Goal: Task Accomplishment & Management: Use online tool/utility

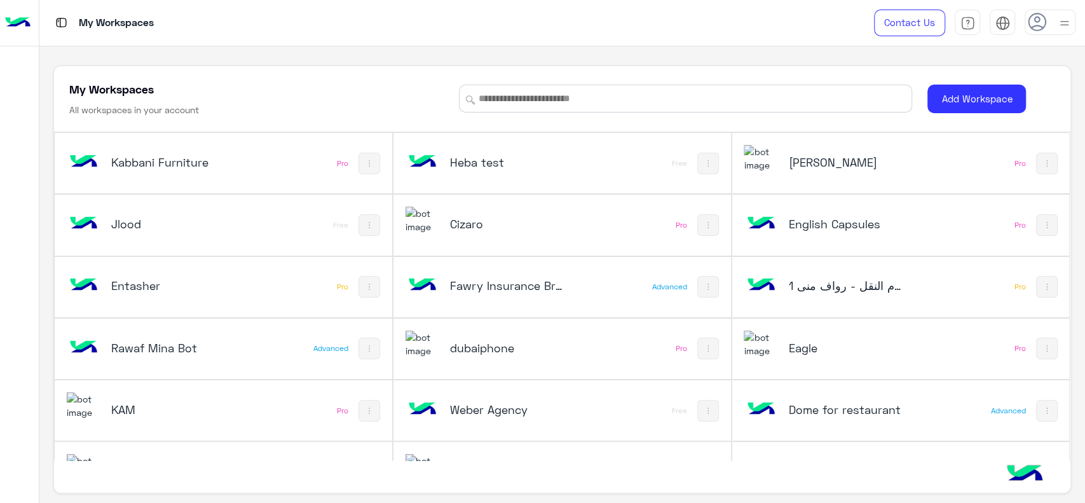
click at [458, 338] on div "dubaiphone" at bounding box center [500, 349] width 188 height 37
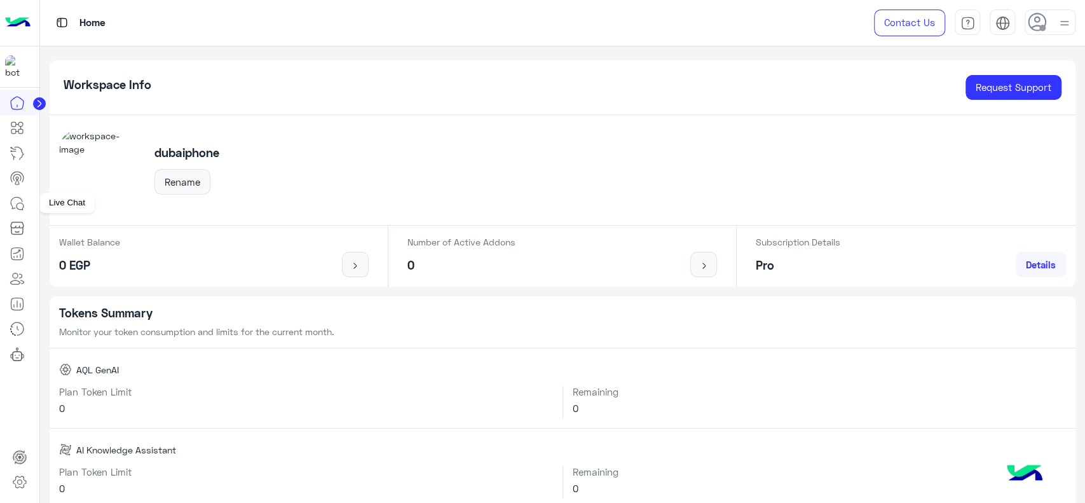
click at [21, 201] on icon at bounding box center [17, 203] width 15 height 15
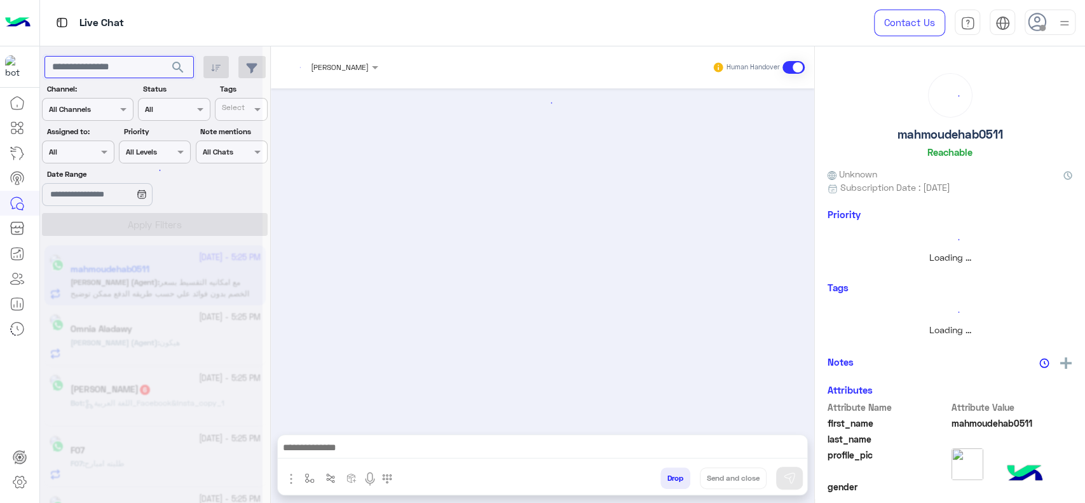
click at [136, 69] on input "text" at bounding box center [119, 67] width 149 height 23
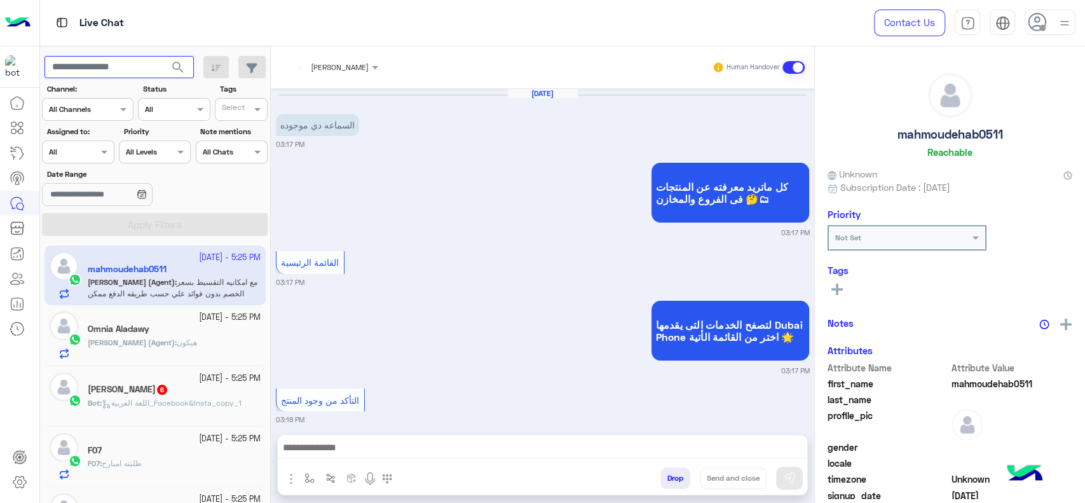
scroll to position [921, 0]
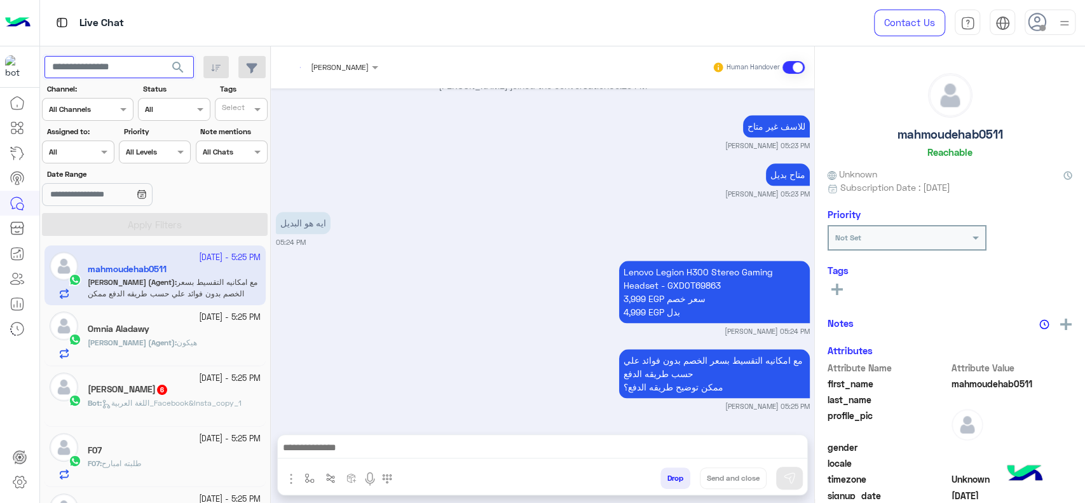
paste input "**********"
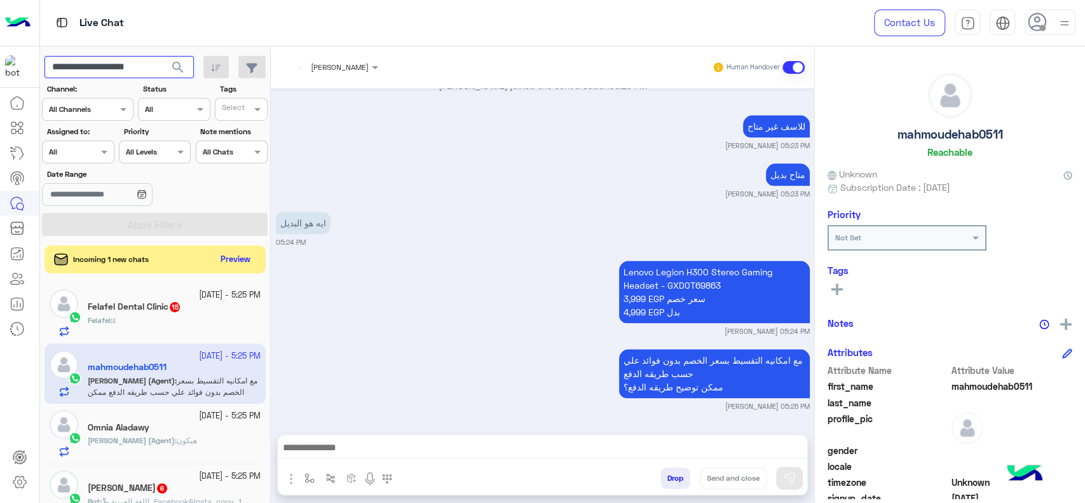
click at [163, 56] on button "search" at bounding box center [178, 69] width 31 height 27
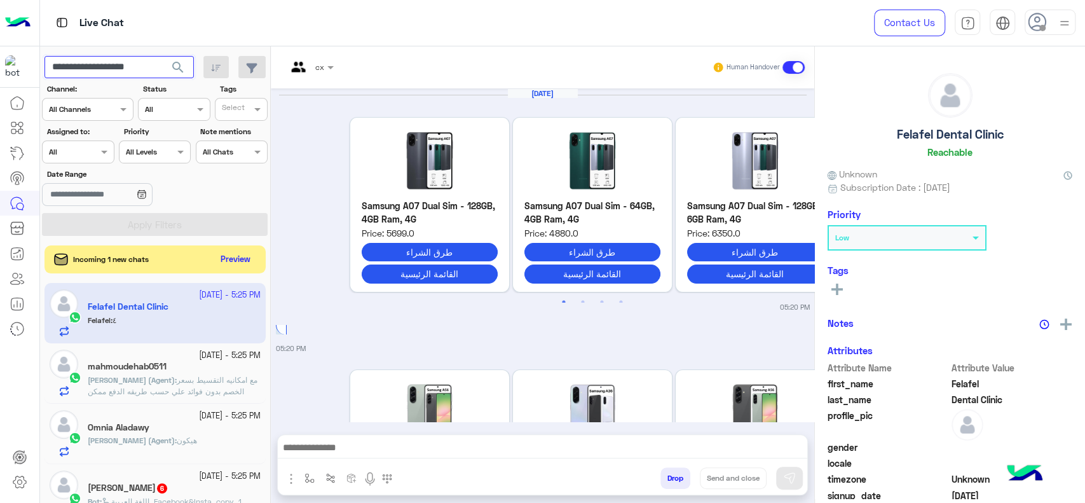
scroll to position [1386, 0]
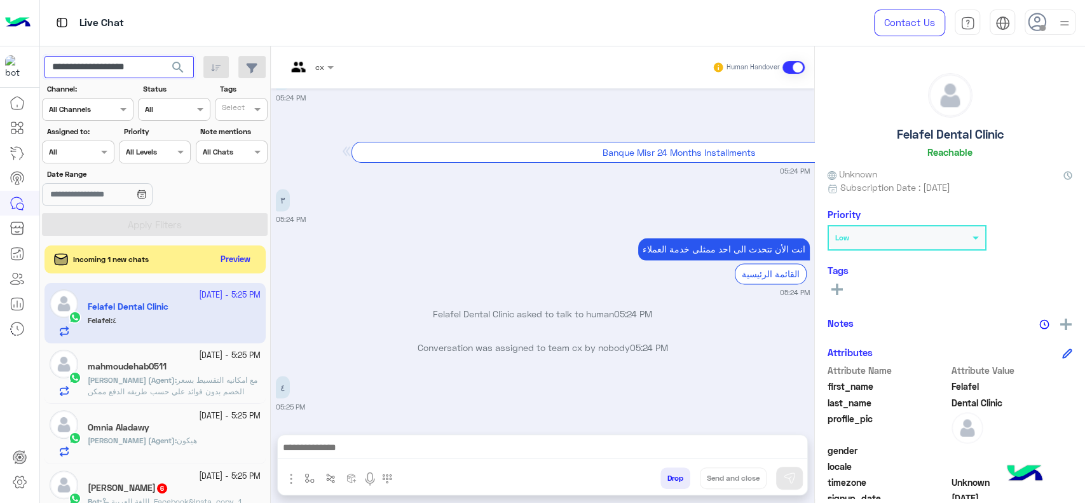
click at [163, 56] on button "search" at bounding box center [178, 69] width 31 height 27
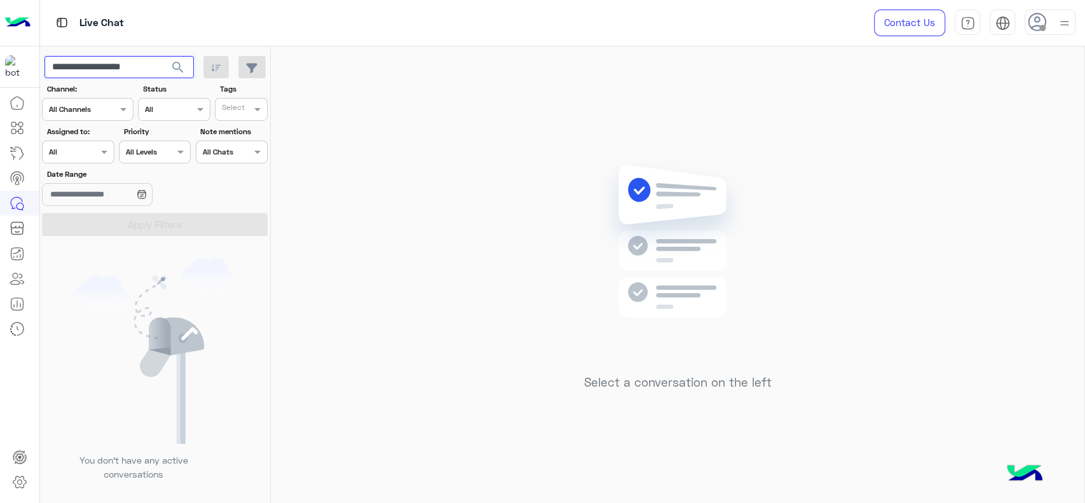
type input "**********"
click at [163, 56] on button "search" at bounding box center [178, 69] width 31 height 27
click at [183, 74] on div "**********" at bounding box center [155, 277] width 231 height 462
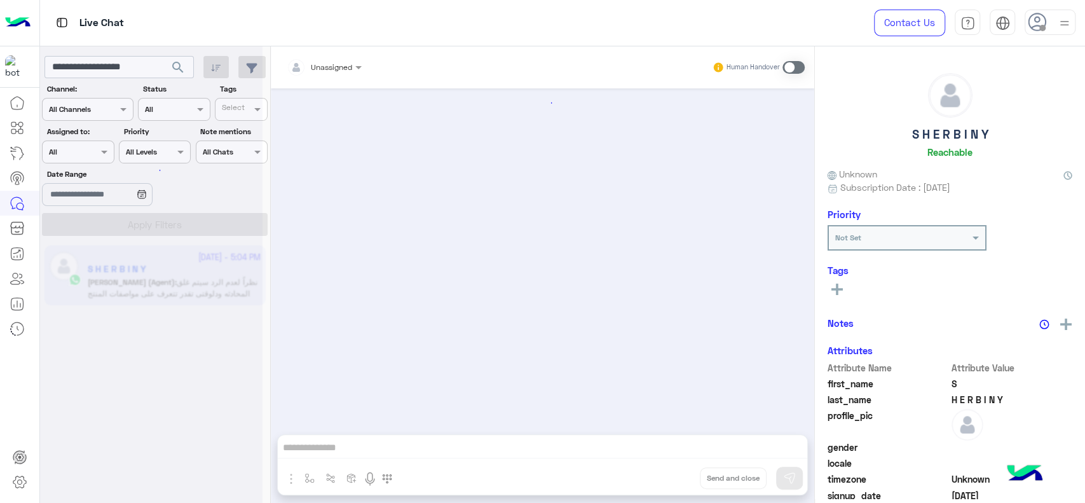
scroll to position [1831, 0]
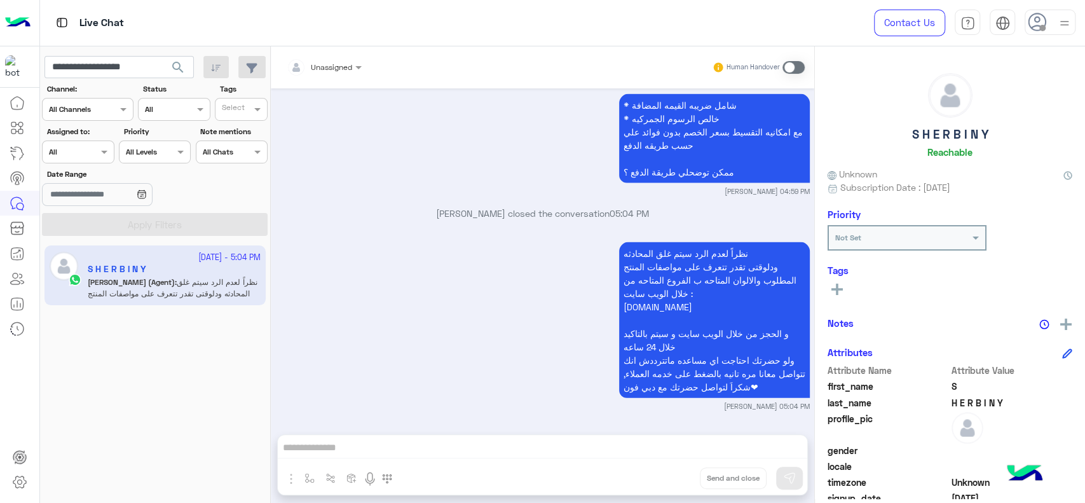
click at [208, 277] on app-inbox-user "18 September - 5:04 PM S H E R B I N Y Omar (Agent) : نظراً لعدم الرد سيتم غلق …" at bounding box center [155, 275] width 221 height 60
click at [106, 381] on div "18 September - 5:04 PM S H E R B I N Y Omar (Agent) : نظراً لعدم الرد سيتم غلق …" at bounding box center [155, 374] width 231 height 267
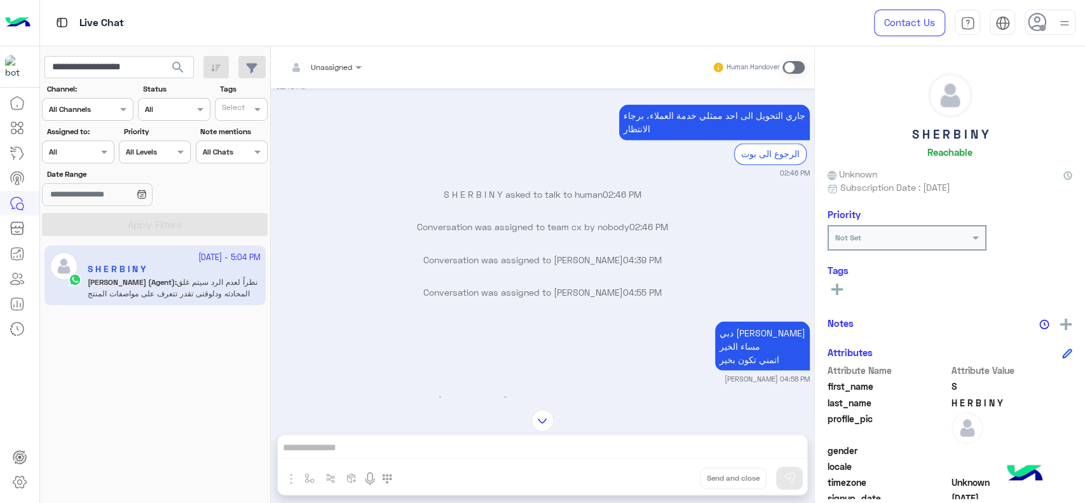
scroll to position [1398, 0]
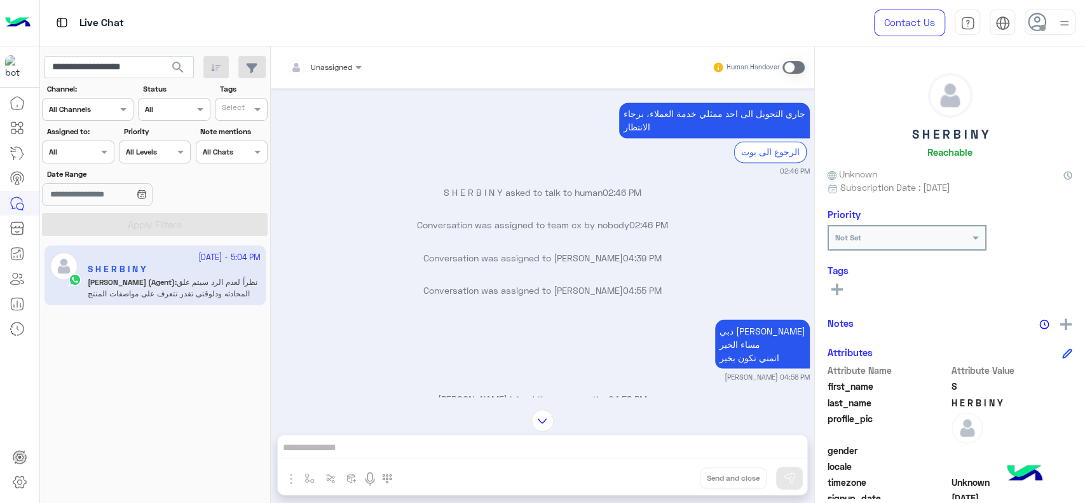
click at [104, 367] on div "18 September - 5:04 PM S H E R B I N Y Omar (Agent) : نظراً لعدم الرد سيتم غلق …" at bounding box center [155, 374] width 231 height 267
click at [21, 27] on img at bounding box center [17, 23] width 25 height 27
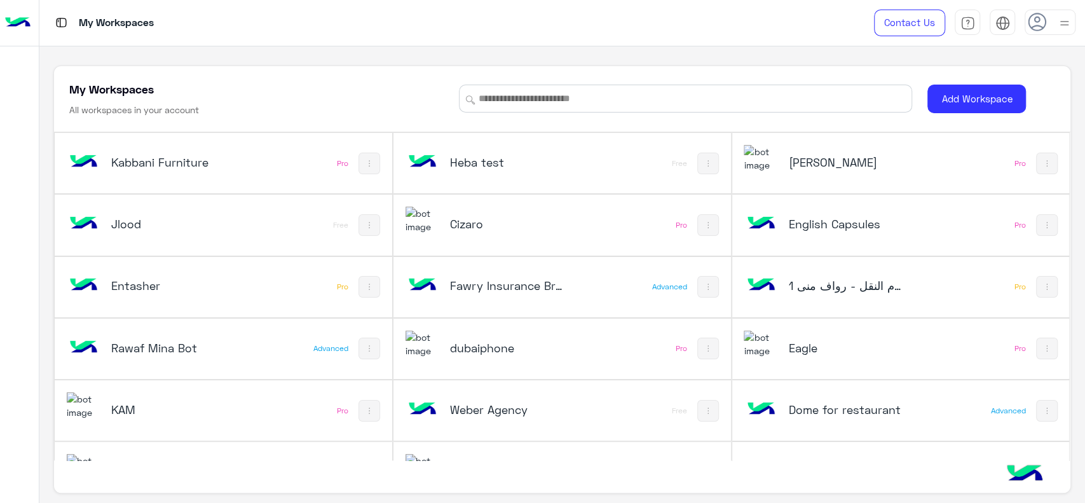
click at [531, 331] on div "dubaiphone" at bounding box center [500, 349] width 188 height 37
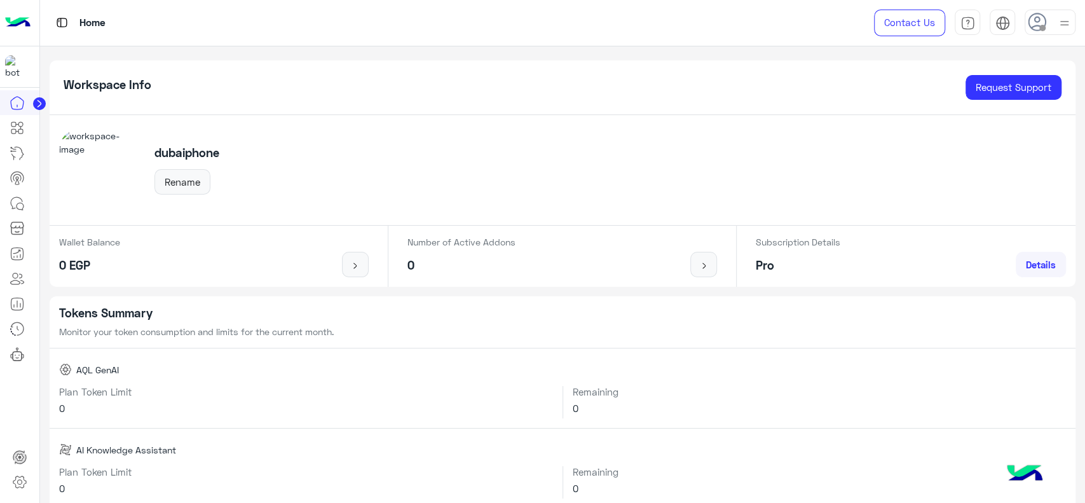
click at [460, 318] on h5 "Tokens Summary" at bounding box center [563, 313] width 1008 height 15
click at [16, 209] on icon at bounding box center [17, 203] width 15 height 15
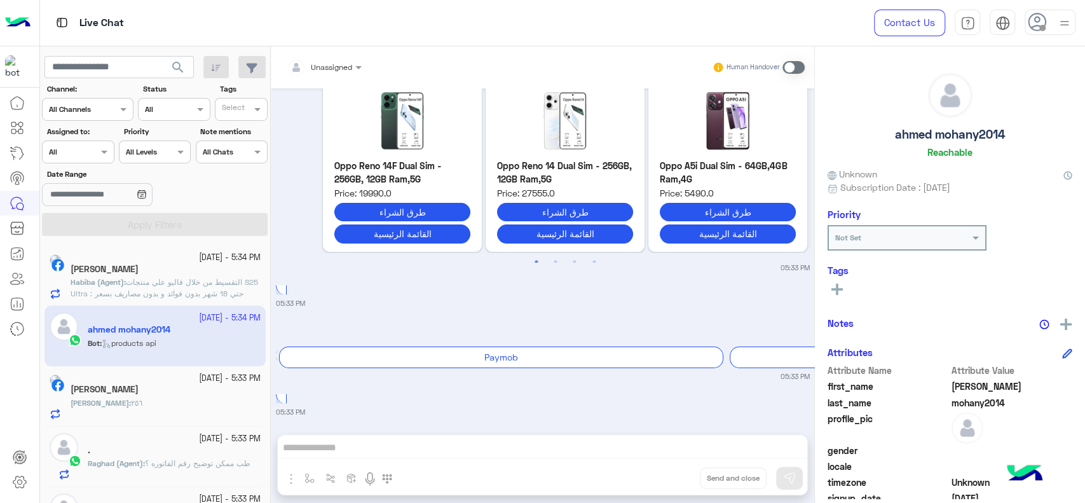
scroll to position [1761, 0]
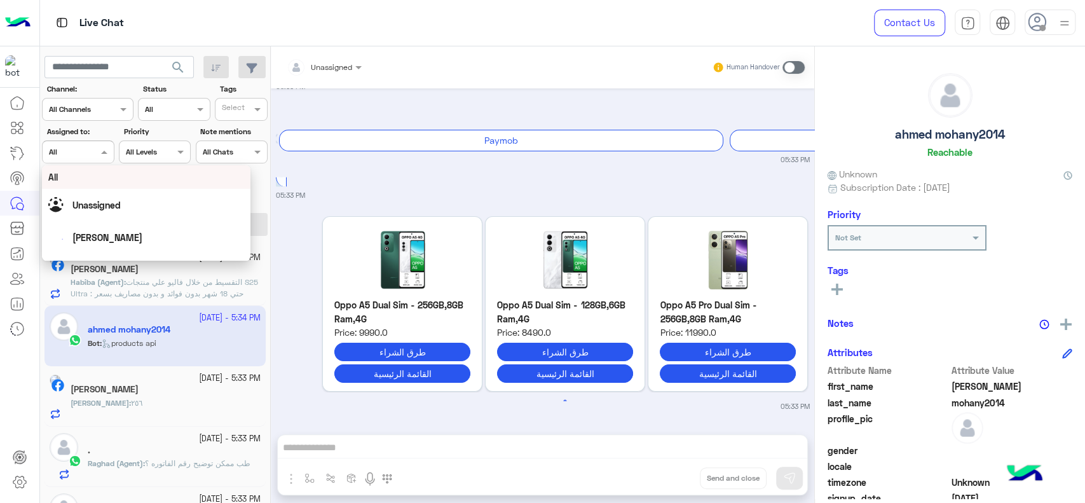
click at [77, 157] on div "Assigned on All" at bounding box center [70, 151] width 55 height 11
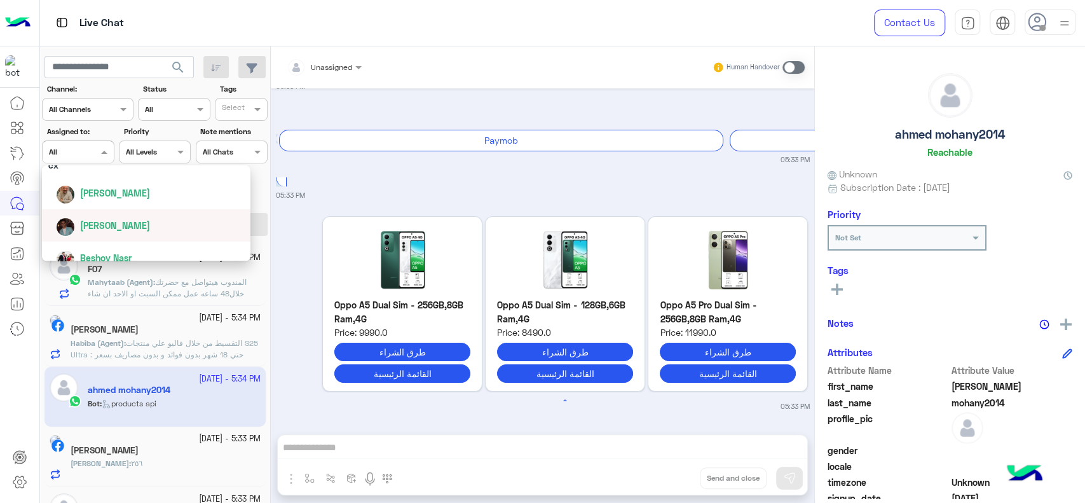
scroll to position [135, 0]
click at [97, 196] on div "Omar Mohamed Elmahdy" at bounding box center [115, 190] width 70 height 13
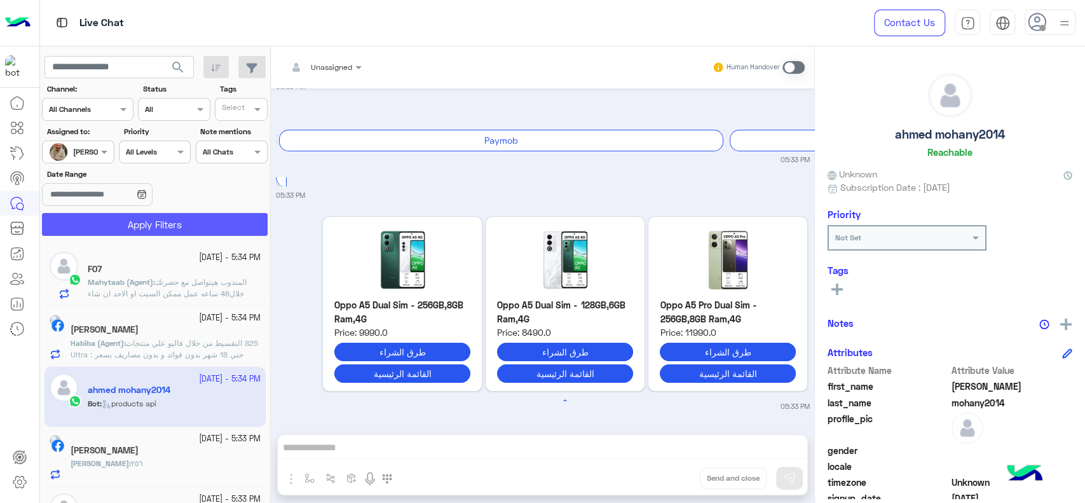
click at [98, 224] on button "Apply Filters" at bounding box center [155, 224] width 226 height 23
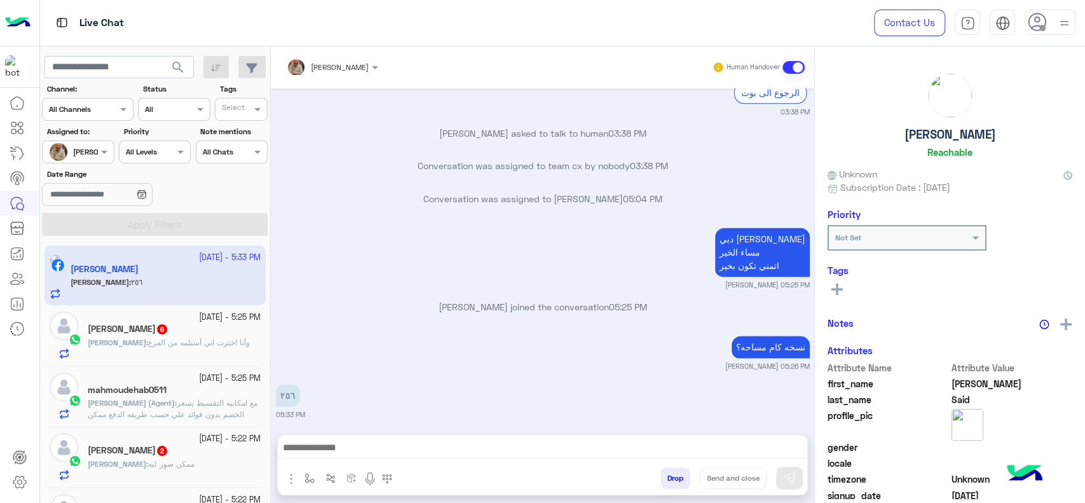
scroll to position [1078, 0]
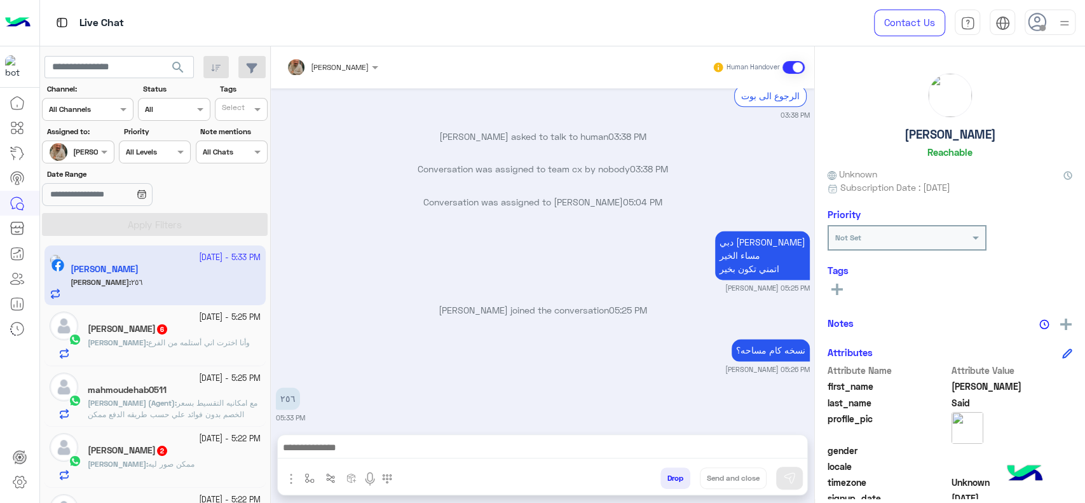
click at [194, 389] on div "mahmoudehab0511" at bounding box center [174, 391] width 173 height 13
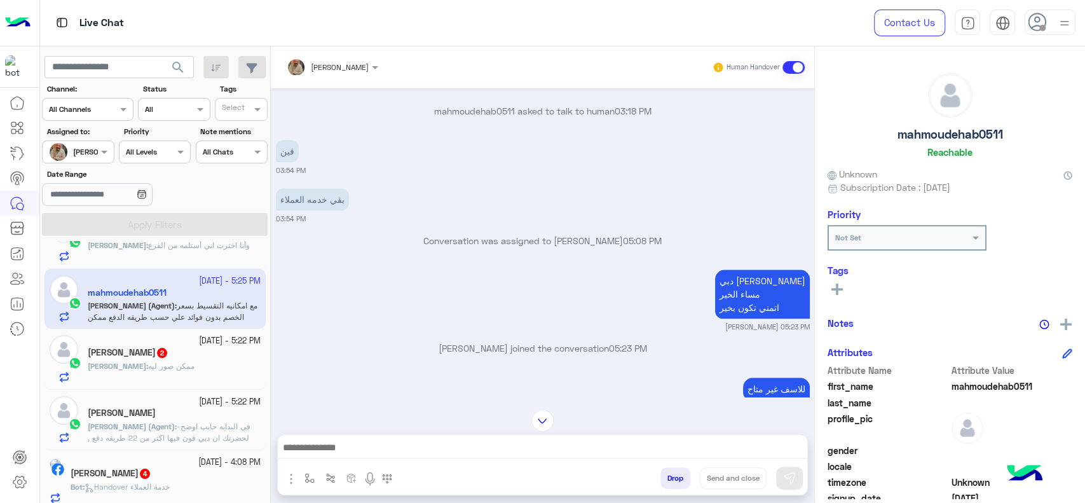
scroll to position [116, 0]
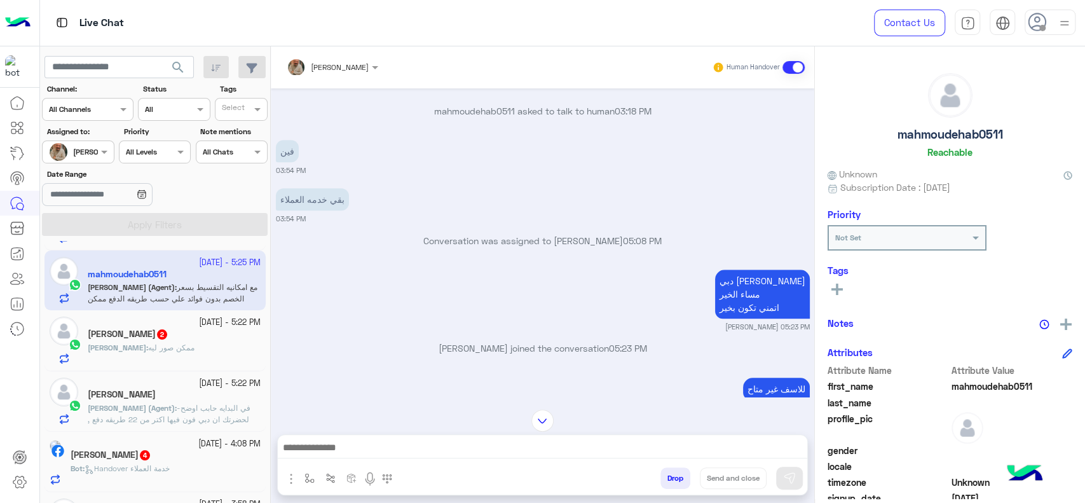
click at [173, 390] on div "Mohamed Hussin" at bounding box center [174, 395] width 173 height 13
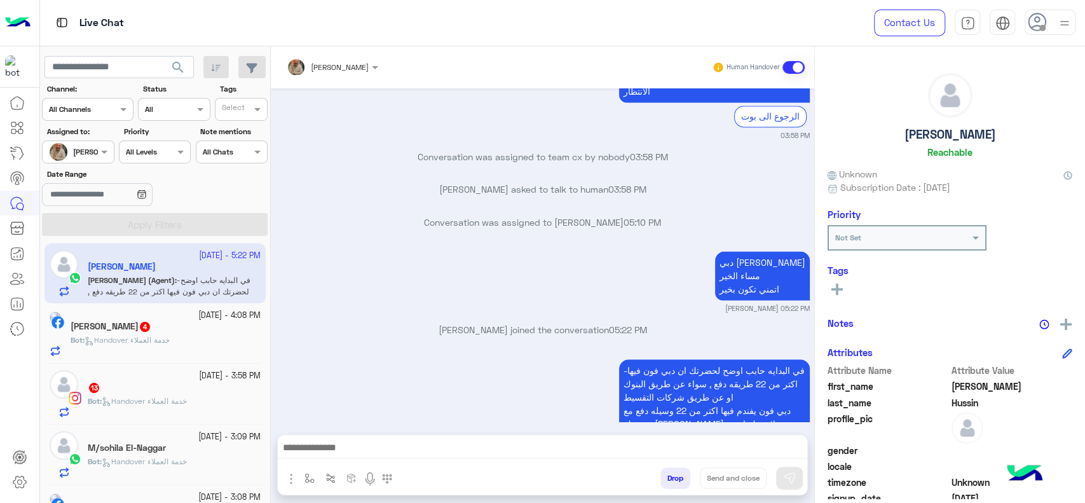
scroll to position [250, 0]
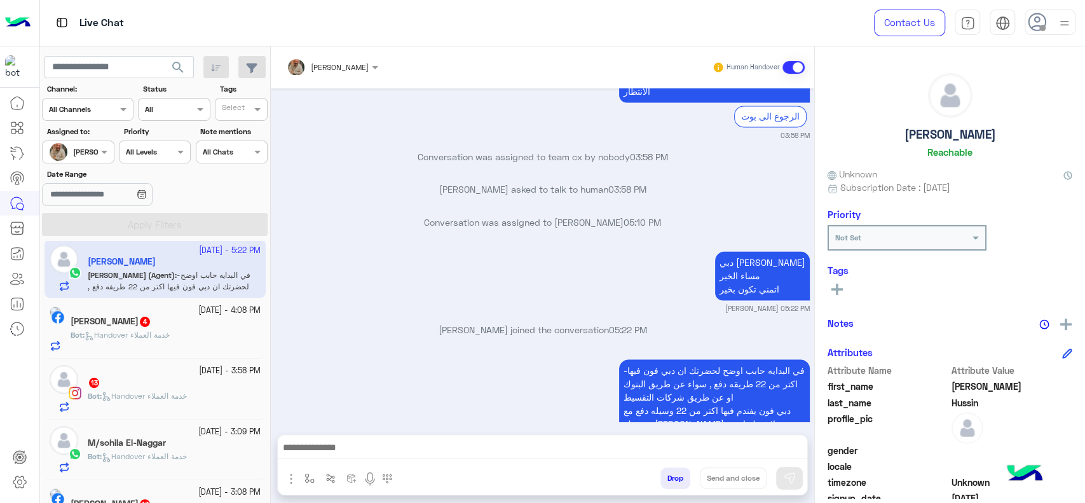
click at [183, 445] on div "M/sohila El-Naggar" at bounding box center [174, 443] width 173 height 13
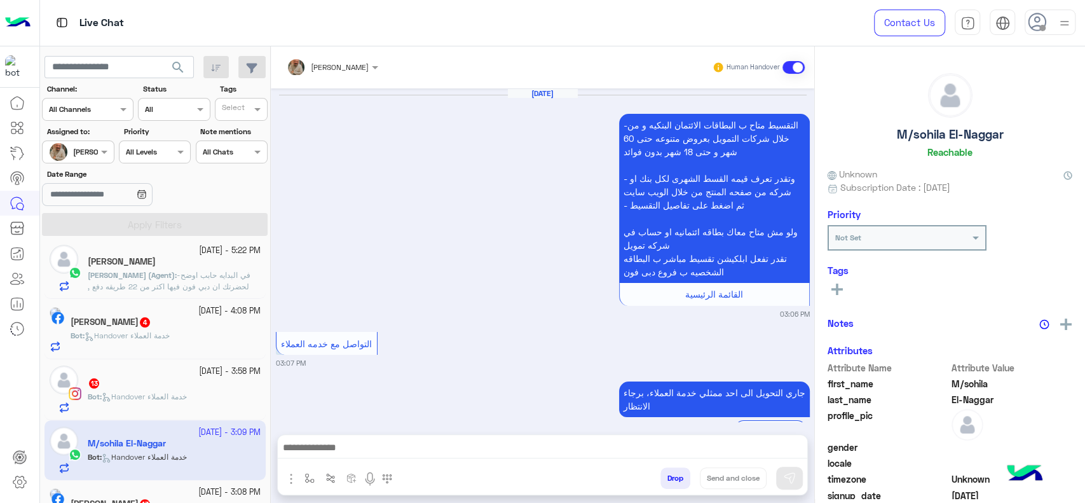
scroll to position [1734, 0]
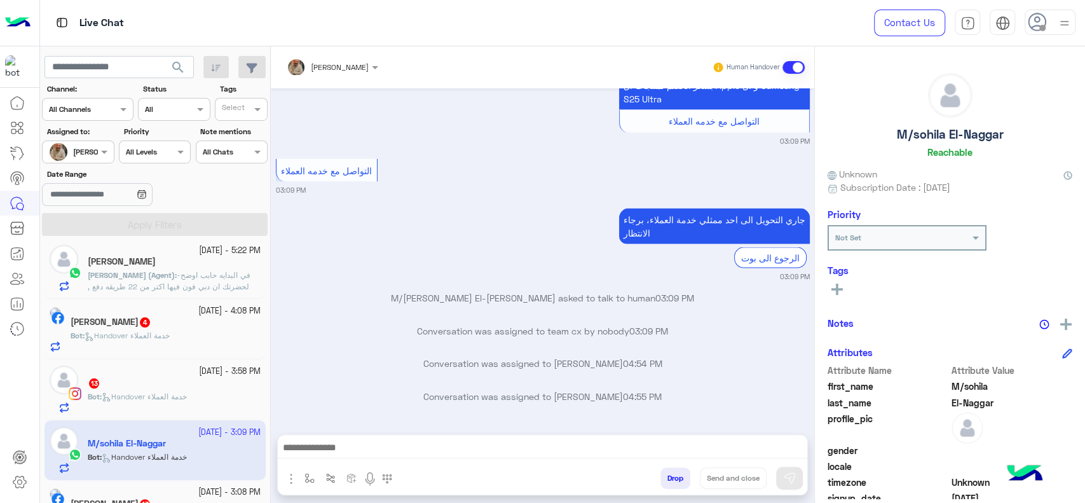
click at [3, 388] on div at bounding box center [19, 297] width 39 height 414
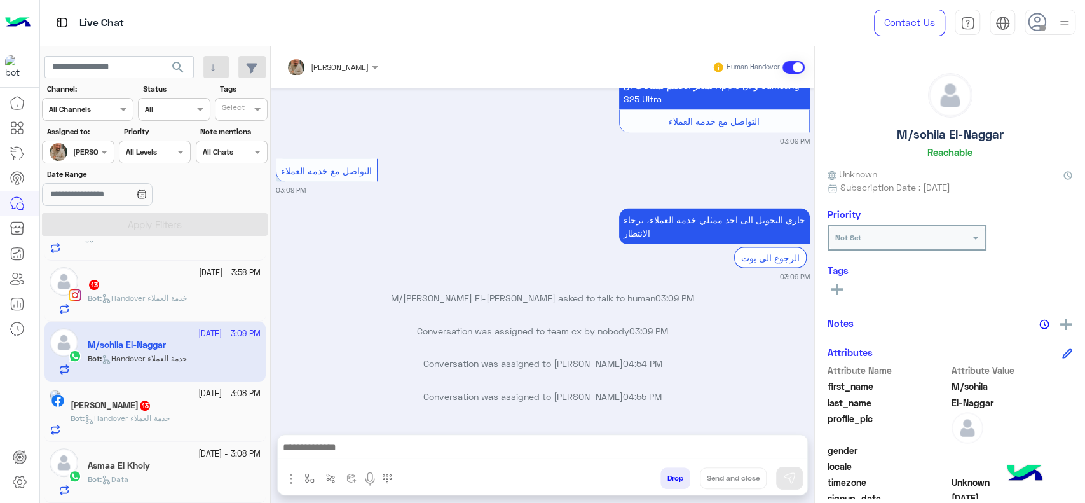
scroll to position [7, 0]
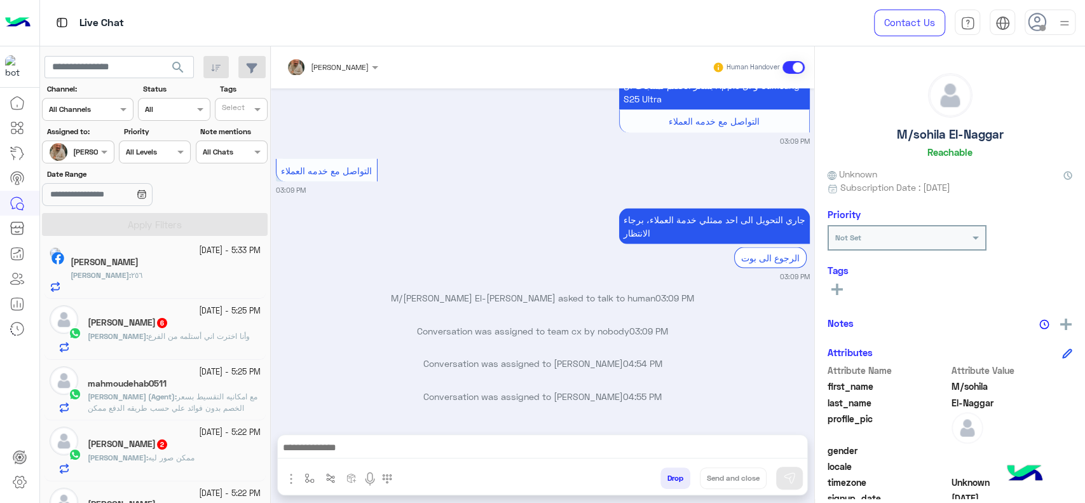
click at [176, 261] on div "Ahmed Said" at bounding box center [166, 263] width 190 height 13
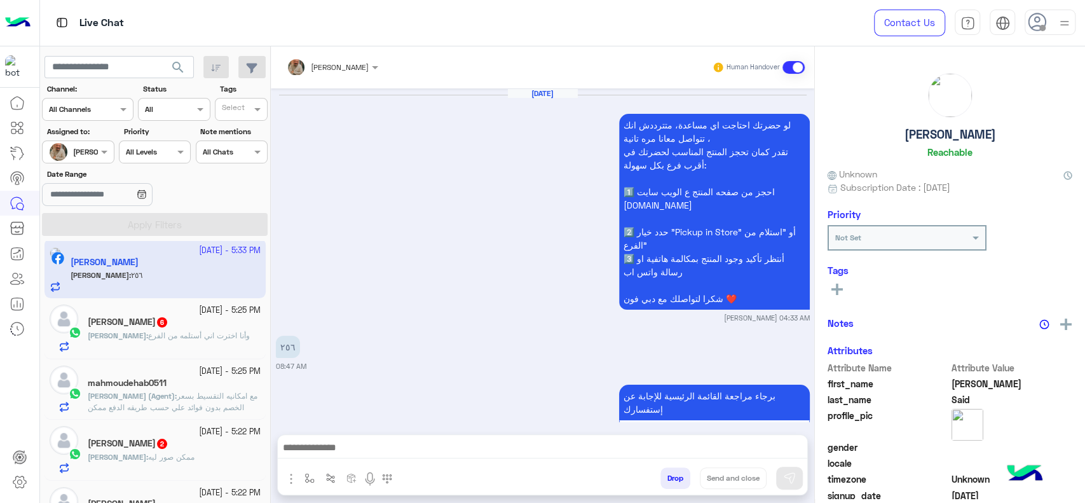
scroll to position [1102, 0]
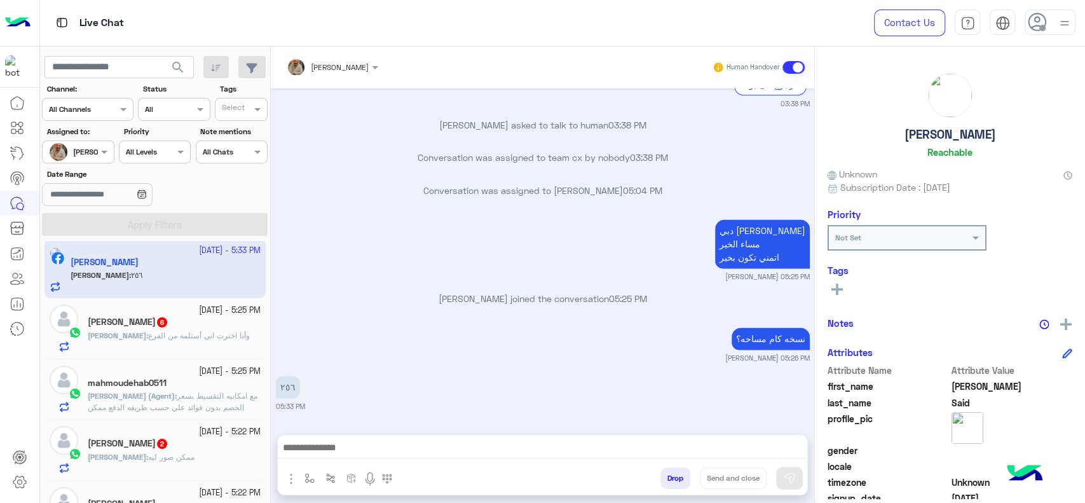
click at [169, 398] on span "مع امكانيه التقسيط بسعر الخصم بدون فوائد علي حسب طريقه الدفع ممكن توضيح طريقه ا…" at bounding box center [173, 407] width 170 height 32
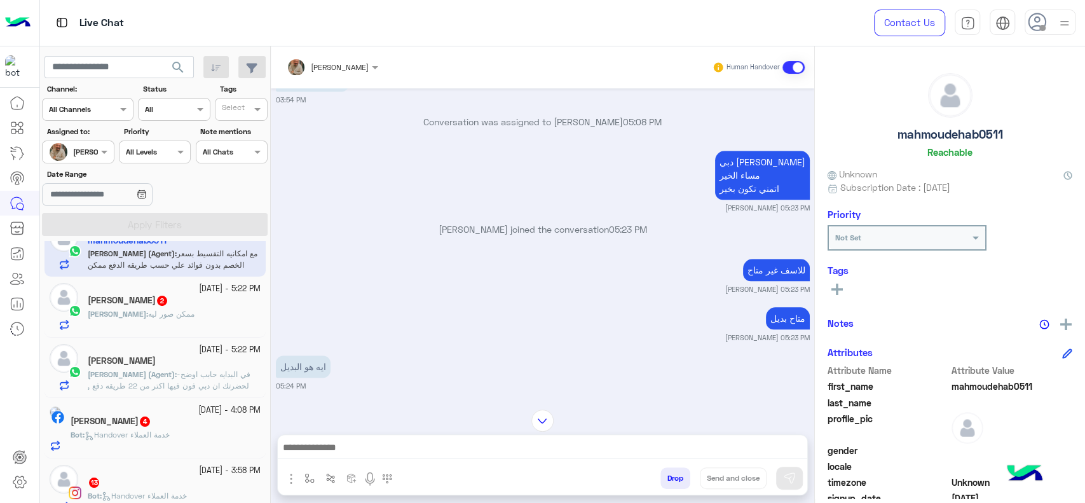
scroll to position [151, 0]
click at [223, 351] on small "18 September - 5:22 PM" at bounding box center [230, 349] width 62 height 12
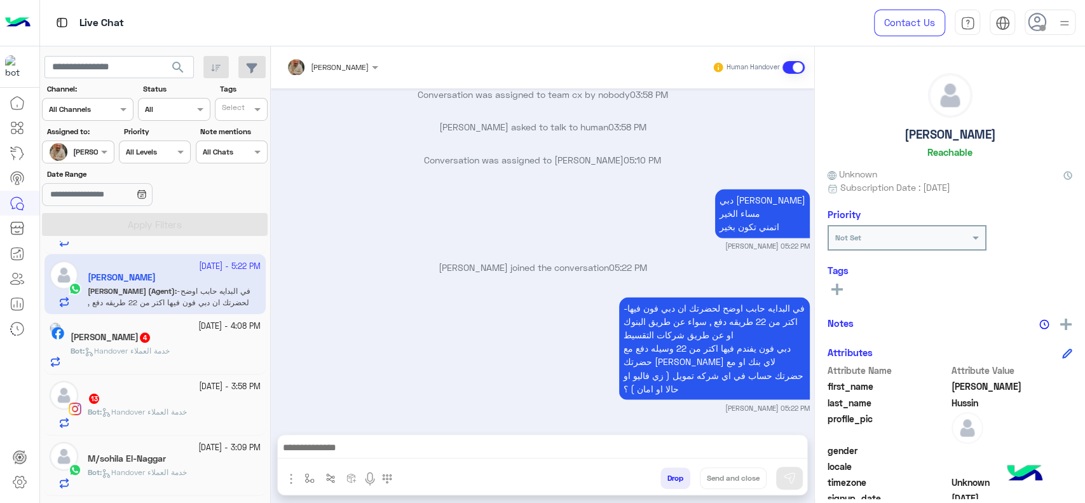
scroll to position [350, 0]
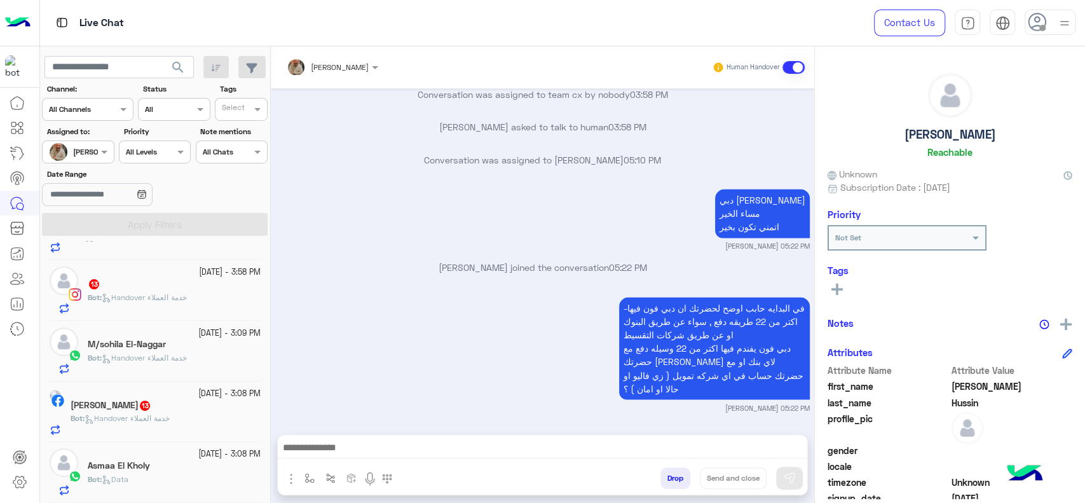
click at [184, 474] on div "Bot : Data" at bounding box center [174, 485] width 173 height 22
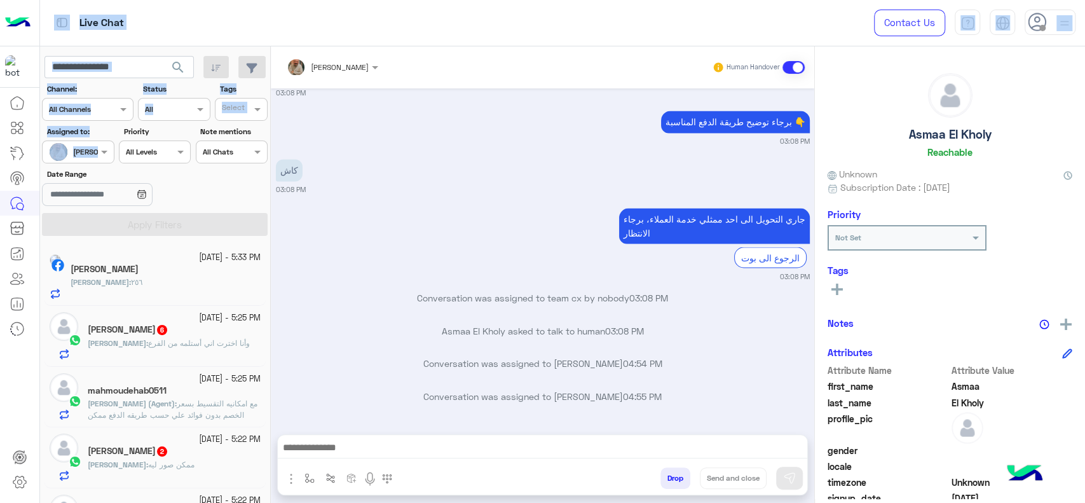
drag, startPoint x: 0, startPoint y: 359, endPoint x: 86, endPoint y: 149, distance: 226.1
click at [86, 149] on div "Live Chat Contact Us Help Center عربي English search Channel: Channel All Chann…" at bounding box center [542, 251] width 1085 height 503
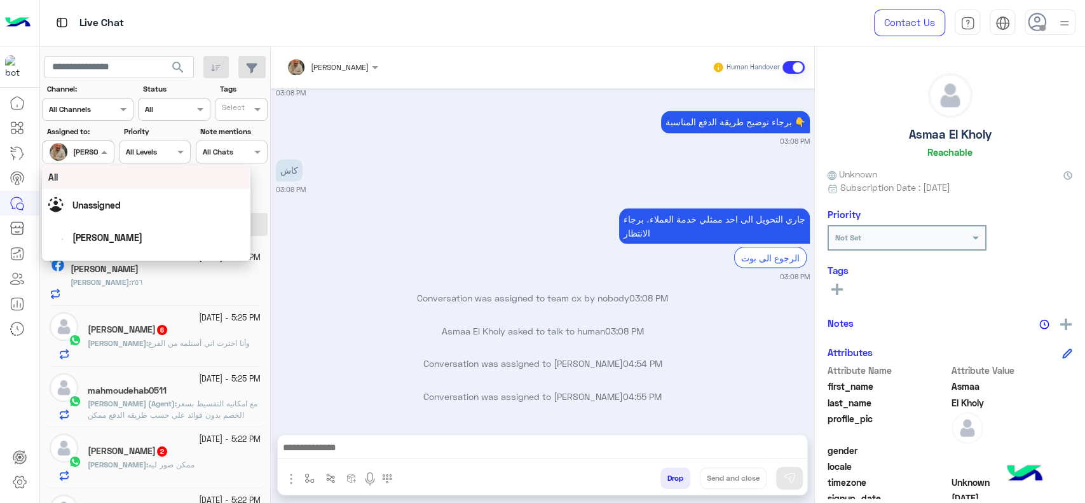
click at [86, 149] on div at bounding box center [78, 150] width 71 height 12
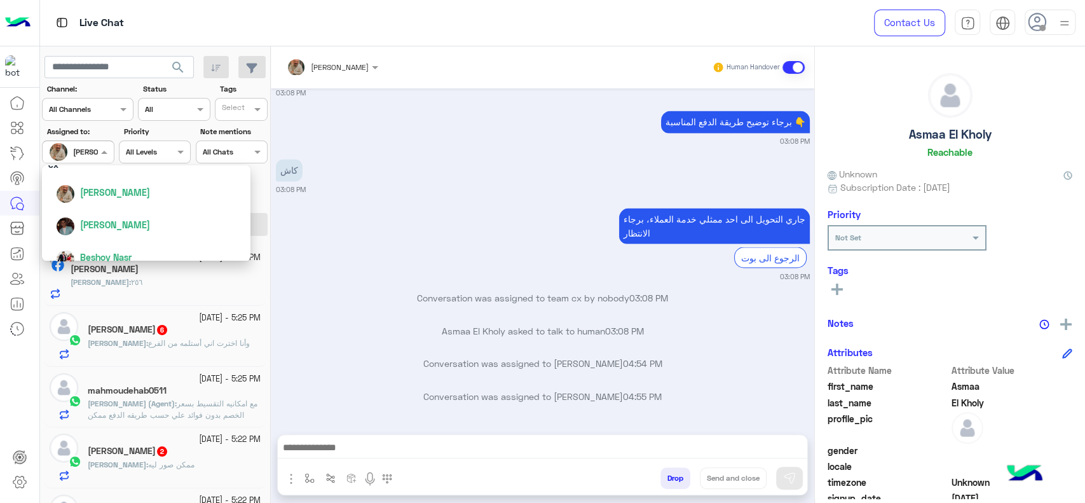
scroll to position [135, 0]
click at [114, 227] on span "Mohamed Samka" at bounding box center [115, 223] width 70 height 11
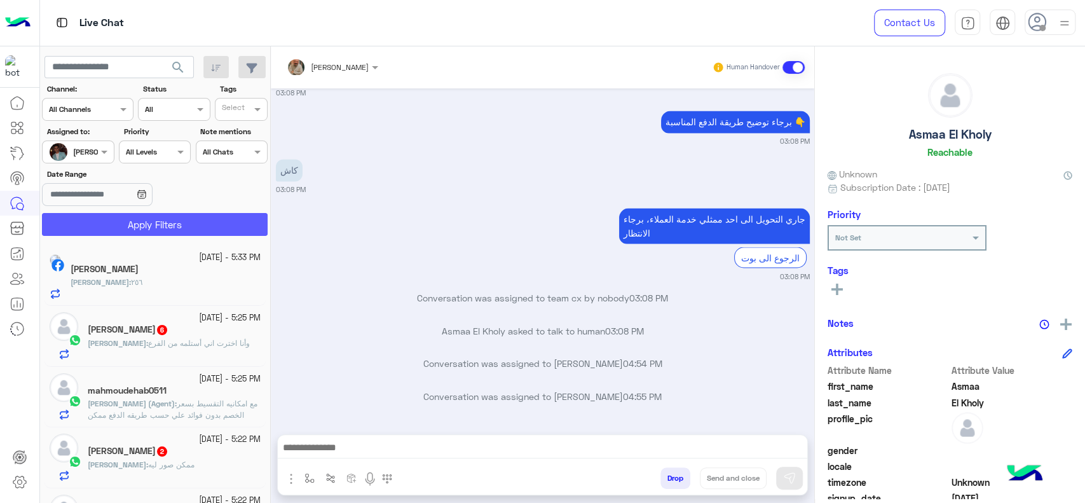
click at [114, 227] on button "Apply Filters" at bounding box center [155, 224] width 226 height 23
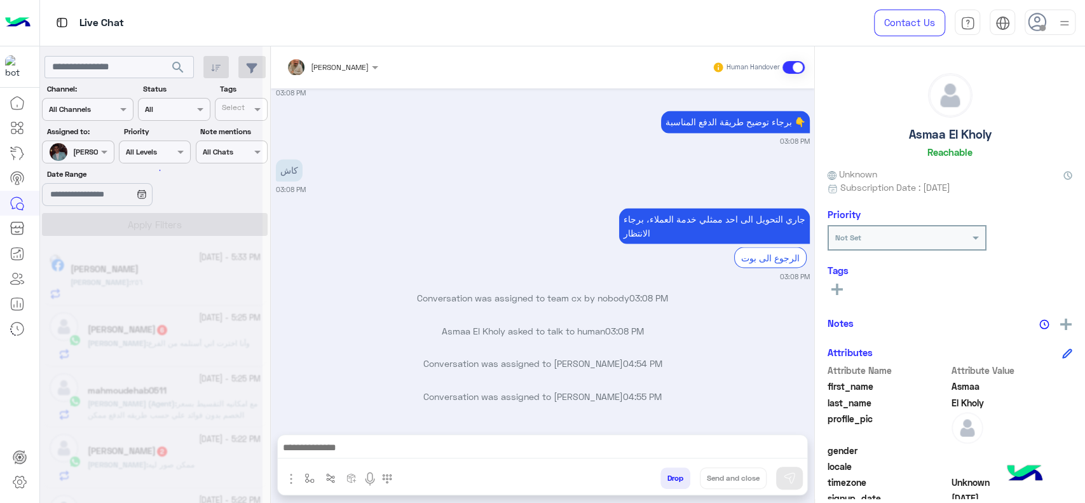
click at [114, 227] on div at bounding box center [151, 256] width 223 height 503
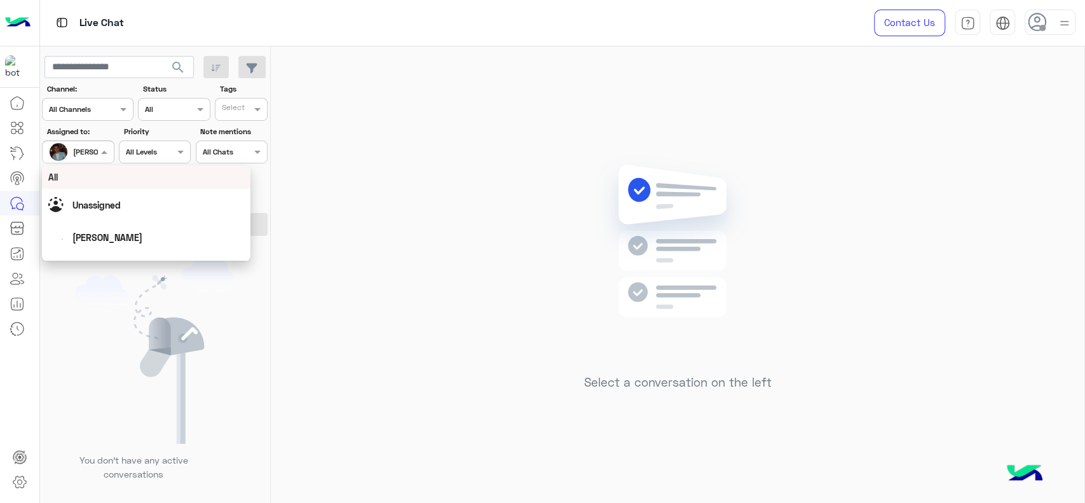
click at [95, 155] on span "Mohamed Samka" at bounding box center [102, 152] width 58 height 10
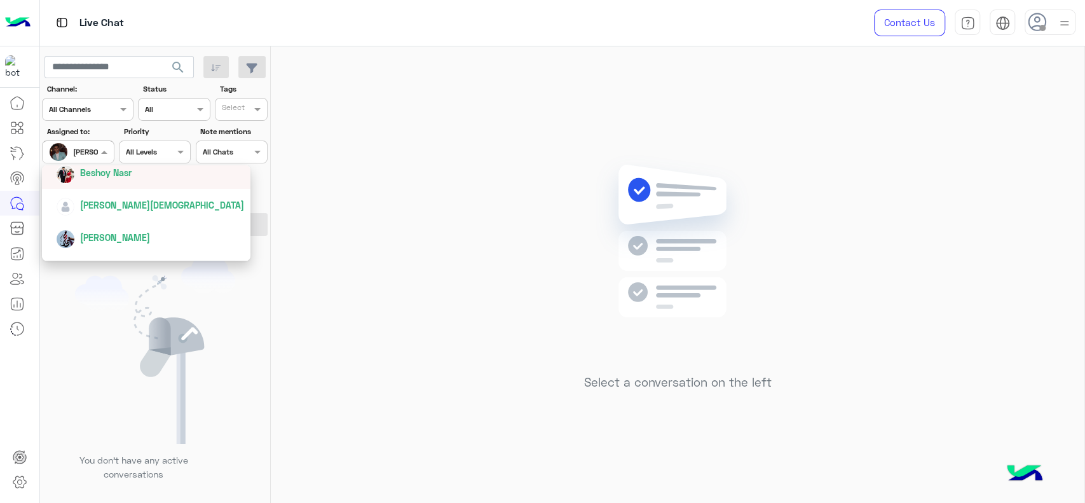
scroll to position [224, 0]
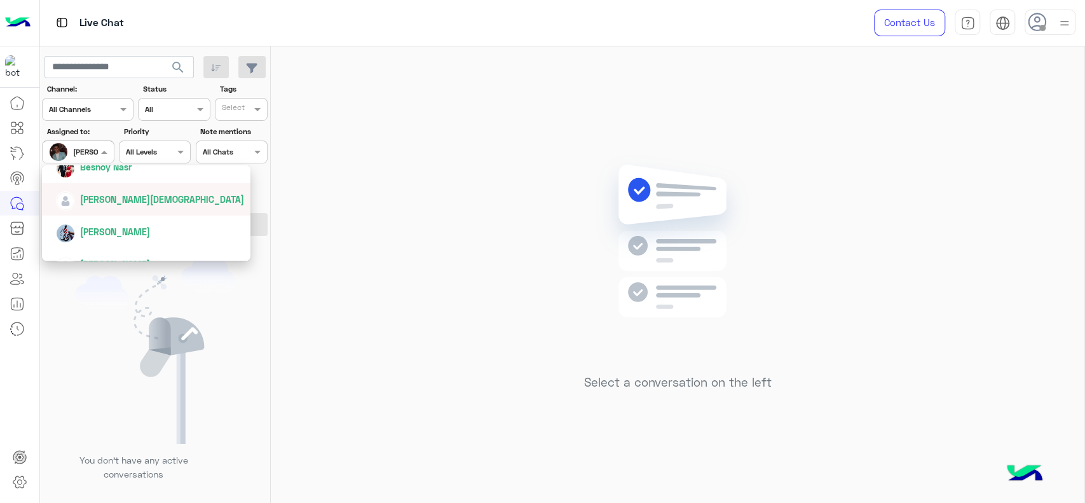
click at [112, 194] on span "Taghreed Muhammed" at bounding box center [162, 199] width 164 height 11
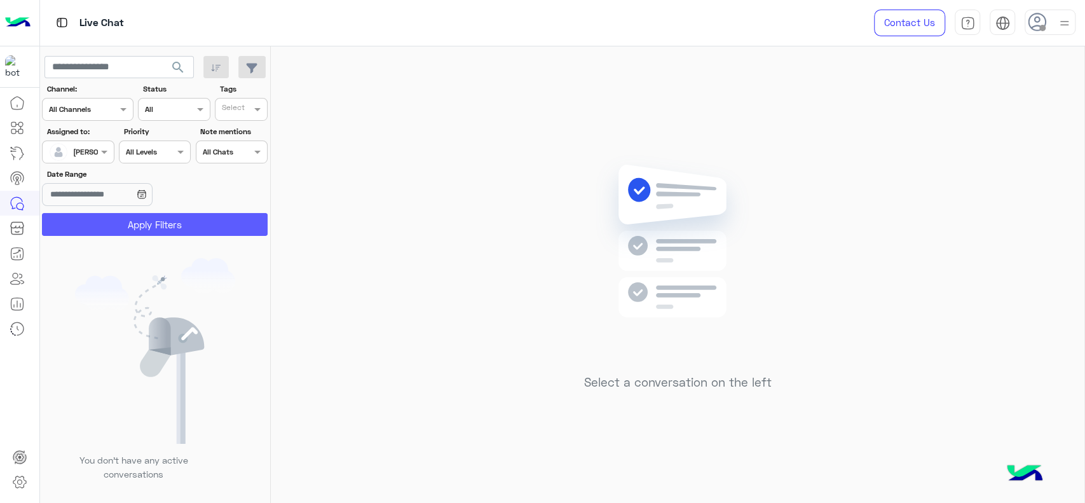
click at [112, 221] on button "Apply Filters" at bounding box center [155, 224] width 226 height 23
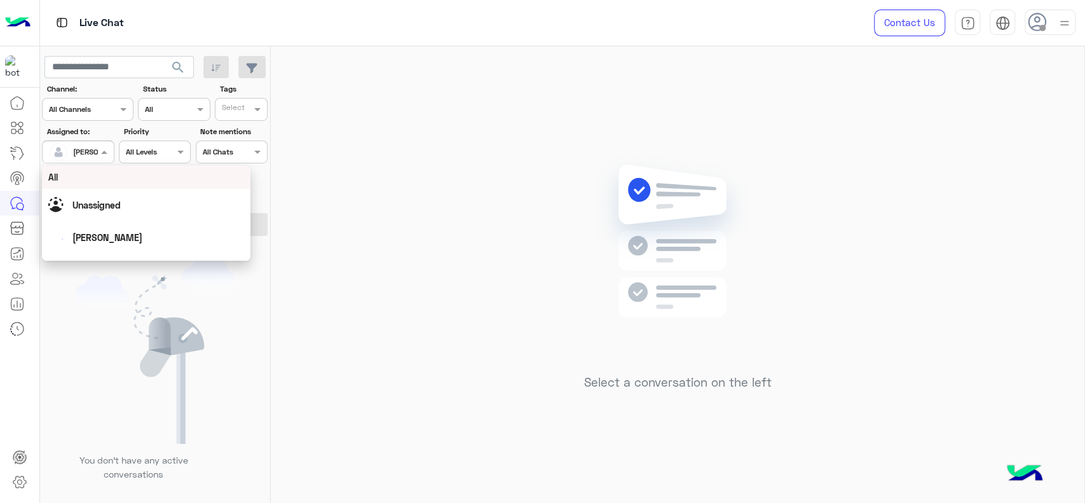
click at [86, 155] on div at bounding box center [78, 150] width 71 height 12
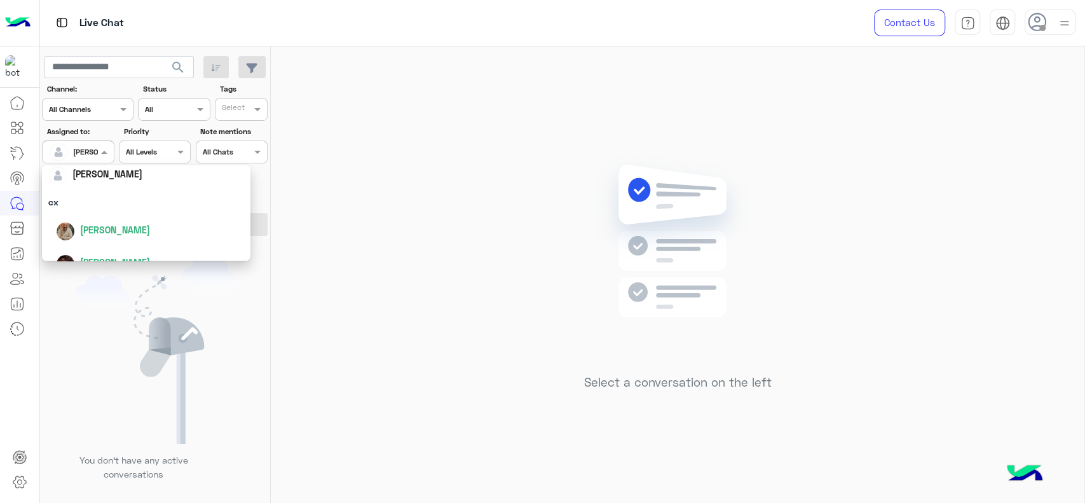
scroll to position [92, 0]
click at [87, 205] on div "cx" at bounding box center [146, 207] width 209 height 24
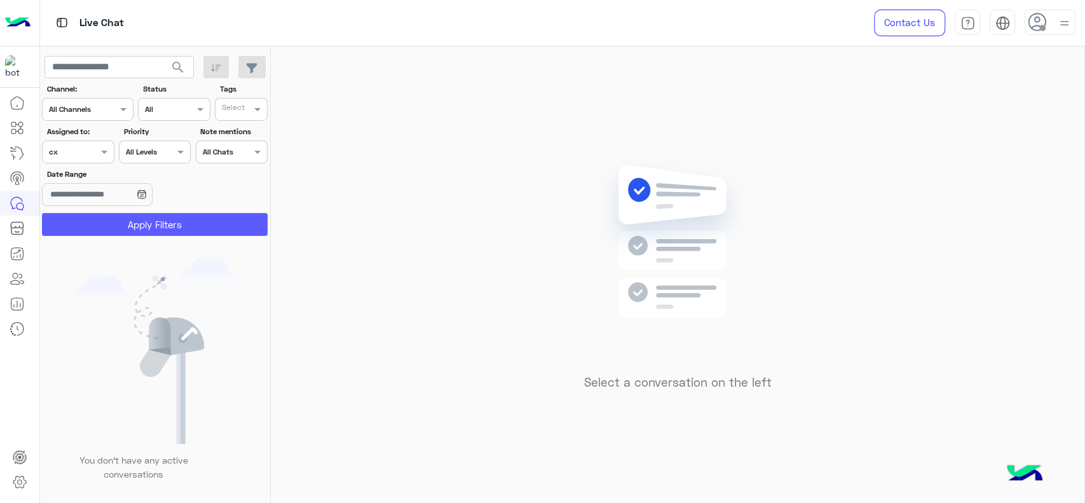
click at [99, 224] on button "Apply Filters" at bounding box center [155, 224] width 226 height 23
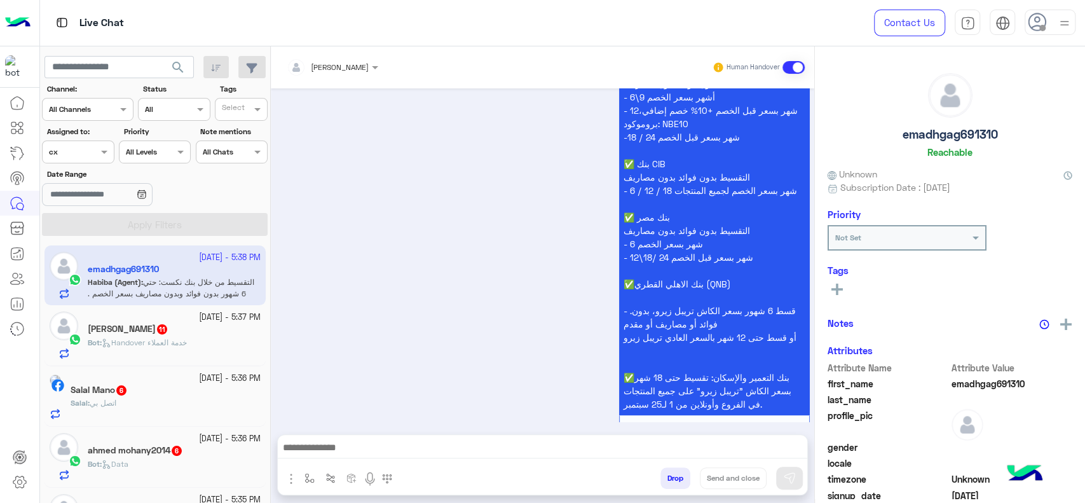
scroll to position [3103, 0]
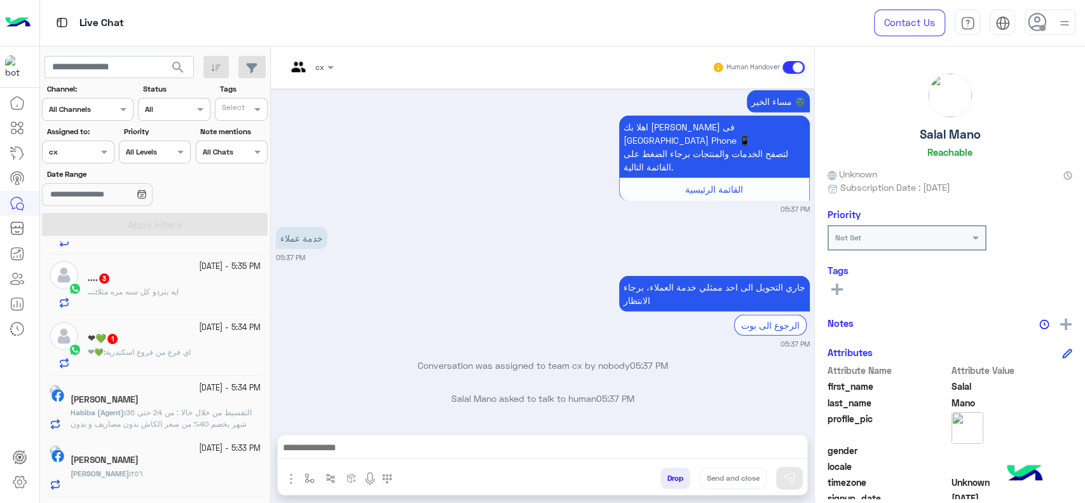
scroll to position [173, 0]
click at [167, 416] on span "التقسيط من خلال حالا : من 24 حتي 36 شهر بخصم 40% من سعر الكاش بدون مصاريف و بدو…" at bounding box center [161, 423] width 181 height 32
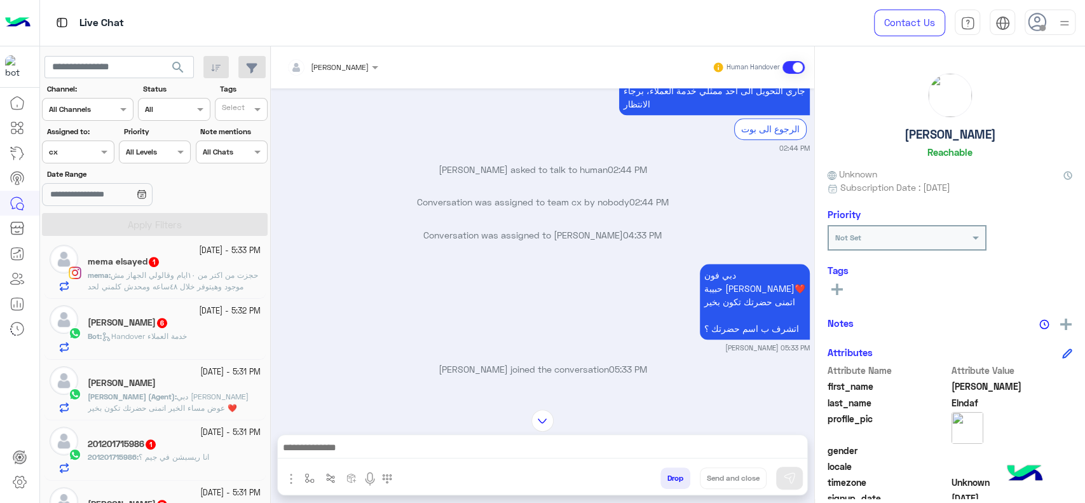
scroll to position [443, 0]
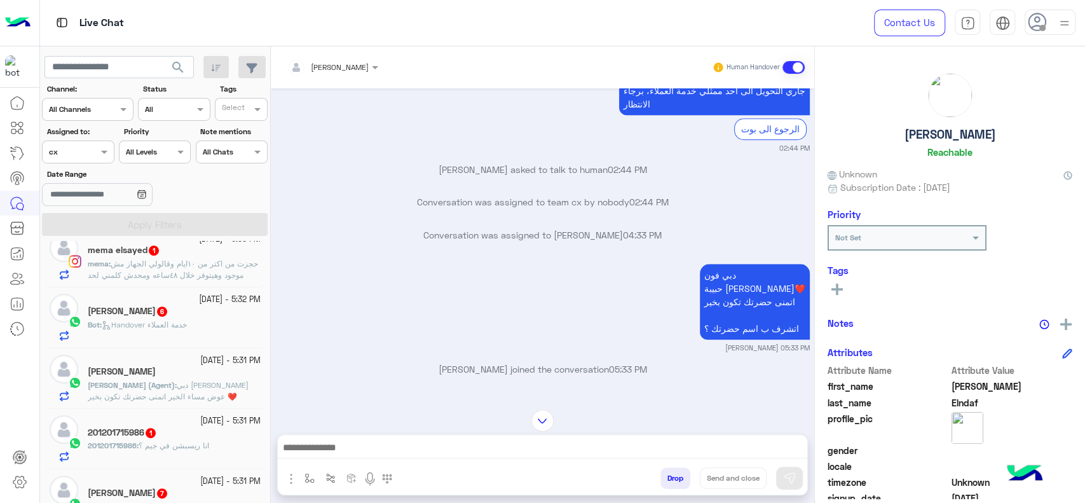
click at [193, 373] on div "Amira Taher" at bounding box center [174, 372] width 173 height 13
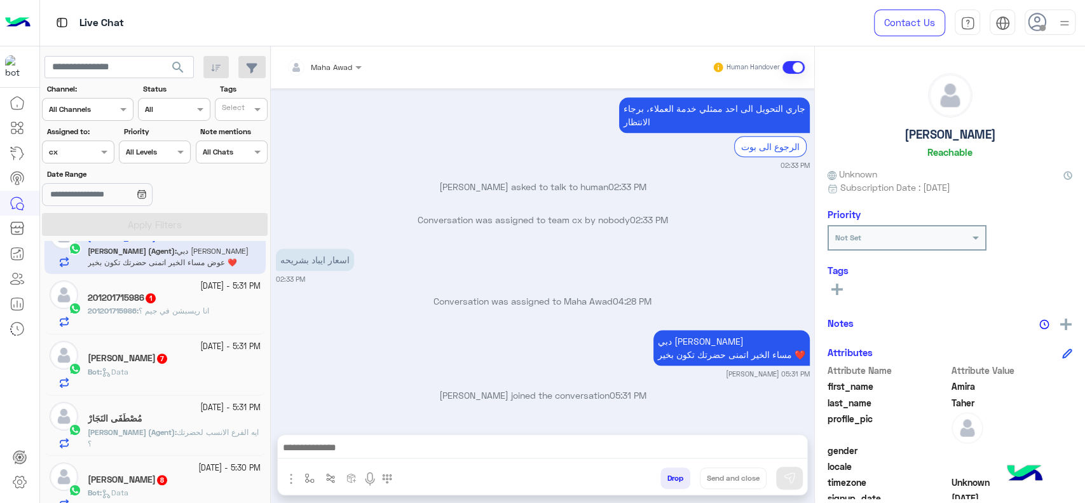
scroll to position [579, 0]
click at [215, 420] on div "مُصْطَفَى النَجَارْ" at bounding box center [174, 417] width 173 height 13
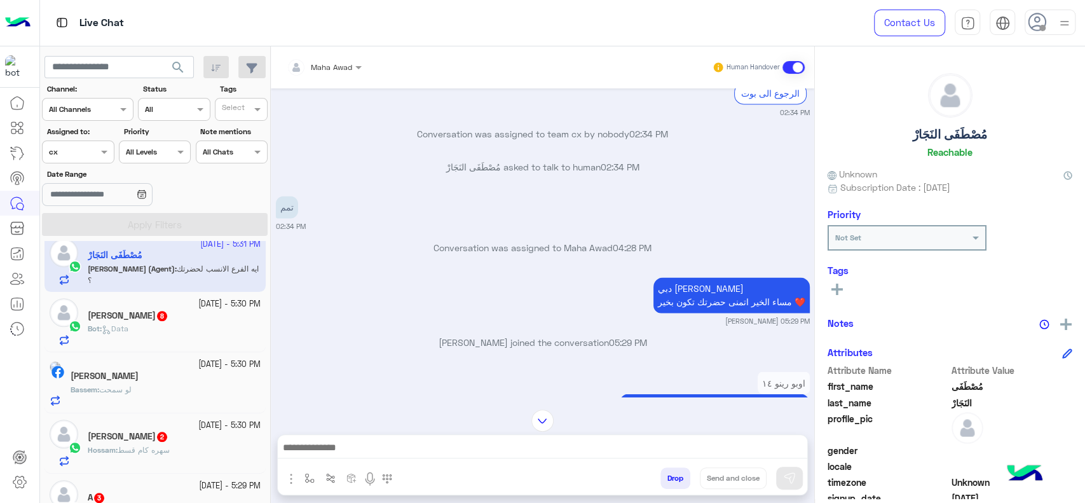
scroll to position [742, 0]
click at [216, 383] on div "Bassem Fouad" at bounding box center [166, 376] width 190 height 13
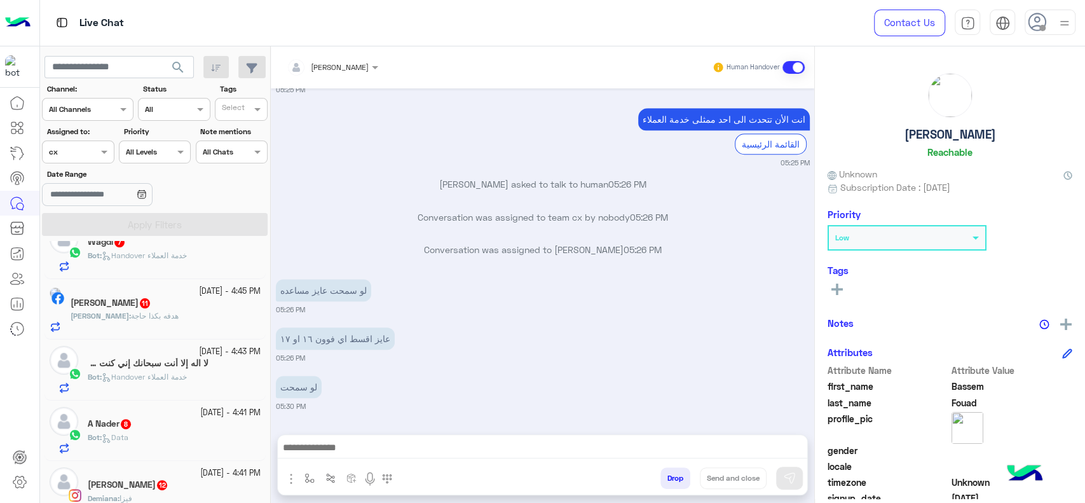
scroll to position [334, 0]
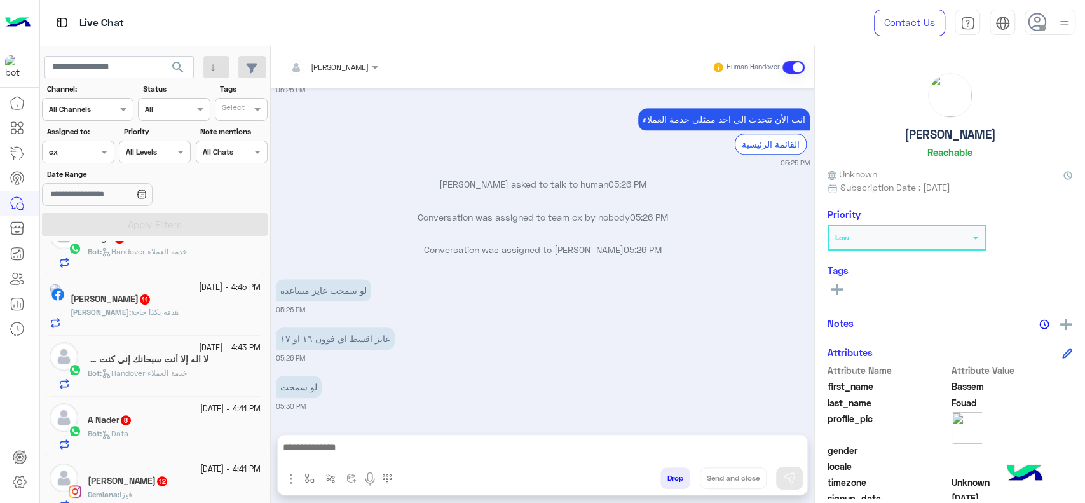
click at [178, 374] on span "Handover خدمة العملاء" at bounding box center [144, 373] width 85 height 10
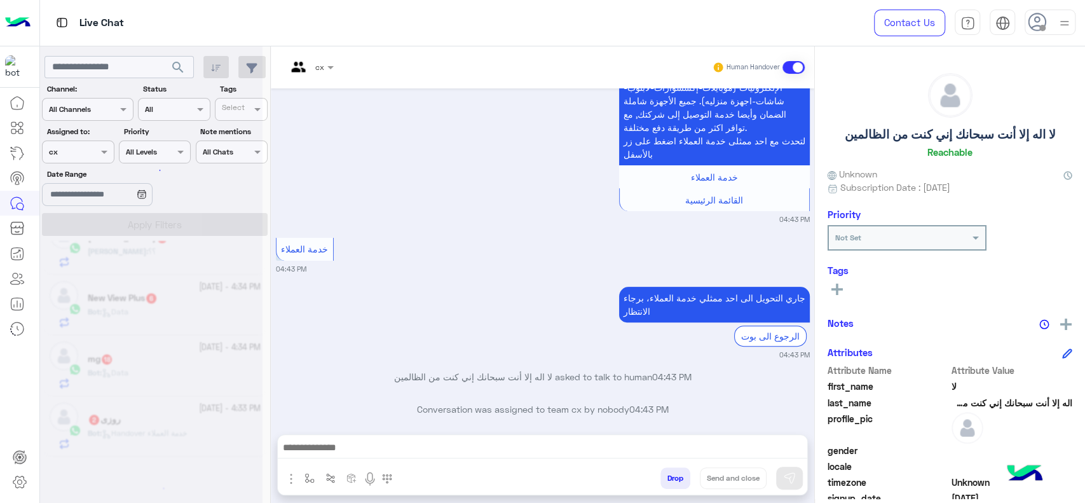
scroll to position [1003, 0]
click at [86, 160] on div at bounding box center [151, 256] width 223 height 503
click at [88, 146] on div at bounding box center [151, 256] width 223 height 503
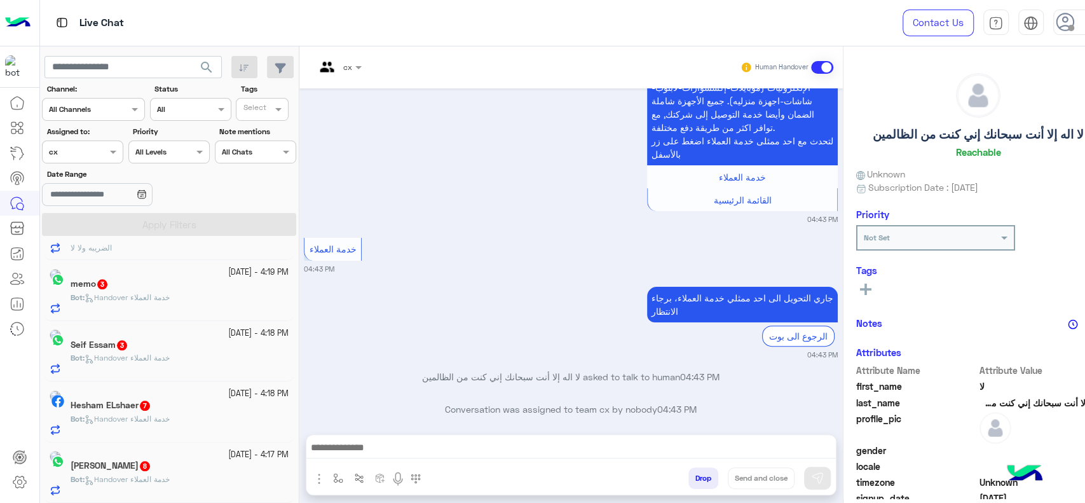
scroll to position [6, 0]
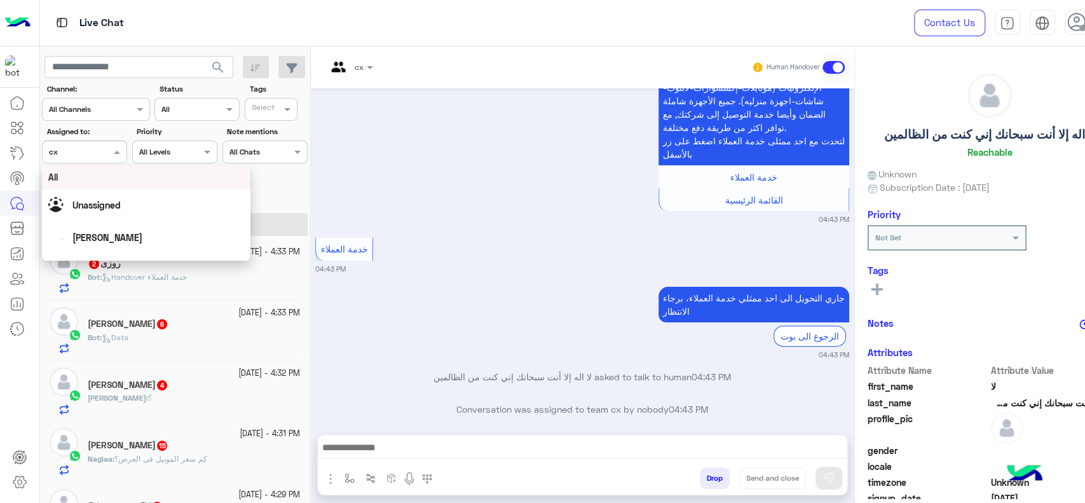
click at [88, 146] on div at bounding box center [85, 150] width 84 height 12
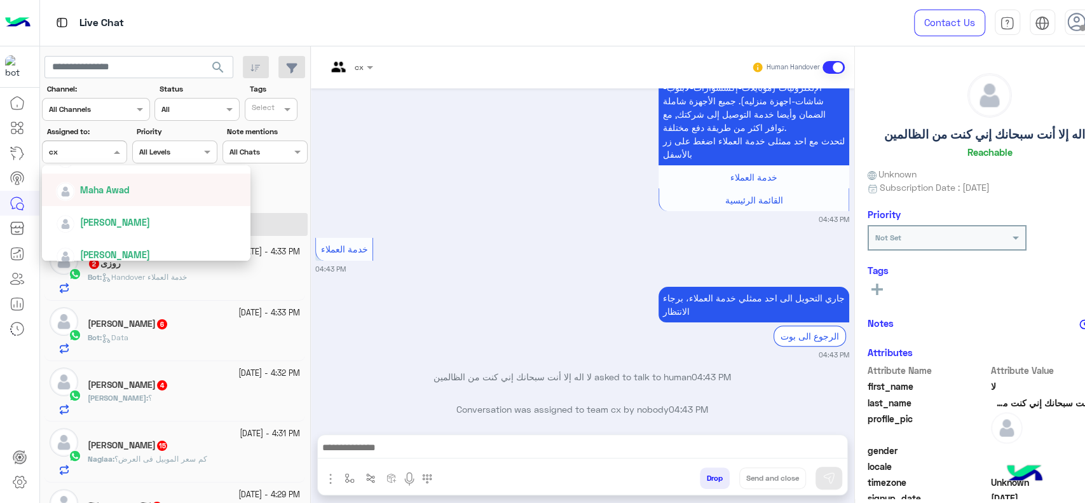
click at [122, 186] on span "Maha Awad" at bounding box center [105, 189] width 50 height 11
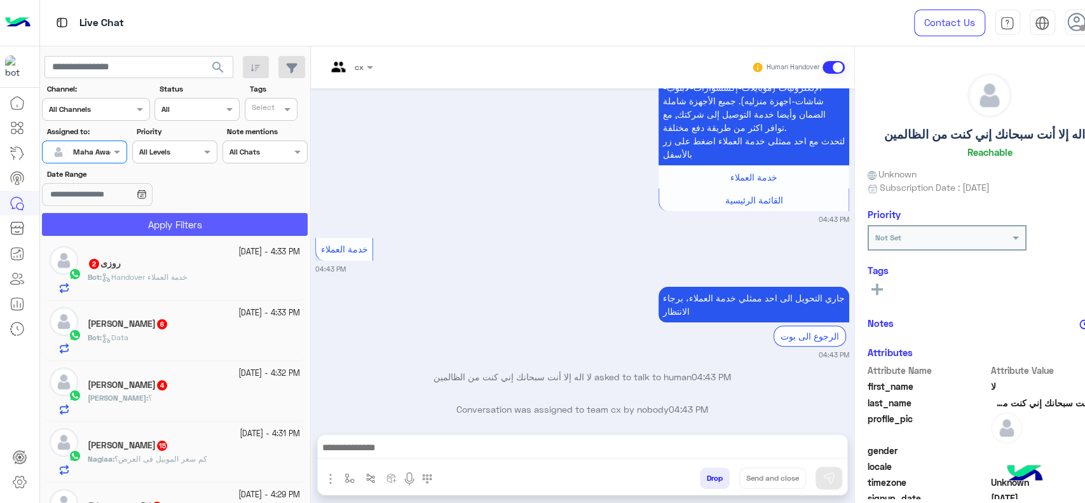
click at [118, 228] on button "Apply Filters" at bounding box center [175, 224] width 266 height 23
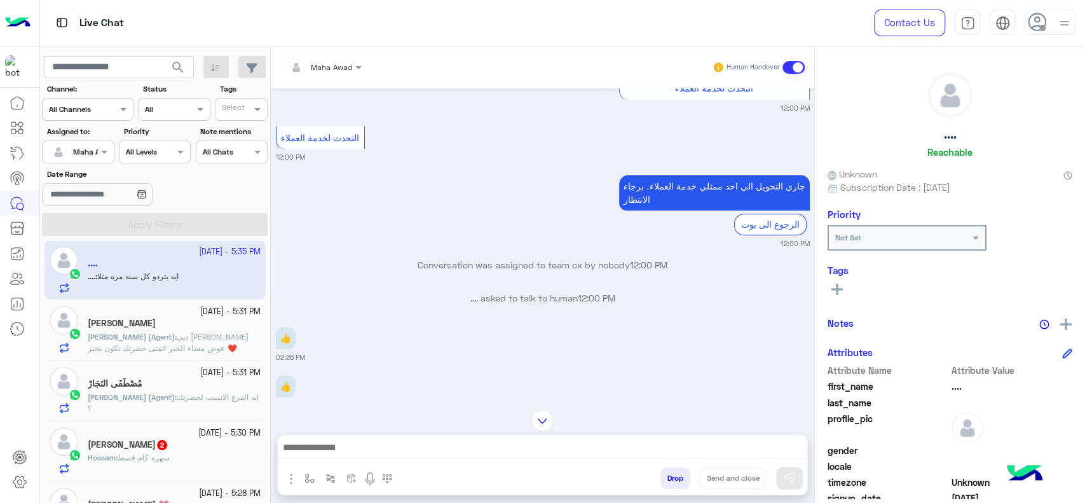
scroll to position [546, 0]
click at [152, 345] on span "دبي فون مها عوض مساء الخير اتمنى حضرتك تكون بخير ❤️" at bounding box center [168, 342] width 161 height 21
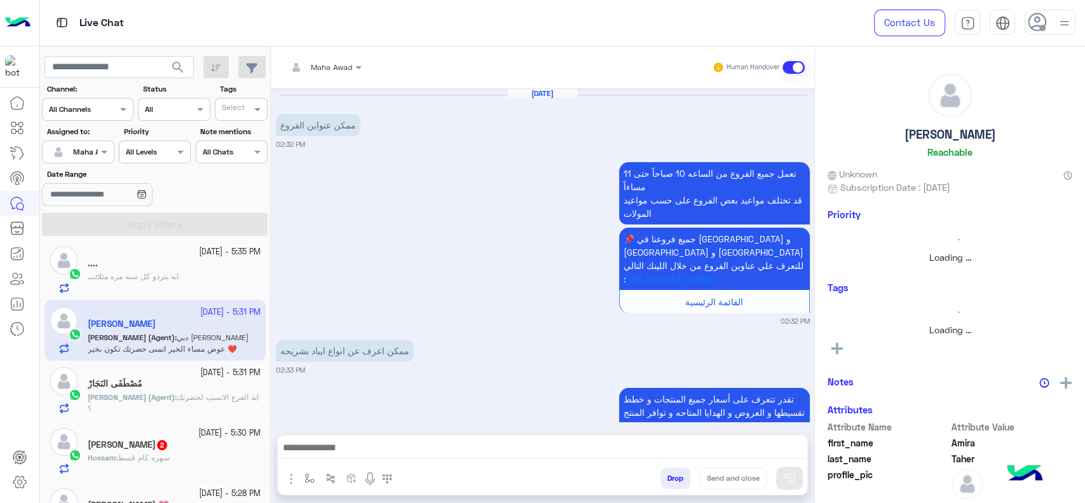
scroll to position [527, 0]
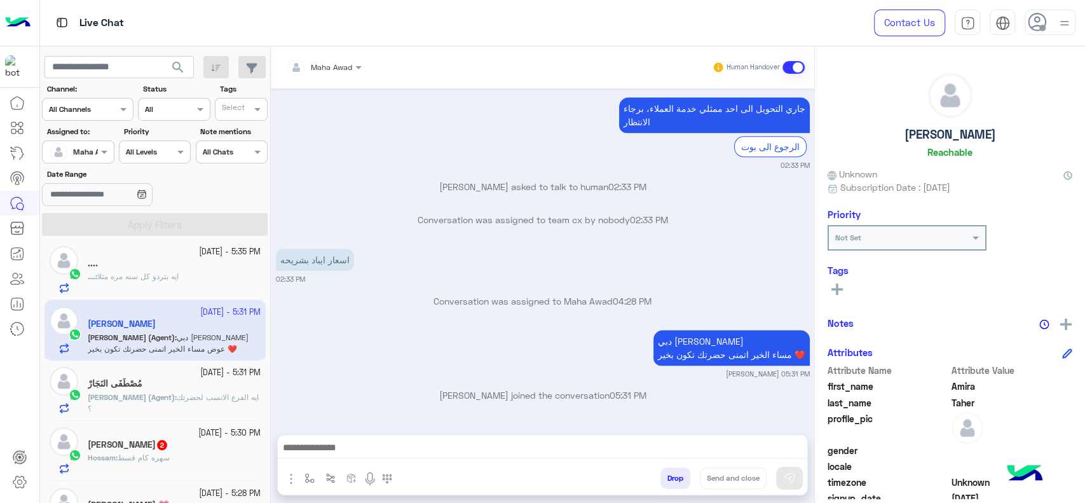
click at [159, 397] on span "ايه الفرع الانسب لحضرتك ؟" at bounding box center [173, 402] width 171 height 21
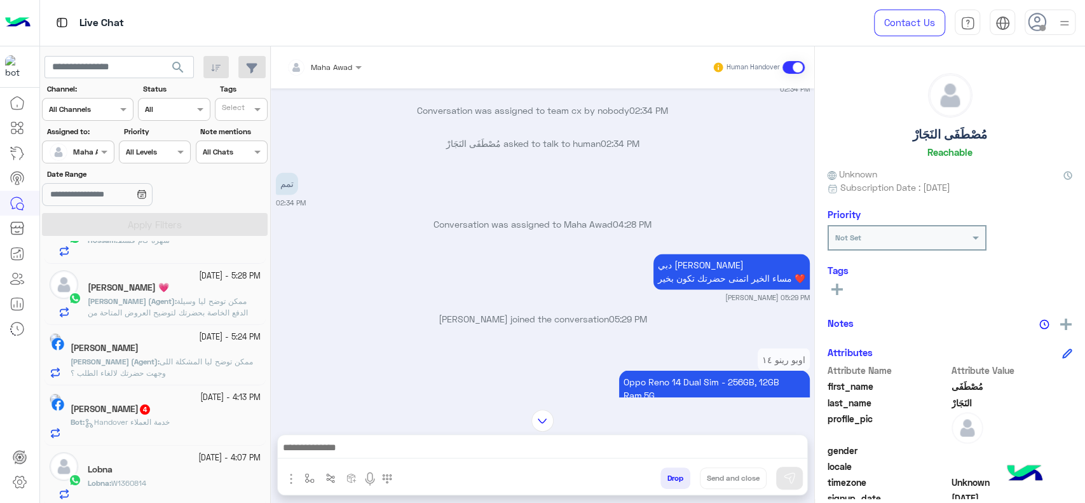
scroll to position [224, 0]
click at [229, 357] on span "ممكن توضح ليا المشكلة اللى وجهت حضرتك لالغاء الطلب ؟" at bounding box center [162, 366] width 182 height 21
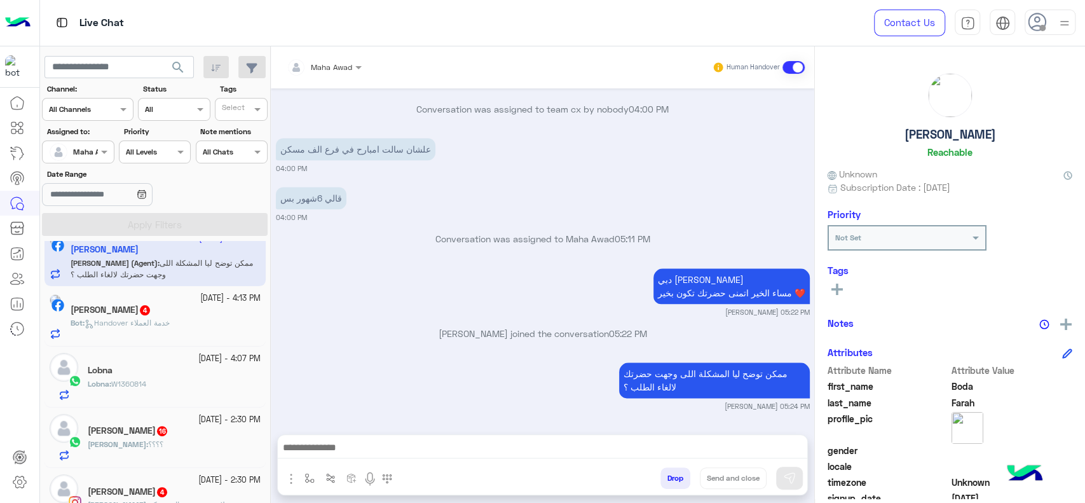
scroll to position [326, 0]
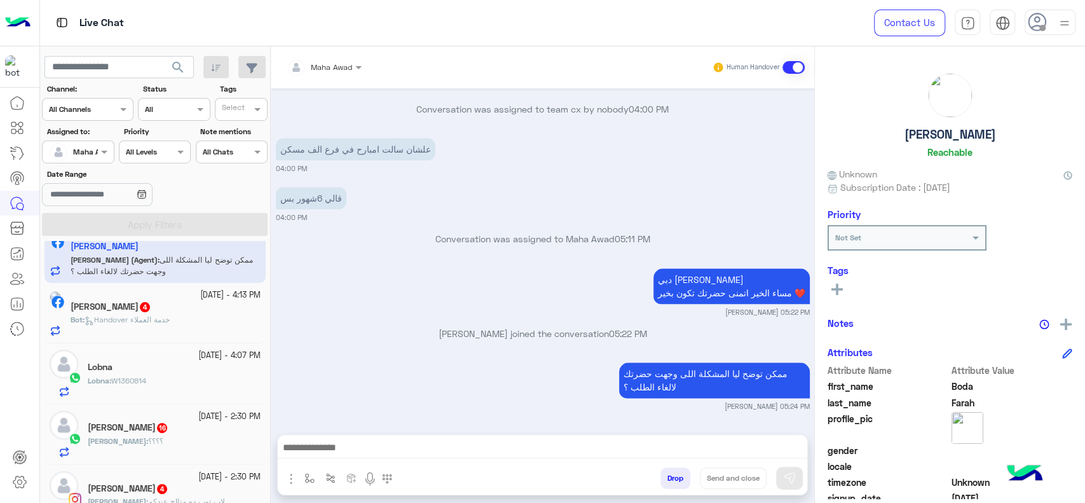
click at [206, 372] on div "Lobna" at bounding box center [174, 368] width 173 height 13
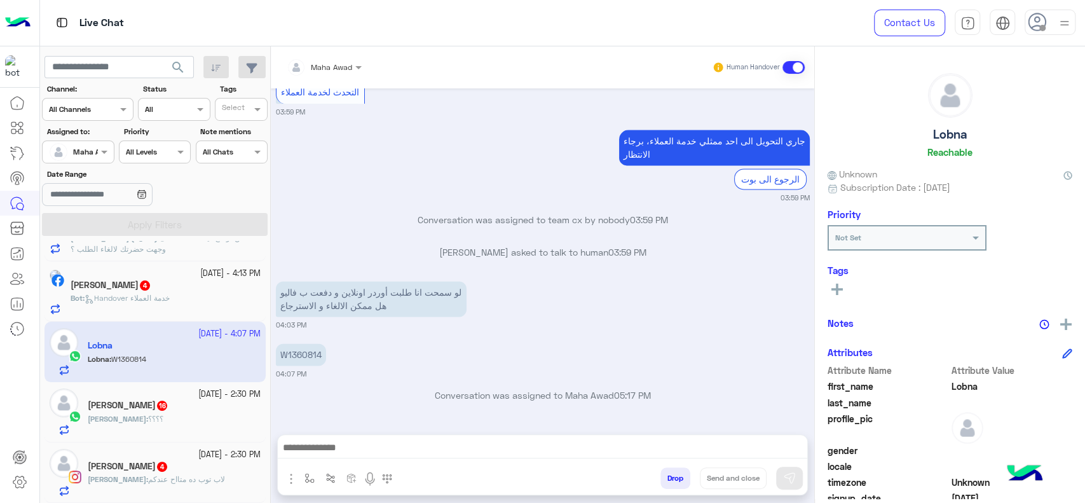
scroll to position [17, 0]
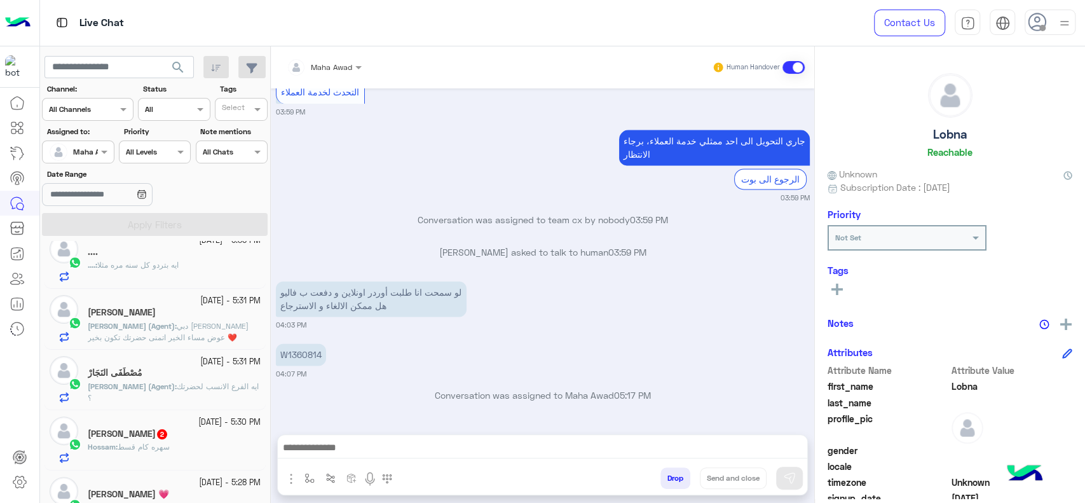
click at [193, 386] on span "ايه الفرع الانسب لحضرتك ؟" at bounding box center [173, 391] width 171 height 21
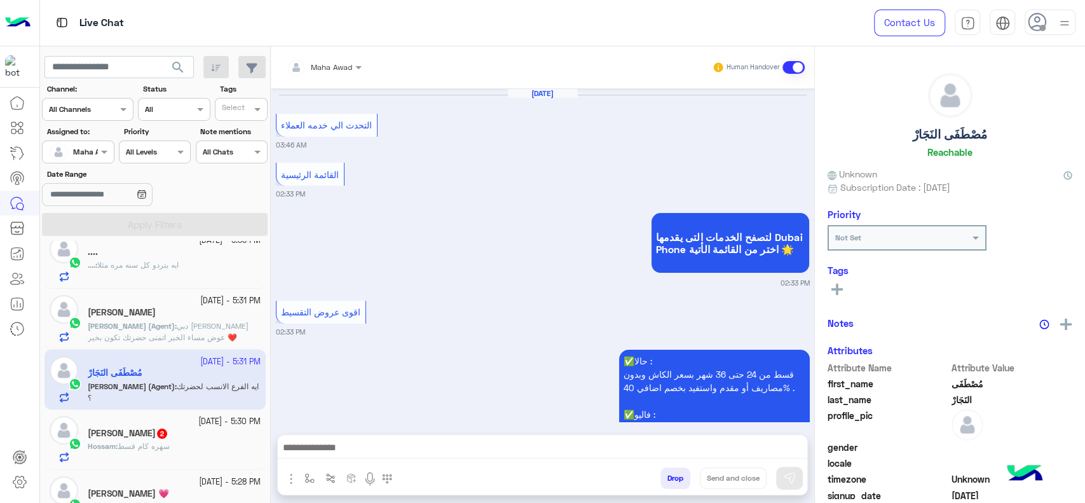
scroll to position [1574, 0]
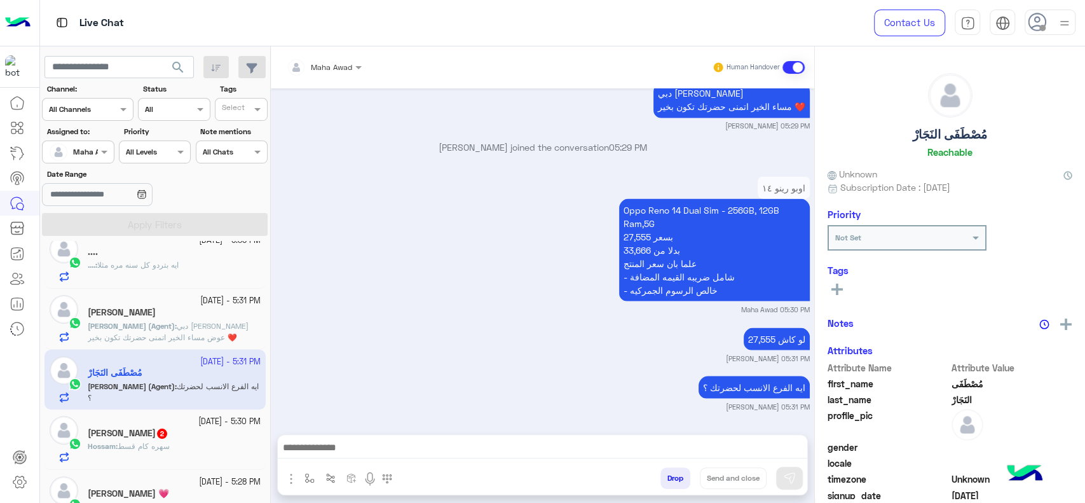
click at [216, 322] on span "دبي فون مها عوض مساء الخير اتمنى حضرتك تكون بخير ❤️" at bounding box center [168, 331] width 161 height 21
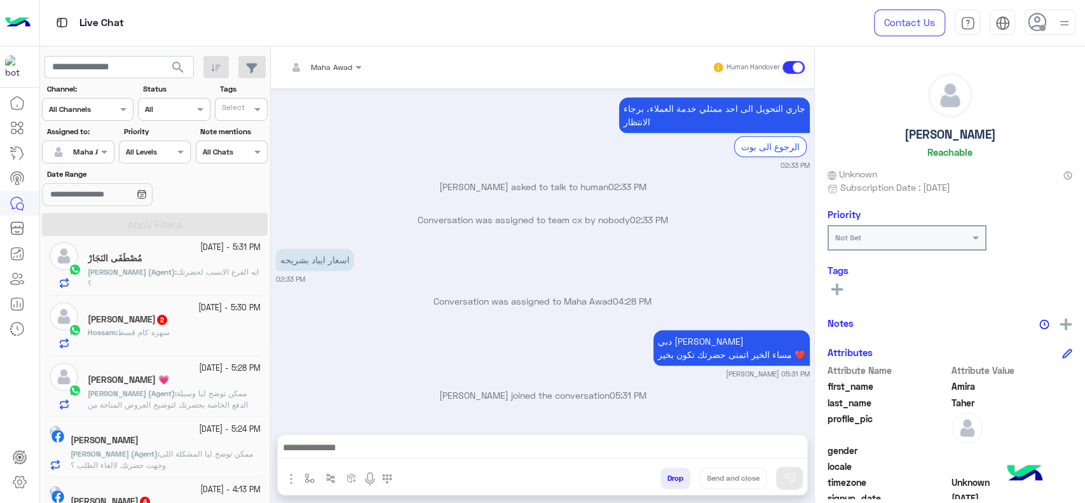
scroll to position [132, 0]
click at [188, 385] on div "Abrar Abozaid 💗" at bounding box center [174, 380] width 173 height 13
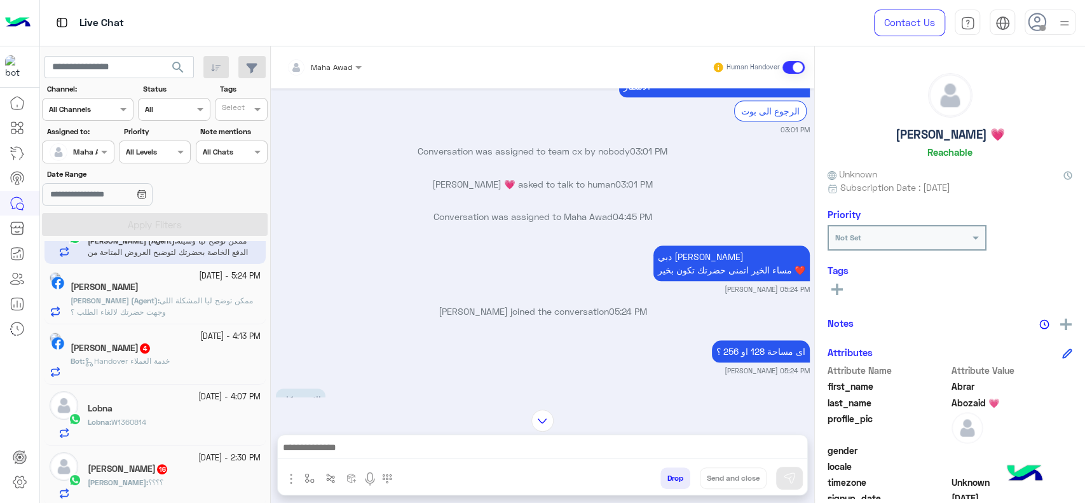
scroll to position [313, 0]
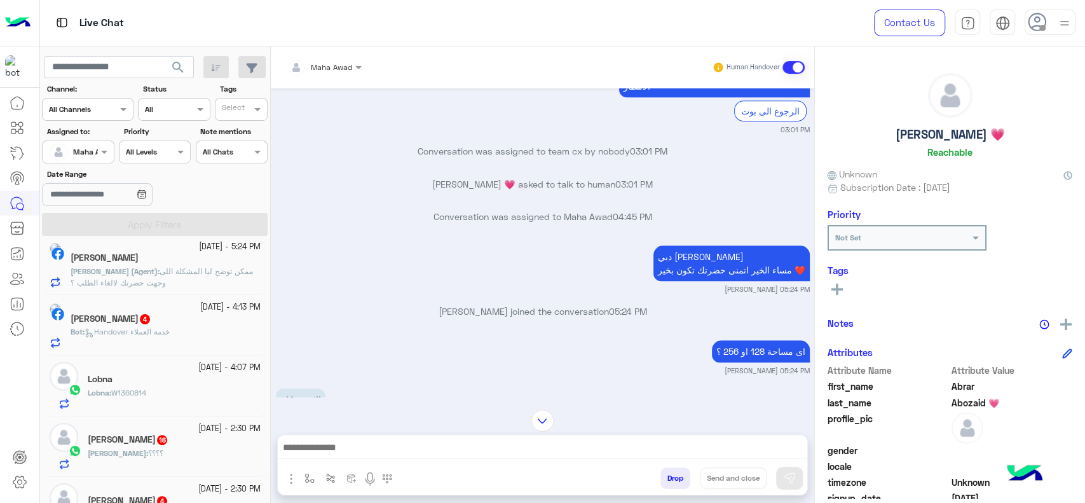
click at [190, 397] on div "Lobna : W1360814" at bounding box center [174, 398] width 173 height 22
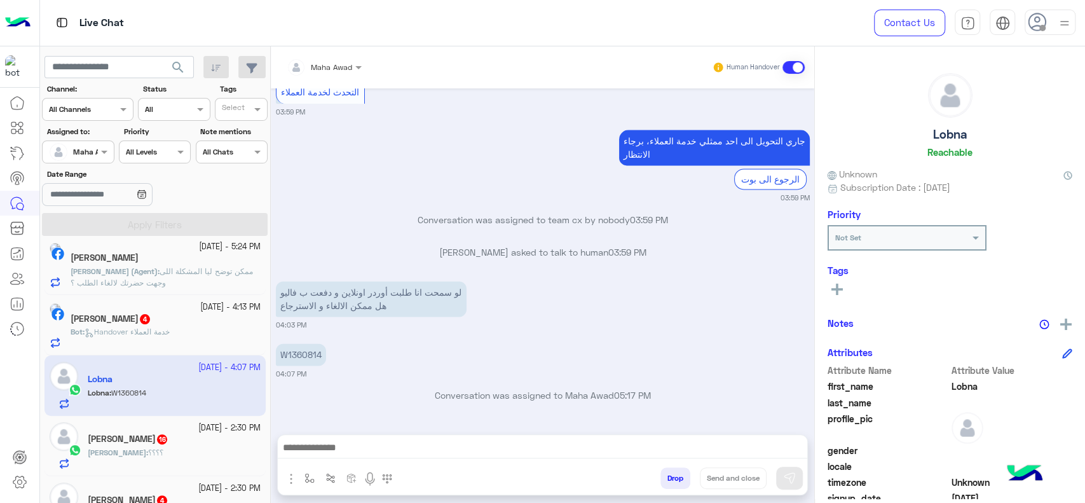
scroll to position [349, 0]
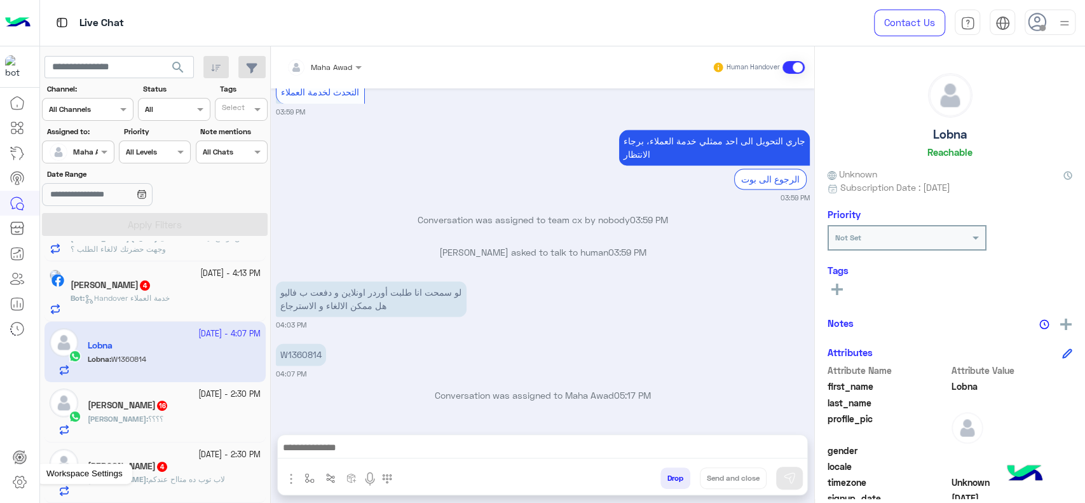
click at [19, 477] on icon at bounding box center [19, 481] width 15 height 15
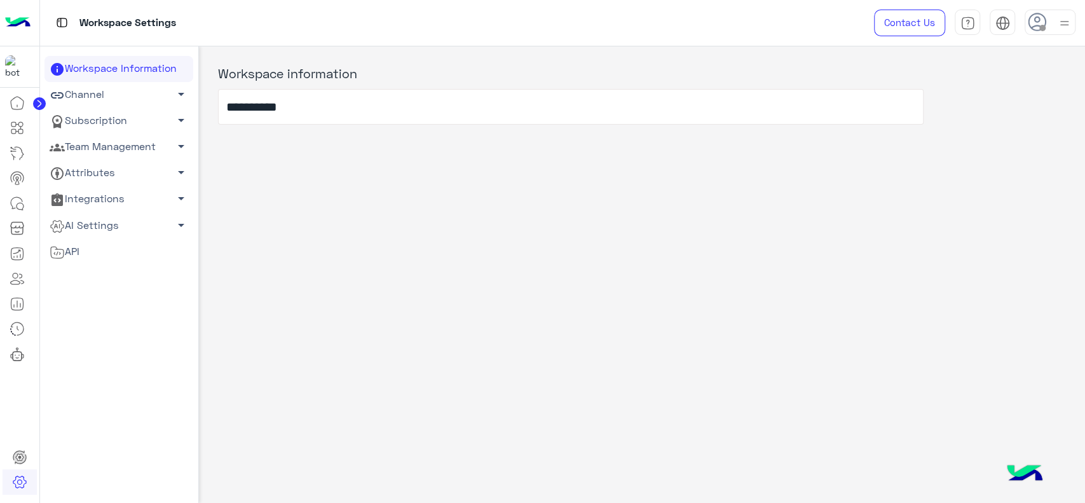
click at [144, 142] on link "Team Management arrow_drop_down" at bounding box center [119, 147] width 149 height 26
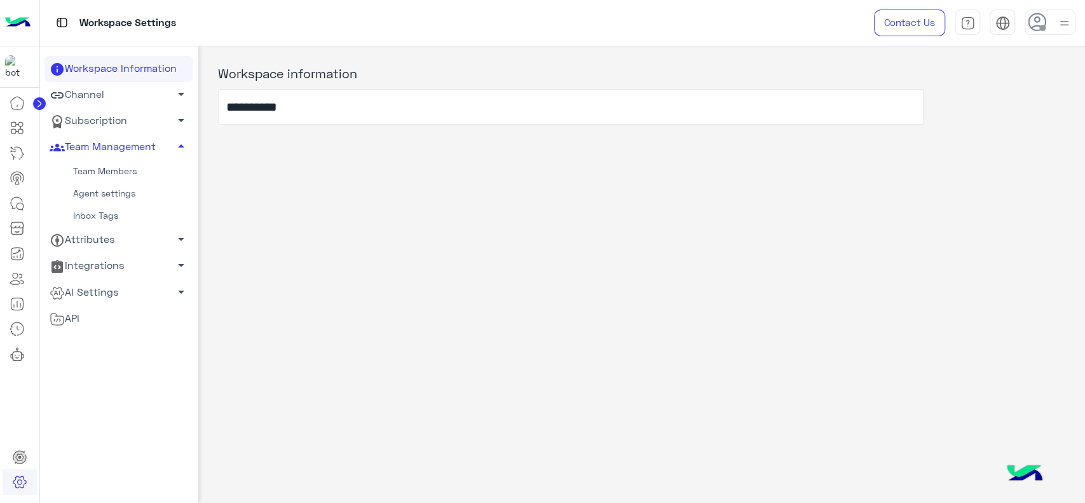
click at [122, 165] on link "Team Members" at bounding box center [119, 171] width 149 height 22
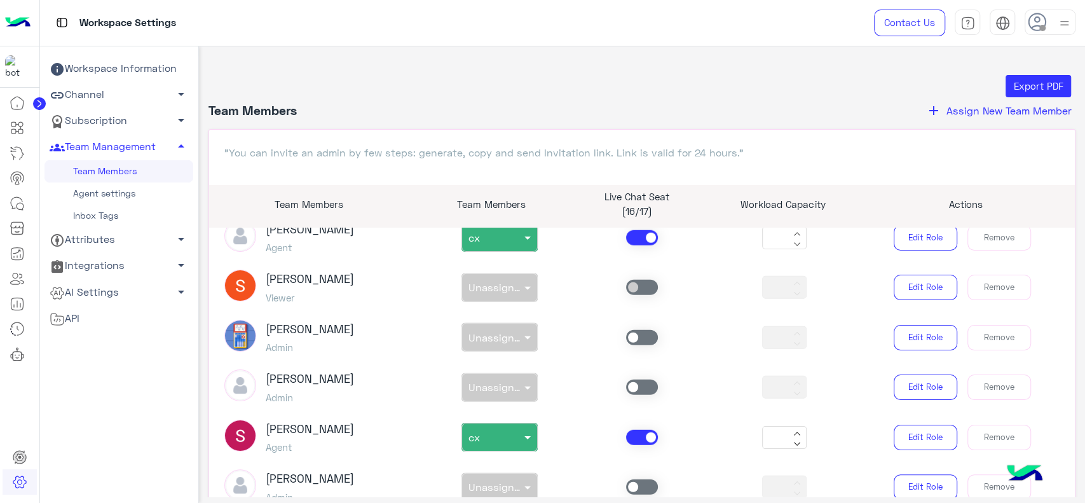
scroll to position [121, 0]
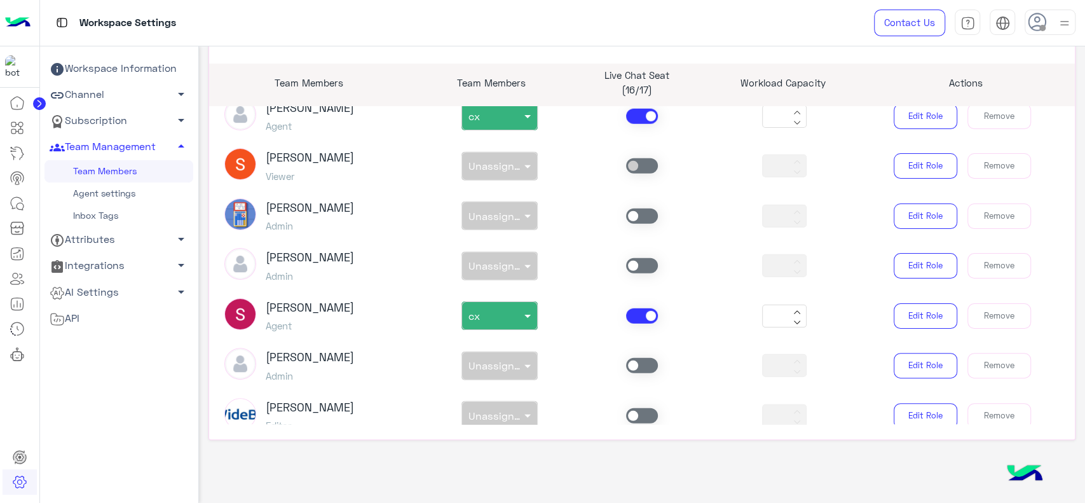
click at [121, 200] on link "Agent settings" at bounding box center [119, 193] width 149 height 22
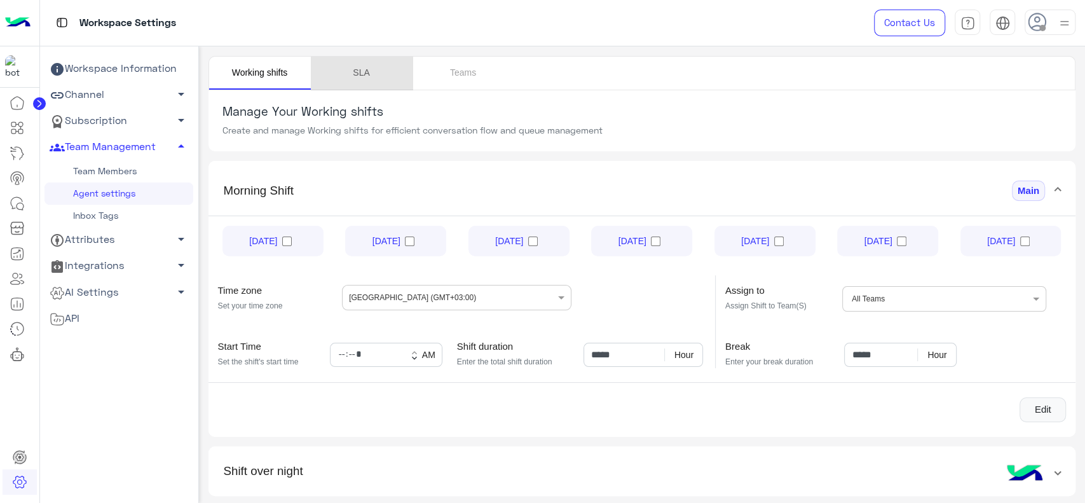
click at [367, 72] on link "SLA" at bounding box center [362, 73] width 102 height 33
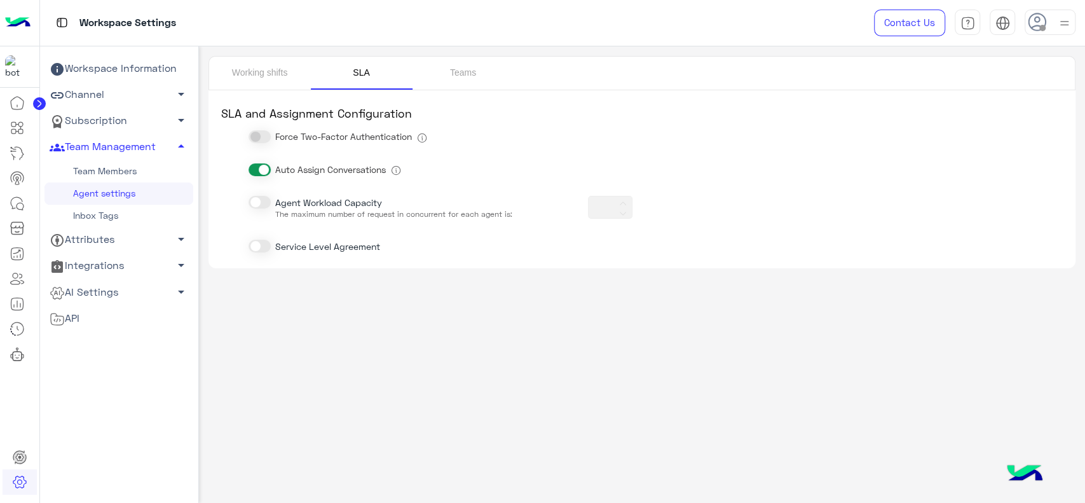
type input "**"
click at [62, 410] on div "Workspace Information Channel arrow_drop_down Subscription arrow_drop_down Team…" at bounding box center [119, 307] width 149 height 503
click at [16, 27] on img at bounding box center [17, 23] width 25 height 27
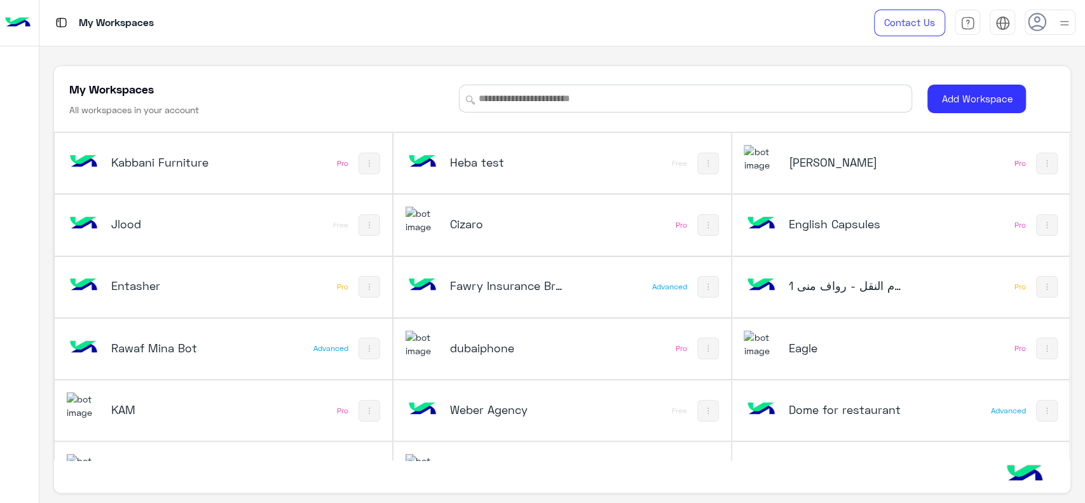
click at [441, 94] on div "My Workspaces All workspaces in your account" at bounding box center [256, 99] width 374 height 36
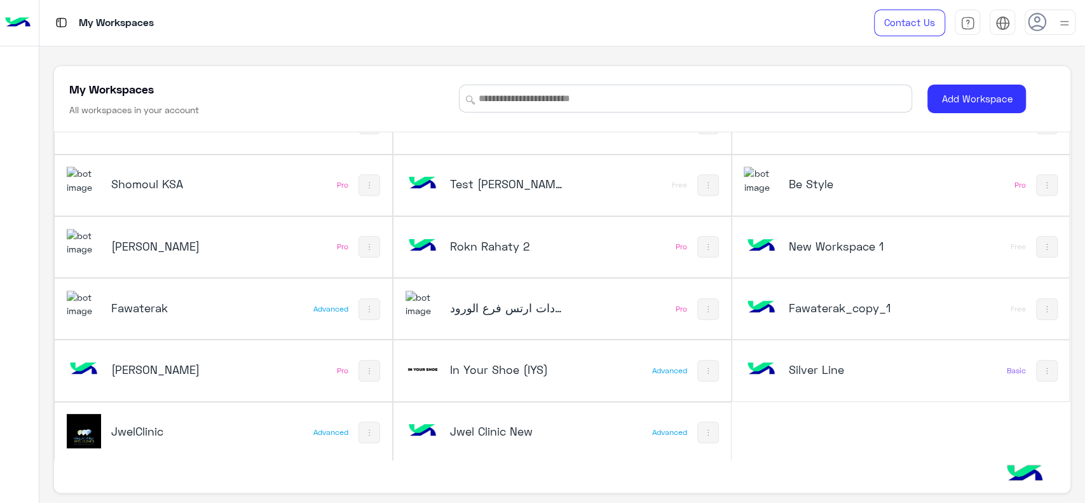
click at [254, 426] on div "JwelClinic Advanced" at bounding box center [224, 432] width 338 height 60
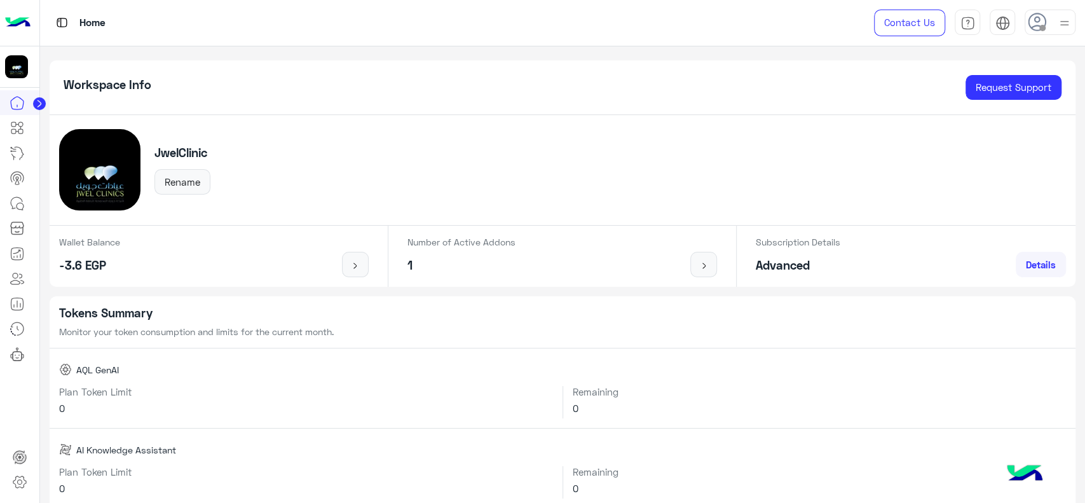
click at [45, 106] on icon at bounding box center [39, 103] width 13 height 13
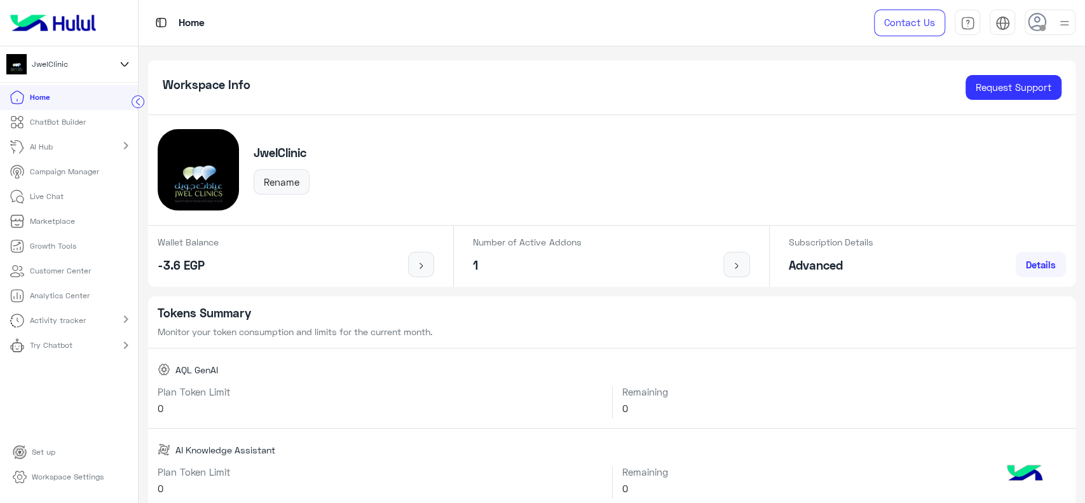
click at [58, 28] on img at bounding box center [53, 23] width 96 height 27
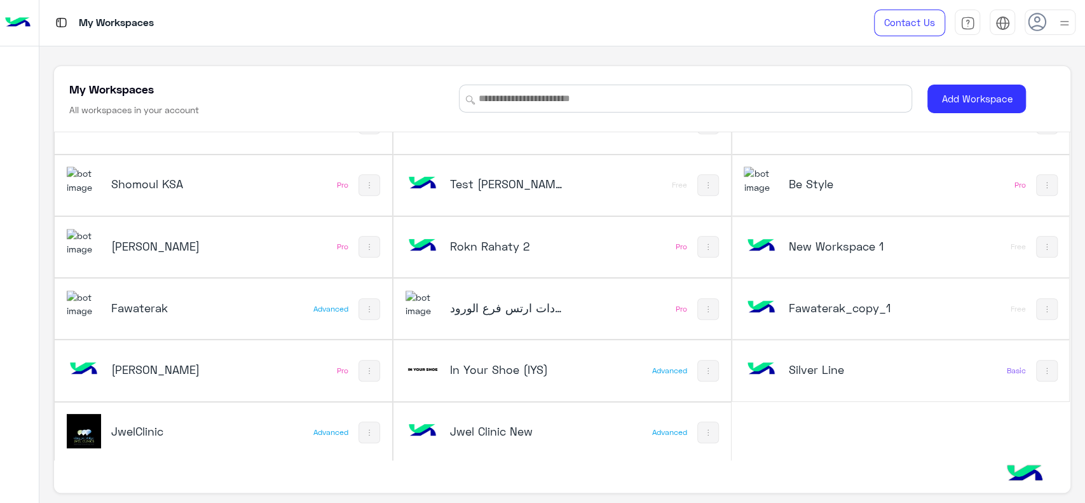
scroll to position [4, 0]
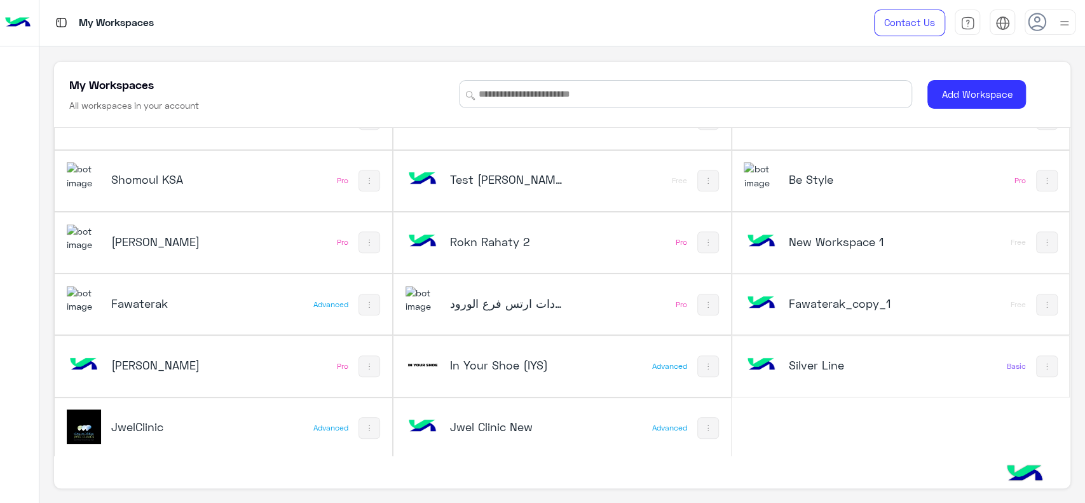
click at [466, 423] on h5 "Jwel Clinic New" at bounding box center [506, 426] width 113 height 15
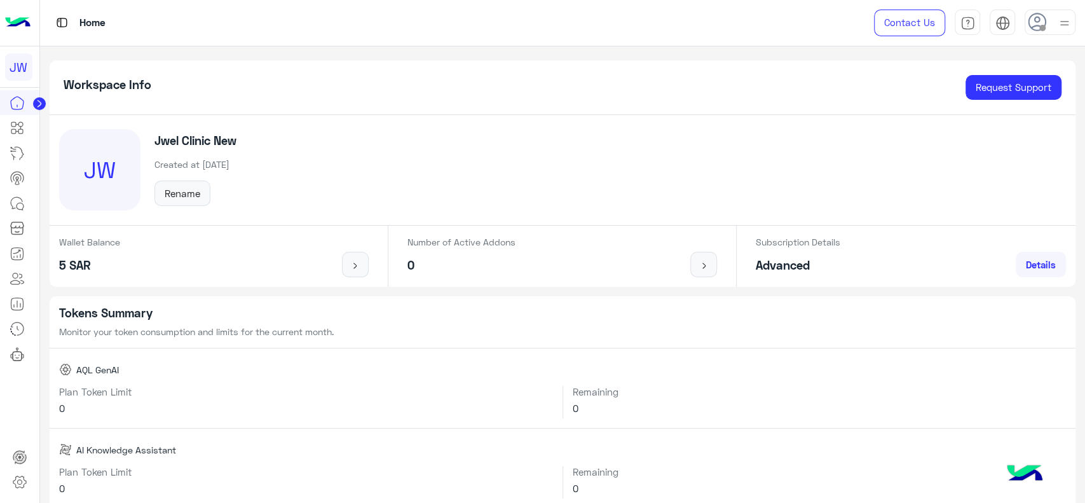
click at [37, 107] on circle at bounding box center [39, 103] width 13 height 13
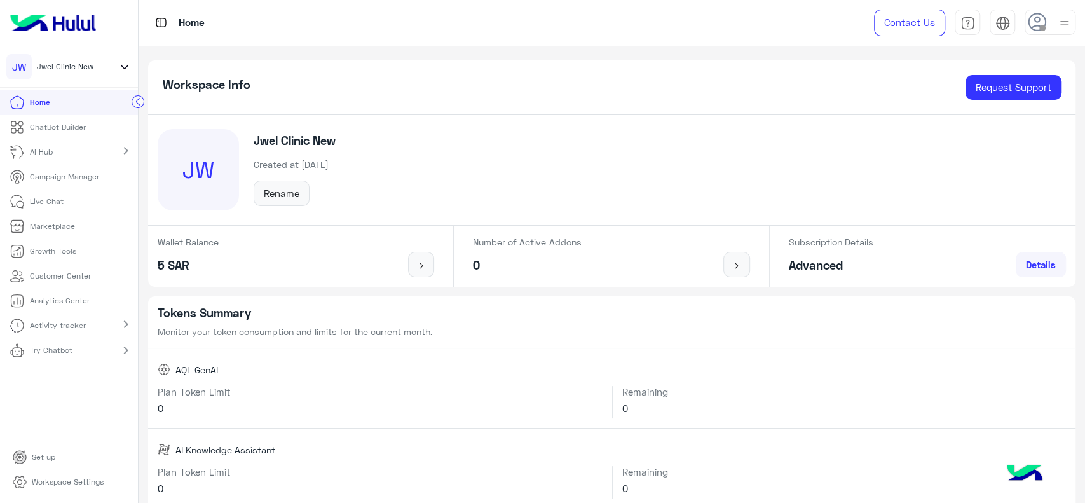
click at [55, 29] on img at bounding box center [53, 23] width 96 height 27
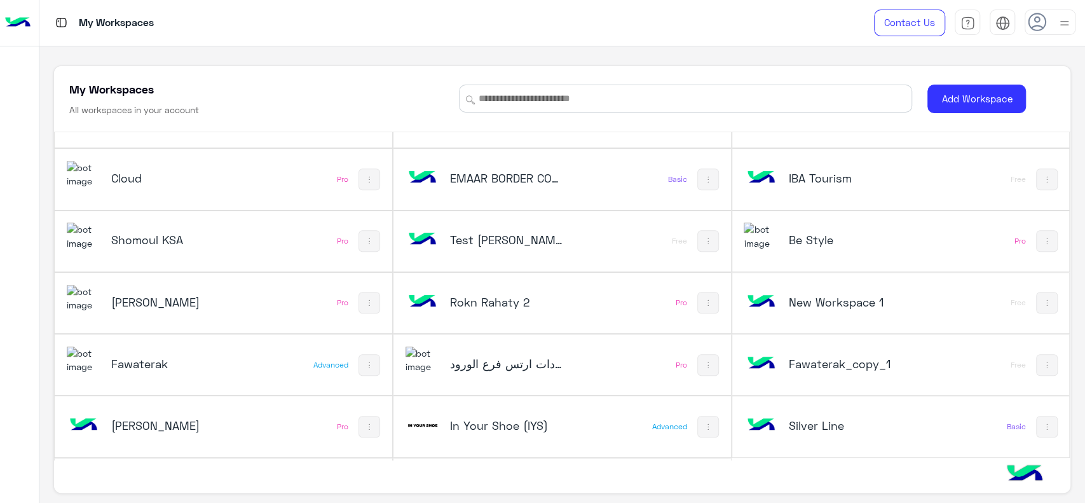
scroll to position [596, 0]
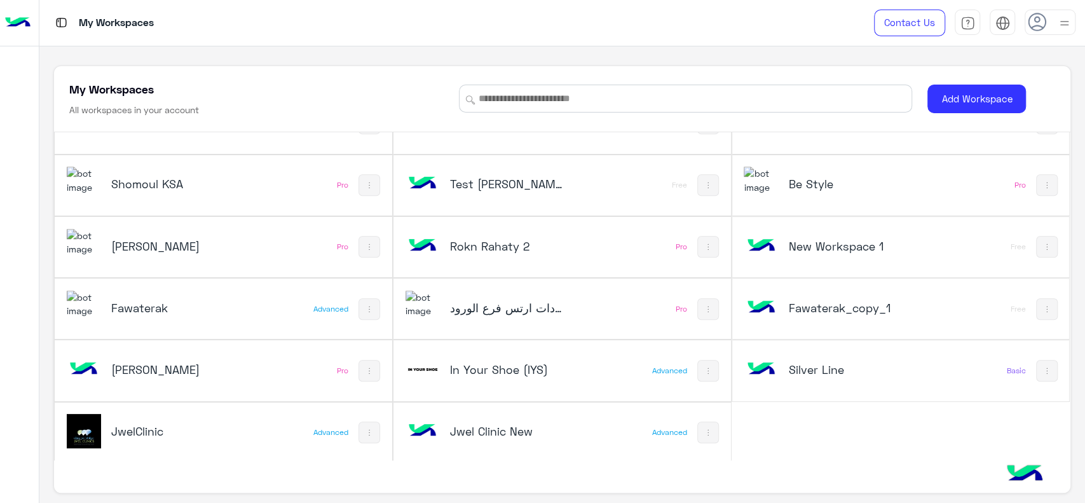
click at [184, 436] on h5 "JwelClinic" at bounding box center [167, 430] width 113 height 15
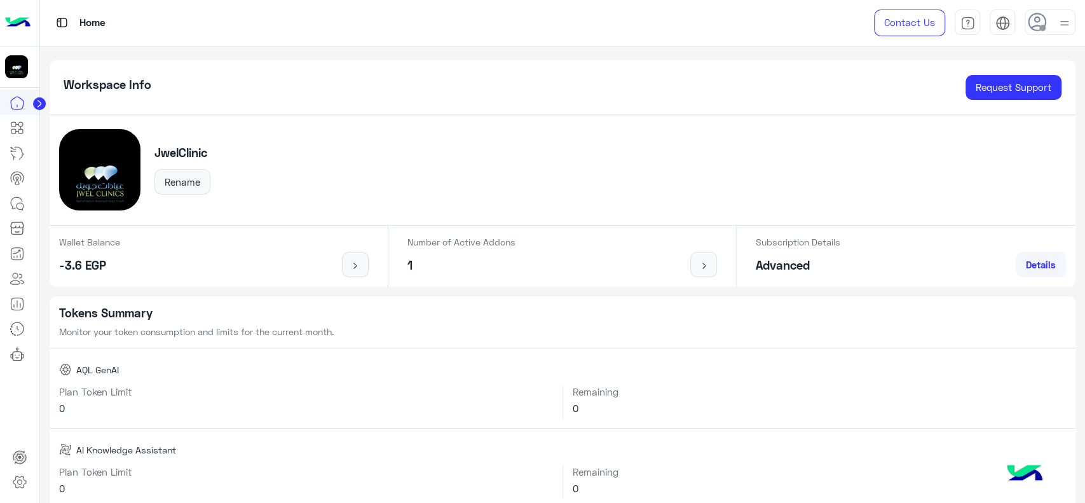
click at [39, 99] on circle at bounding box center [39, 103] width 13 height 13
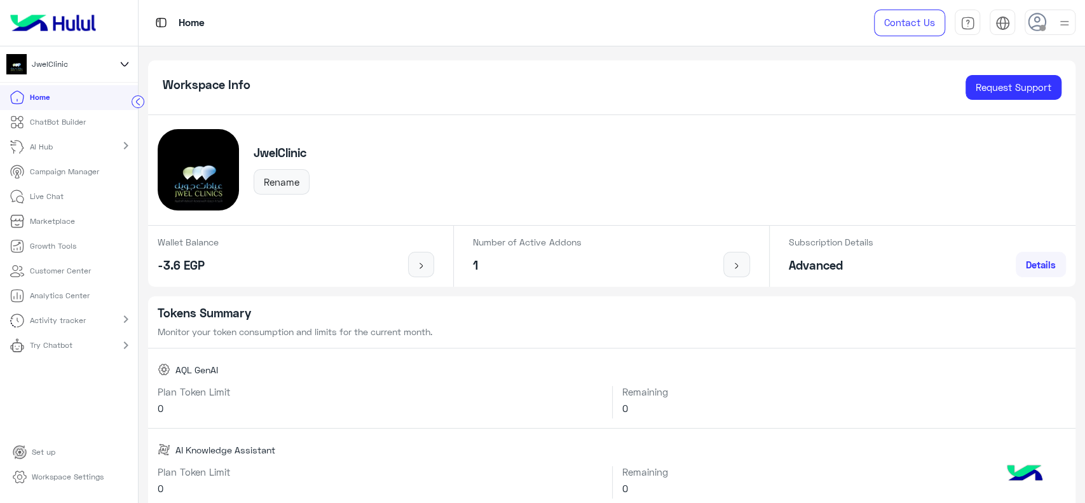
click at [66, 470] on link "Workspace Settings" at bounding box center [58, 477] width 111 height 25
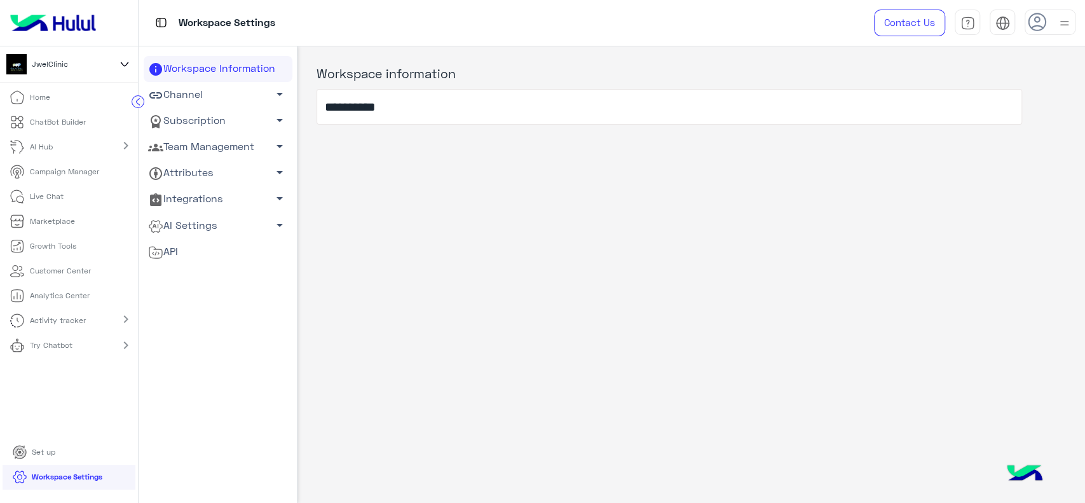
click at [193, 94] on link "Channel arrow_drop_down" at bounding box center [218, 95] width 149 height 26
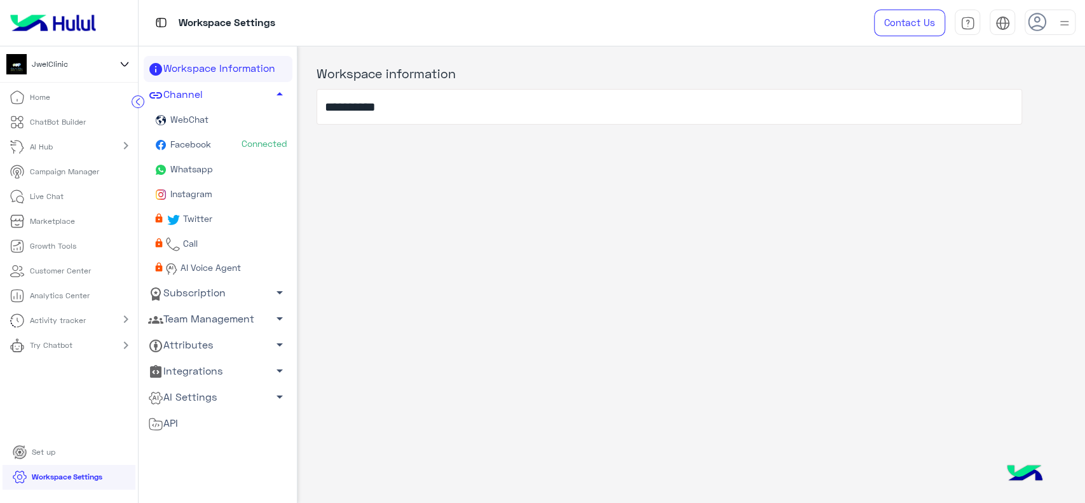
click at [201, 137] on link "Facebook Connected" at bounding box center [218, 145] width 149 height 25
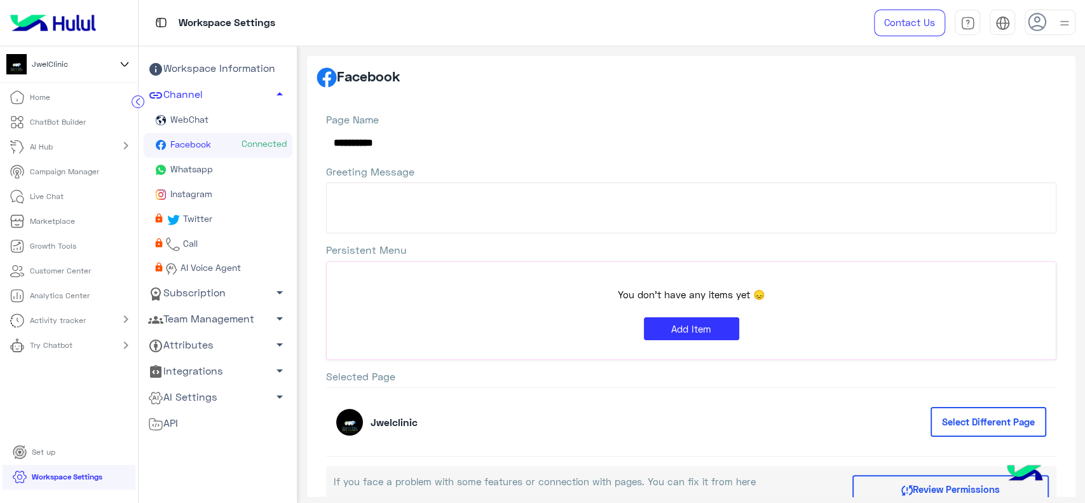
scroll to position [146, 0]
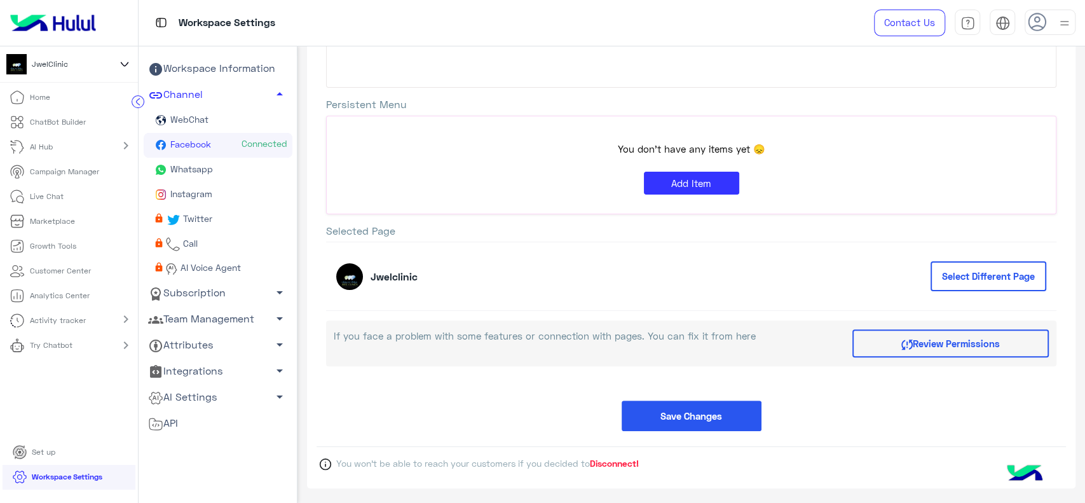
click at [614, 460] on span "Disconnect!" at bounding box center [614, 463] width 49 height 11
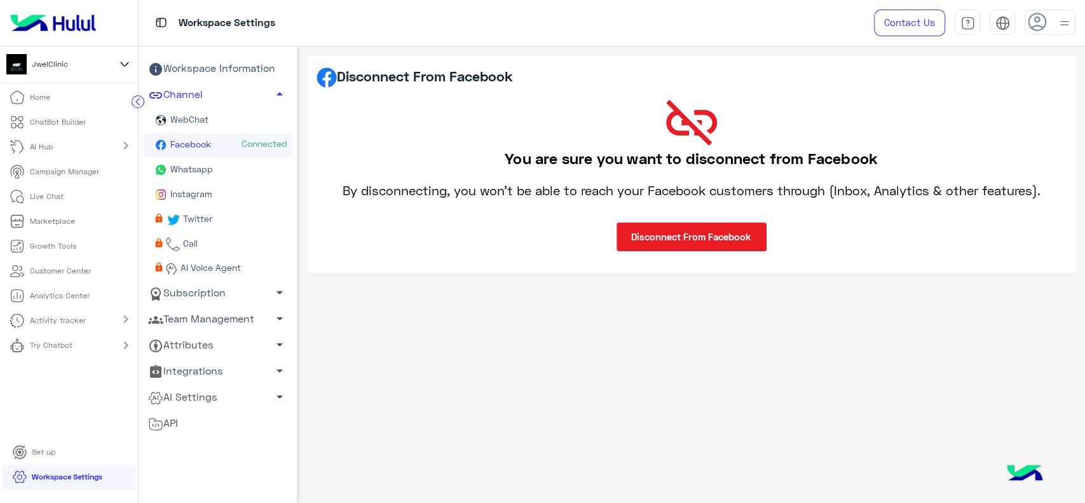
scroll to position [0, 0]
click at [651, 237] on button "Disconnect From Facebook" at bounding box center [692, 237] width 150 height 29
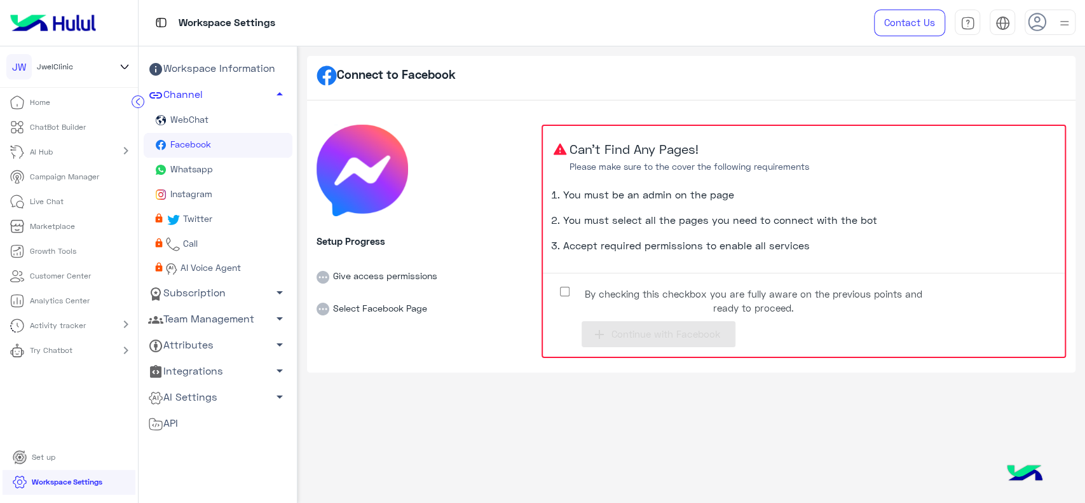
click at [124, 63] on icon at bounding box center [125, 66] width 14 height 15
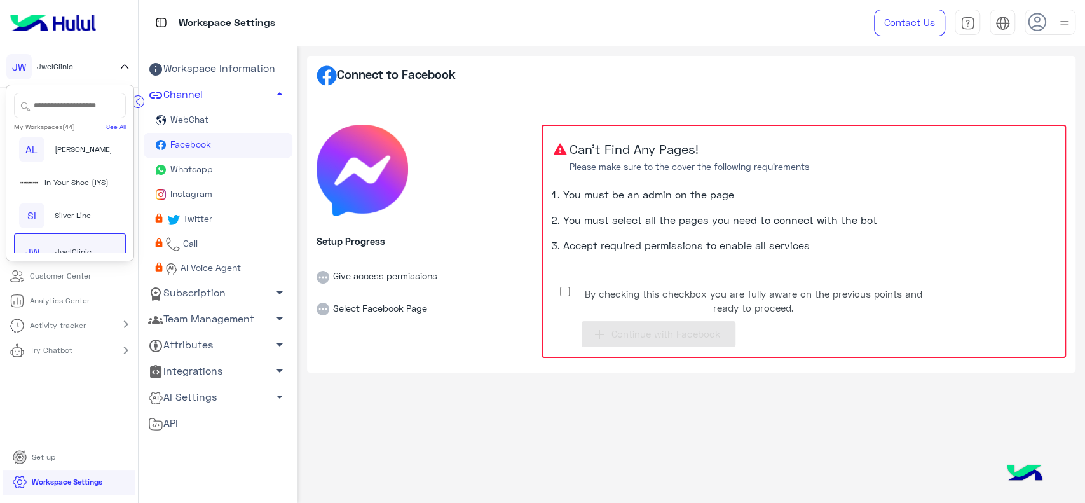
scroll to position [1363, 0]
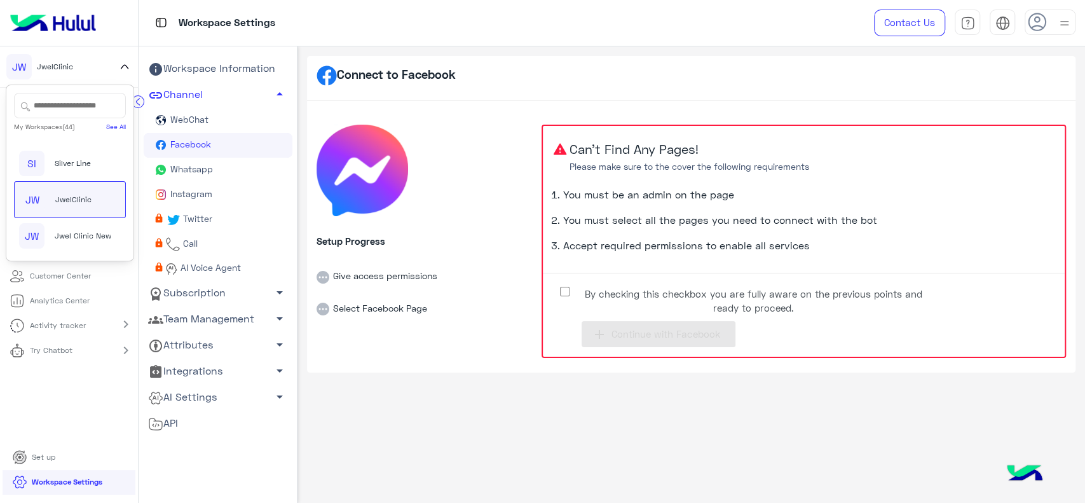
click at [89, 235] on span "Jwel Clinic New" at bounding box center [83, 235] width 57 height 11
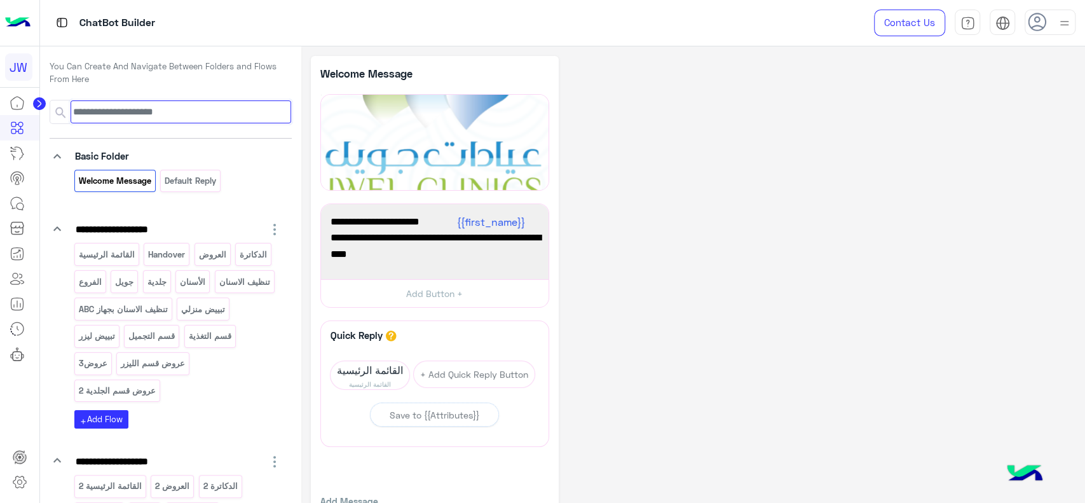
click at [206, 112] on input at bounding box center [181, 111] width 221 height 23
click at [43, 106] on circle at bounding box center [39, 103] width 13 height 13
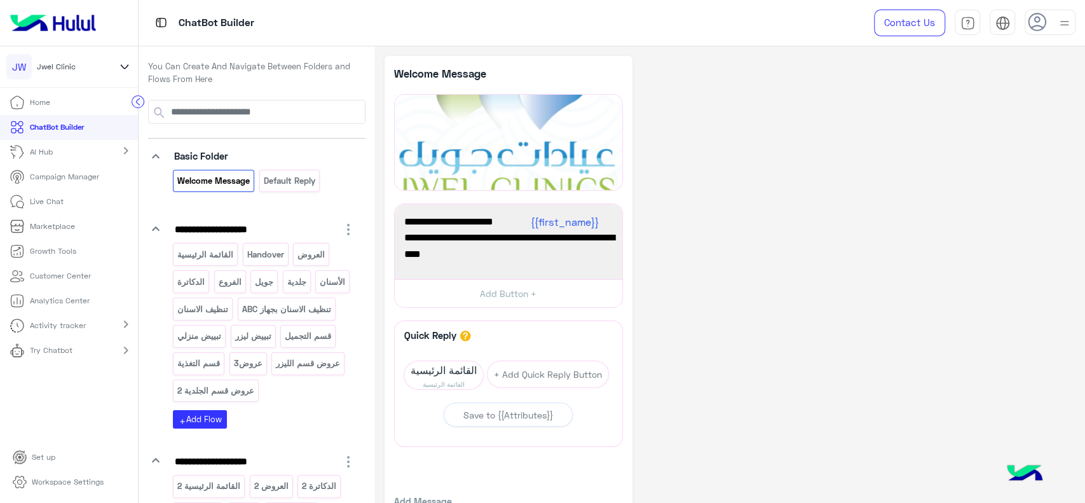
click at [122, 62] on icon at bounding box center [125, 66] width 14 height 15
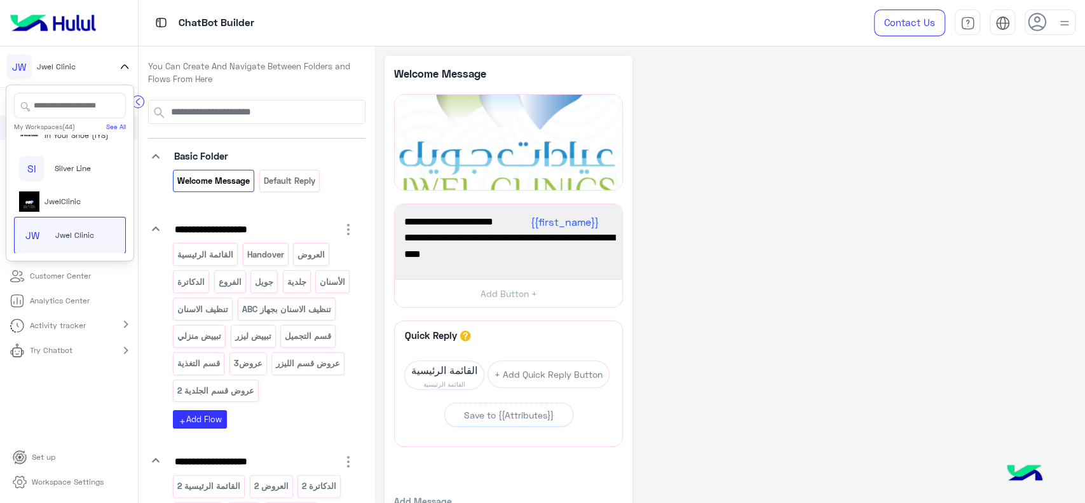
scroll to position [1357, 0]
click at [52, 32] on img at bounding box center [53, 23] width 96 height 27
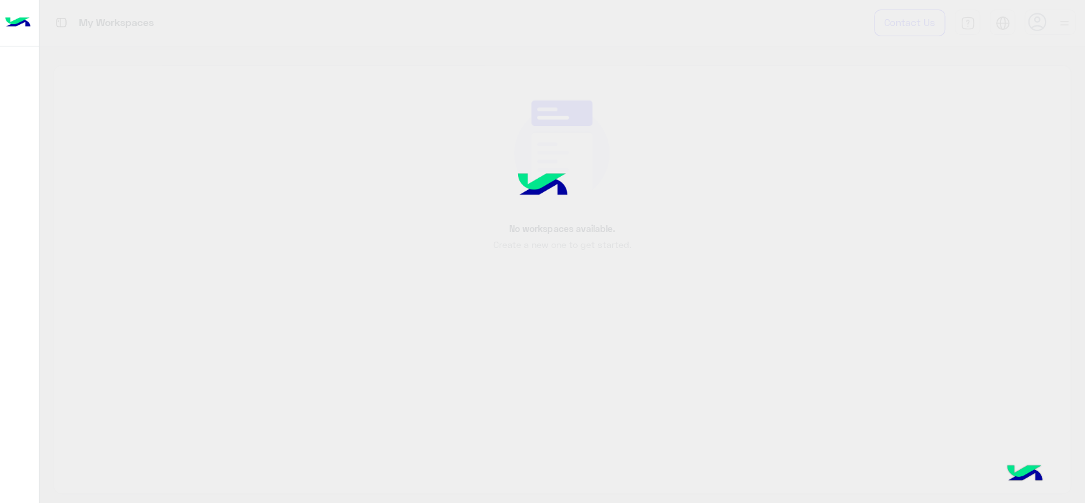
click at [20, 25] on img at bounding box center [17, 23] width 25 height 27
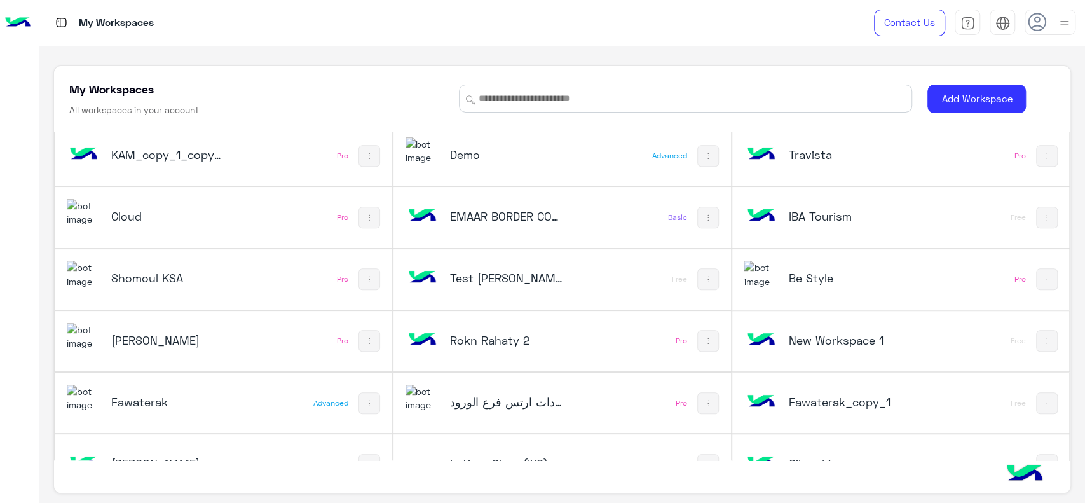
scroll to position [498, 0]
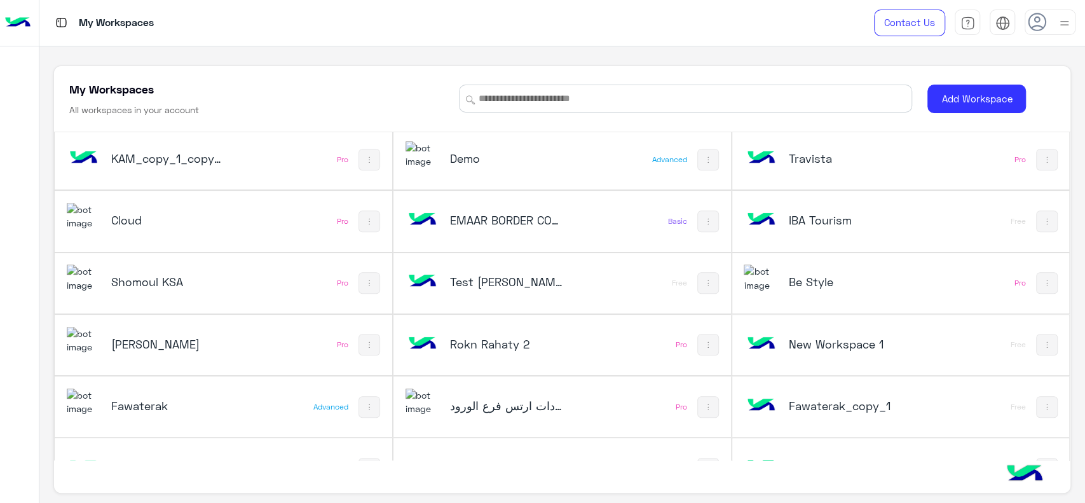
click at [242, 214] on div "Cloud" at bounding box center [161, 221] width 188 height 37
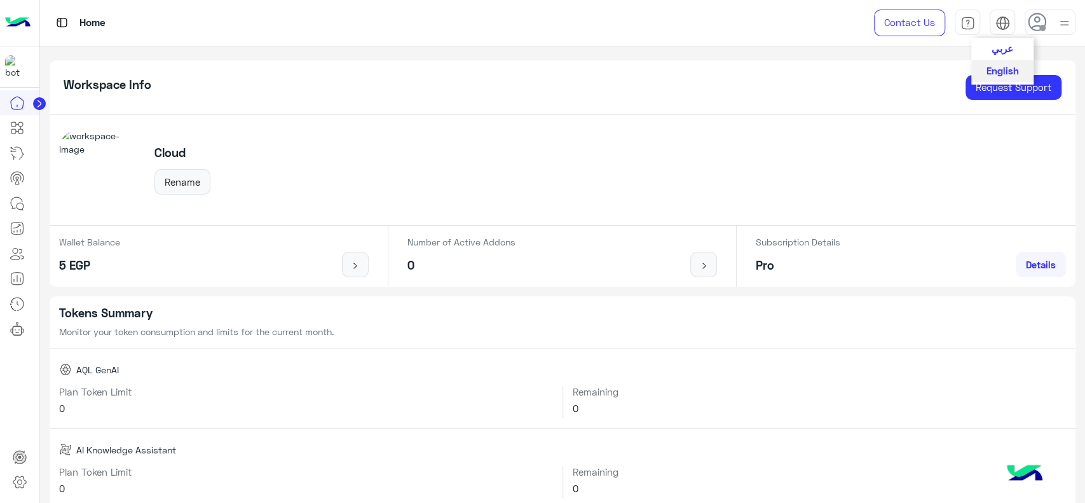
click at [1002, 48] on span "عربي" at bounding box center [1003, 48] width 22 height 11
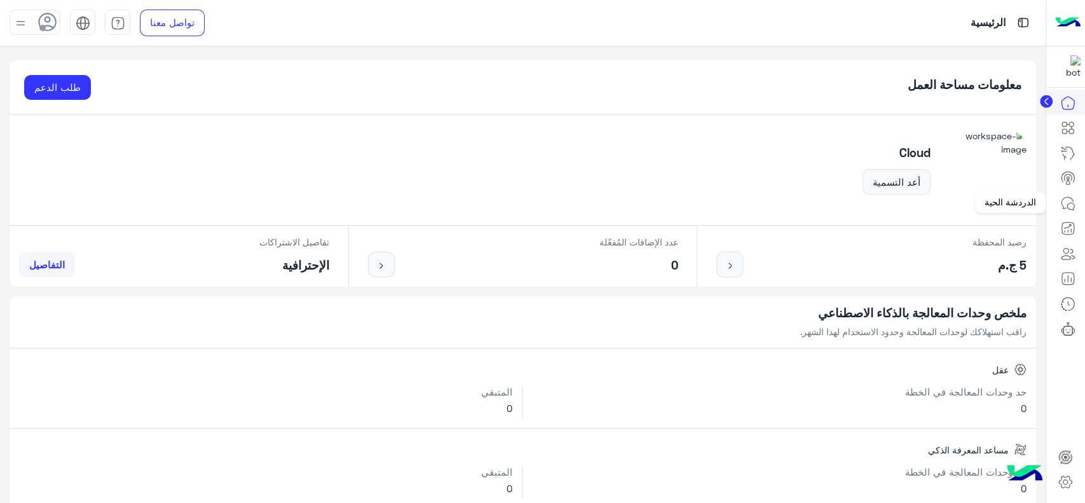
click at [1059, 203] on link at bounding box center [1068, 203] width 34 height 25
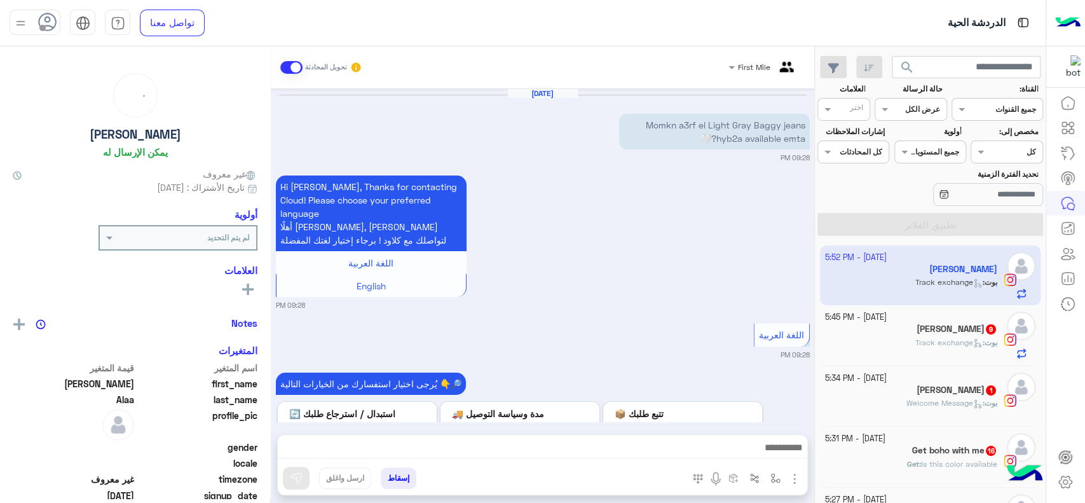
scroll to position [1494, 0]
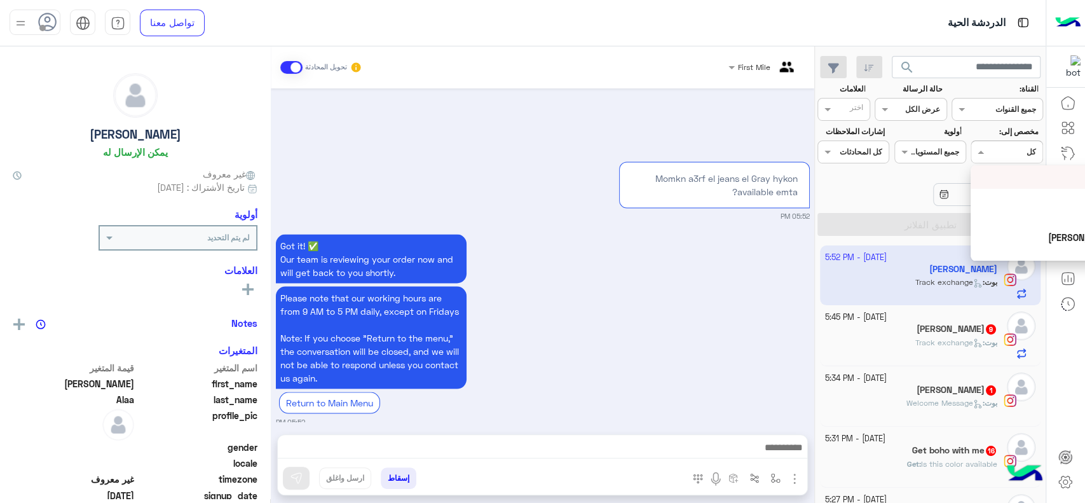
click at [1008, 150] on input "text" at bounding box center [1021, 150] width 29 height 11
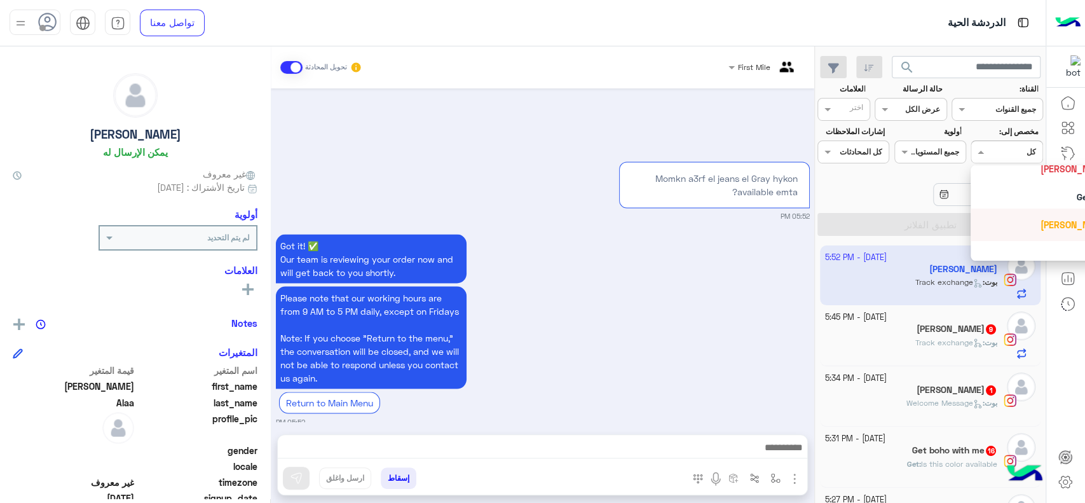
scroll to position [247, 0]
click at [1041, 223] on span "Marex George" at bounding box center [1076, 223] width 70 height 11
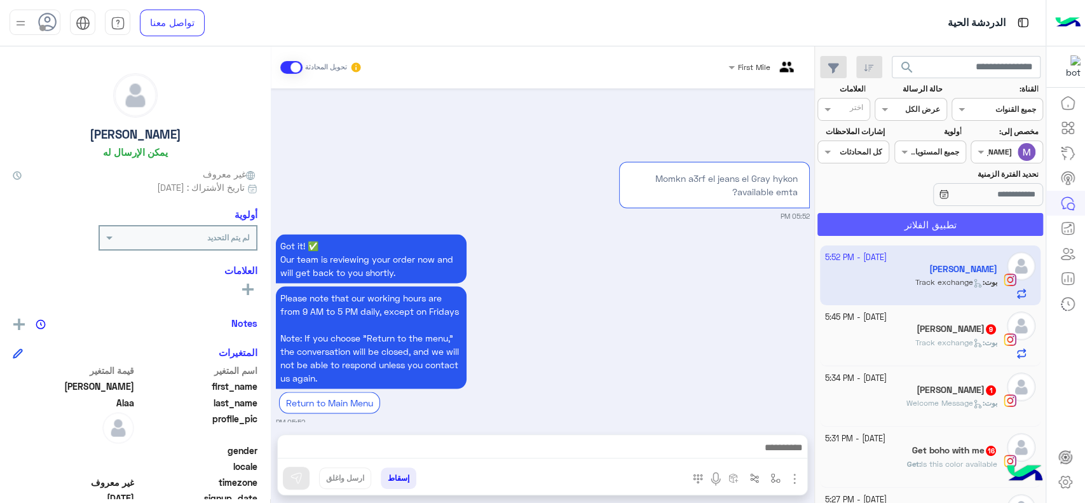
click at [999, 228] on button "تطبيق الفلاتر" at bounding box center [931, 224] width 226 height 23
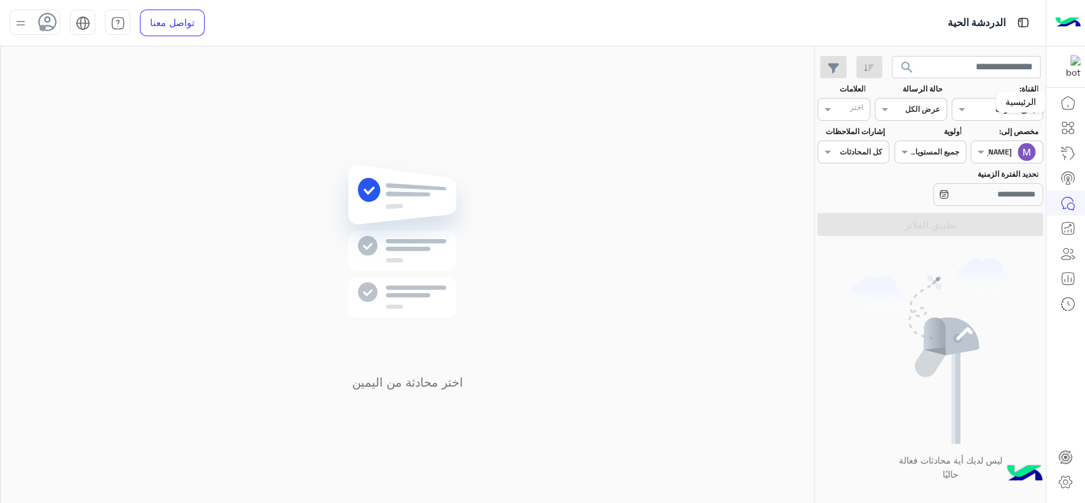
click at [1069, 113] on link at bounding box center [1068, 102] width 34 height 25
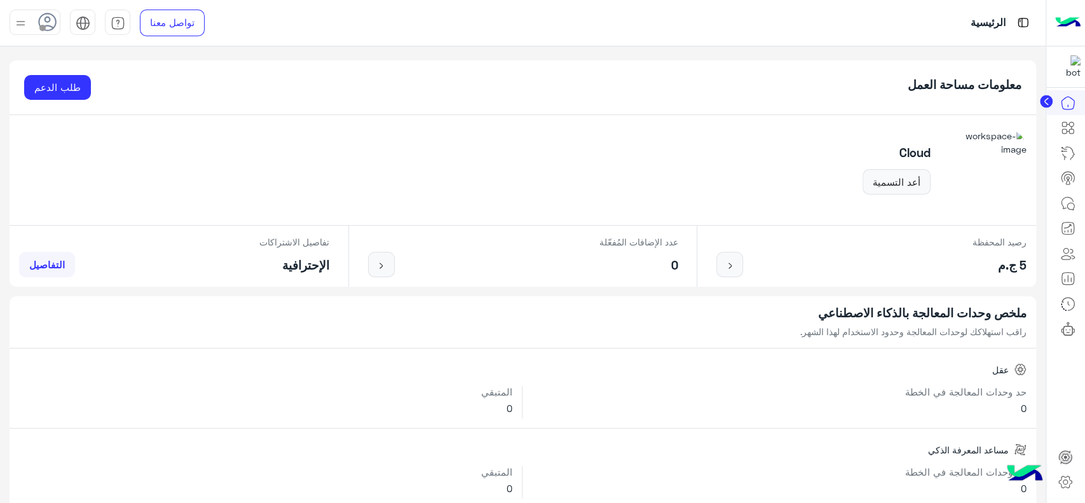
click at [1044, 100] on circle at bounding box center [1046, 101] width 13 height 13
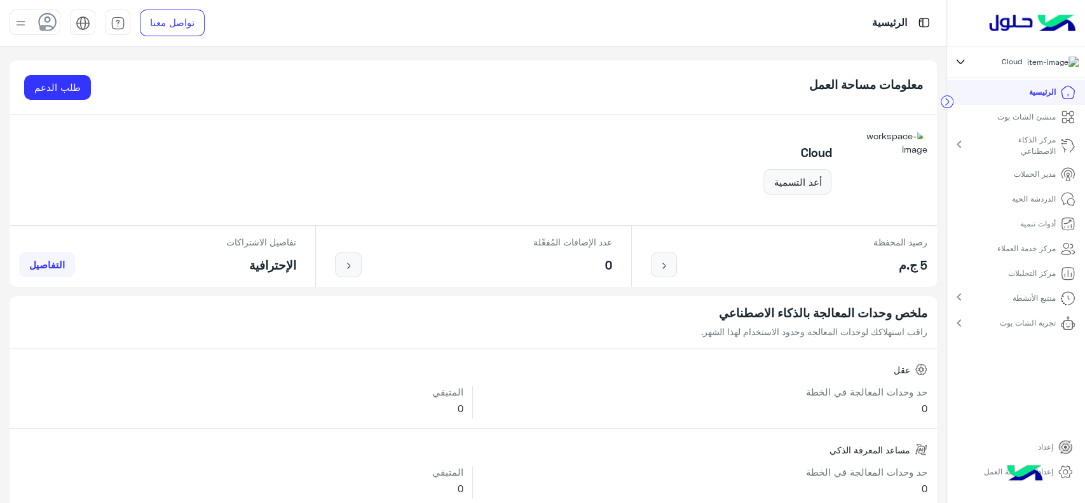
click at [959, 61] on icon at bounding box center [961, 61] width 14 height 15
click at [1017, 225] on span "Jwel Clinic" at bounding box center [1017, 226] width 39 height 11
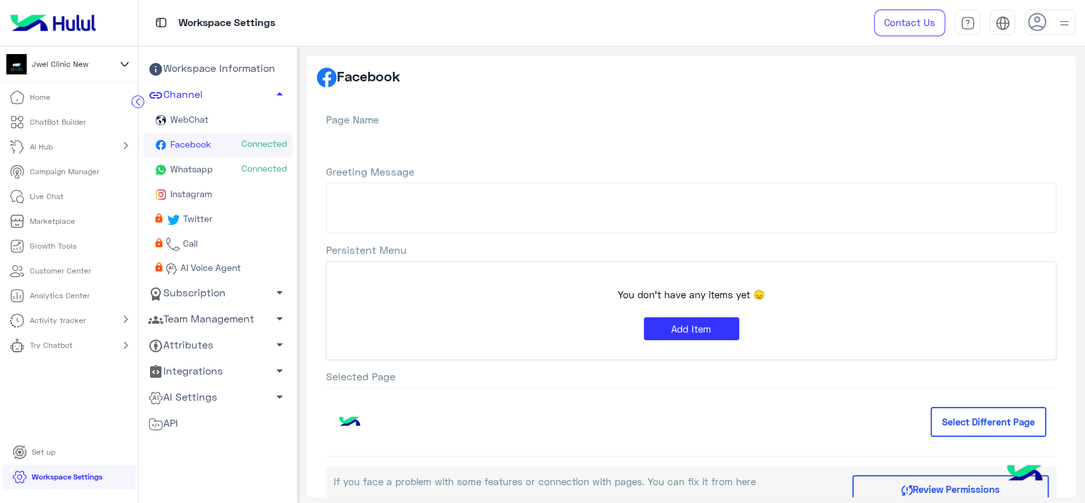
click at [138, 104] on circle at bounding box center [138, 102] width 12 height 12
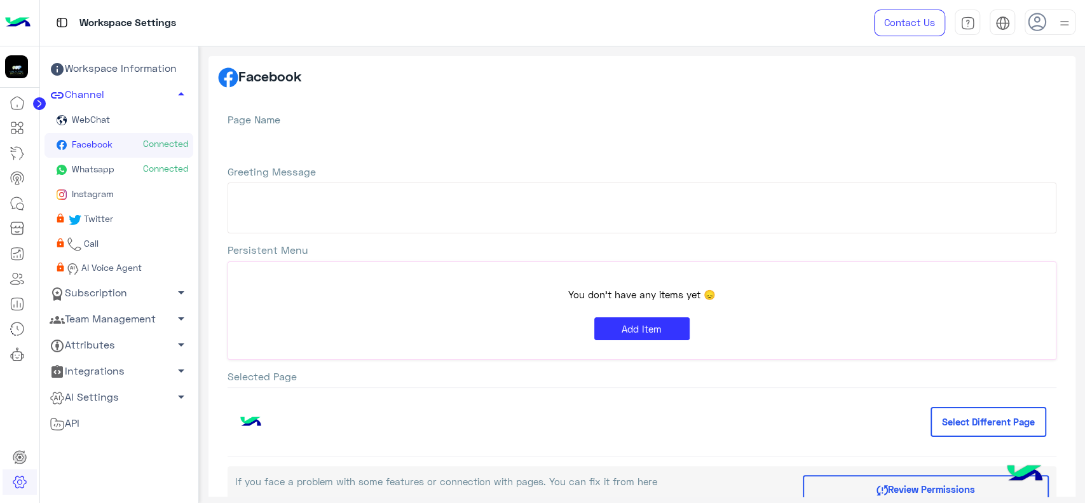
click at [36, 104] on circle at bounding box center [39, 103] width 13 height 13
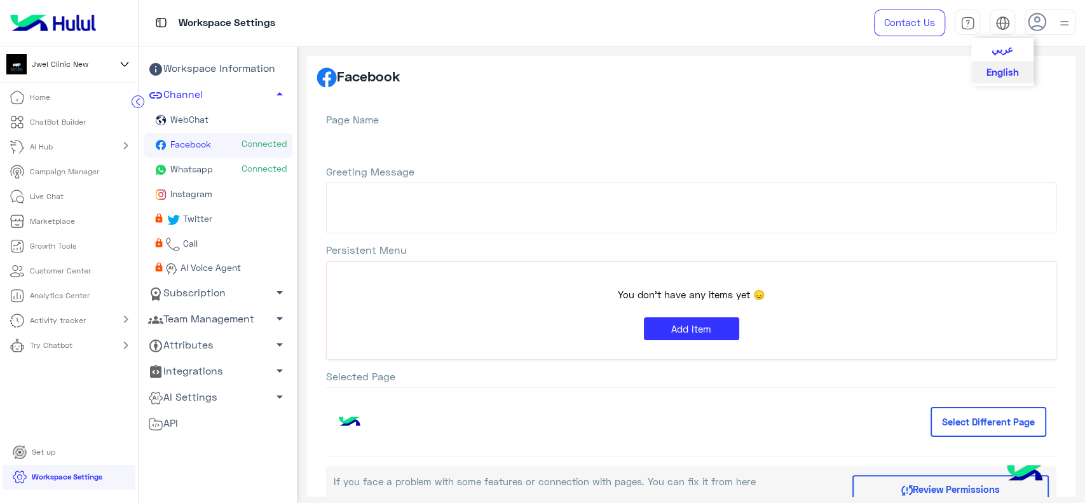
click at [1005, 25] on img at bounding box center [1003, 23] width 15 height 15
click at [1006, 46] on span "عربي" at bounding box center [1003, 48] width 22 height 11
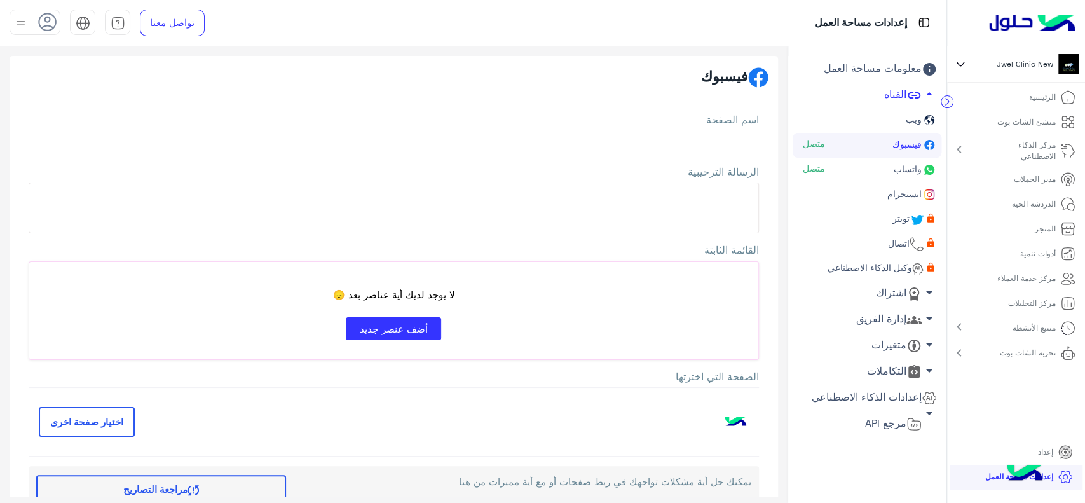
click at [1041, 121] on p "منشئ الشات بوت" at bounding box center [1027, 121] width 58 height 11
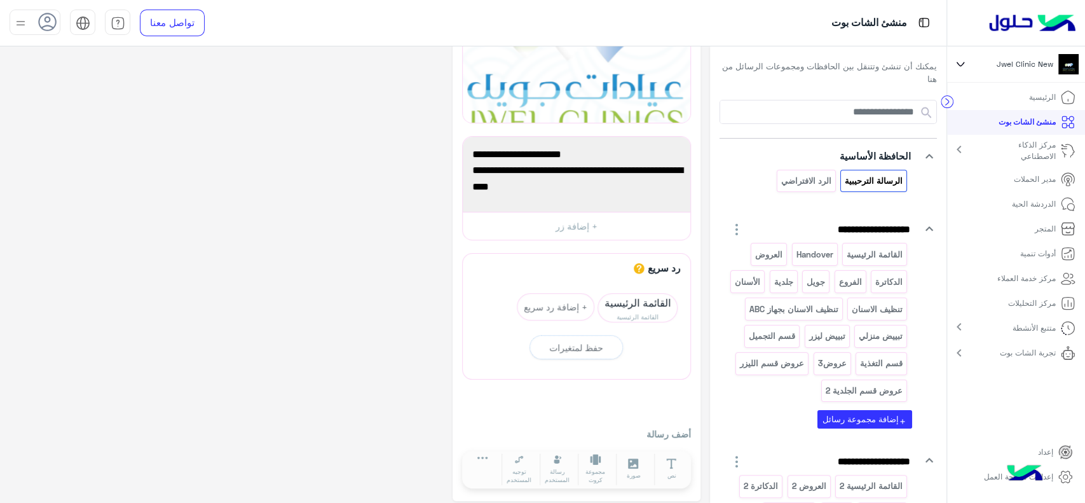
scroll to position [69, 0]
click at [853, 257] on p "القائمة الرئيسية" at bounding box center [875, 254] width 58 height 15
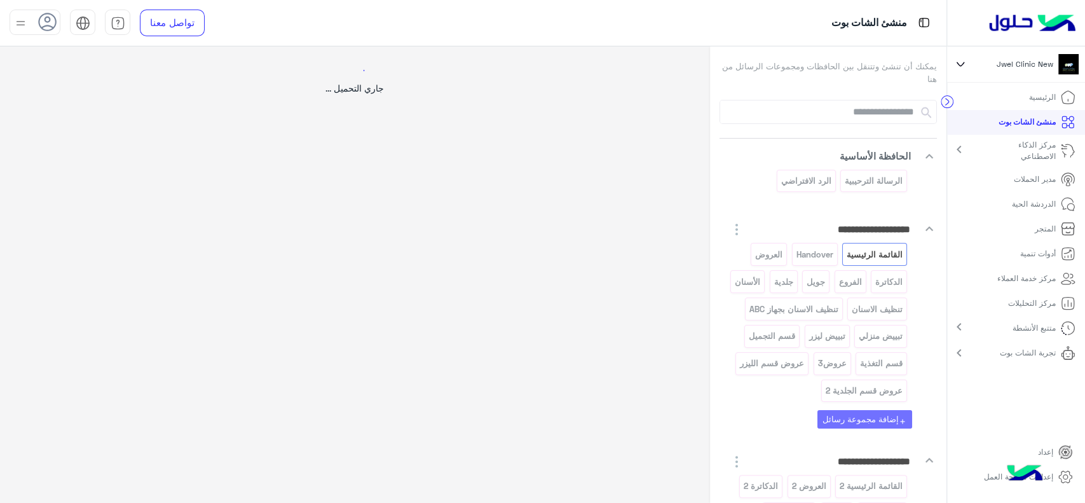
scroll to position [0, 0]
select select "*"
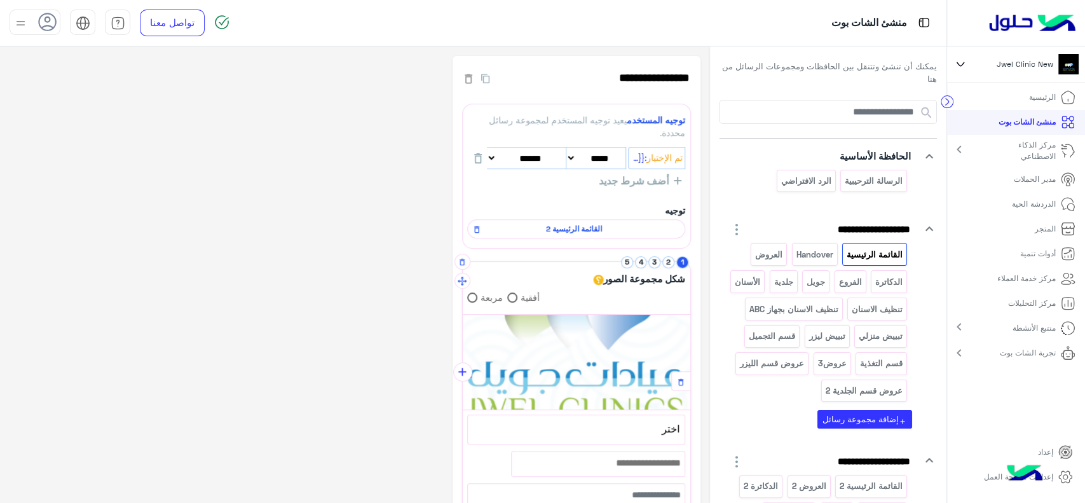
scroll to position [134, 0]
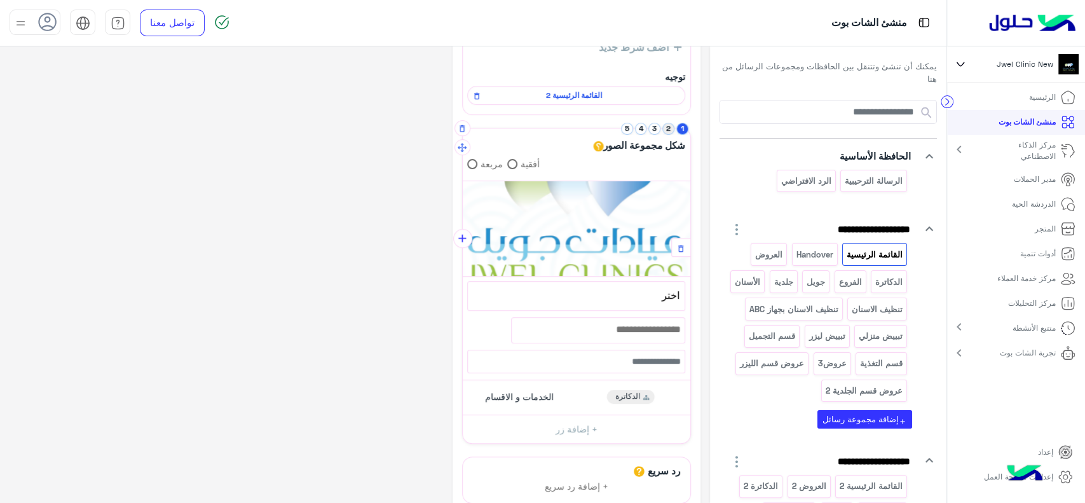
click at [666, 130] on button "2" at bounding box center [669, 129] width 12 height 12
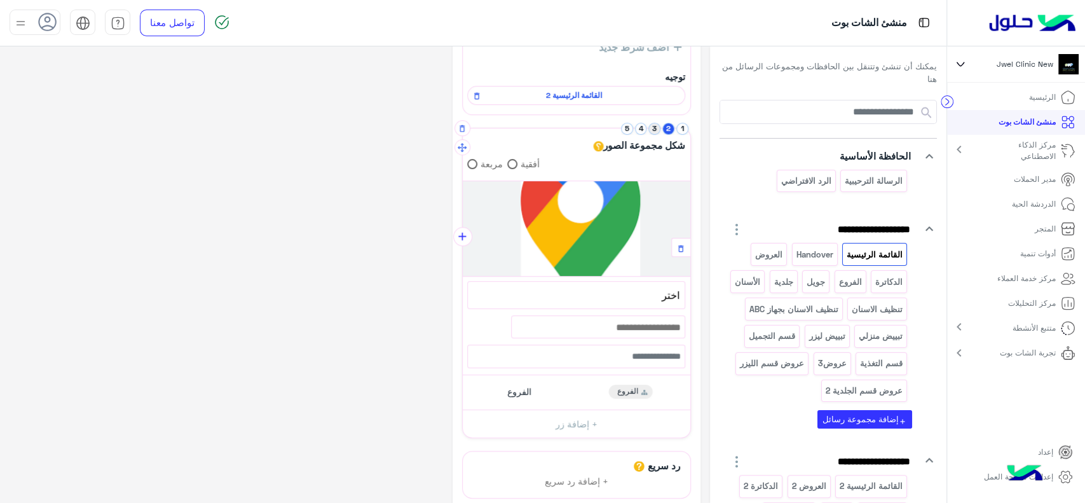
click at [654, 130] on button "3" at bounding box center [655, 129] width 12 height 12
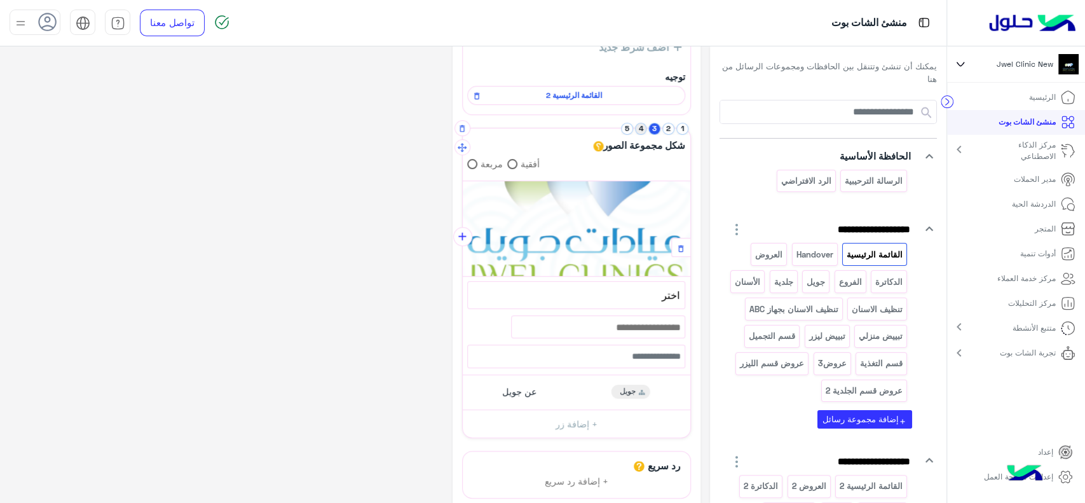
click at [641, 130] on button "4" at bounding box center [641, 129] width 12 height 12
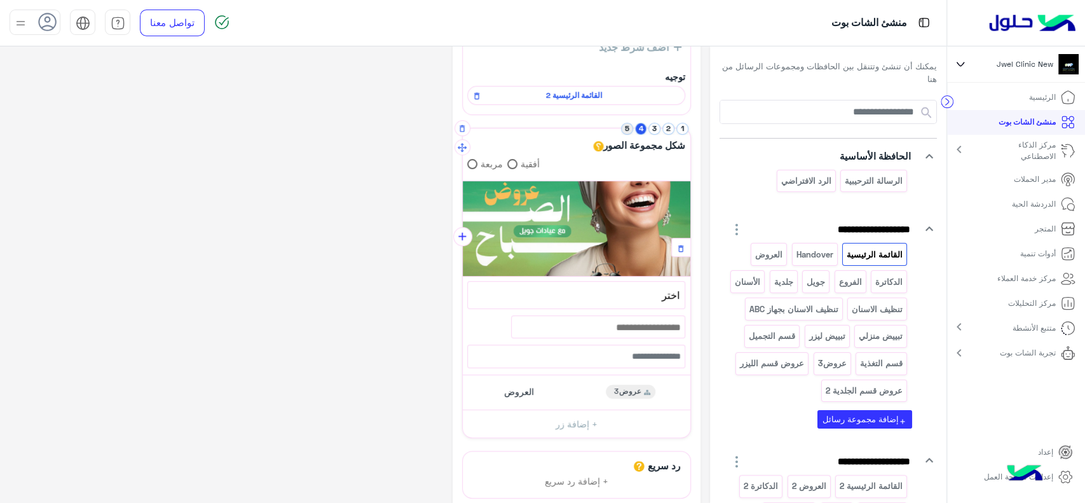
click at [626, 134] on button "5" at bounding box center [627, 129] width 12 height 12
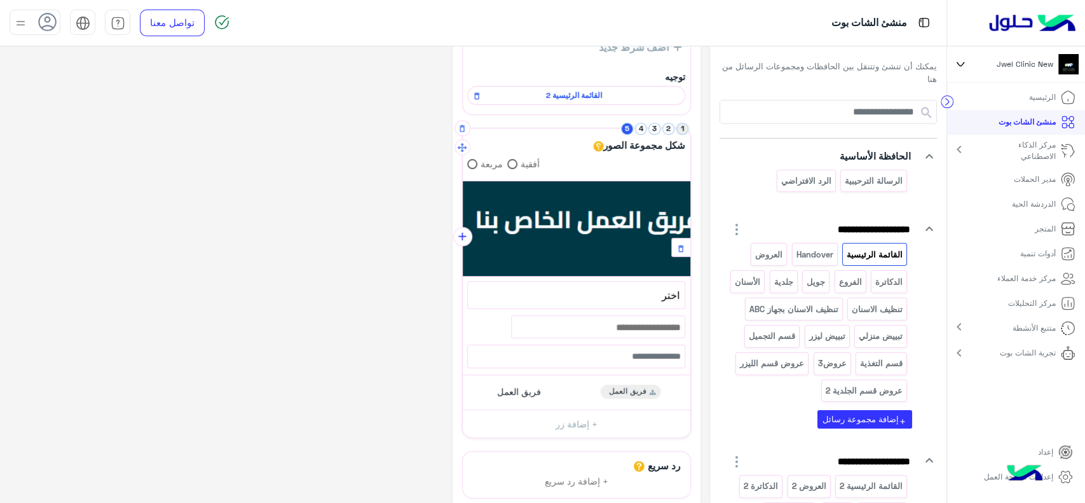
click at [678, 125] on button "1" at bounding box center [682, 129] width 12 height 12
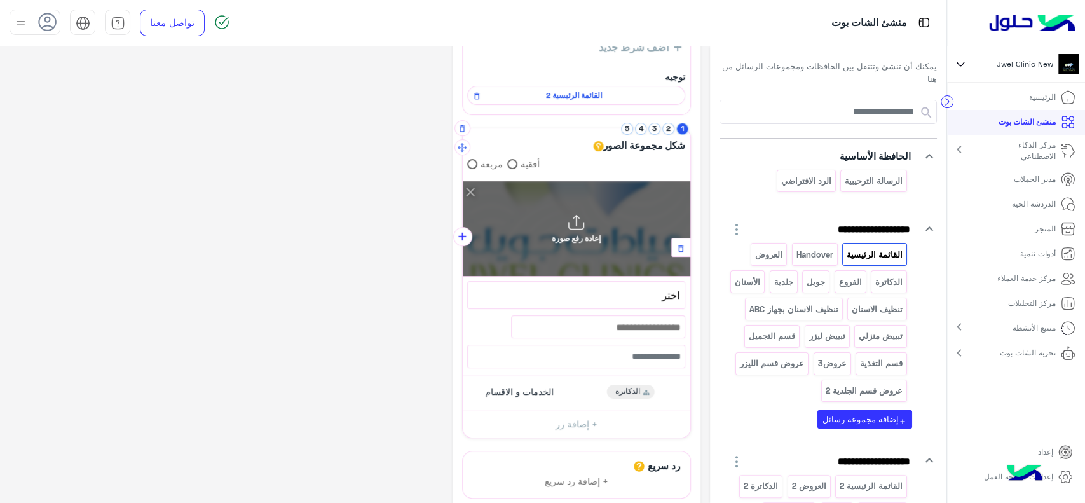
click at [581, 231] on div "إعادة رفع صورة" at bounding box center [576, 228] width 49 height 29
click at [690, 181] on input "إعادة رفع صورة" at bounding box center [690, 181] width 0 height 0
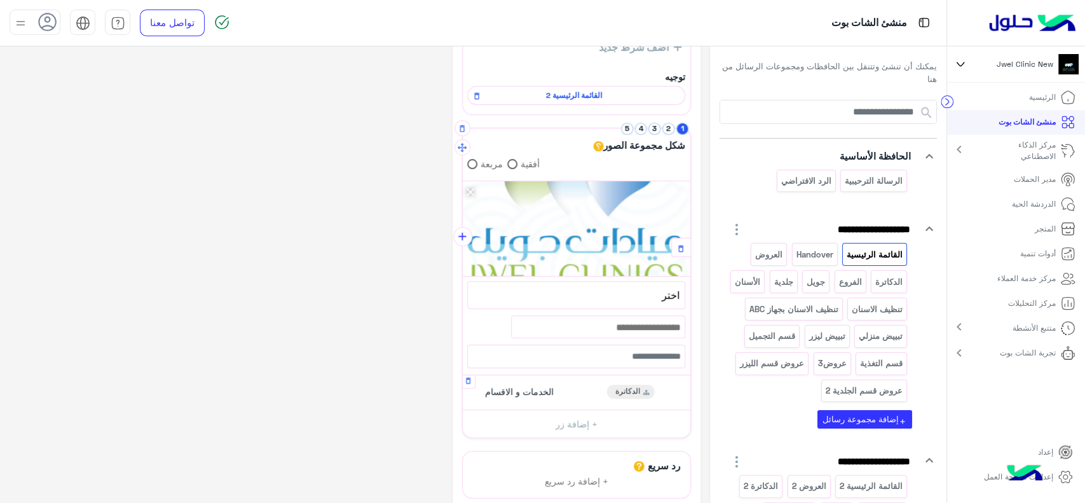
click at [571, 397] on div "الخدمات و الاقسام الدكاترة" at bounding box center [576, 392] width 218 height 25
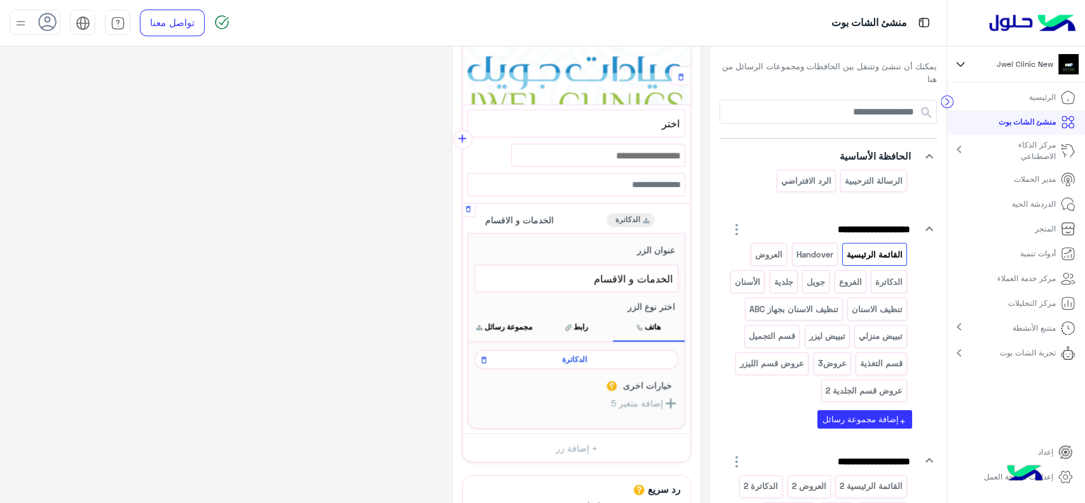
scroll to position [306, 0]
click at [620, 276] on span "الخدمات و الاقسام" at bounding box center [576, 277] width 193 height 17
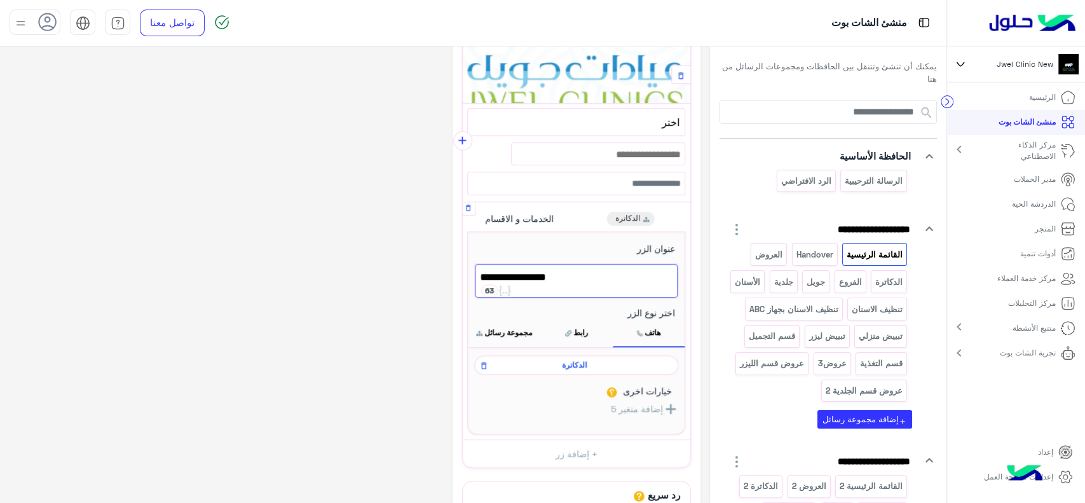
scroll to position [310, 0]
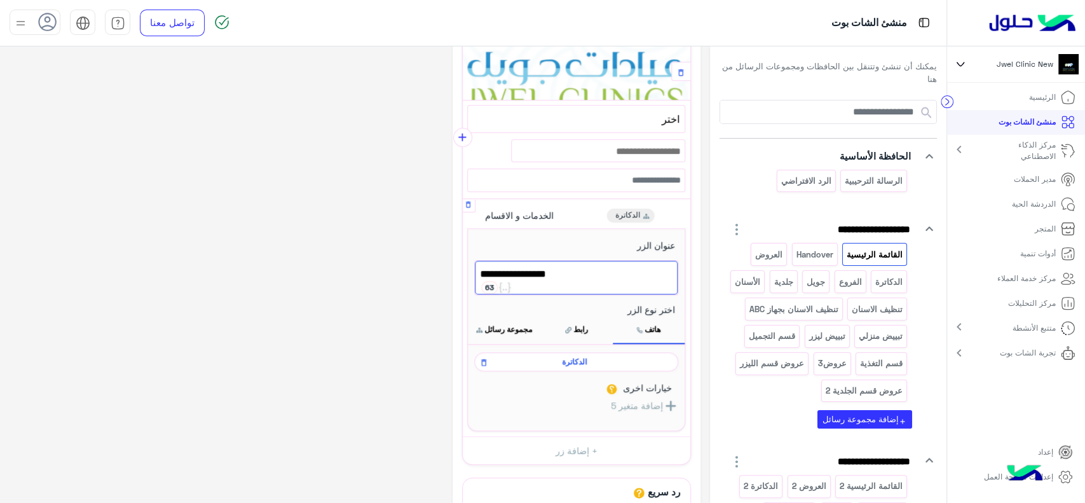
click at [558, 244] on div "**********" at bounding box center [576, 329] width 218 height 203
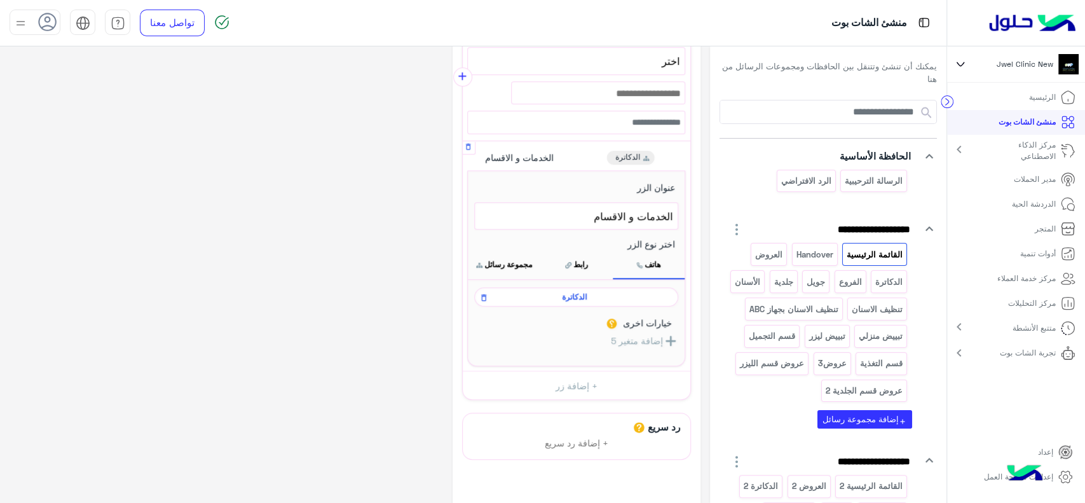
scroll to position [369, 0]
click at [595, 299] on div "الدكاترة" at bounding box center [576, 294] width 204 height 19
click at [590, 296] on span "الدكاترة" at bounding box center [574, 294] width 186 height 11
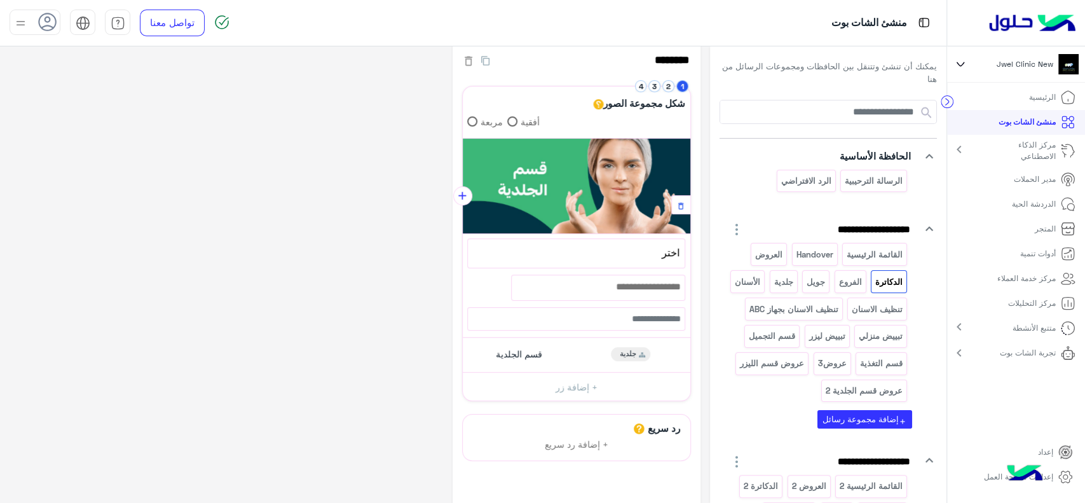
scroll to position [18, 0]
click at [666, 90] on li "2" at bounding box center [670, 85] width 14 height 12
click at [667, 89] on button "2" at bounding box center [669, 85] width 12 height 12
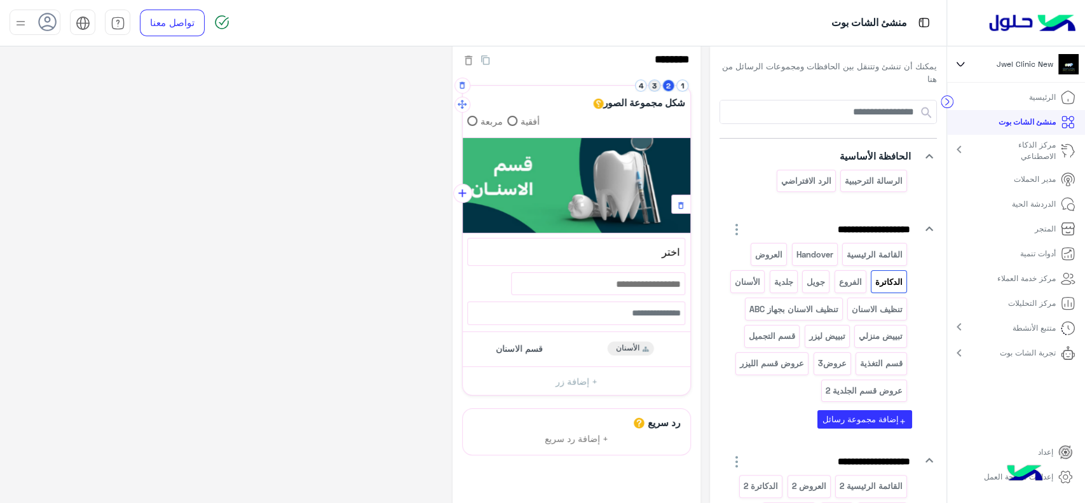
click at [655, 90] on button "3" at bounding box center [655, 85] width 12 height 12
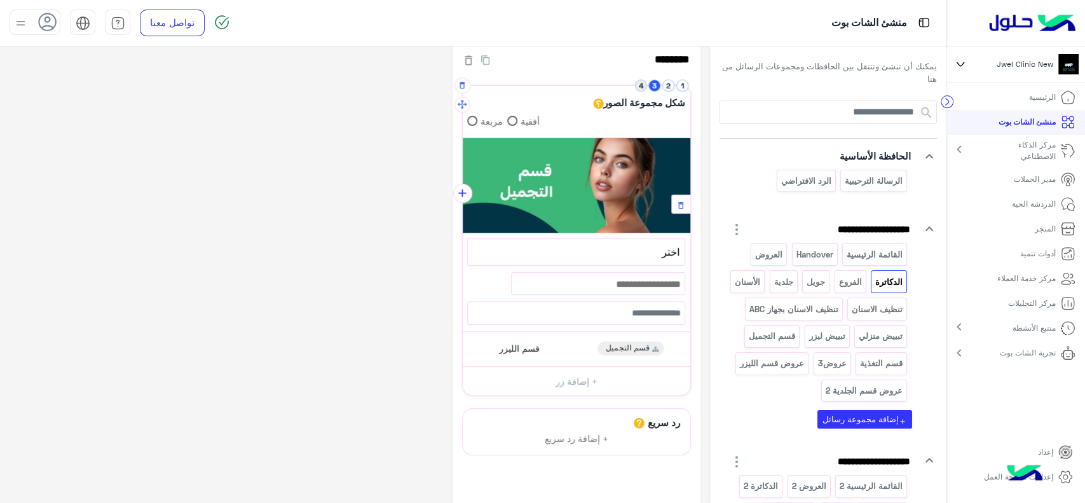
click at [638, 85] on button "4" at bounding box center [641, 85] width 12 height 12
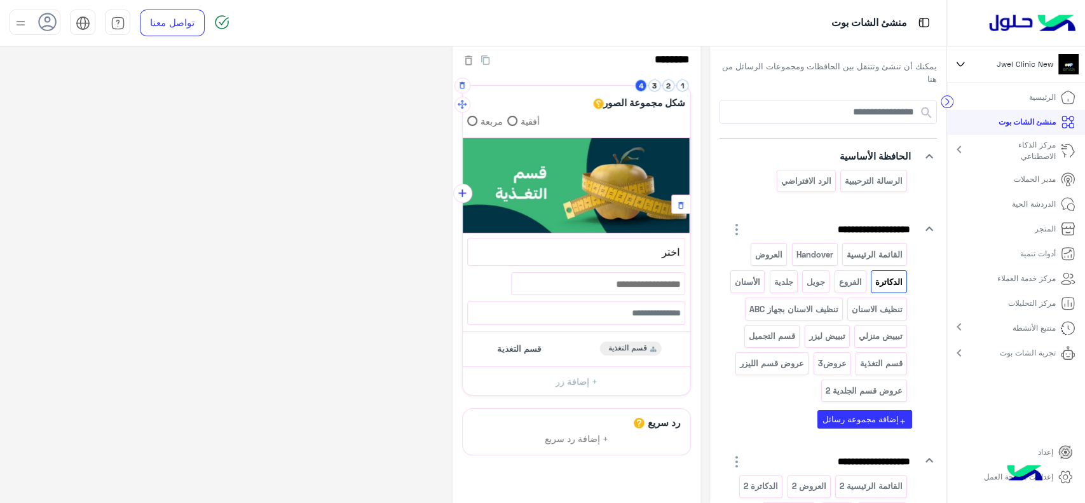
scroll to position [0, 0]
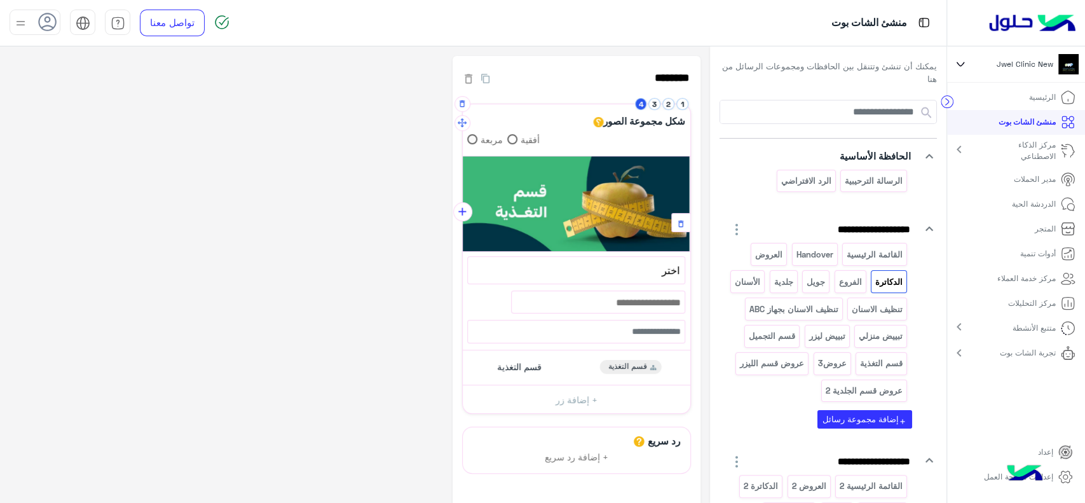
click at [478, 141] on label "مربعة" at bounding box center [485, 139] width 36 height 13
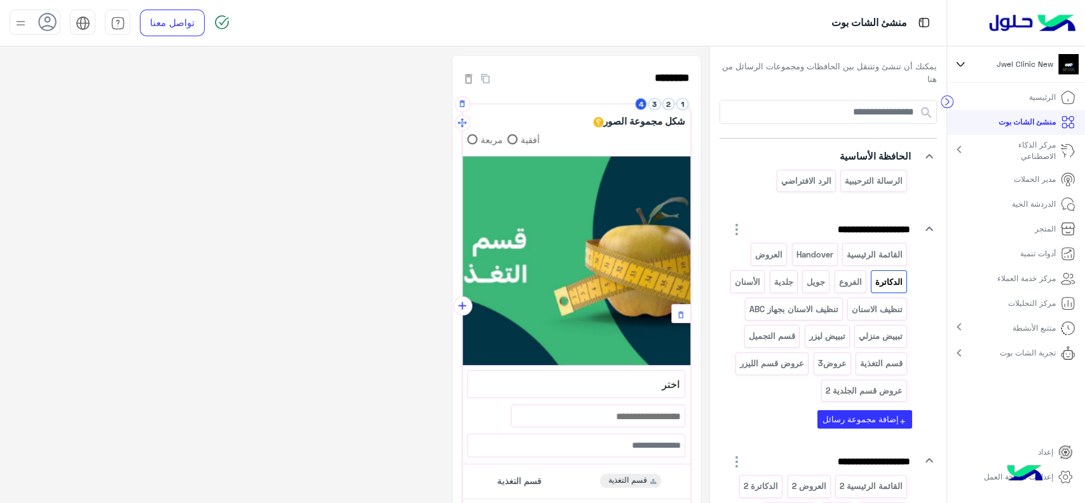
click at [521, 141] on label "أفقية" at bounding box center [523, 139] width 32 height 13
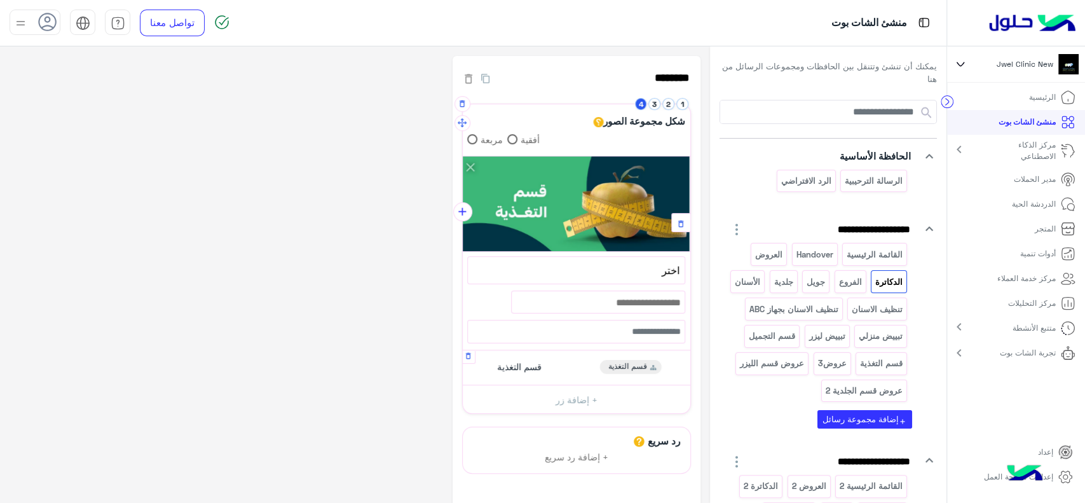
click at [542, 362] on span "قسم التغذية" at bounding box center [519, 366] width 45 height 11
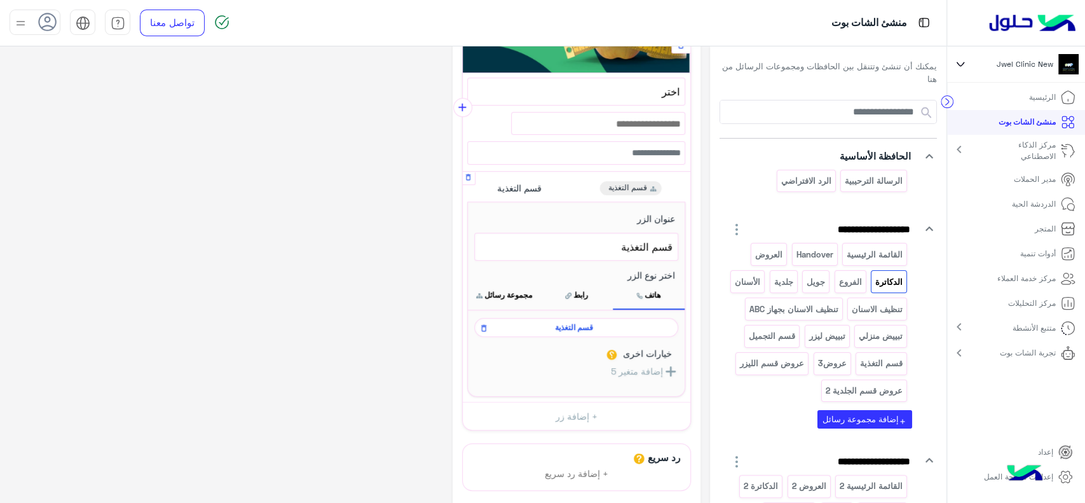
scroll to position [179, 0]
click at [570, 326] on span "قسم التغذية" at bounding box center [574, 326] width 186 height 11
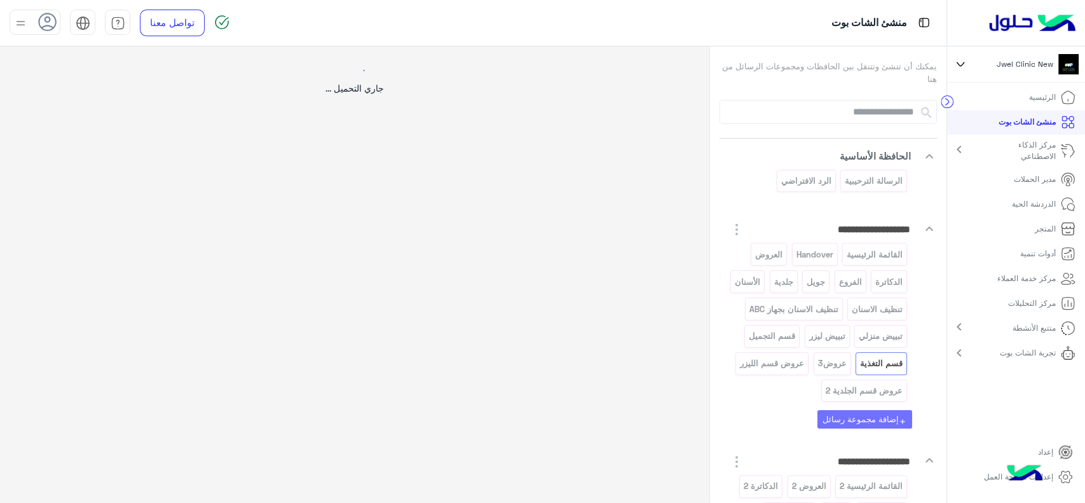
scroll to position [0, 0]
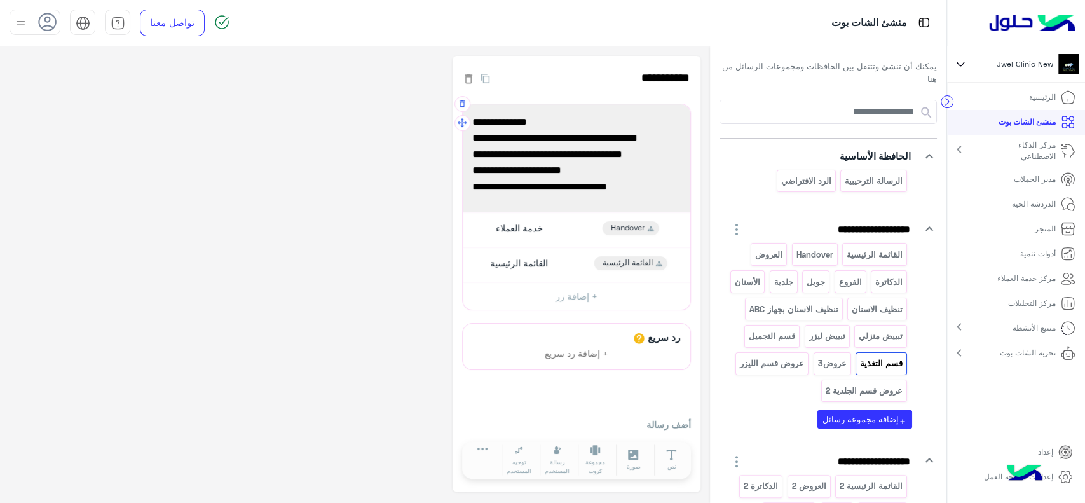
click at [641, 144] on span "خطط غذائية للتخسيس، زيادة الوزن، والرياضة ✨" at bounding box center [576, 138] width 209 height 17
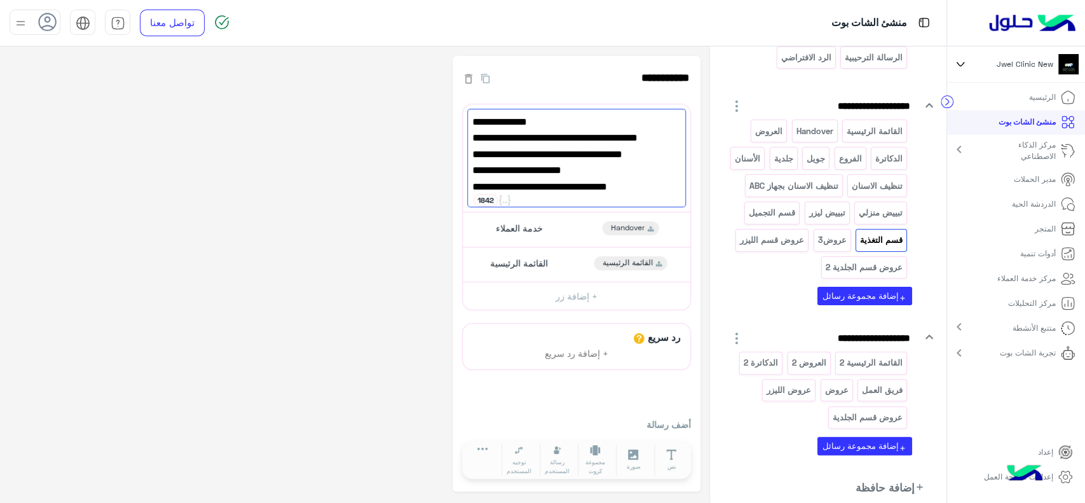
scroll to position [125, 0]
click at [768, 135] on p "العروض" at bounding box center [769, 130] width 29 height 15
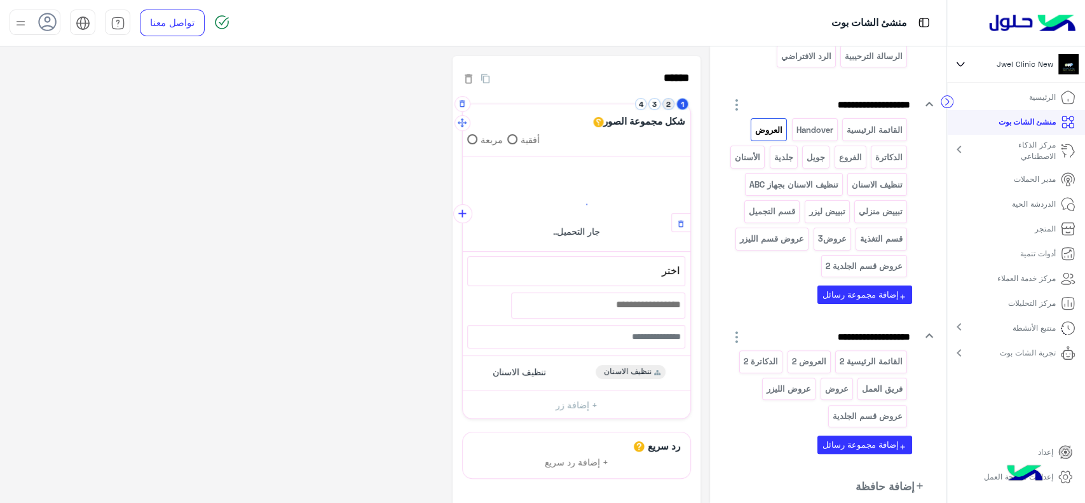
click at [668, 109] on button "2" at bounding box center [669, 104] width 12 height 12
click at [681, 109] on button "1" at bounding box center [682, 104] width 12 height 12
click at [668, 104] on button "2" at bounding box center [669, 104] width 12 height 12
click at [654, 104] on button "3" at bounding box center [655, 104] width 12 height 12
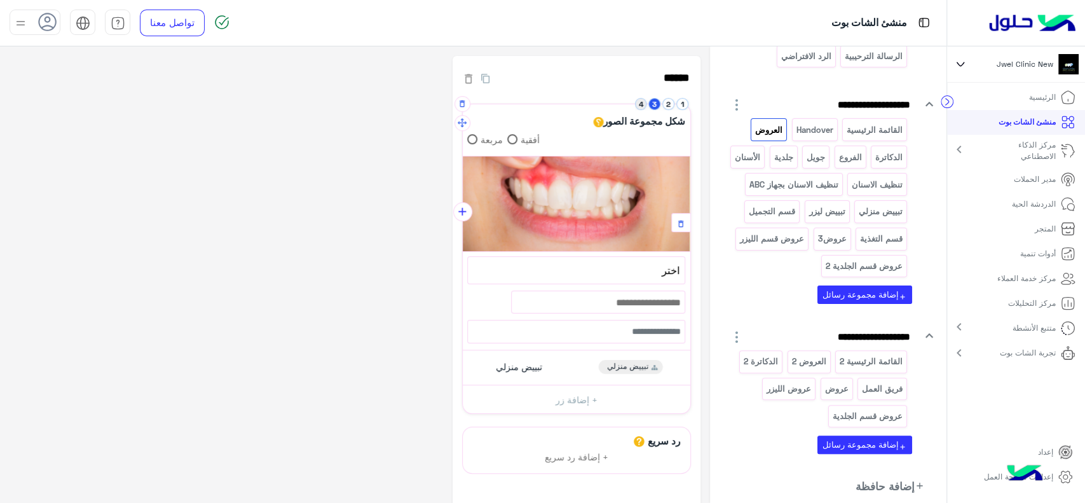
click at [640, 103] on button "4" at bounding box center [641, 104] width 12 height 12
click at [655, 104] on button "3" at bounding box center [655, 104] width 12 height 12
click at [673, 104] on button "2" at bounding box center [669, 104] width 12 height 12
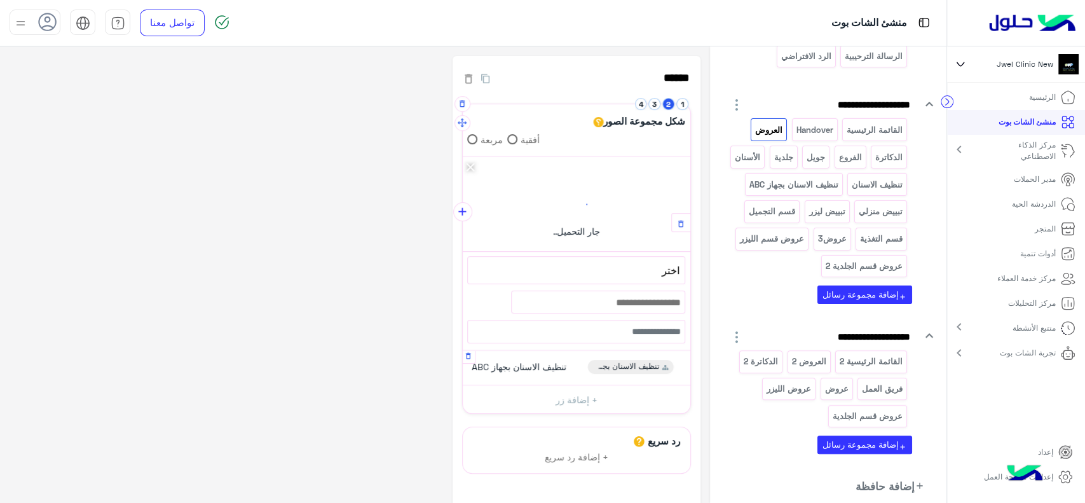
click at [555, 363] on span "تنظيف الاسنان بجهاز ABC" at bounding box center [519, 366] width 95 height 11
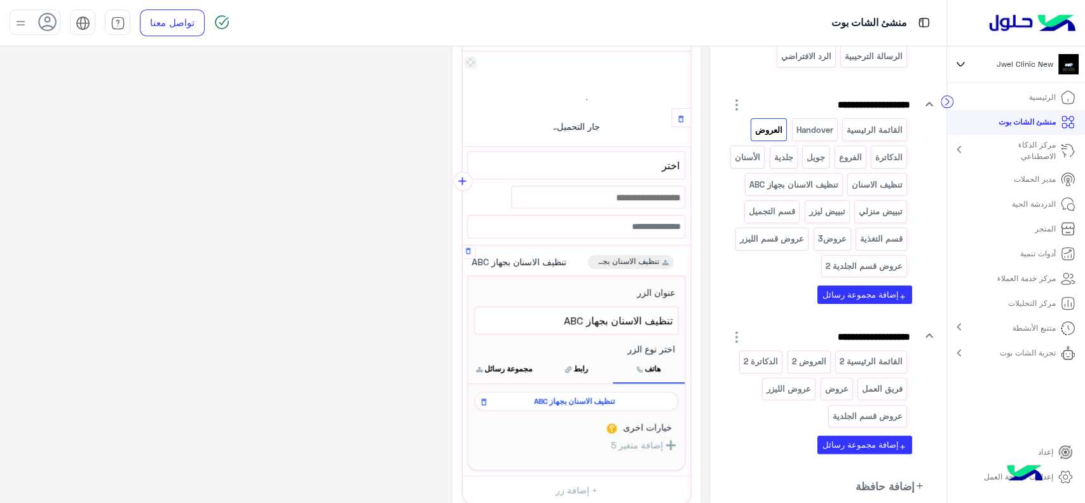
scroll to position [106, 0]
click at [567, 399] on span "تنظيف الاسنان بجهاز ABC" at bounding box center [574, 399] width 186 height 11
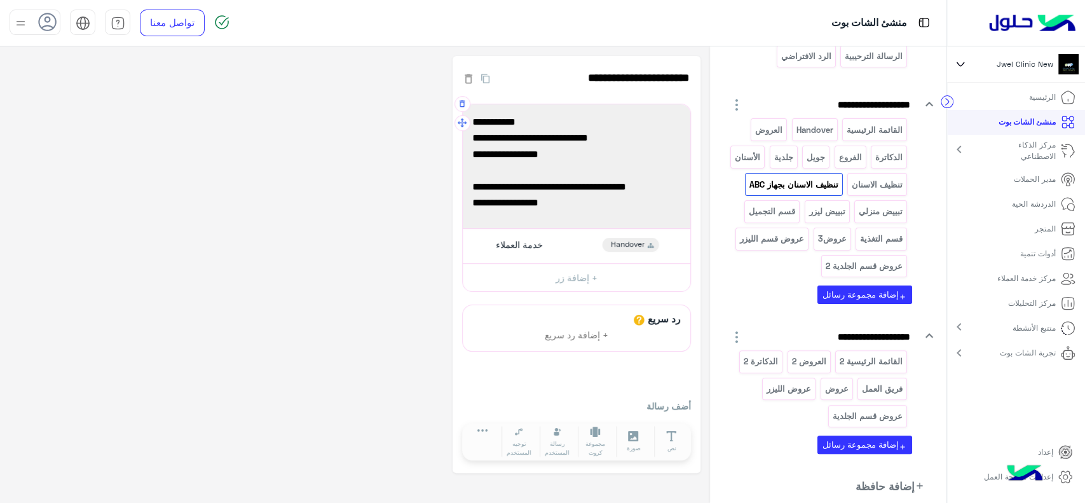
click at [547, 181] on span "خل ابتسامتك تلمع مع أحدث تقنية تنظيف 🦷✨" at bounding box center [576, 187] width 209 height 17
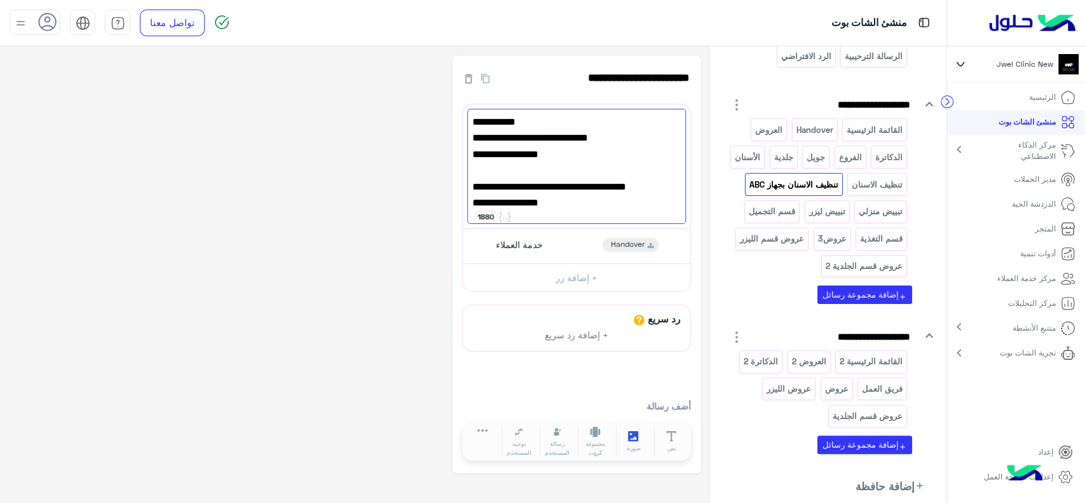
click at [636, 435] on icon at bounding box center [633, 436] width 11 height 11
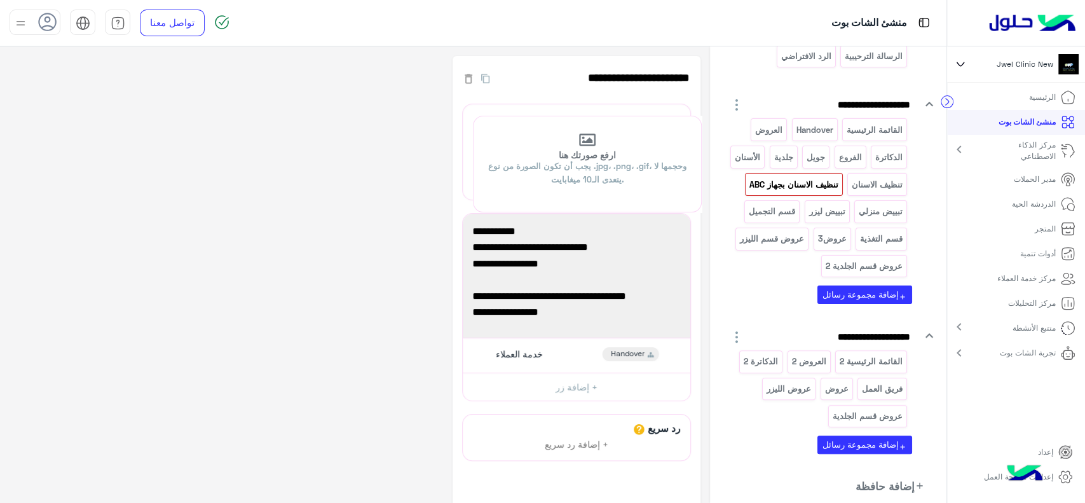
drag, startPoint x: 463, startPoint y: 324, endPoint x: 468, endPoint y: 126, distance: 197.8
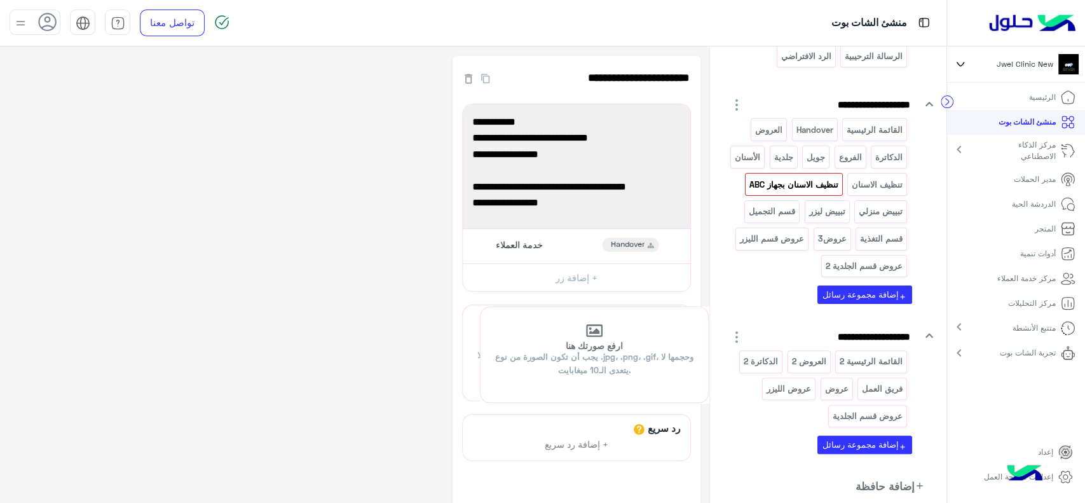
drag, startPoint x: 468, startPoint y: 126, endPoint x: 486, endPoint y: 332, distance: 206.8
click at [464, 307] on icon "button" at bounding box center [462, 305] width 9 height 9
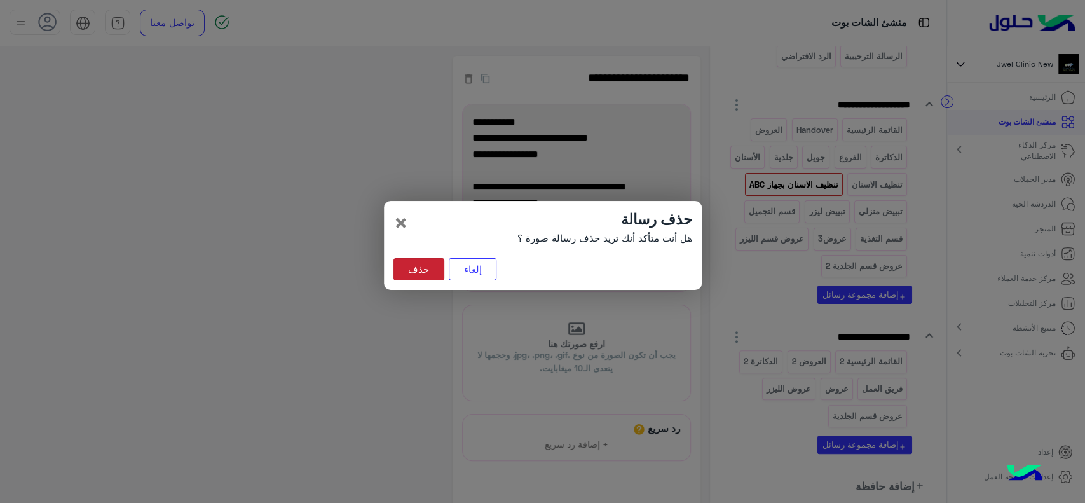
click at [423, 264] on button "حذف" at bounding box center [419, 269] width 51 height 23
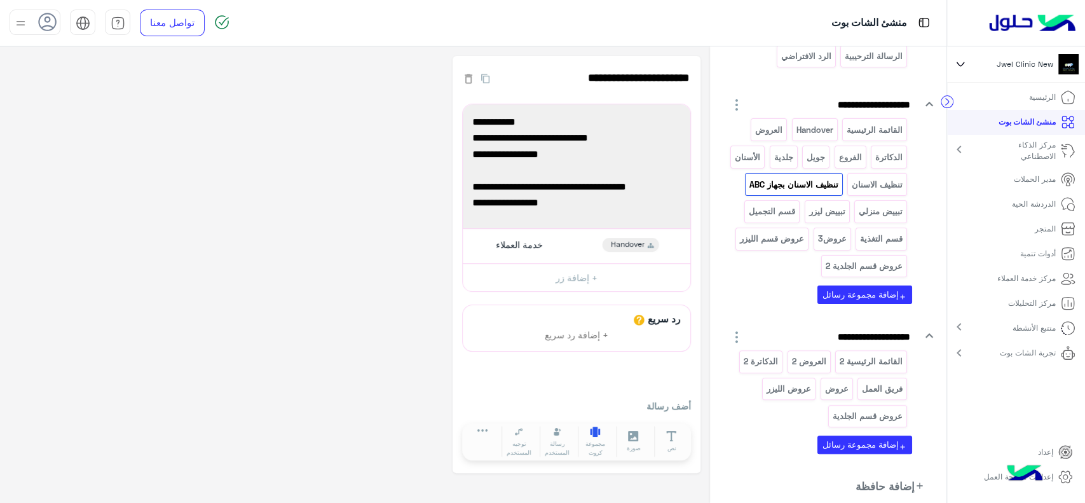
click at [600, 437] on button "مجموعة كروت" at bounding box center [596, 442] width 36 height 32
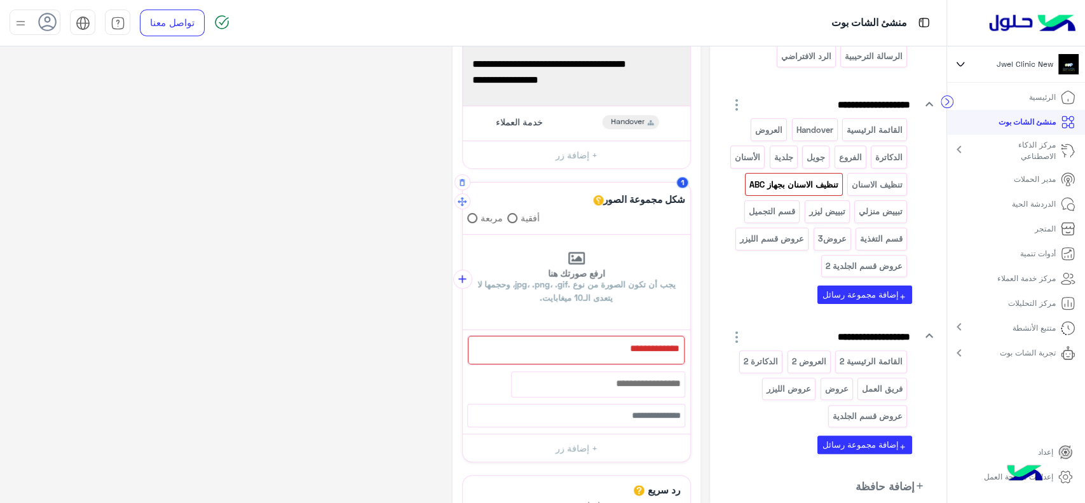
scroll to position [123, 0]
click at [591, 355] on div at bounding box center [576, 349] width 217 height 29
type textarea "*"
click at [463, 181] on icon "button" at bounding box center [462, 181] width 9 height 9
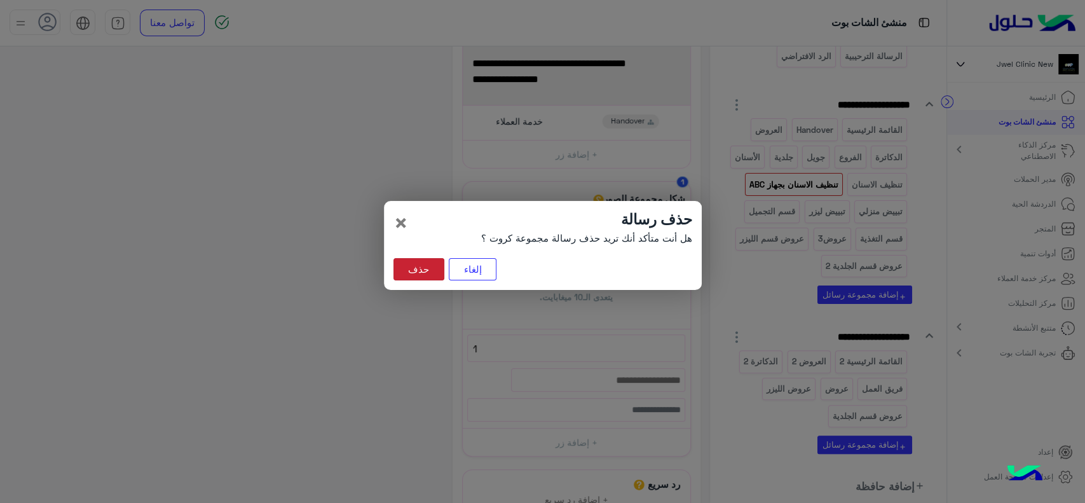
click at [422, 263] on button "حذف" at bounding box center [419, 269] width 51 height 23
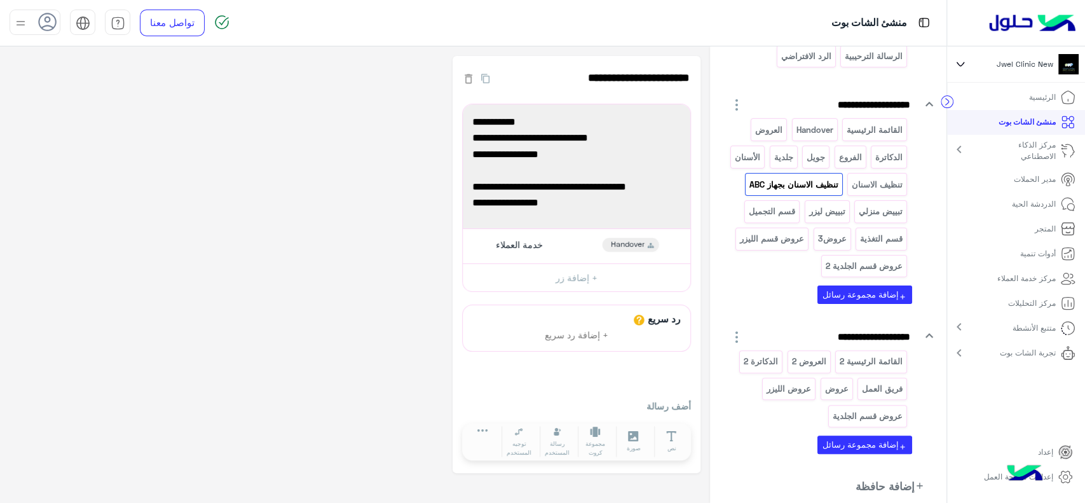
scroll to position [0, 0]
click at [600, 432] on icon at bounding box center [596, 432] width 10 height 10
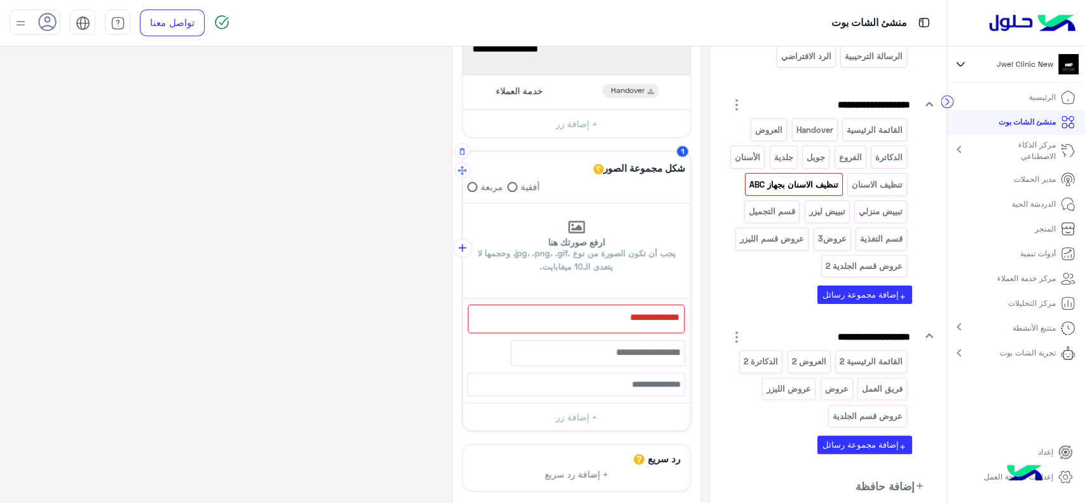
scroll to position [158, 0]
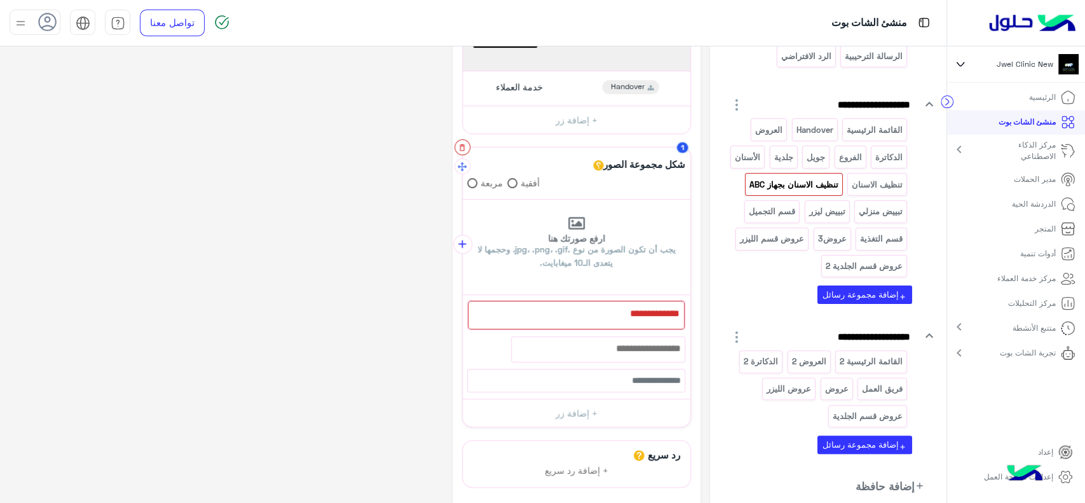
click at [462, 148] on icon "button" at bounding box center [462, 147] width 9 height 9
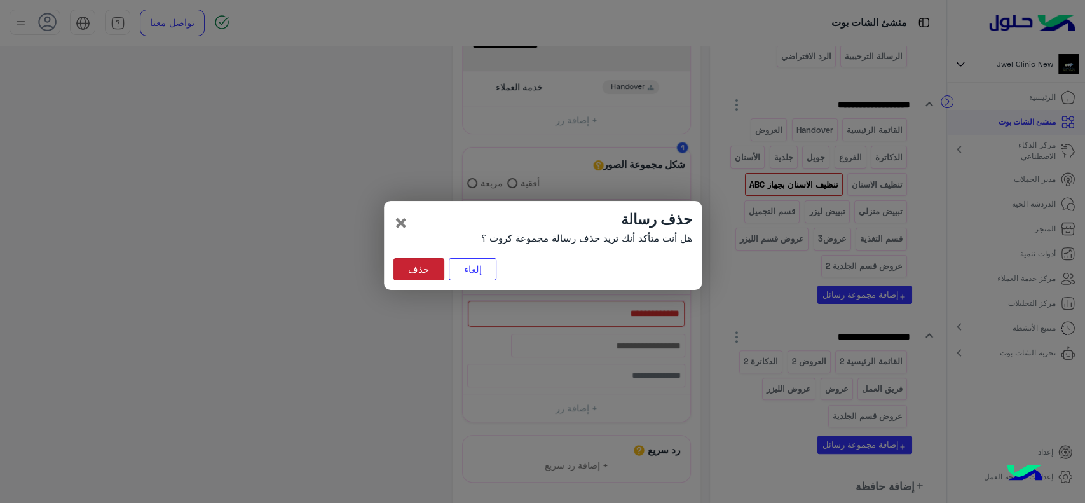
click at [429, 276] on button "حذف" at bounding box center [419, 269] width 51 height 23
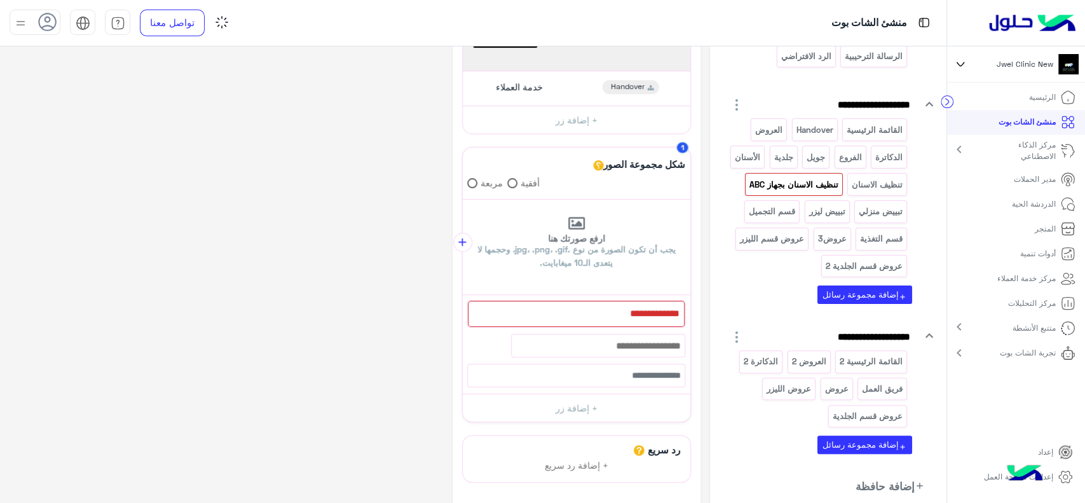
scroll to position [0, 0]
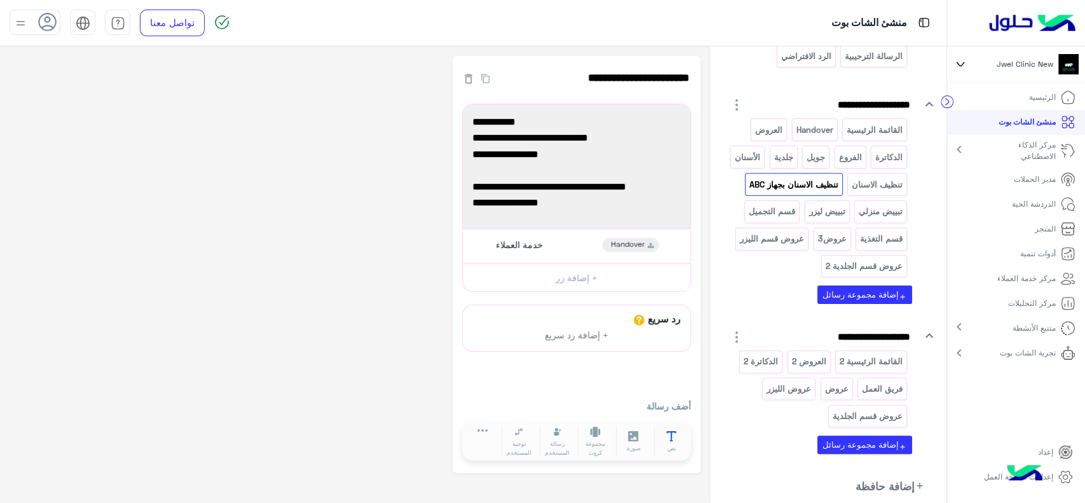
click at [673, 436] on icon at bounding box center [671, 436] width 11 height 11
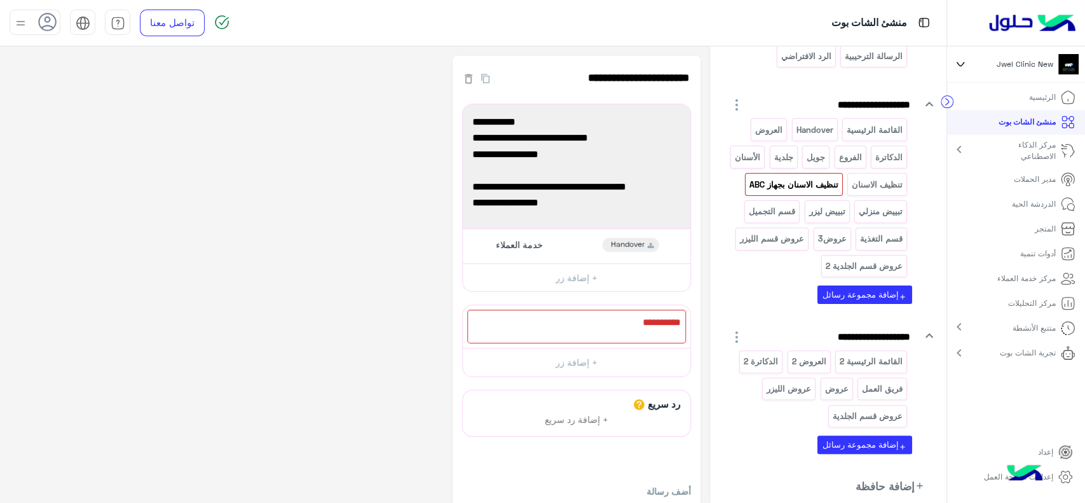
scroll to position [65, 0]
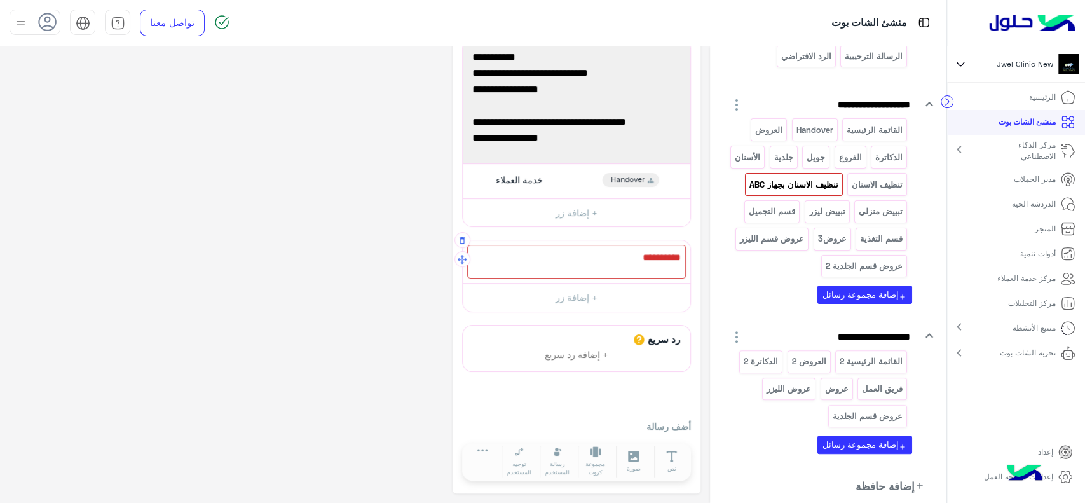
click at [618, 266] on div at bounding box center [576, 262] width 219 height 34
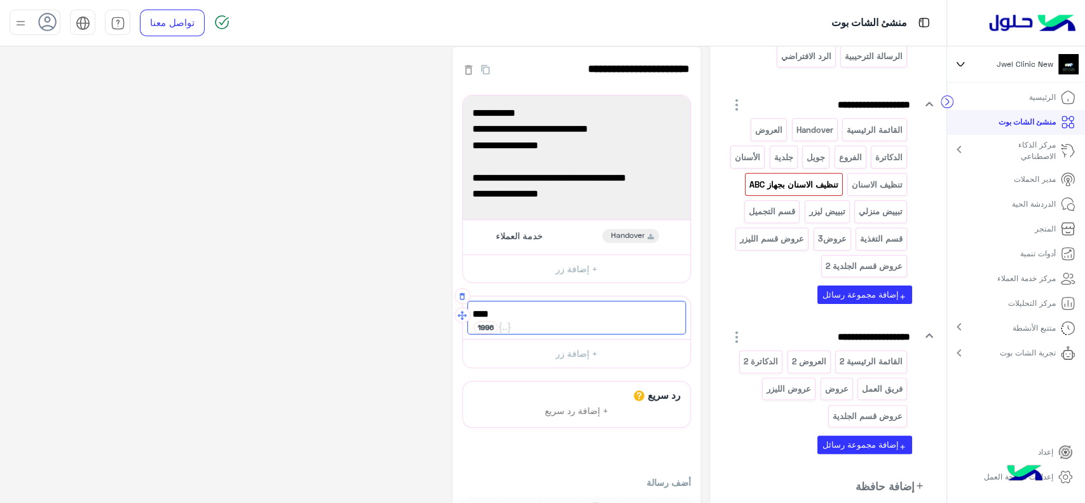
scroll to position [5, 0]
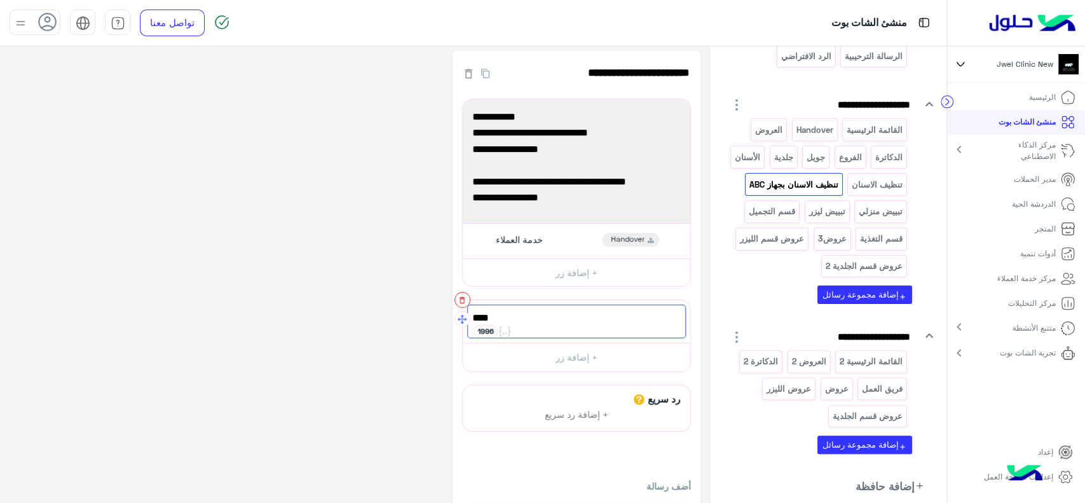
type textarea "****"
click at [463, 305] on button "button" at bounding box center [463, 300] width 16 height 16
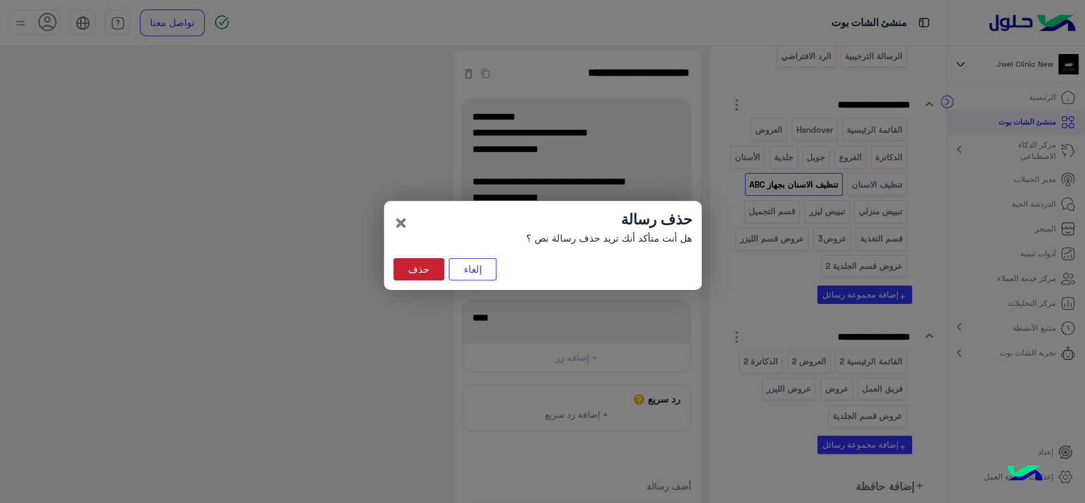
click at [427, 263] on button "حذف" at bounding box center [419, 269] width 51 height 23
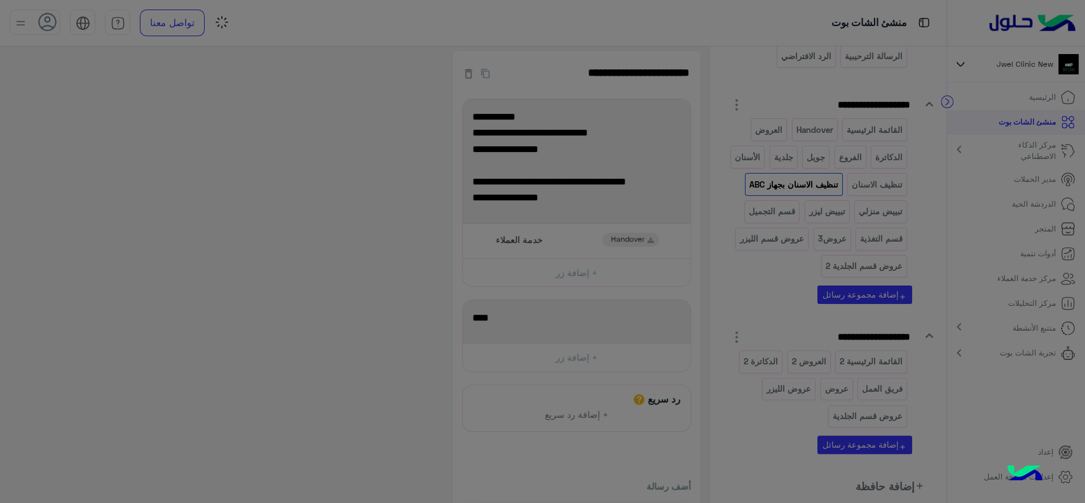
scroll to position [0, 0]
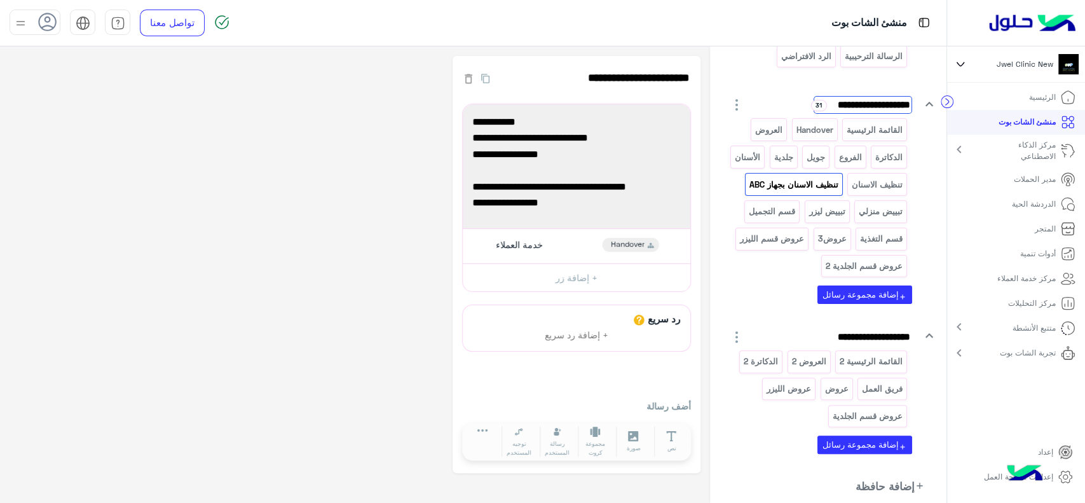
click at [838, 106] on input "**********" at bounding box center [863, 105] width 99 height 18
type input "**********"
click at [745, 70] on div "الرسالة الترحيبية الرد الافتراضي" at bounding box center [820, 58] width 183 height 27
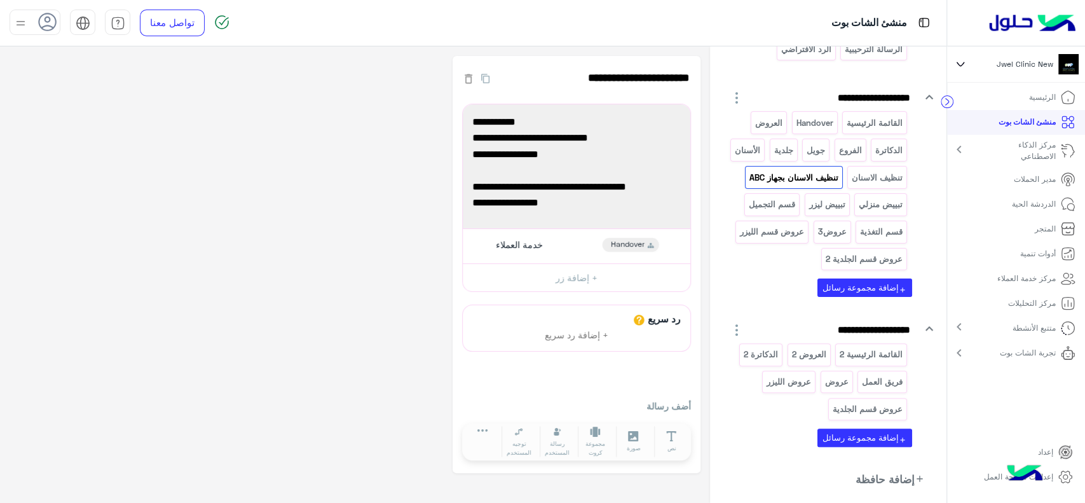
scroll to position [111, 0]
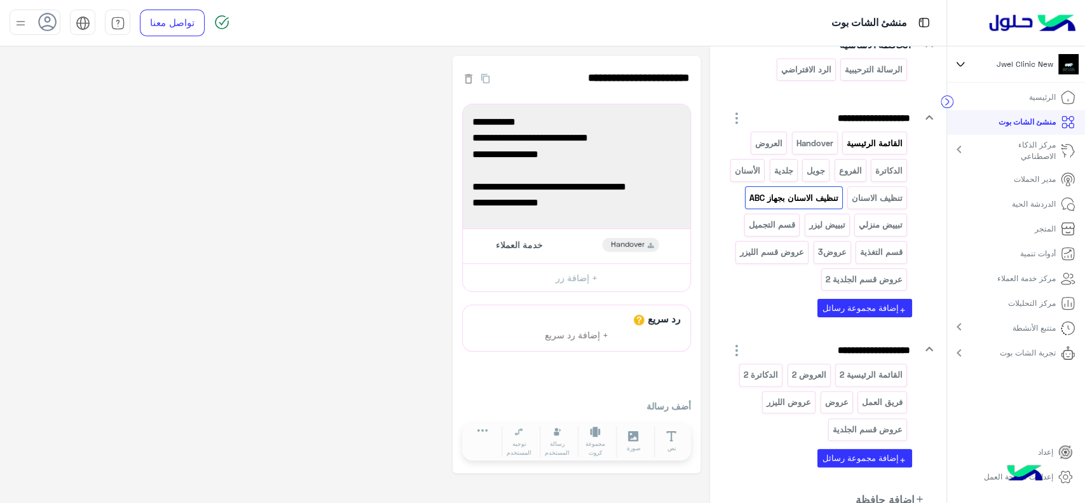
click at [872, 148] on p "القائمة الرئيسية" at bounding box center [875, 143] width 58 height 15
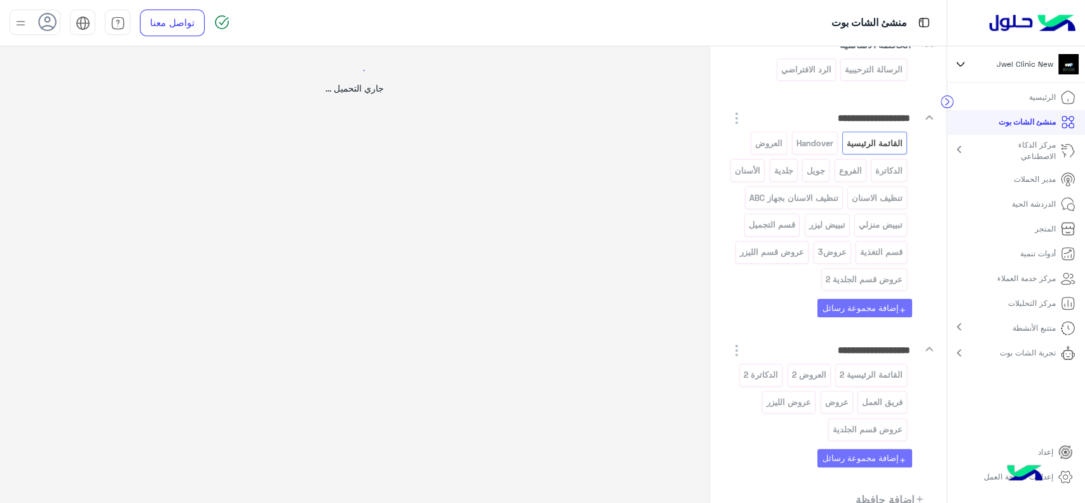
select select "*"
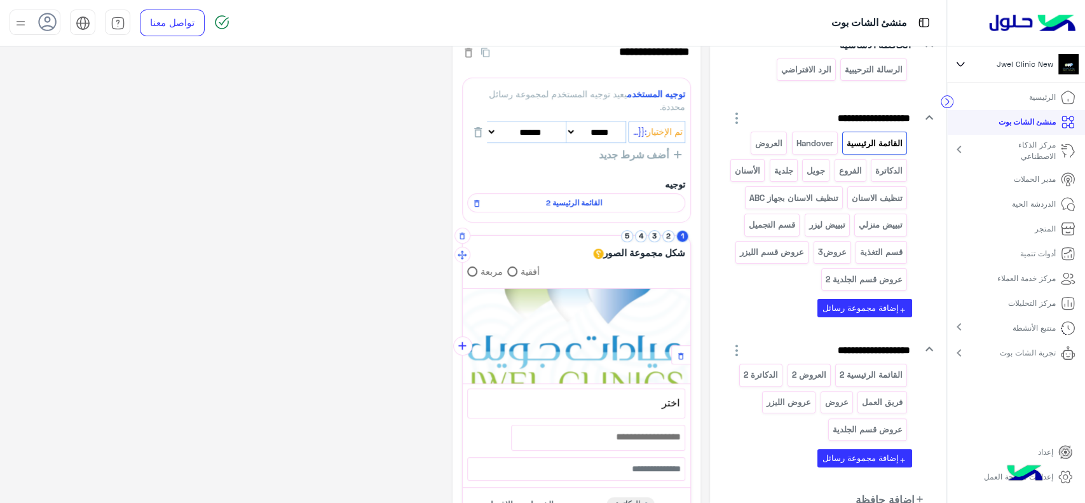
scroll to position [27, 0]
click at [666, 233] on button "2" at bounding box center [669, 236] width 12 height 12
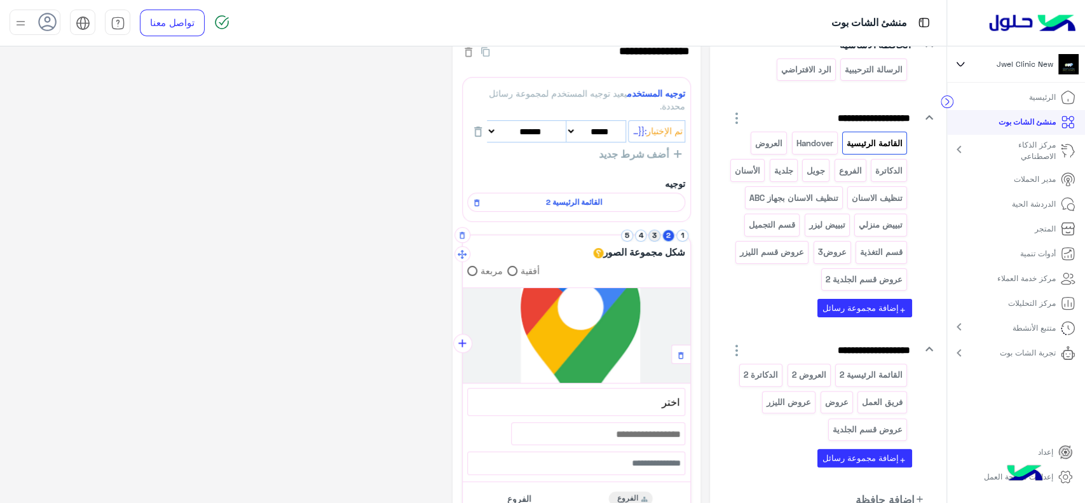
click at [651, 233] on button "3" at bounding box center [655, 236] width 12 height 12
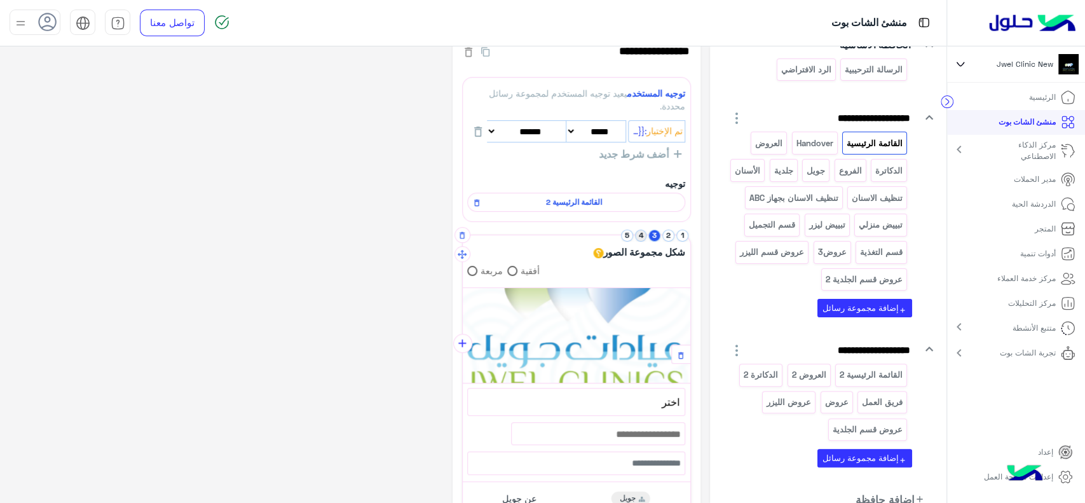
click at [642, 233] on button "4" at bounding box center [641, 236] width 12 height 12
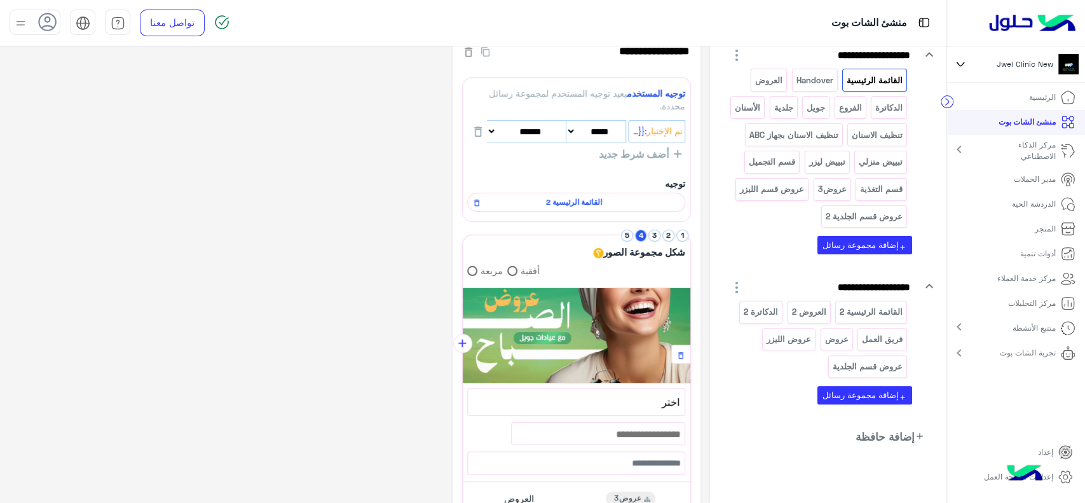
scroll to position [198, 0]
click at [858, 314] on p "القائمة الرئيسية 2" at bounding box center [871, 312] width 65 height 15
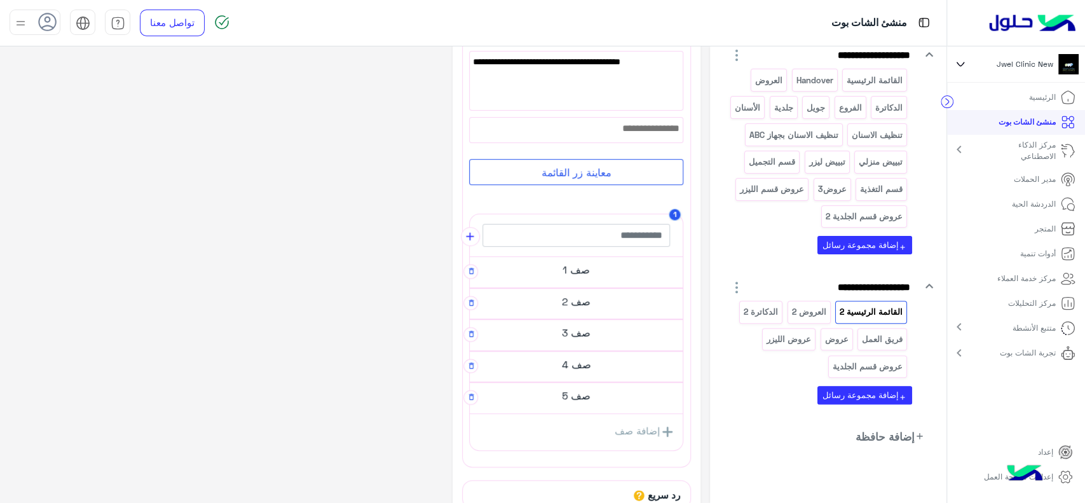
click at [595, 280] on h5 "صف 1" at bounding box center [576, 269] width 213 height 25
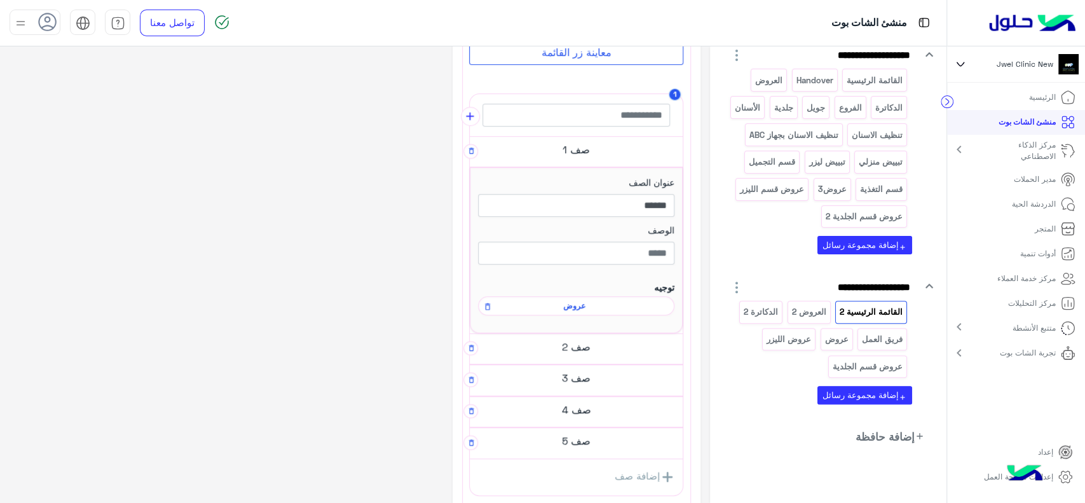
scroll to position [245, 0]
click at [580, 348] on h5 "صف 2" at bounding box center [576, 350] width 213 height 25
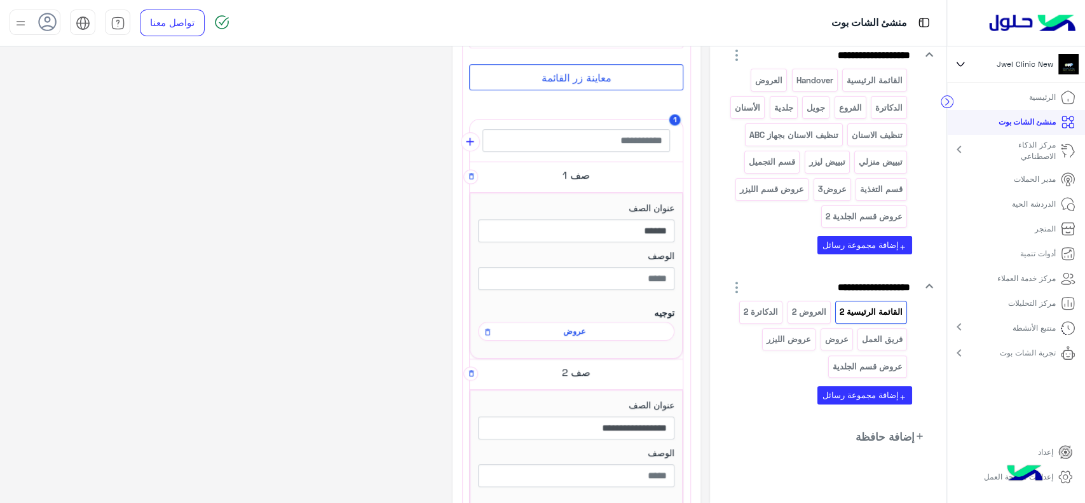
scroll to position [212, 0]
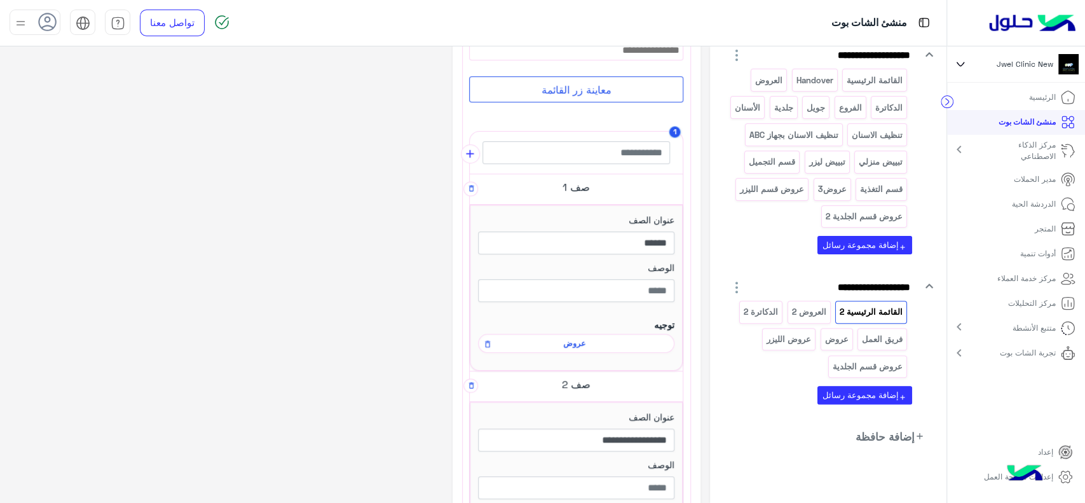
click at [633, 340] on span "عروض" at bounding box center [574, 343] width 178 height 11
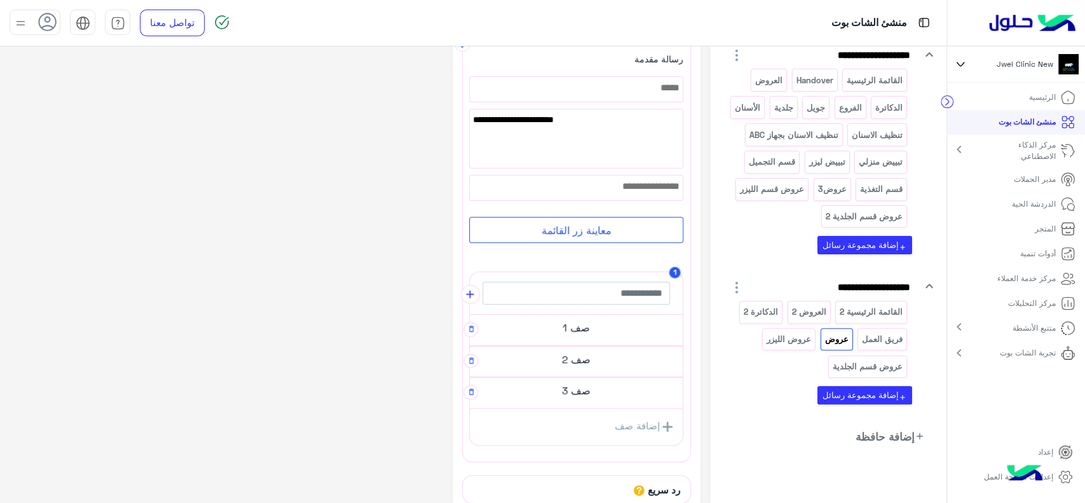
scroll to position [81, 0]
click at [641, 322] on h5 "صف 1" at bounding box center [576, 325] width 213 height 25
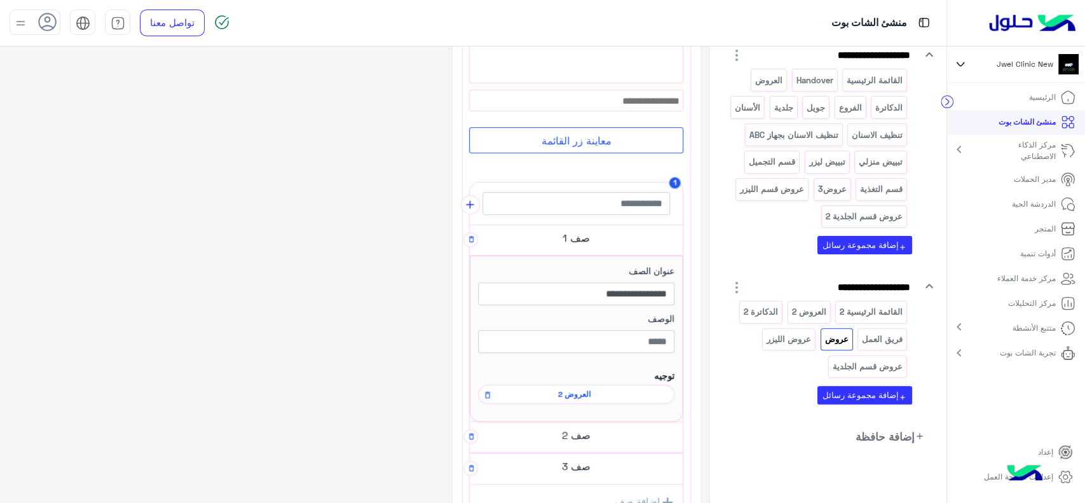
scroll to position [0, 0]
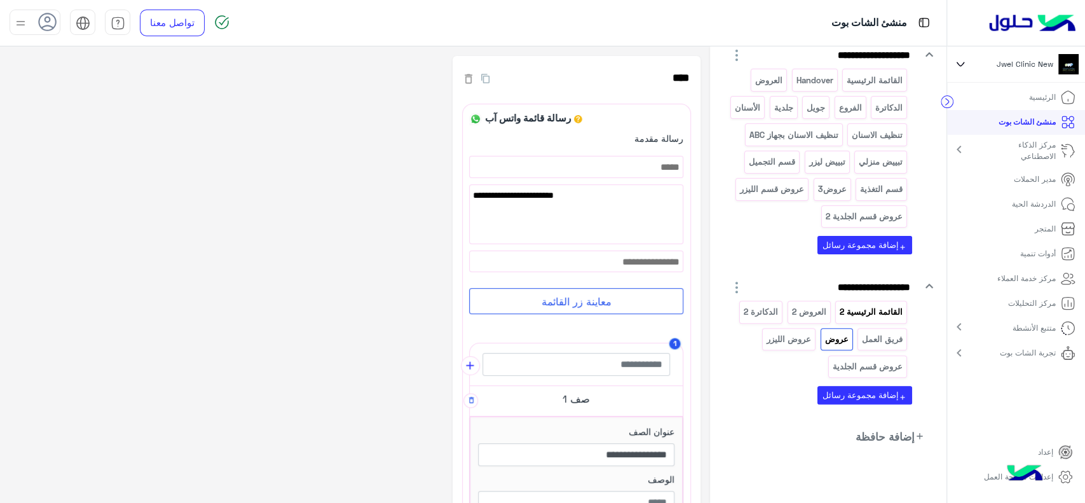
click at [870, 312] on p "القائمة الرئيسية 2" at bounding box center [871, 312] width 65 height 15
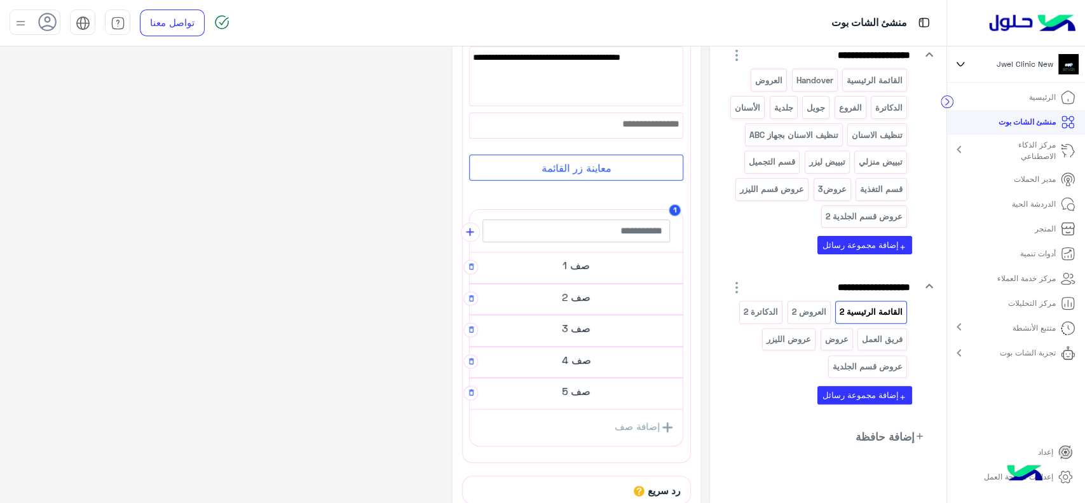
click at [601, 277] on div "صف 1" at bounding box center [576, 268] width 213 height 32
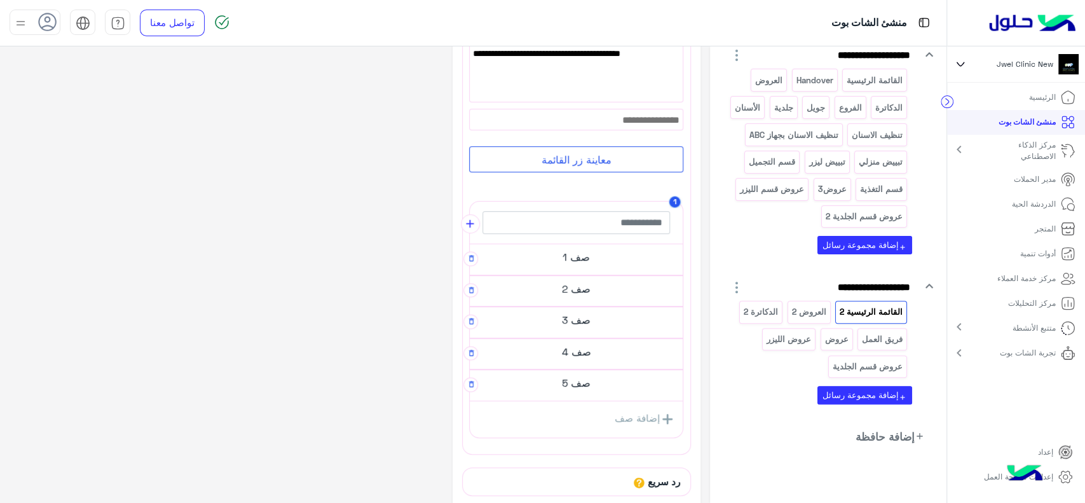
scroll to position [137, 0]
click at [585, 270] on h5 "صف 1" at bounding box center [576, 261] width 213 height 25
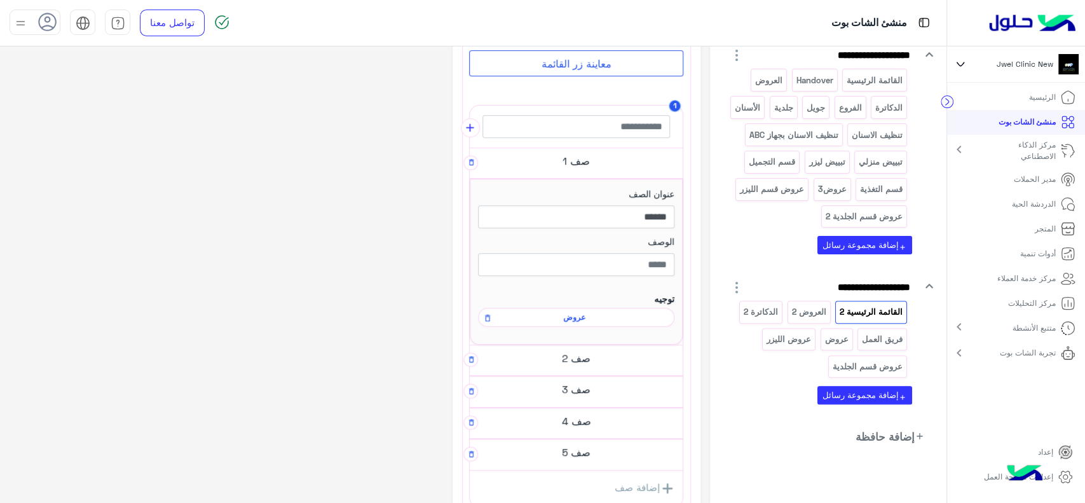
scroll to position [243, 0]
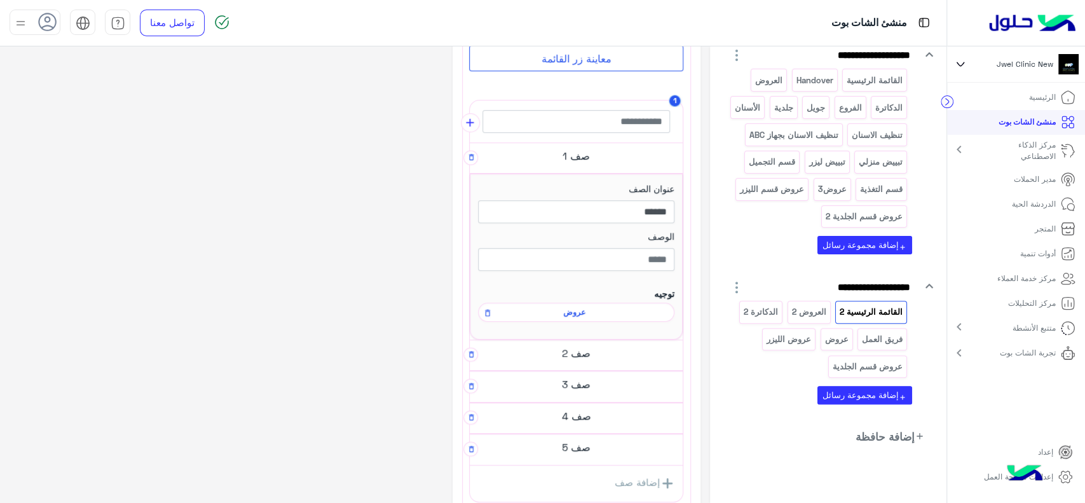
click at [590, 355] on h5 "صف 2" at bounding box center [576, 352] width 213 height 25
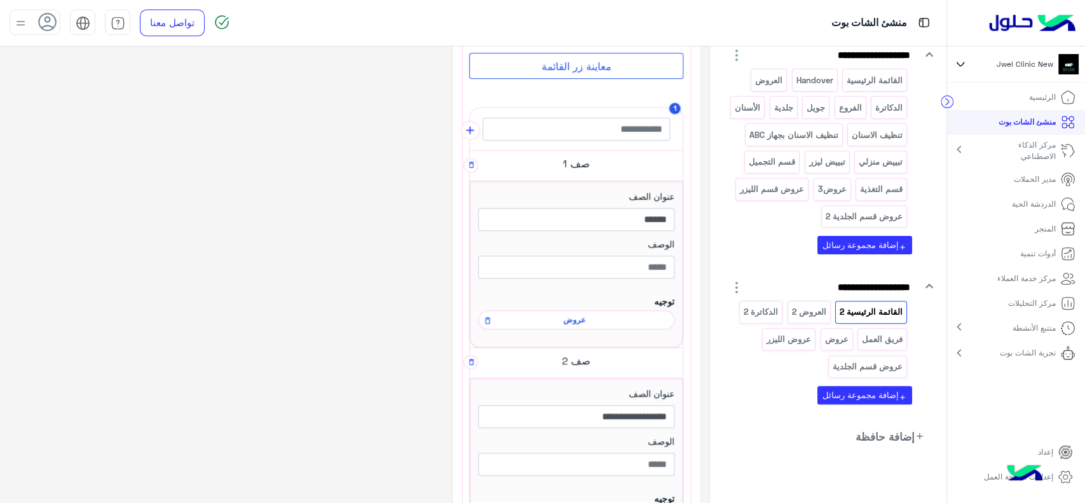
scroll to position [225, 0]
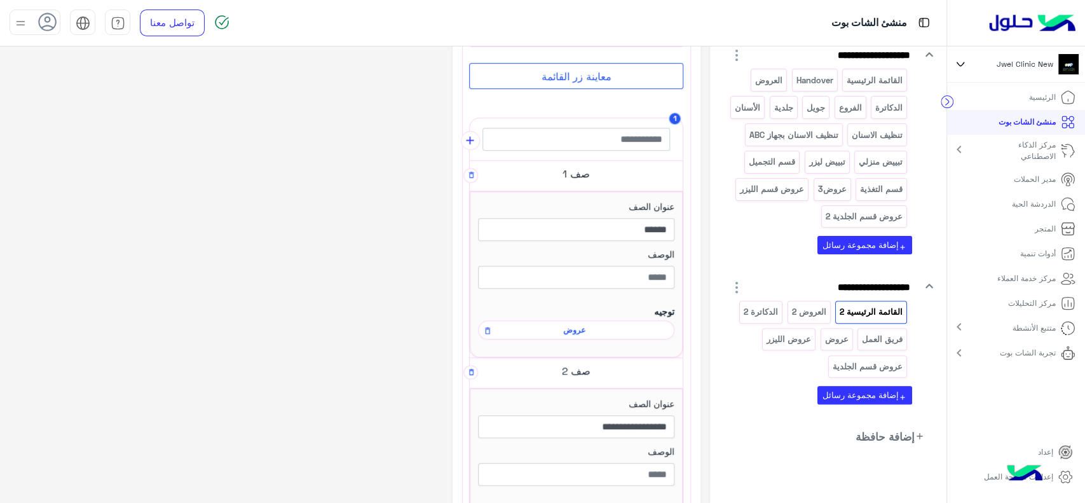
click at [575, 329] on span "عروض" at bounding box center [574, 329] width 178 height 11
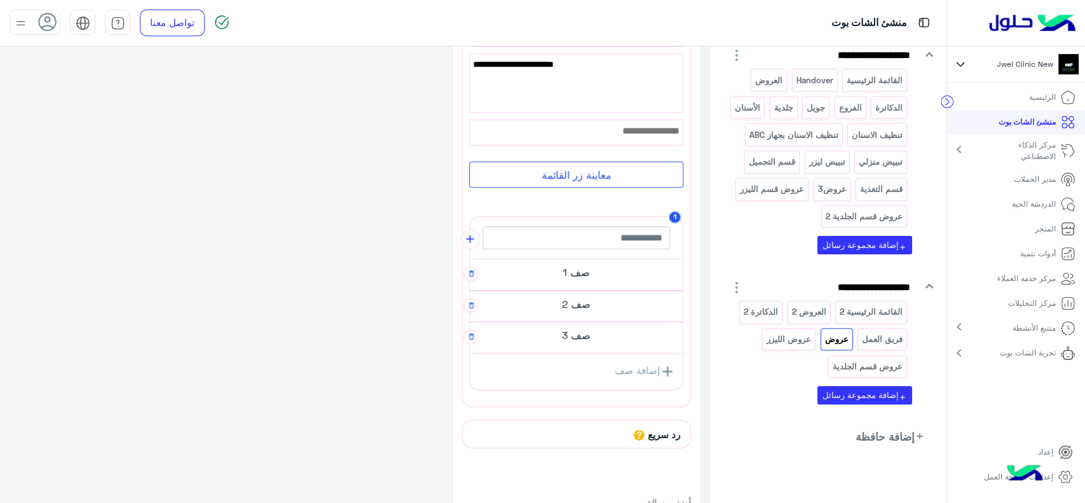
scroll to position [142, 0]
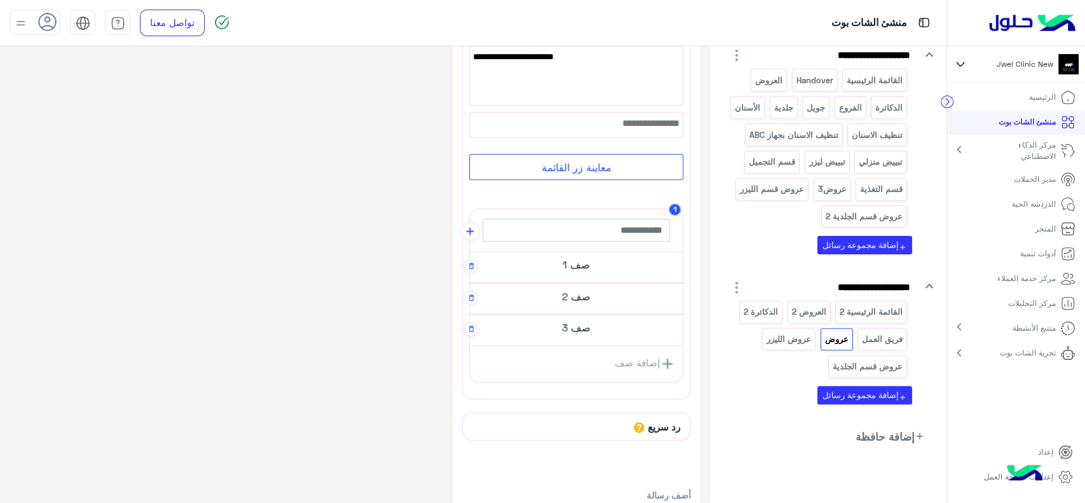
click at [603, 264] on h5 "صف 1" at bounding box center [576, 264] width 213 height 25
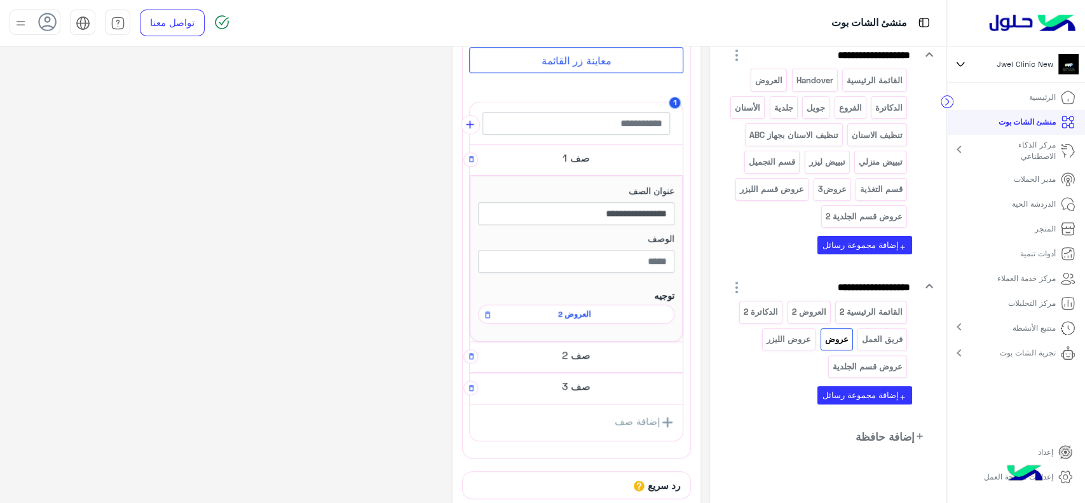
scroll to position [240, 0]
click at [583, 348] on h5 "صف 2" at bounding box center [576, 355] width 213 height 25
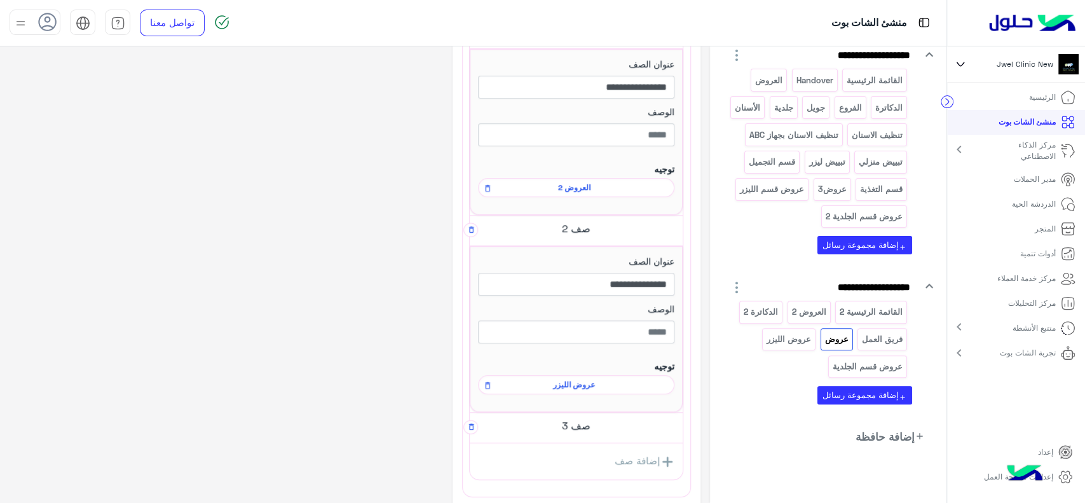
scroll to position [369, 0]
click at [576, 427] on h5 "صف 3" at bounding box center [576, 423] width 213 height 25
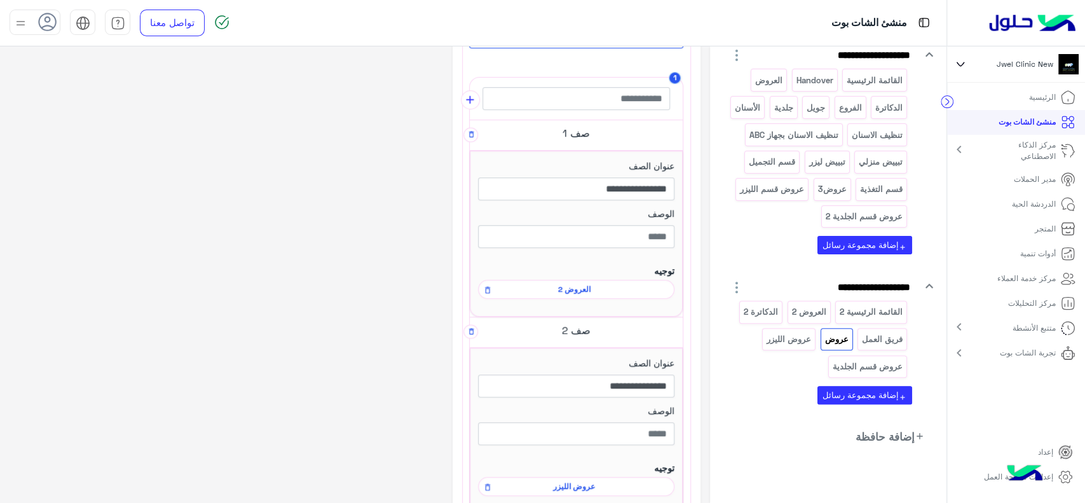
scroll to position [264, 0]
drag, startPoint x: 579, startPoint y: 189, endPoint x: 567, endPoint y: 201, distance: 17.1
click at [567, 201] on div "**********" at bounding box center [576, 184] width 196 height 48
click at [573, 289] on span "العروض 2" at bounding box center [574, 290] width 178 height 11
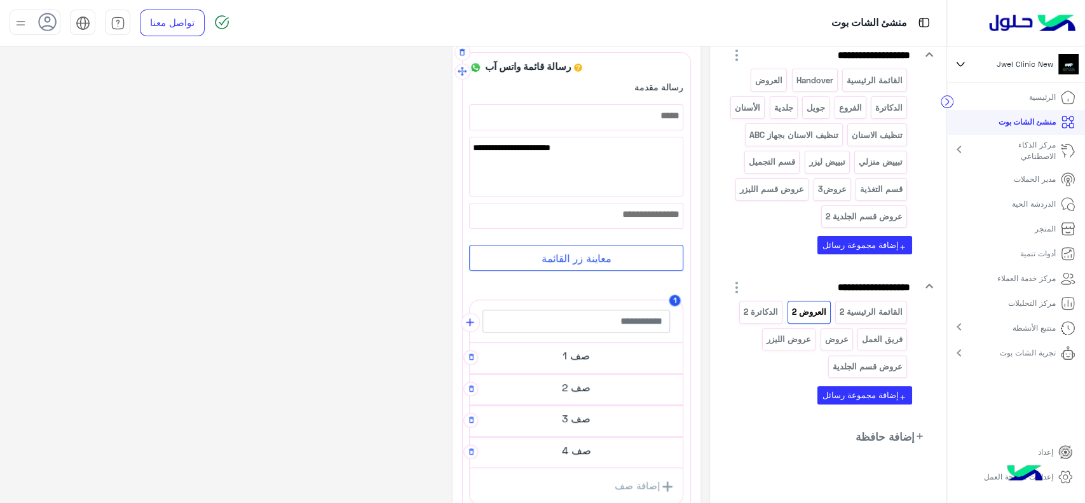
scroll to position [0, 0]
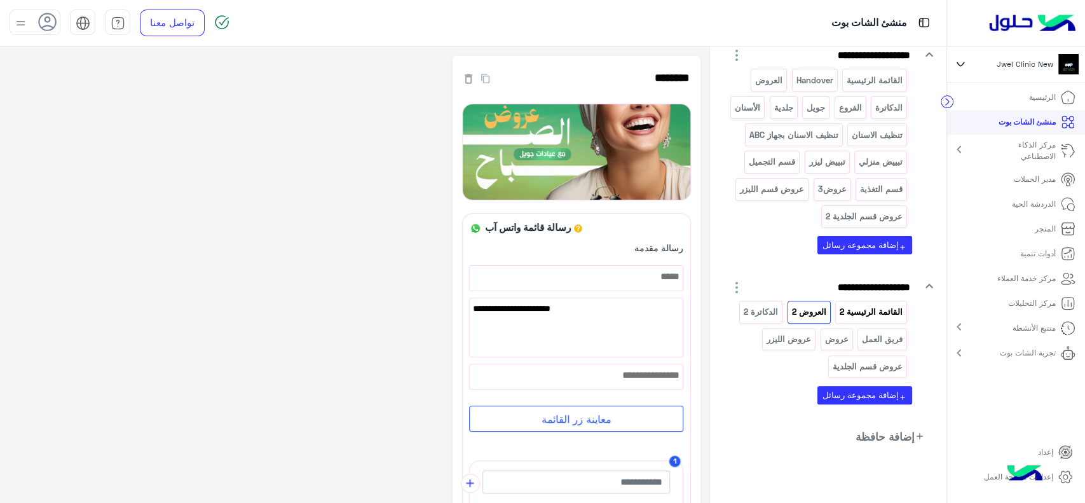
click at [870, 316] on p "القائمة الرئيسية 2" at bounding box center [871, 312] width 65 height 15
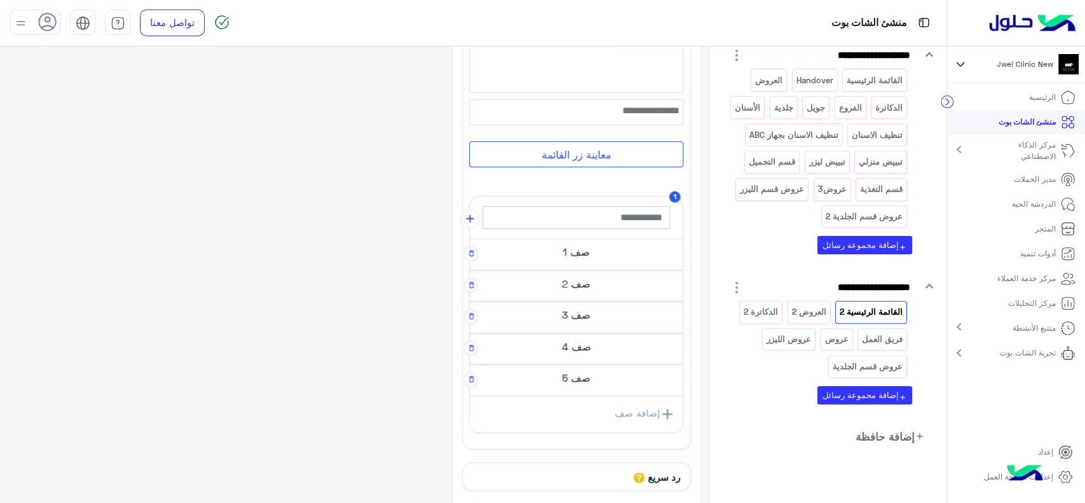
scroll to position [156, 0]
click at [605, 252] on h5 "صف 1" at bounding box center [576, 250] width 213 height 25
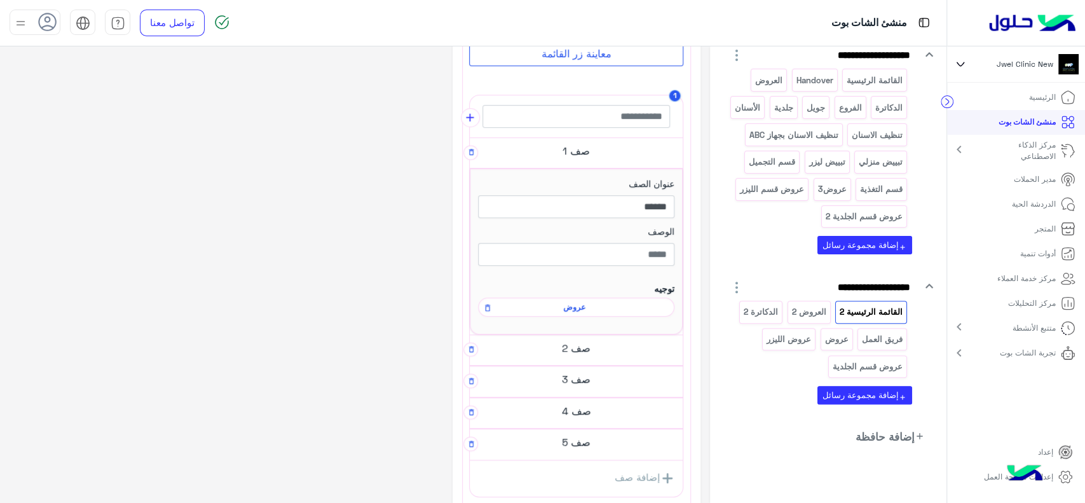
scroll to position [249, 0]
click at [594, 304] on span "عروض" at bounding box center [574, 306] width 178 height 11
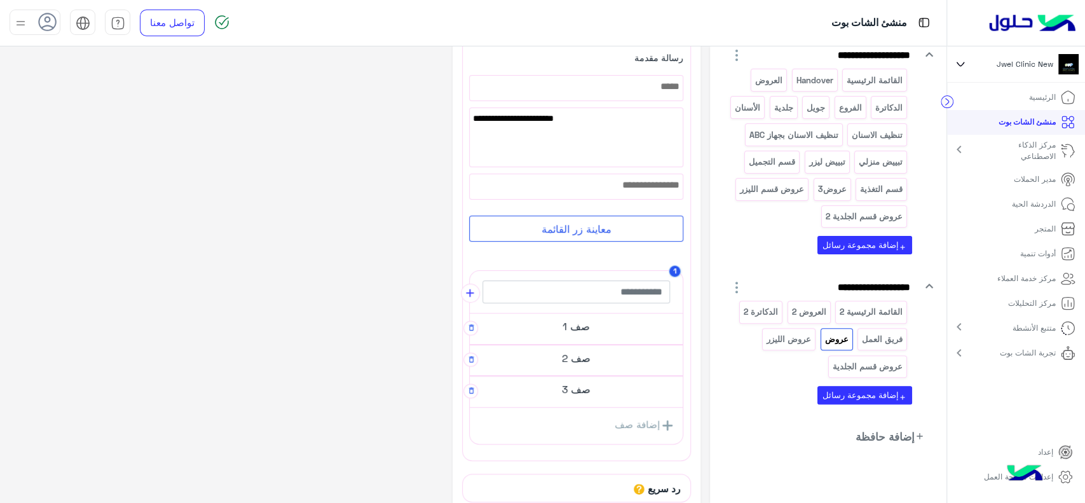
scroll to position [81, 0]
click at [605, 324] on h5 "صف 1" at bounding box center [576, 325] width 213 height 25
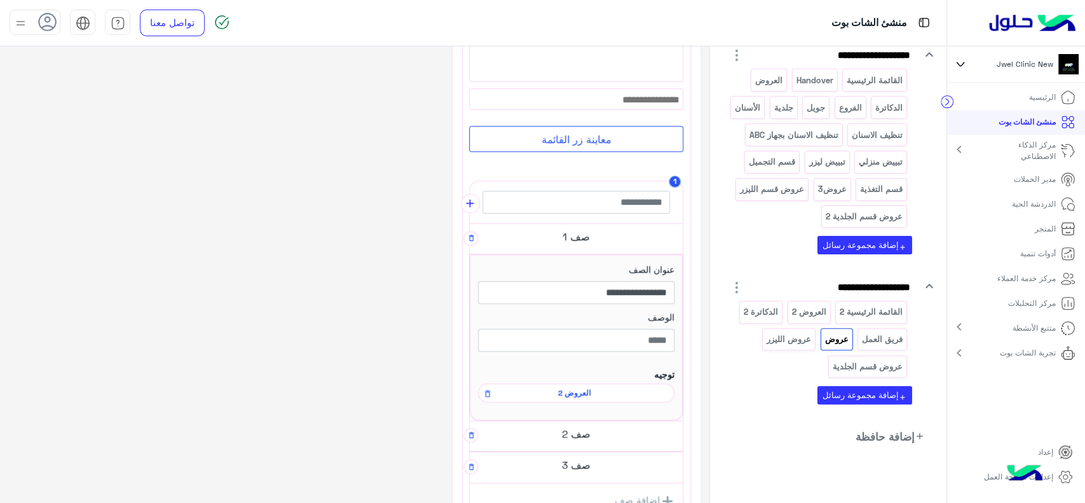
scroll to position [165, 0]
click at [591, 433] on h5 "صف 2" at bounding box center [576, 430] width 213 height 25
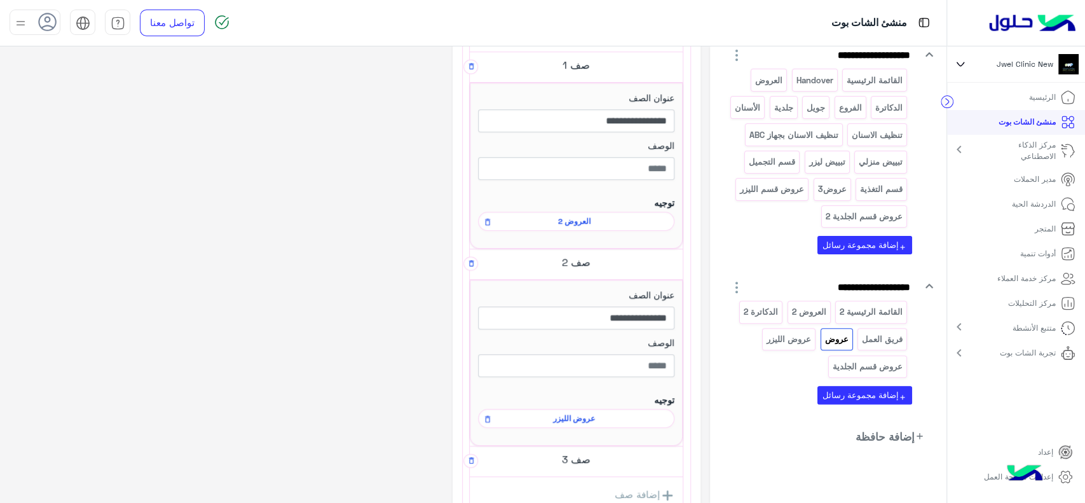
scroll to position [335, 0]
click at [329, 375] on div "**********" at bounding box center [355, 207] width 691 height 972
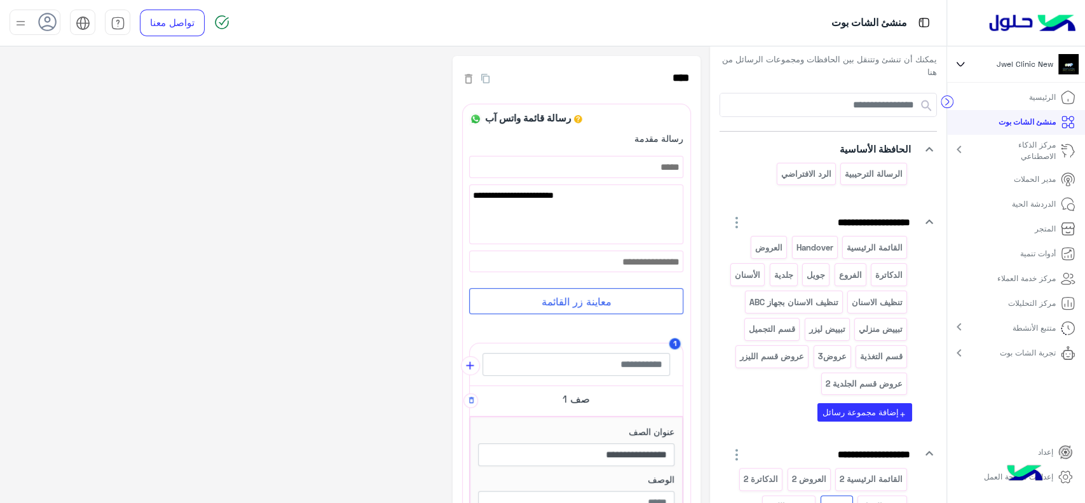
scroll to position [0, 0]
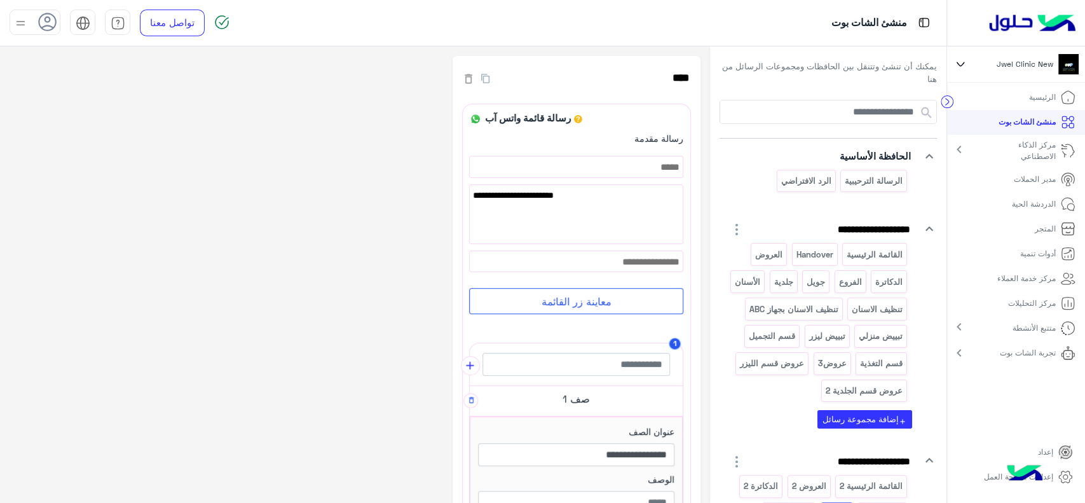
click at [1040, 181] on p "مدير الحملات" at bounding box center [1035, 179] width 42 height 11
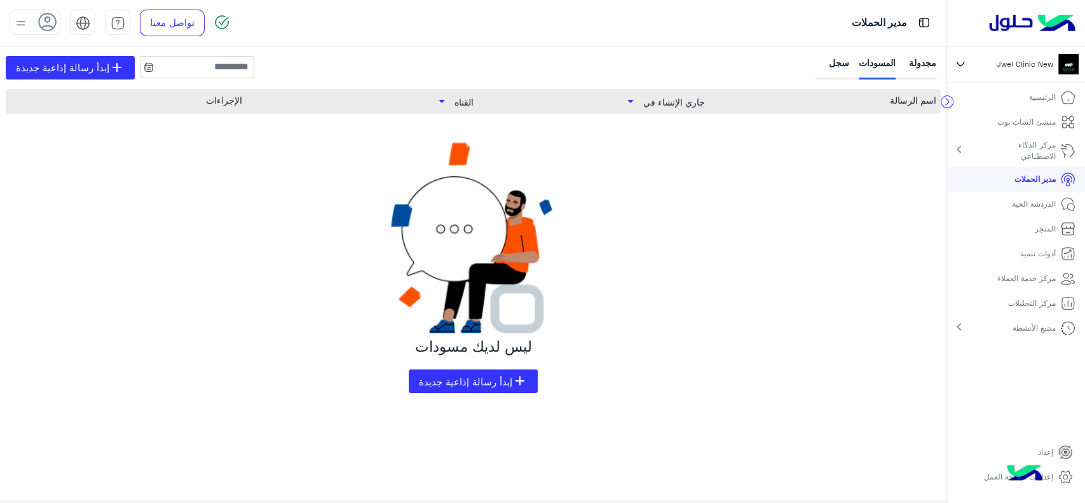
click at [1017, 207] on p "الدردشة الحية" at bounding box center [1034, 203] width 44 height 11
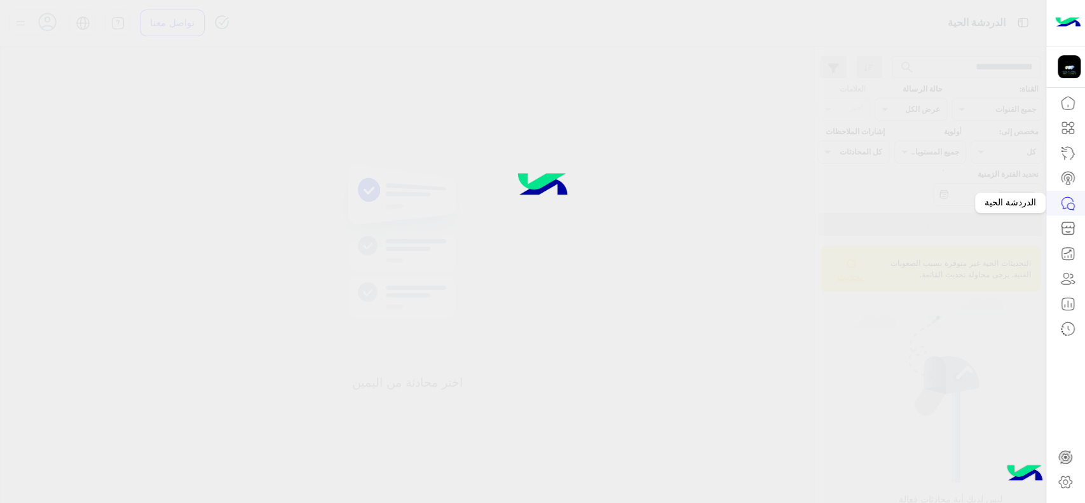
click at [1064, 206] on icon at bounding box center [1068, 203] width 15 height 15
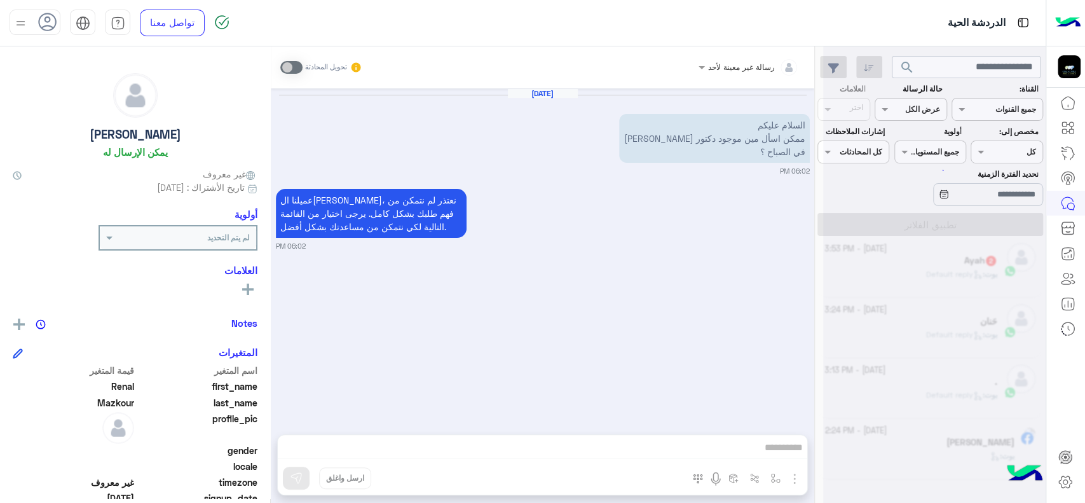
scroll to position [6, 0]
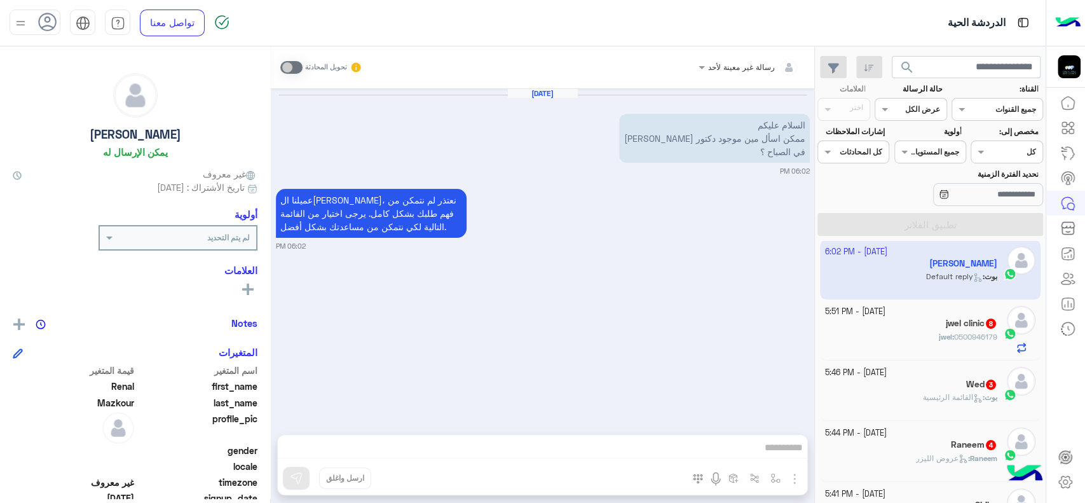
click at [656, 233] on div "عميلنا العزيز Renal، نعتذر لم نتمكن من فهم طلبك بشكل كامل. يرجى اختيار من القائ…" at bounding box center [543, 218] width 534 height 65
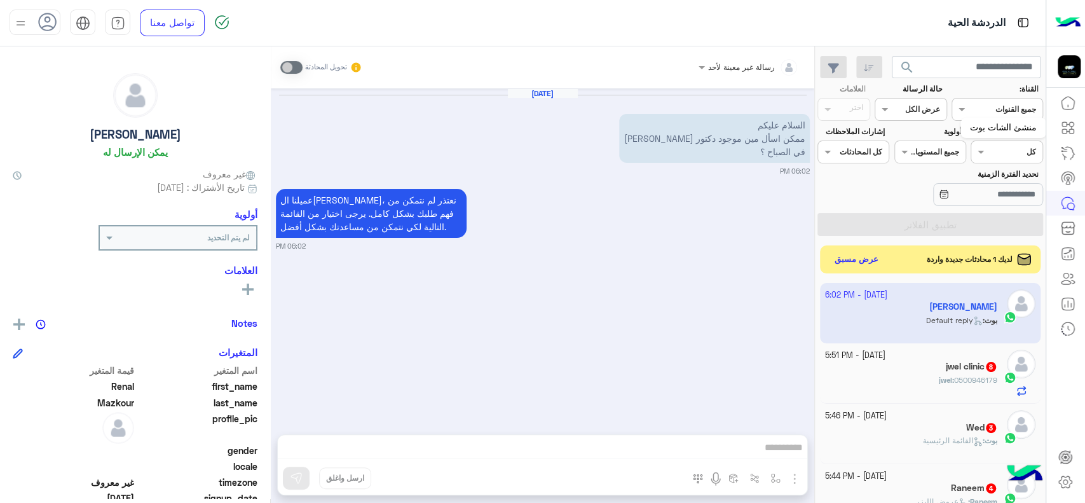
click at [1068, 139] on link at bounding box center [1068, 127] width 34 height 25
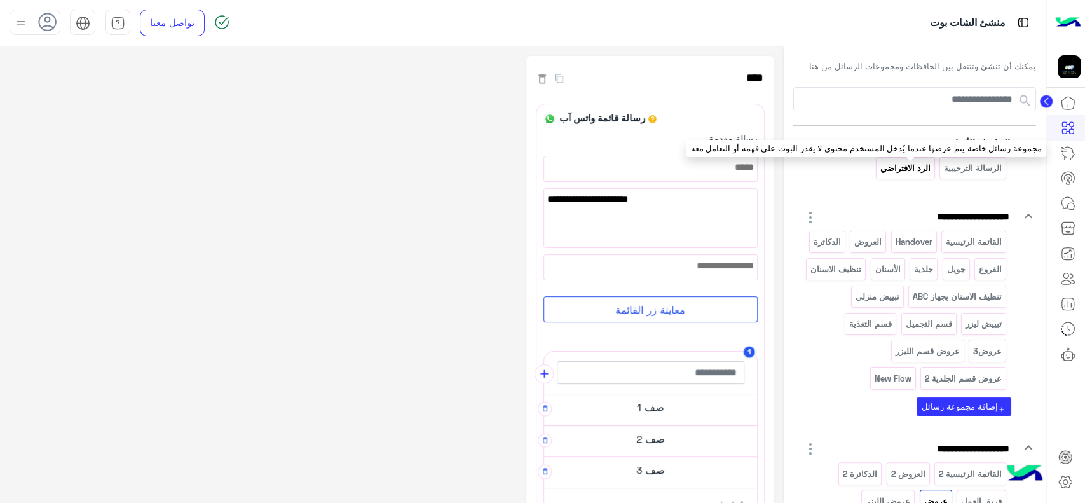
click at [915, 167] on p "الرد الافتراضي" at bounding box center [905, 168] width 52 height 15
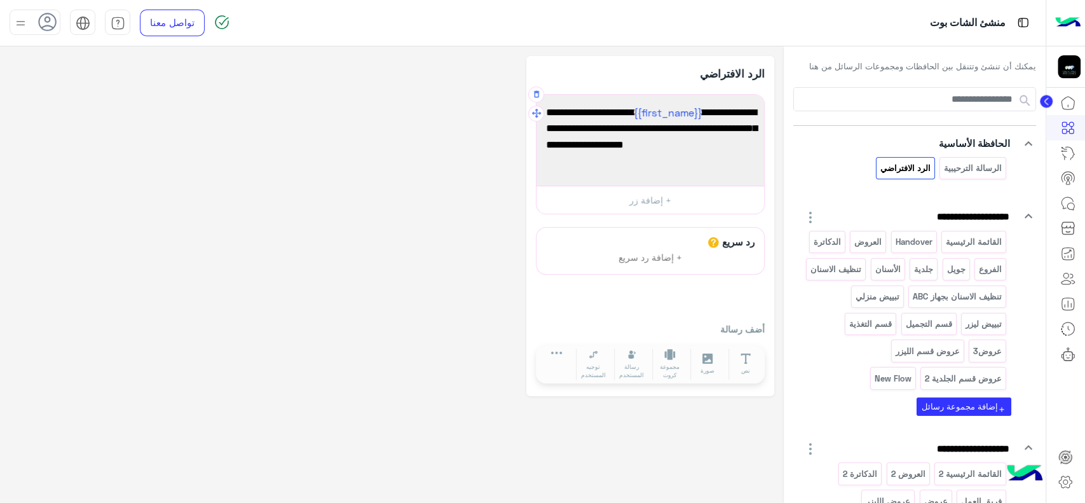
click at [663, 165] on div "عميلنا العزيز {{first_name}} ، نعتذر لم نتمكن من فهم طلبك بشكل كامل. يرجى اختيا…" at bounding box center [650, 140] width 219 height 82
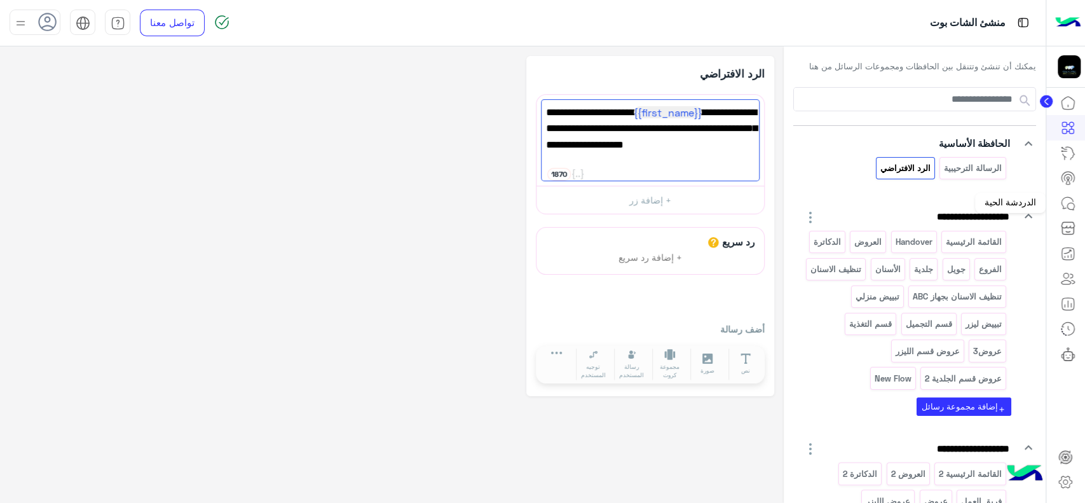
click at [1064, 201] on icon at bounding box center [1068, 203] width 15 height 15
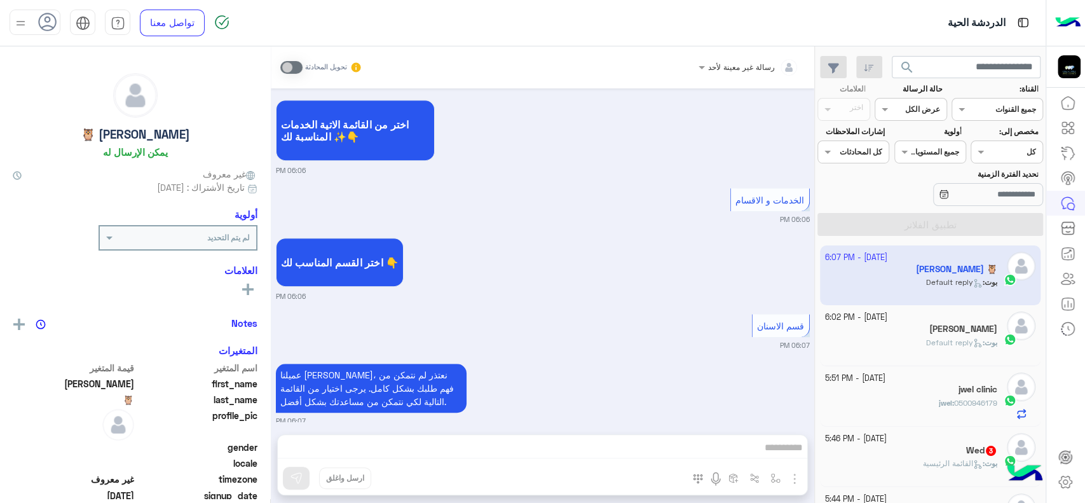
scroll to position [506, 0]
click at [1001, 145] on div at bounding box center [1007, 150] width 71 height 12
click at [1001, 155] on div "Assigned on كل" at bounding box center [1014, 151] width 55 height 11
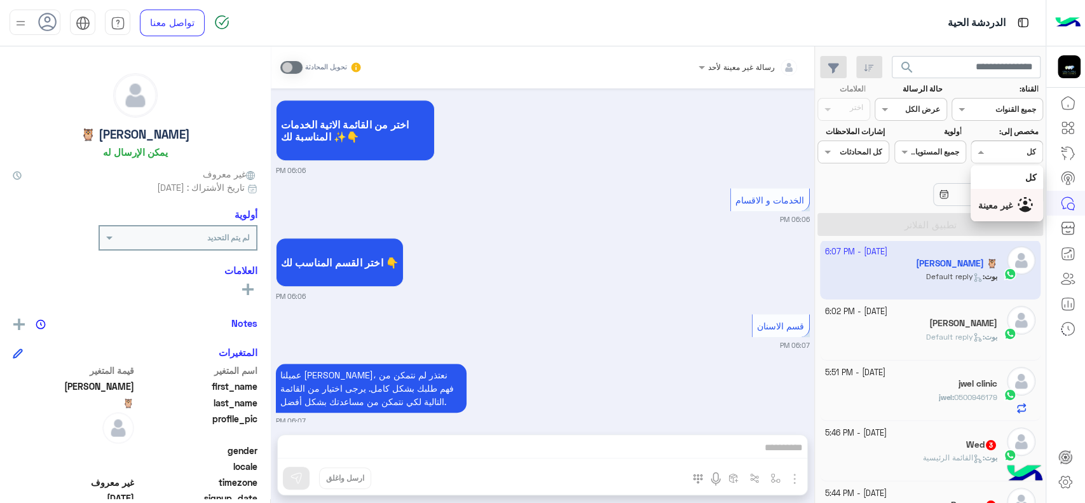
scroll to position [0, 0]
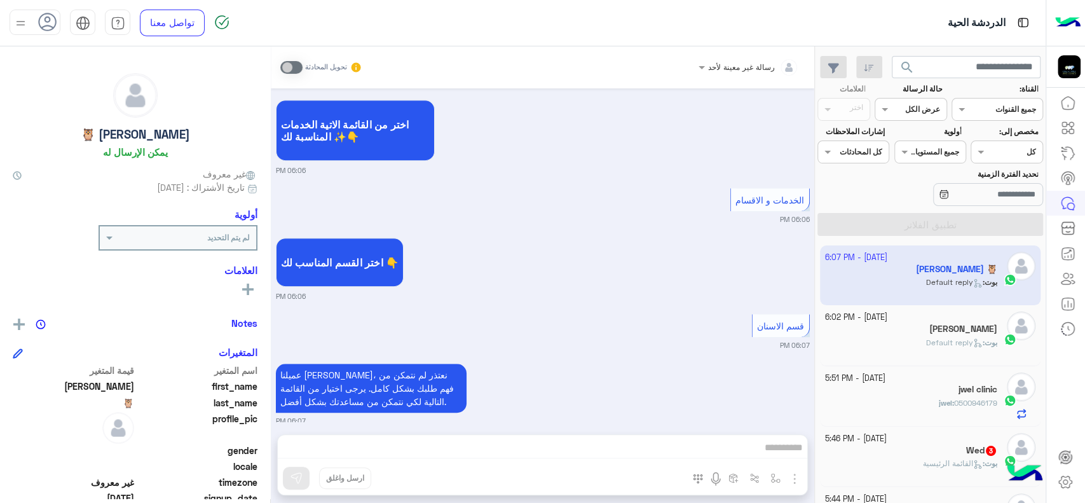
click at [735, 293] on div "Sep 18, 2025 مساء الخير 06:06 PM أهلاً Sarah 👋 شكرًا لتواصلك مع عيادات جويل ! و…" at bounding box center [543, 254] width 544 height 333
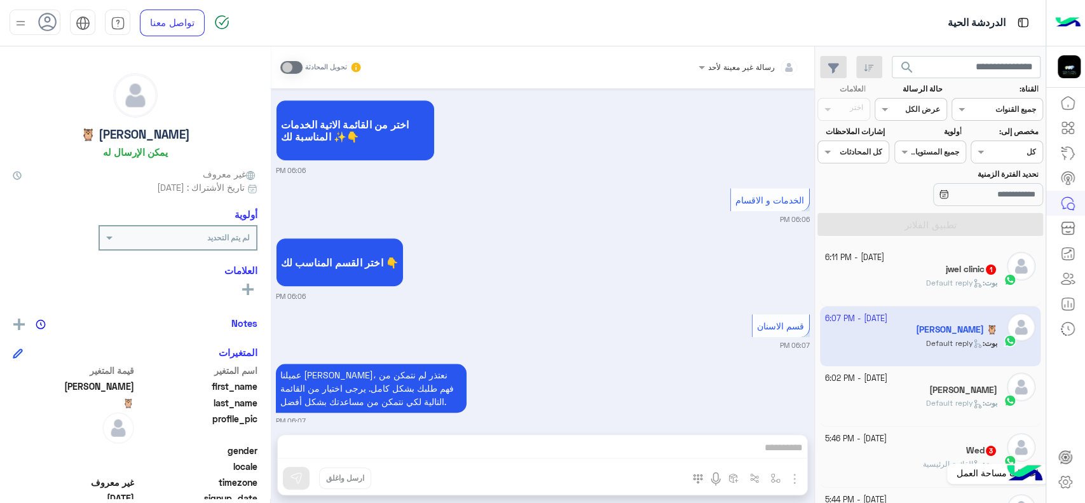
click at [1066, 487] on icon at bounding box center [1065, 482] width 13 height 12
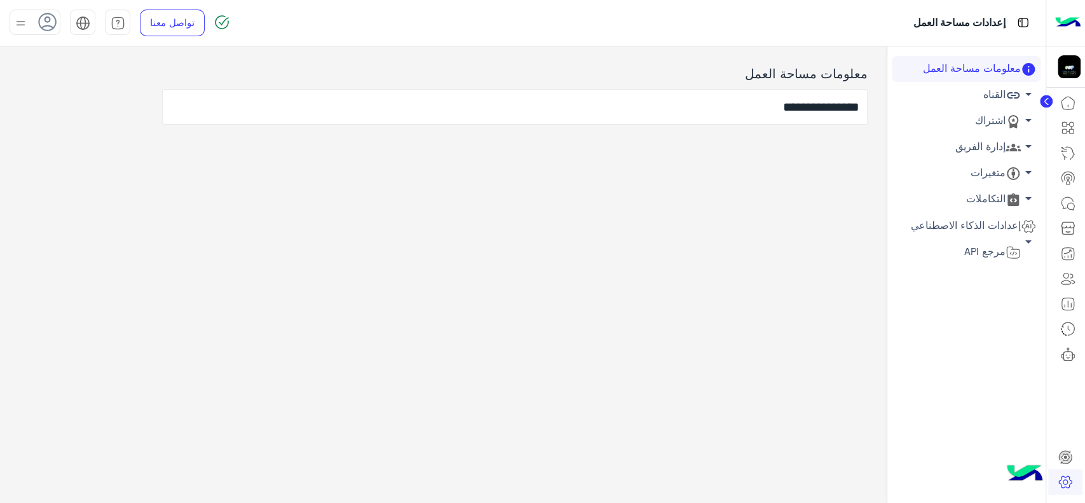
click at [998, 150] on link "إدارة الفريق arrow_drop_down" at bounding box center [966, 147] width 149 height 26
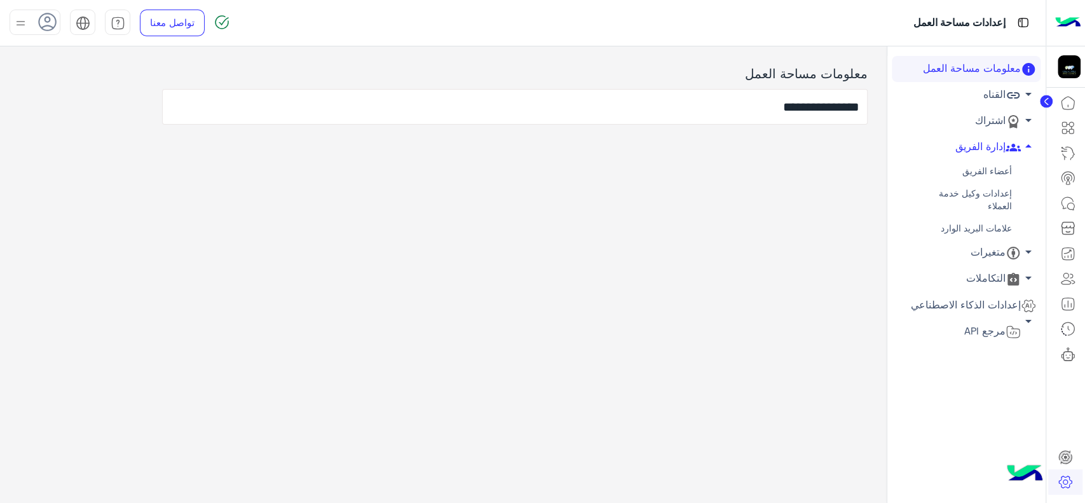
click at [983, 189] on link "إعدادات وكيل خدمة العملاء" at bounding box center [966, 199] width 149 height 35
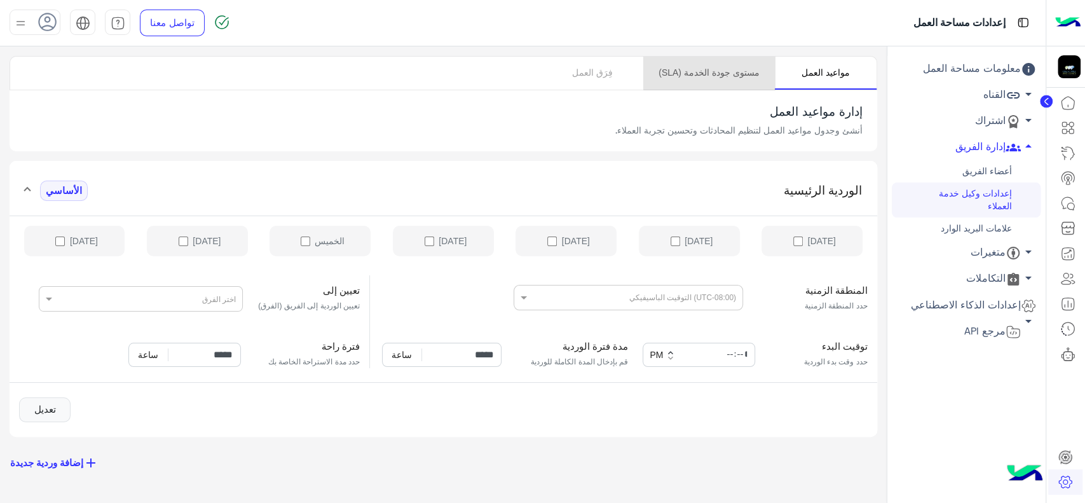
click at [714, 66] on link "مستوى جودة الخدمة (SLA)" at bounding box center [708, 73] width 131 height 33
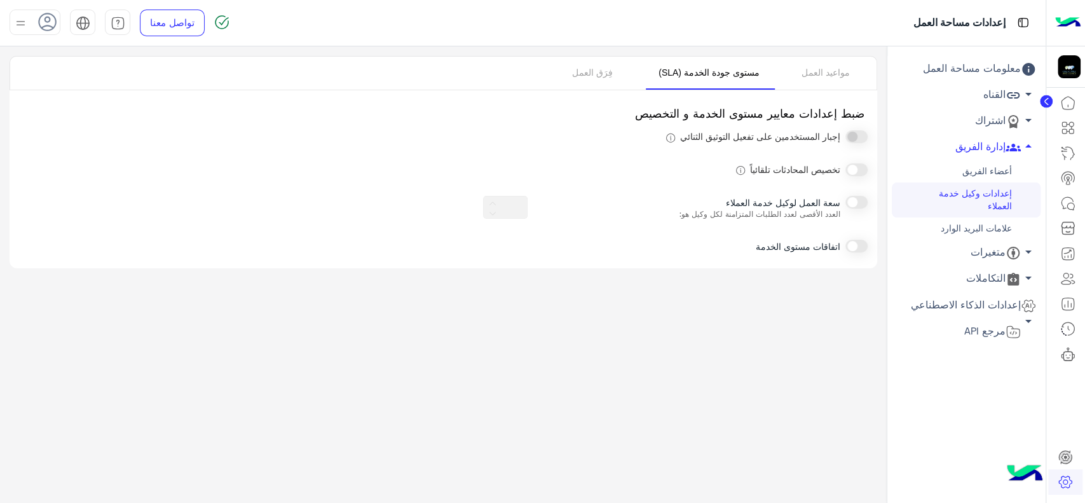
click at [858, 204] on span at bounding box center [857, 202] width 22 height 13
click at [854, 170] on span at bounding box center [857, 169] width 22 height 13
click at [491, 202] on icon at bounding box center [493, 203] width 6 height 3
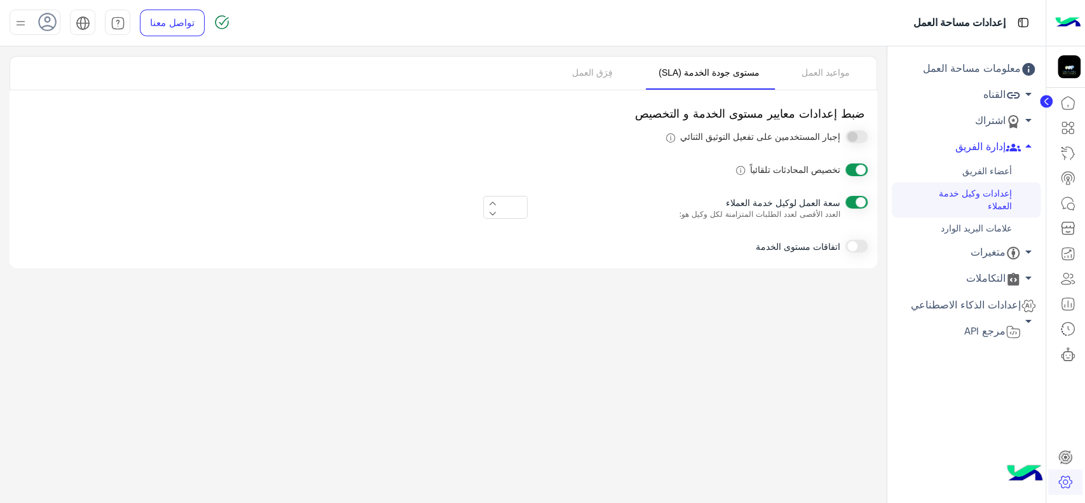
click at [491, 202] on icon at bounding box center [493, 203] width 6 height 3
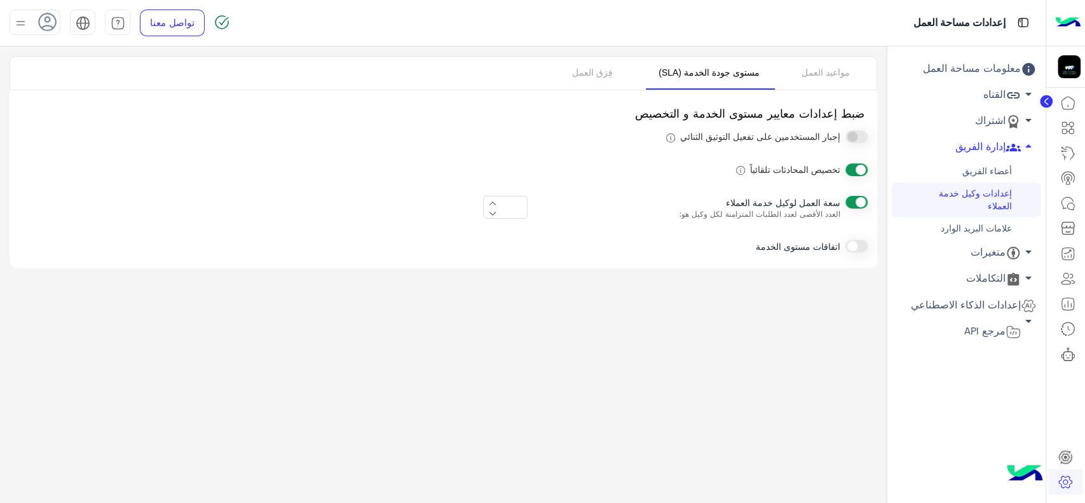
click at [491, 202] on icon at bounding box center [493, 203] width 6 height 3
type input "**"
click at [1066, 203] on icon at bounding box center [1068, 203] width 15 height 15
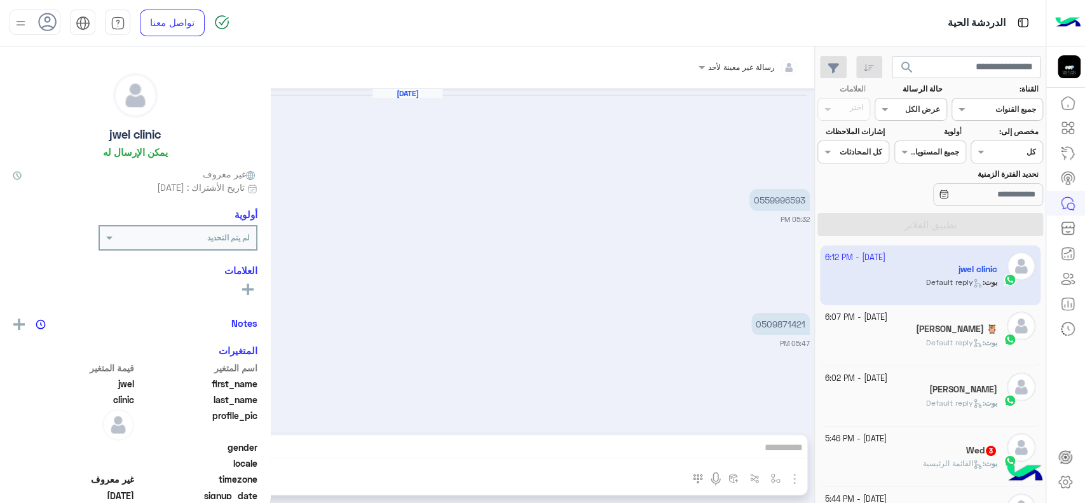
scroll to position [890, 0]
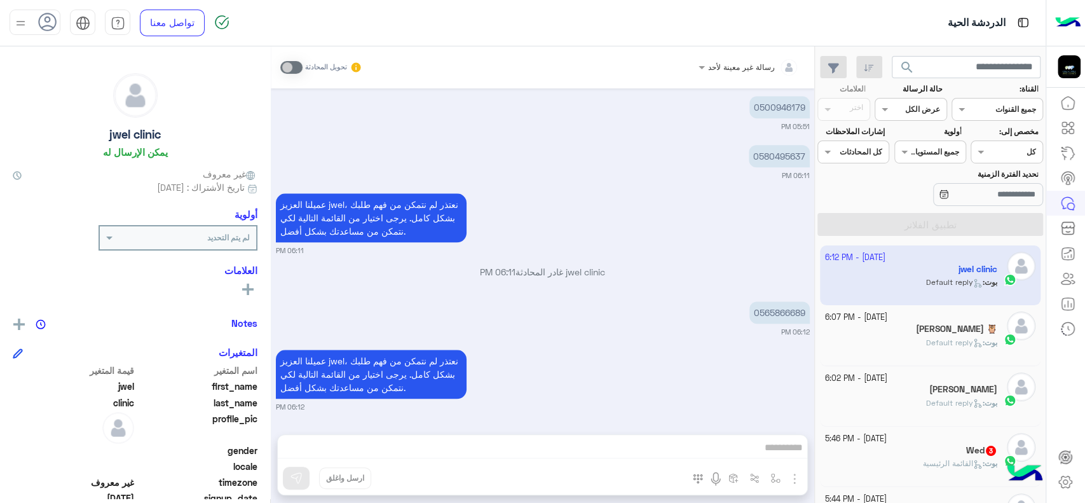
click at [600, 453] on div "رسالة غير معينة لأحد تحويل المحادثة Sep 18, 2025 عميلنا العزيز jwel، نعتذر لم ن…" at bounding box center [543, 277] width 544 height 462
click at [1080, 484] on link at bounding box center [1065, 481] width 34 height 25
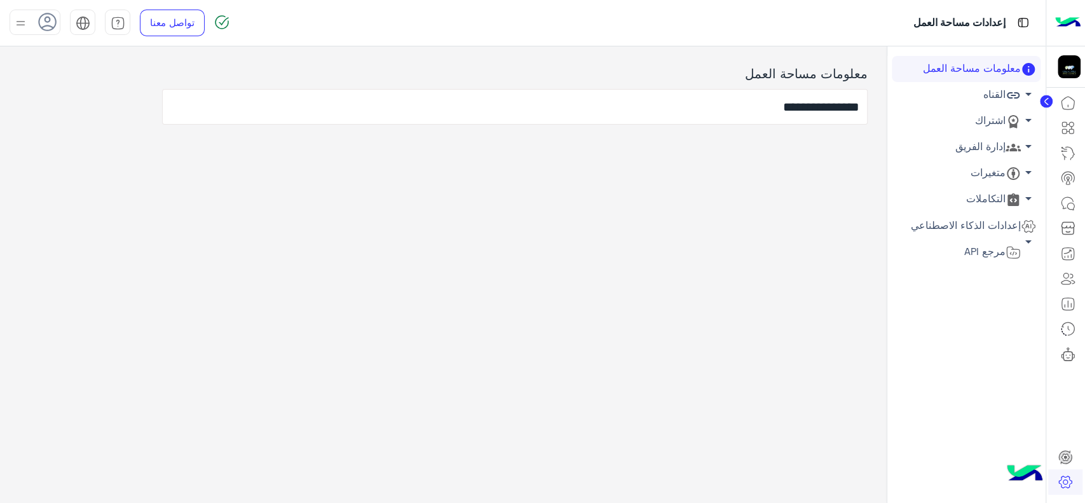
click at [994, 150] on link "إدارة الفريق arrow_drop_down" at bounding box center [966, 147] width 149 height 26
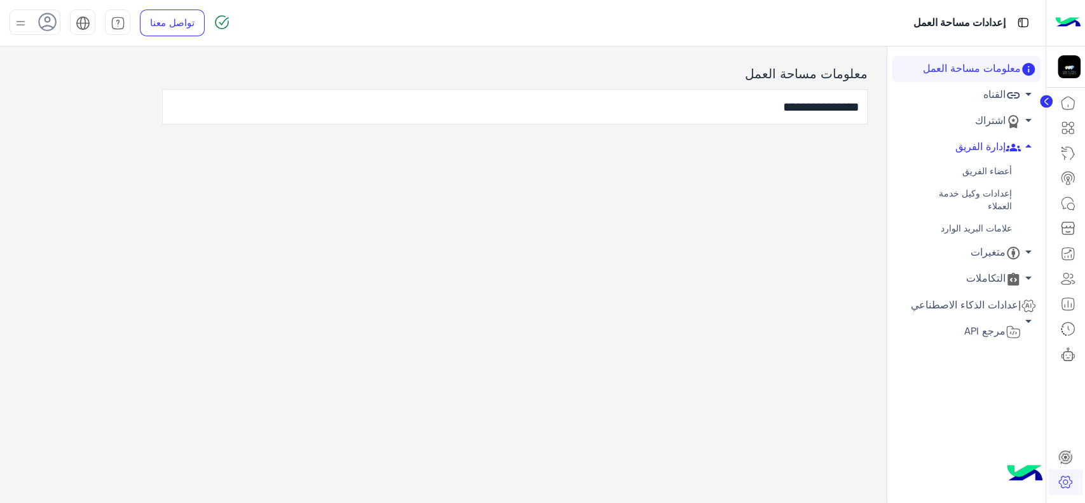
click at [972, 168] on link "أعضاء الفريق" at bounding box center [966, 171] width 149 height 22
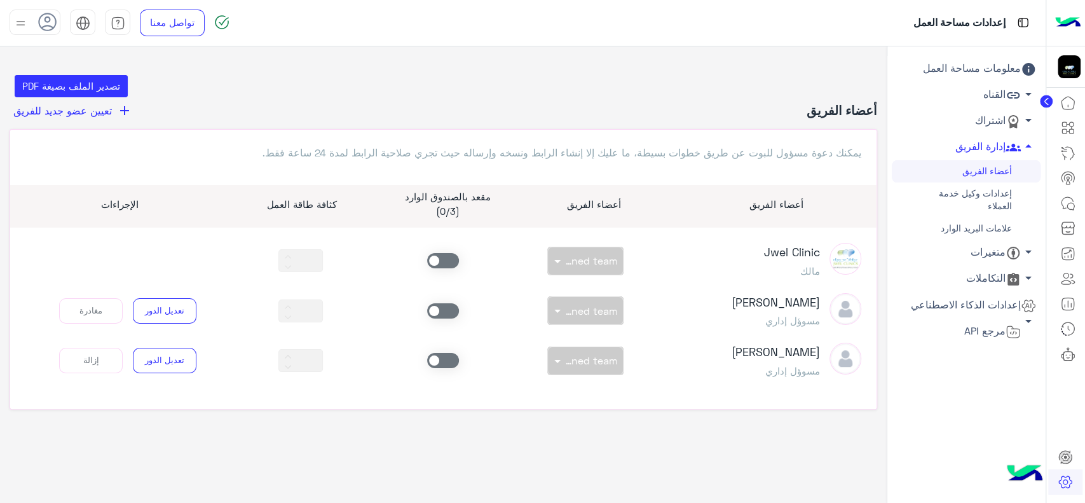
click at [97, 110] on span "تعيين عضو جديد للفريق" at bounding box center [62, 110] width 99 height 12
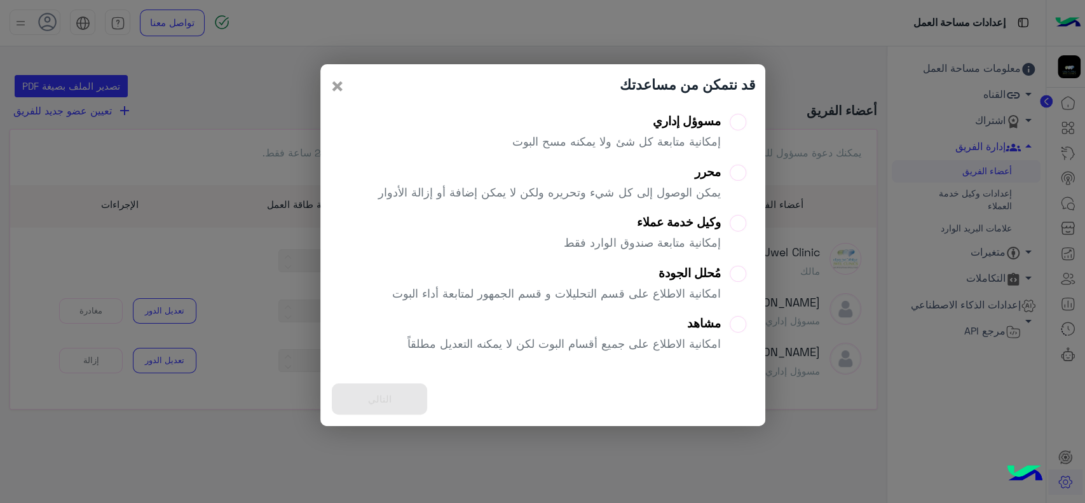
click at [339, 87] on span "×" at bounding box center [337, 85] width 15 height 29
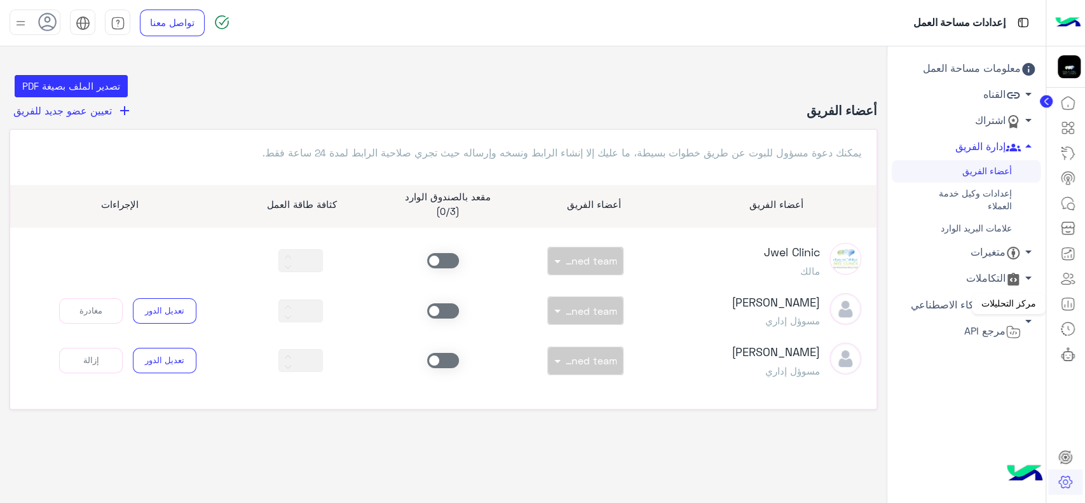
click at [1064, 301] on icon at bounding box center [1068, 303] width 15 height 15
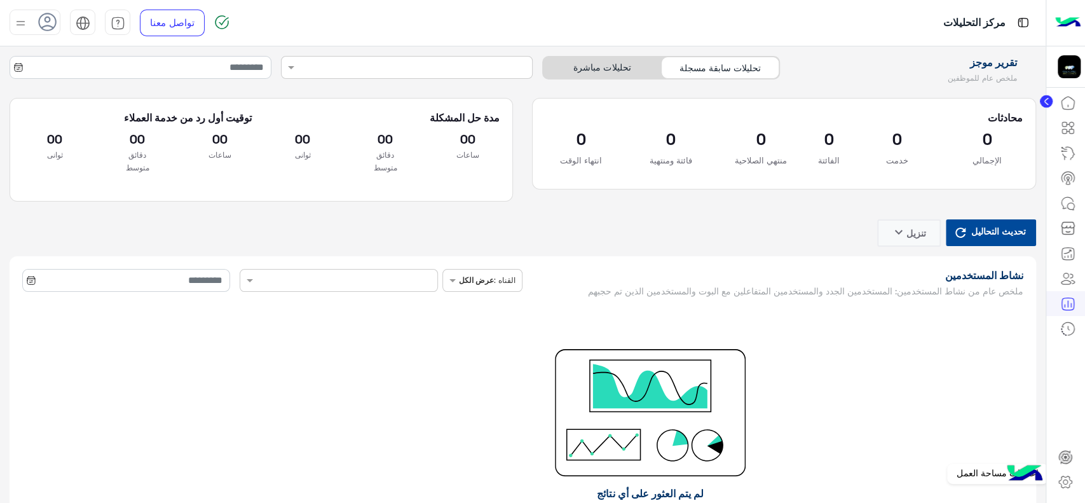
click at [1071, 479] on icon at bounding box center [1065, 481] width 15 height 15
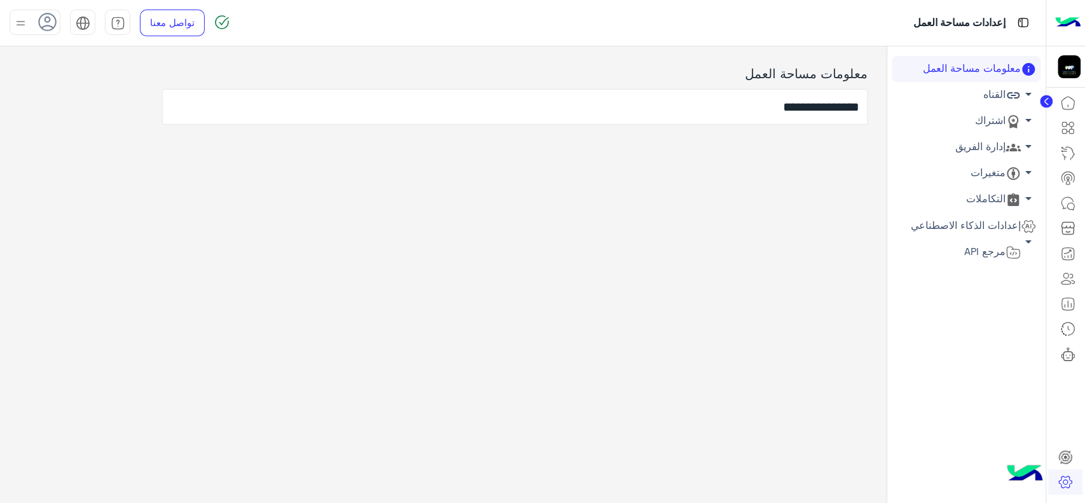
click at [975, 151] on link "إدارة الفريق arrow_drop_down" at bounding box center [966, 147] width 149 height 26
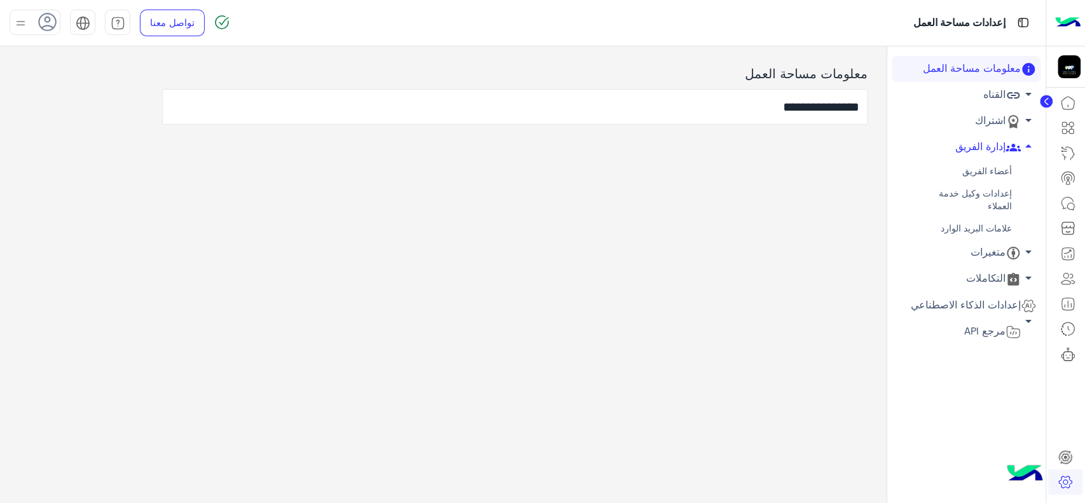
click at [972, 175] on link "أعضاء الفريق" at bounding box center [966, 171] width 149 height 22
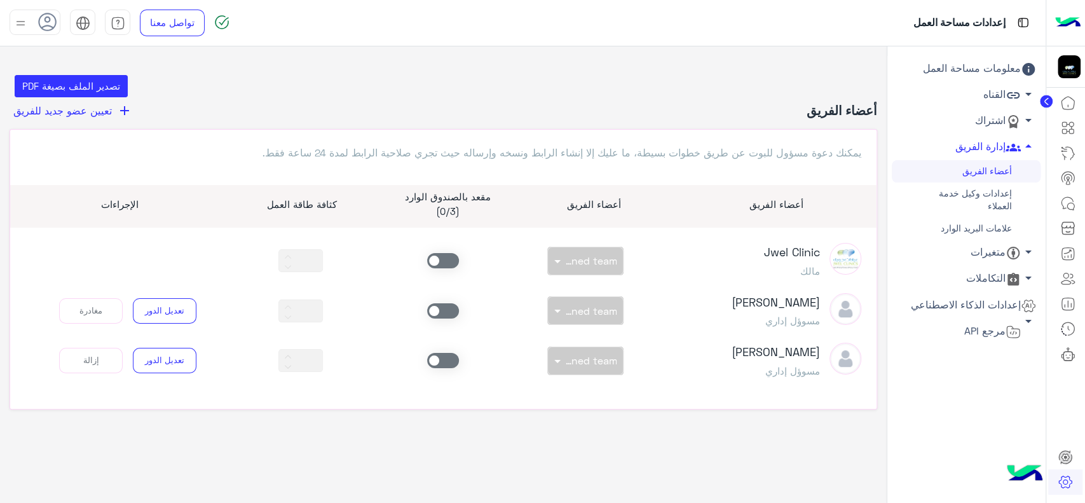
click at [111, 116] on span "تعيين عضو جديد للفريق" at bounding box center [62, 110] width 99 height 12
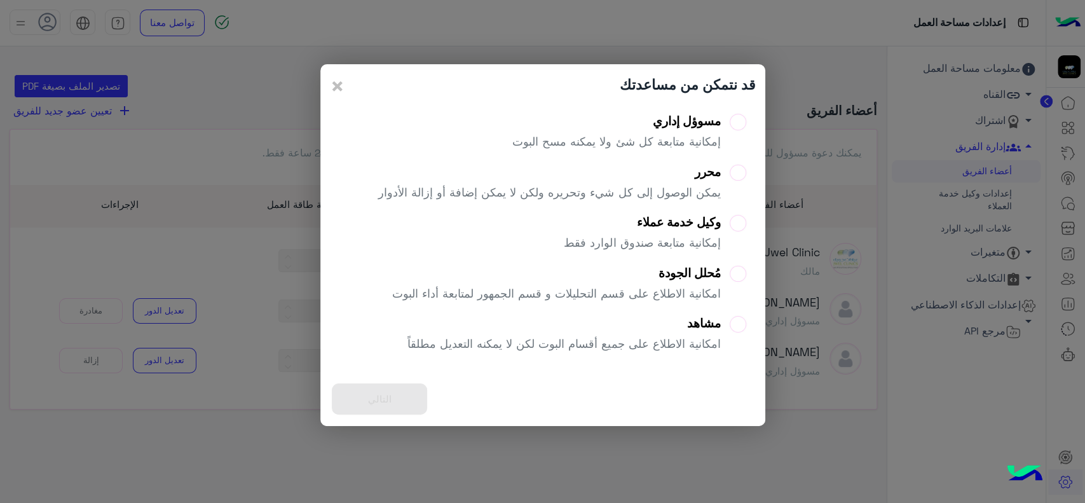
click at [605, 238] on p "إمكانية متابعة صندوق الوارد فقط" at bounding box center [642, 242] width 156 height 17
click at [385, 404] on button "التالي" at bounding box center [379, 398] width 95 height 31
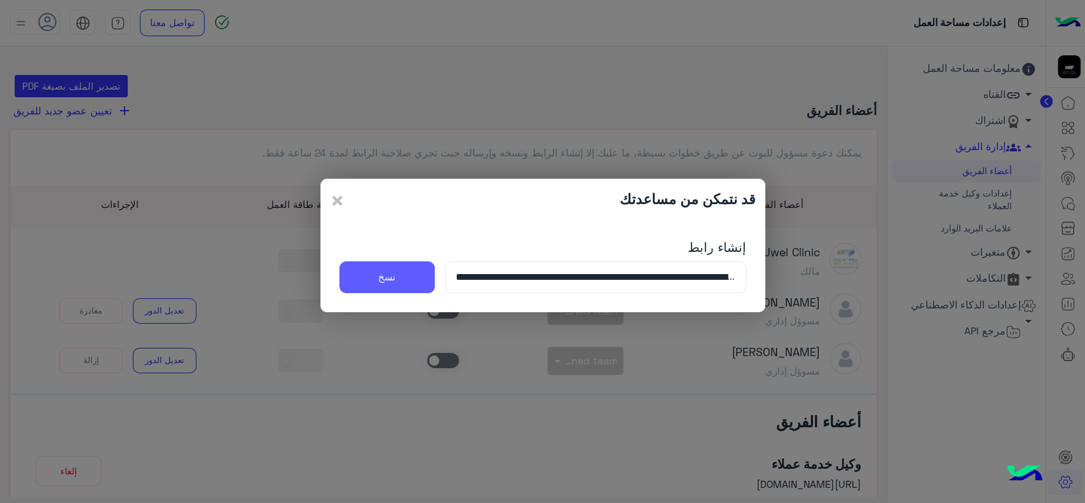
click at [373, 280] on button "نسخ" at bounding box center [387, 277] width 95 height 32
click at [330, 201] on span "×" at bounding box center [337, 200] width 15 height 29
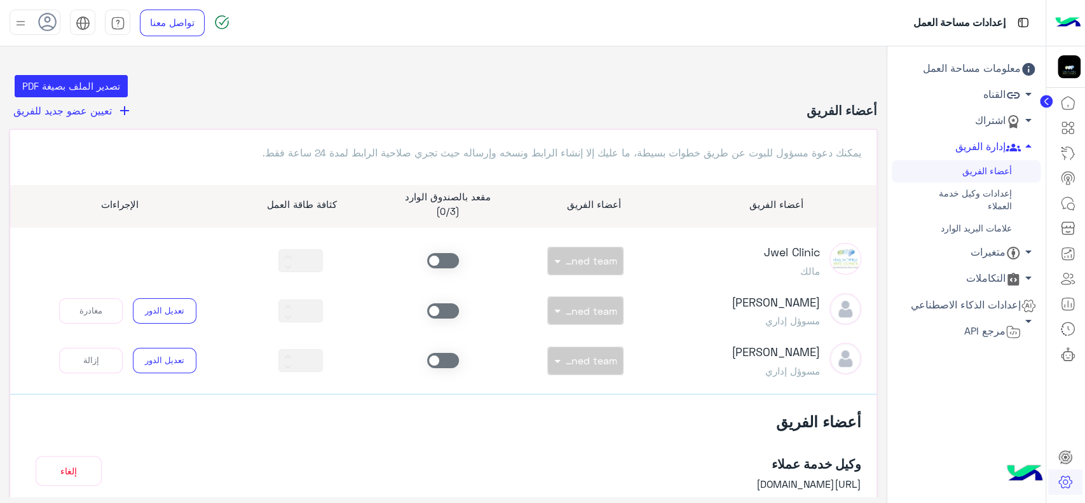
click at [102, 112] on span "تعيين عضو جديد للفريق" at bounding box center [62, 110] width 99 height 12
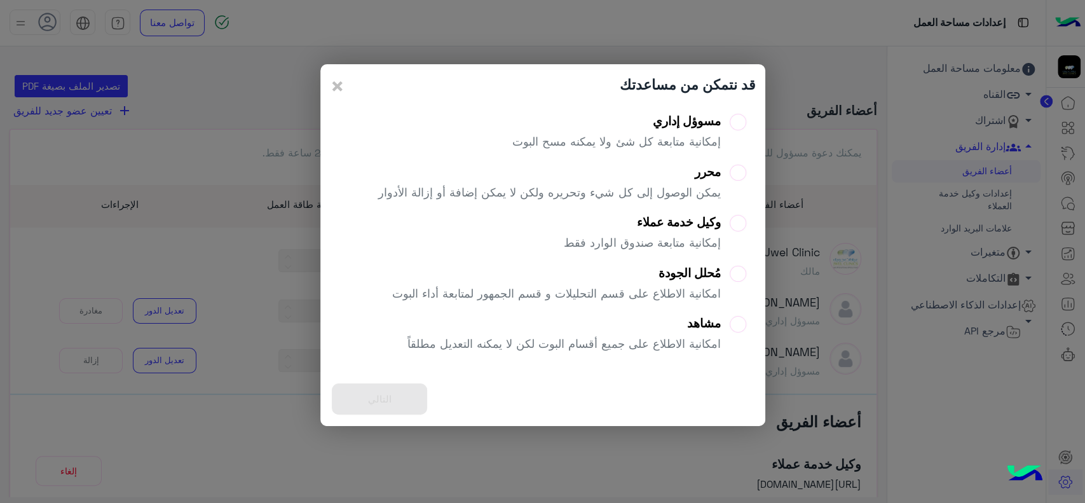
click at [585, 237] on p "إمكانية متابعة صندوق الوارد فقط" at bounding box center [642, 242] width 156 height 17
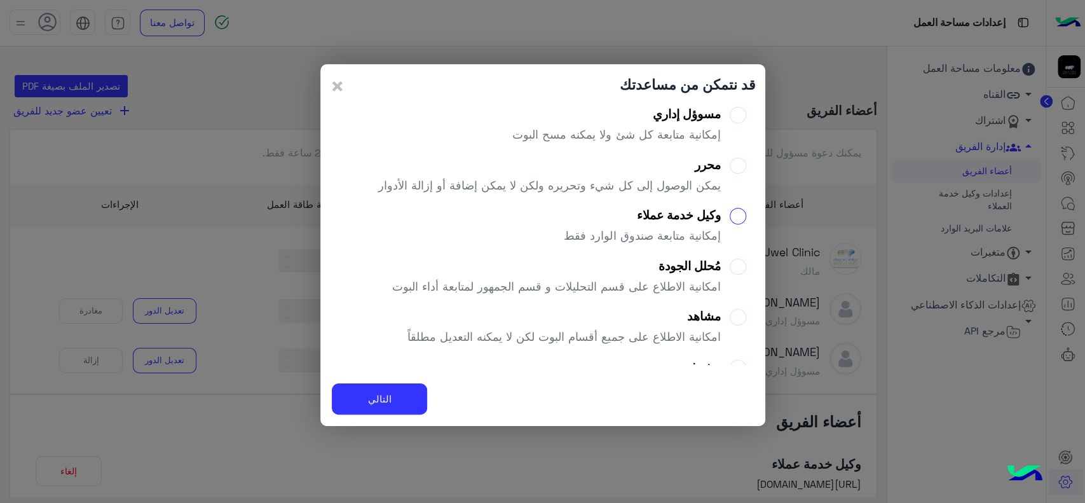
scroll to position [3, 0]
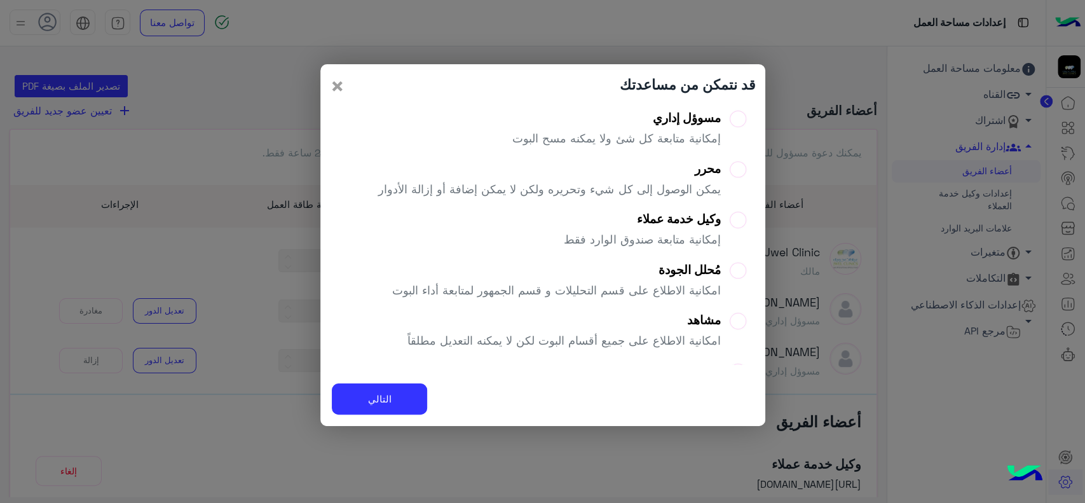
click at [335, 82] on span "×" at bounding box center [337, 85] width 15 height 29
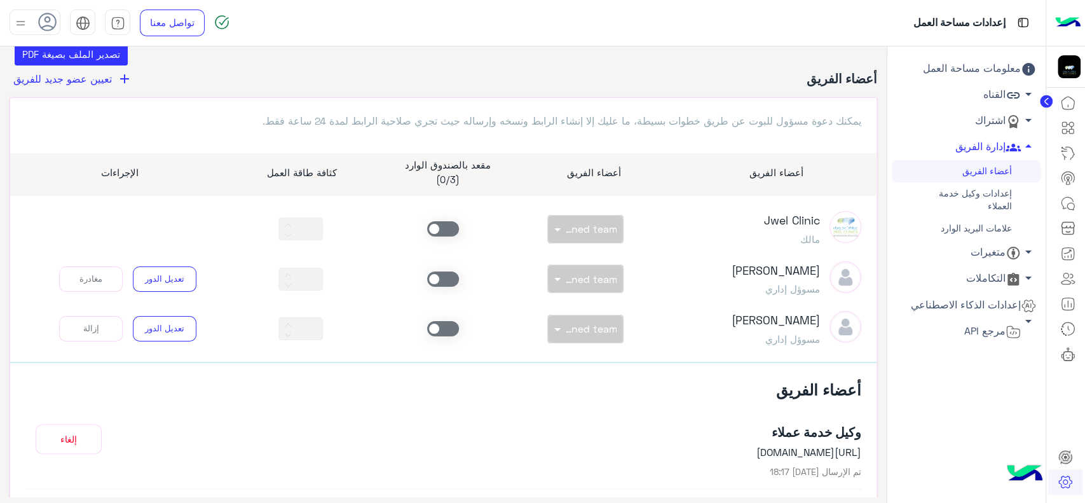
scroll to position [0, 0]
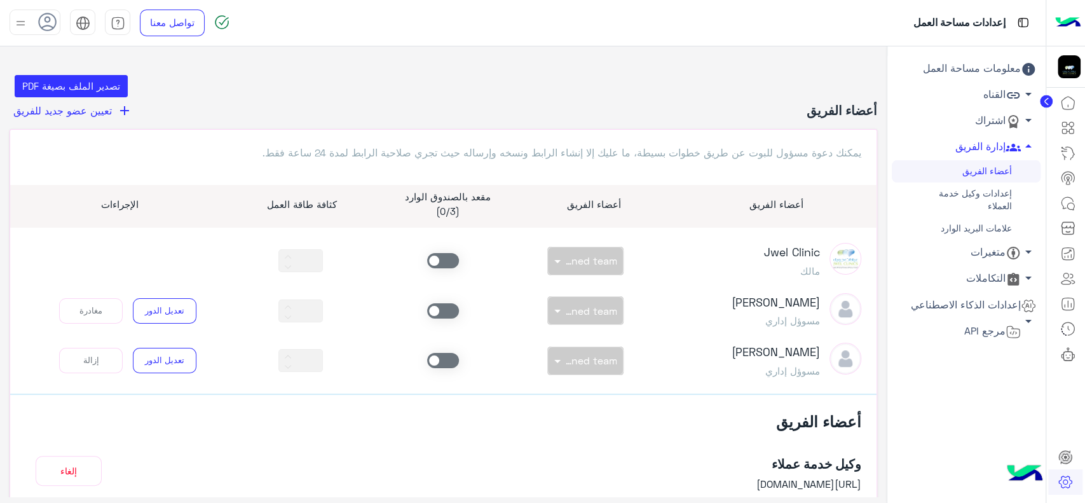
click at [992, 200] on link "إعدادات وكيل خدمة العملاء" at bounding box center [966, 199] width 149 height 35
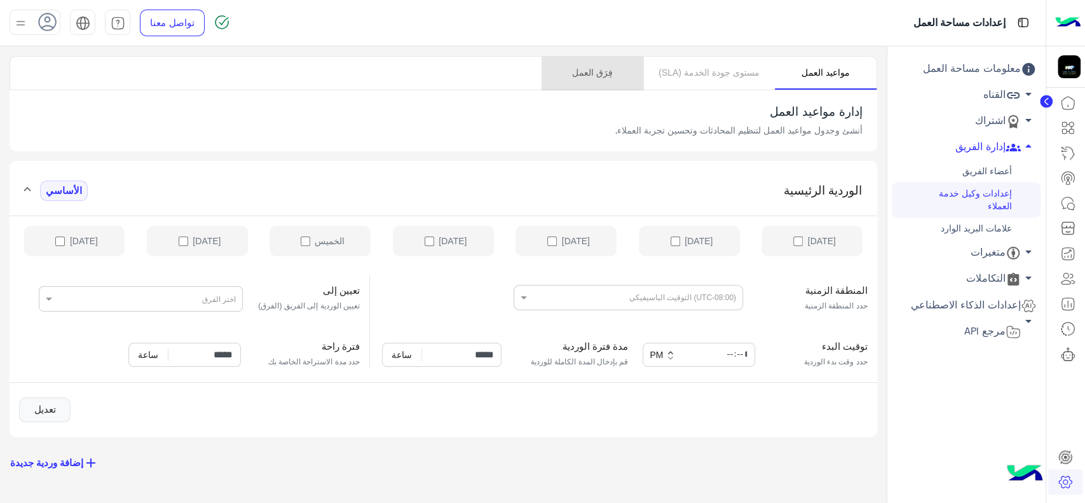
click at [613, 71] on link "فِرَق العمل" at bounding box center [593, 73] width 102 height 33
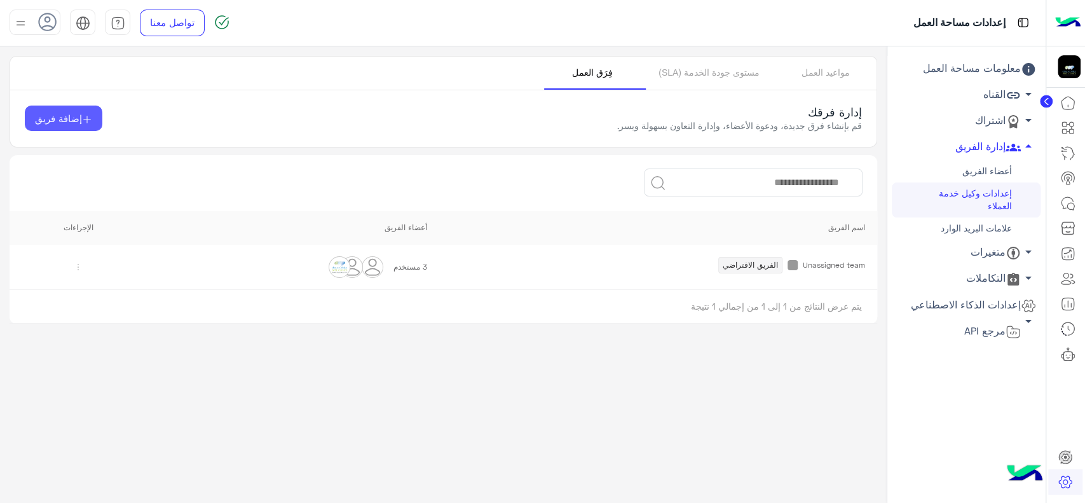
click at [100, 127] on button "إضافة فريق" at bounding box center [64, 118] width 78 height 25
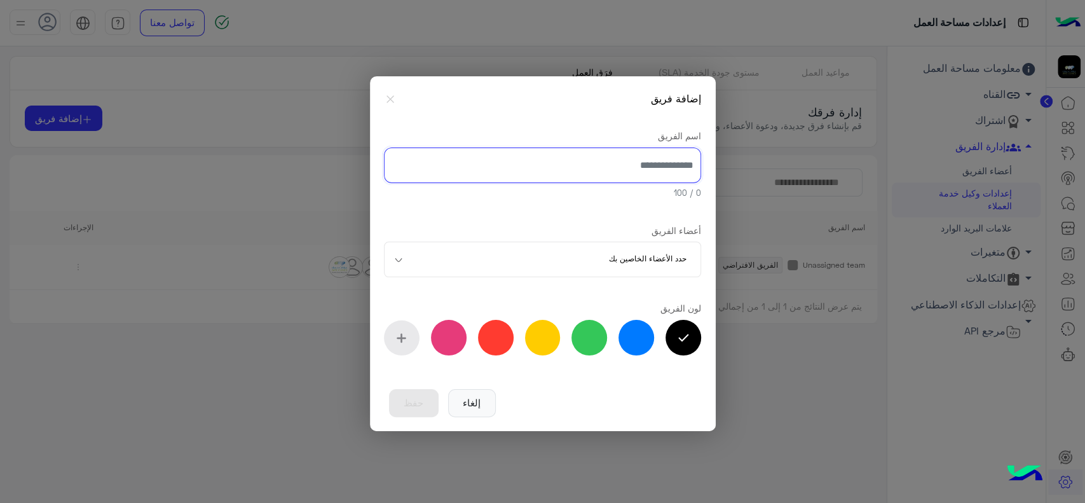
click at [549, 157] on input "text" at bounding box center [542, 166] width 317 height 36
type input "**********"
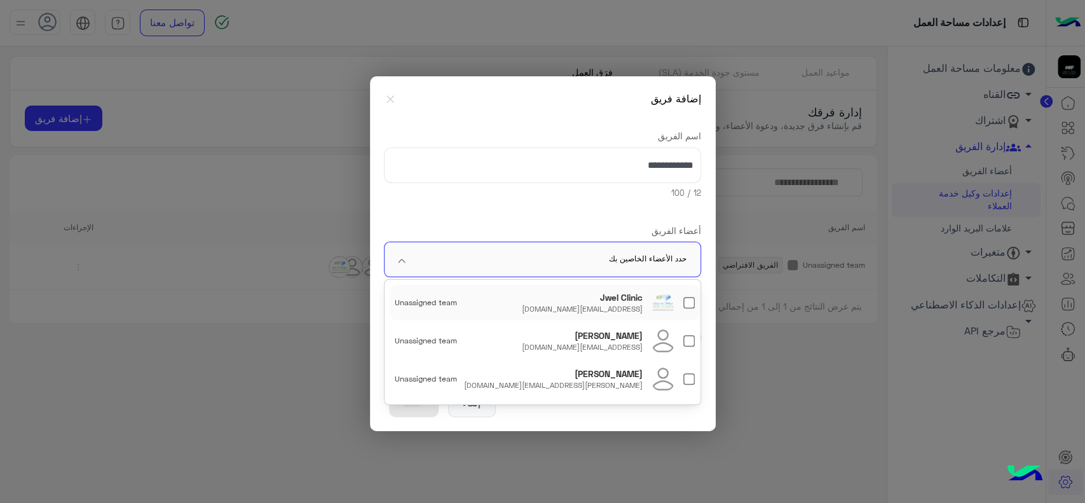
click at [588, 259] on input "text" at bounding box center [561, 260] width 251 height 36
click at [605, 340] on div "Heba Elmahdy" at bounding box center [609, 335] width 68 height 13
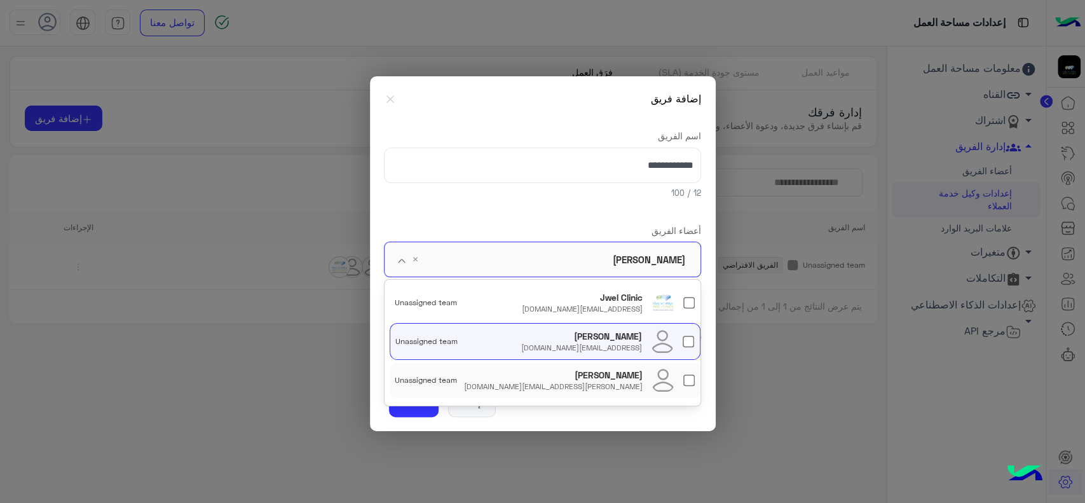
click at [612, 371] on div "mohamed bashary" at bounding box center [609, 375] width 68 height 13
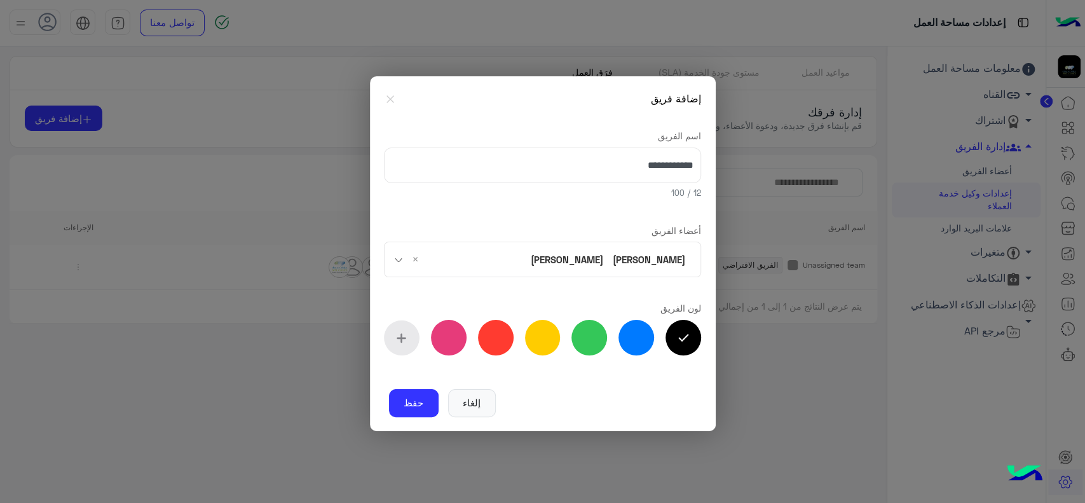
click at [484, 219] on div "**********" at bounding box center [542, 245] width 317 height 259
click at [493, 337] on label at bounding box center [496, 338] width 36 height 36
type input "*******"
click at [417, 395] on button "حفظ" at bounding box center [414, 403] width 50 height 28
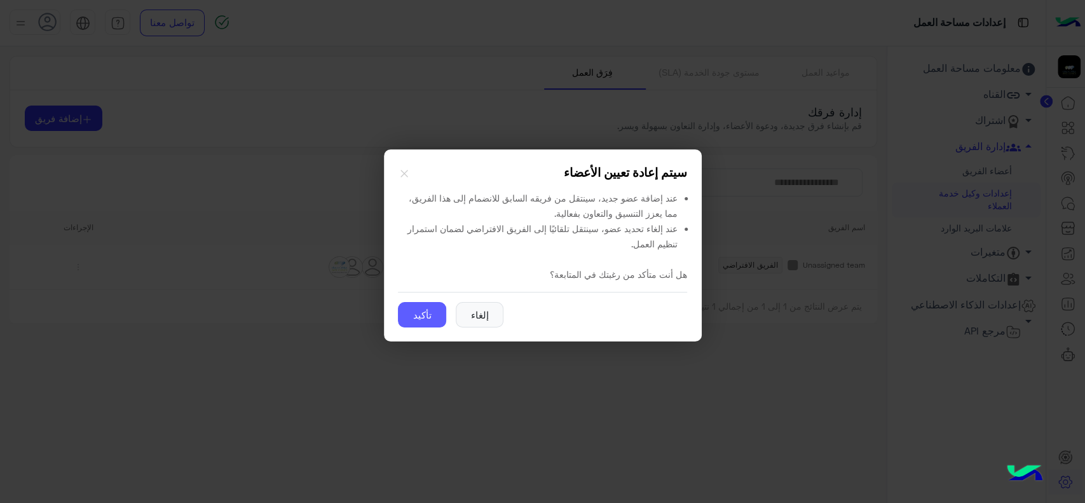
click at [413, 319] on button "تأكيد" at bounding box center [422, 314] width 48 height 25
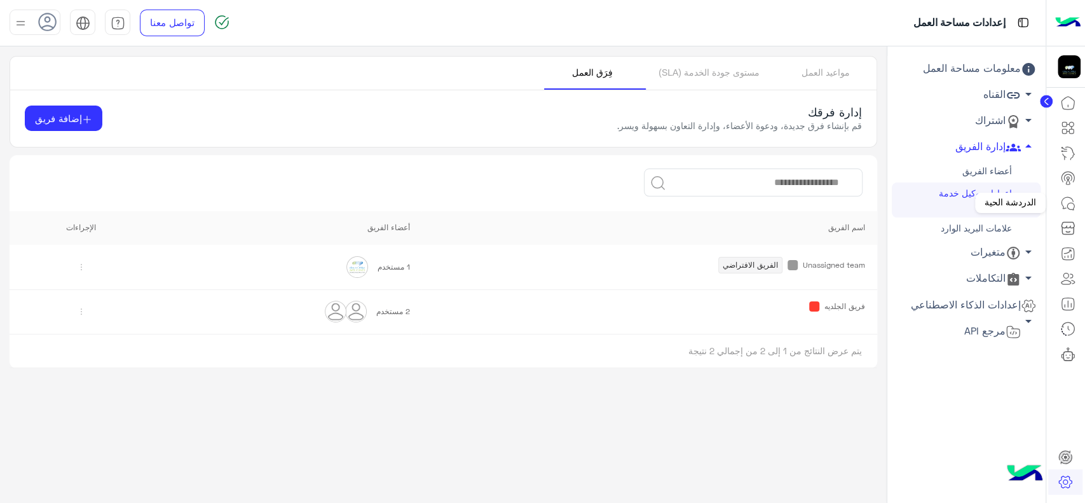
click at [1072, 200] on icon at bounding box center [1068, 203] width 15 height 15
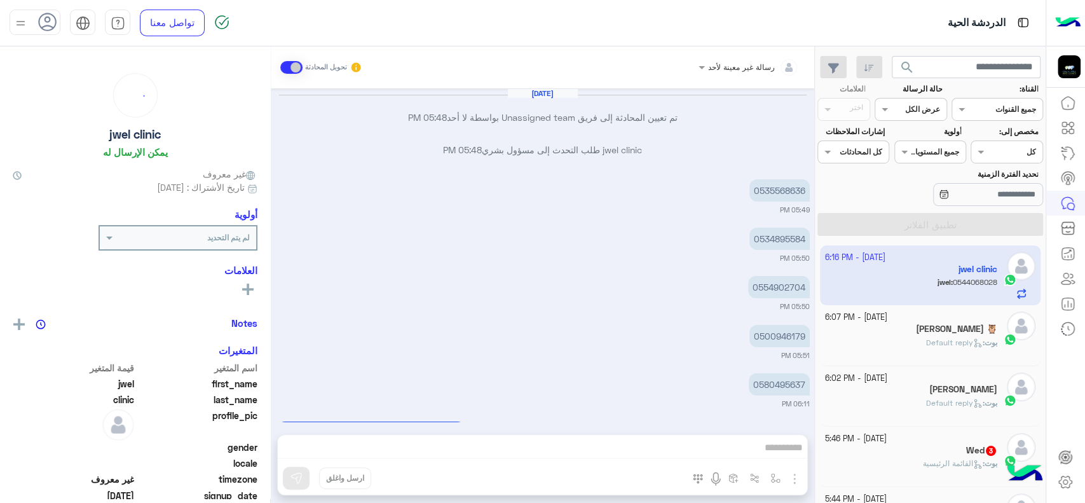
scroll to position [778, 0]
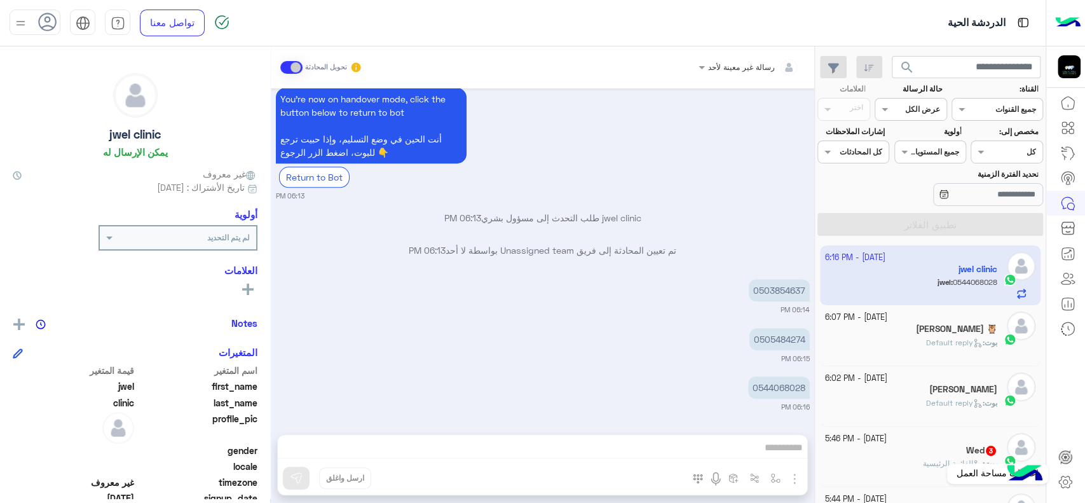
click at [1061, 479] on icon at bounding box center [1065, 482] width 13 height 12
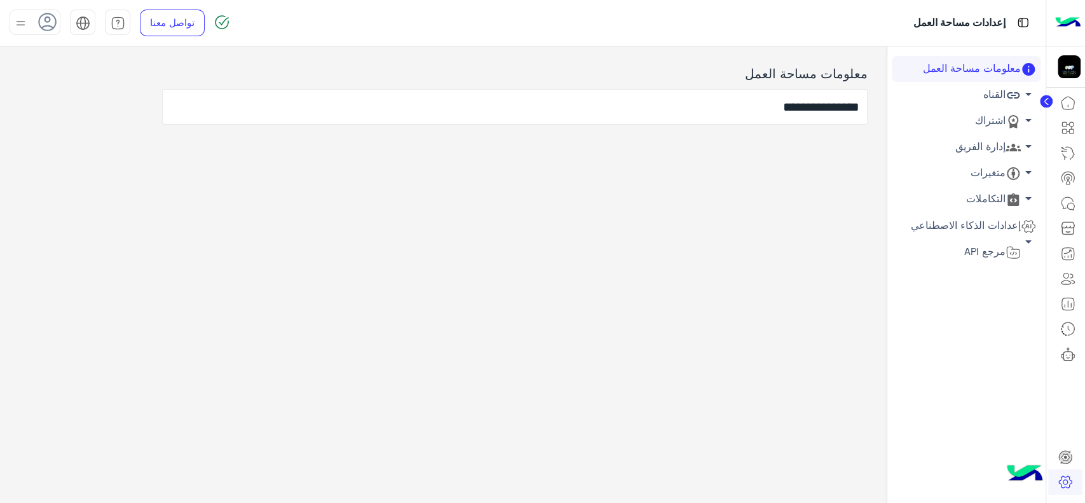
click at [964, 148] on link "إدارة الفريق arrow_drop_down" at bounding box center [966, 147] width 149 height 26
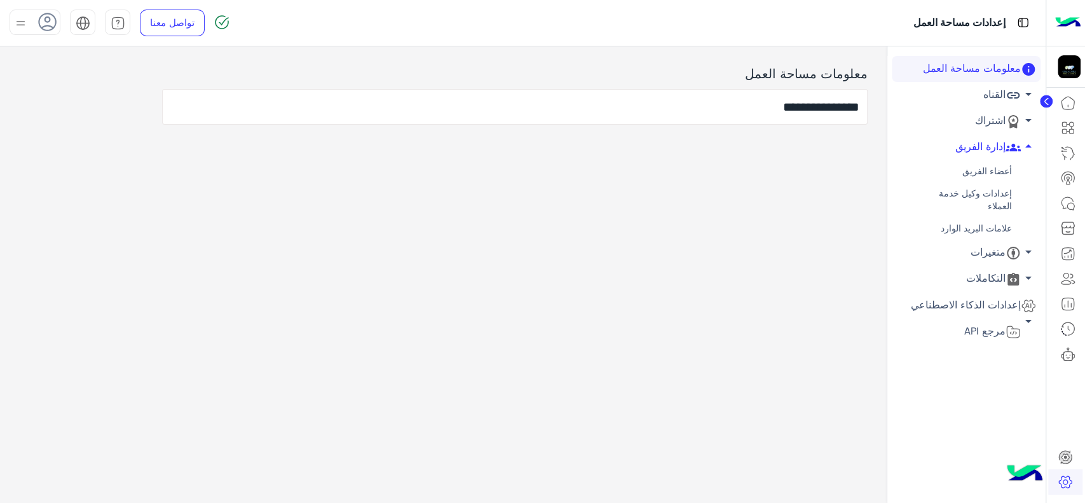
click at [957, 178] on link "أعضاء الفريق" at bounding box center [966, 171] width 149 height 22
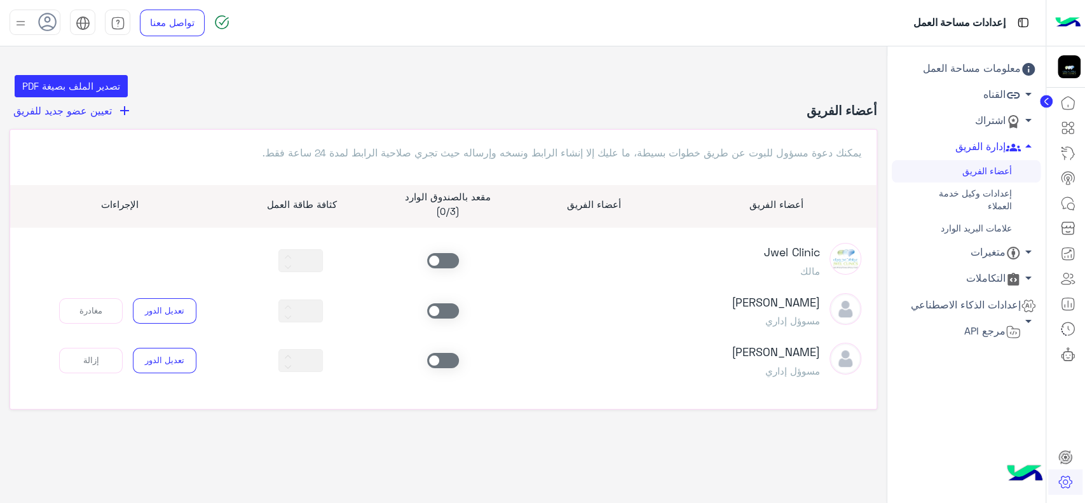
click at [450, 309] on span at bounding box center [443, 310] width 32 height 15
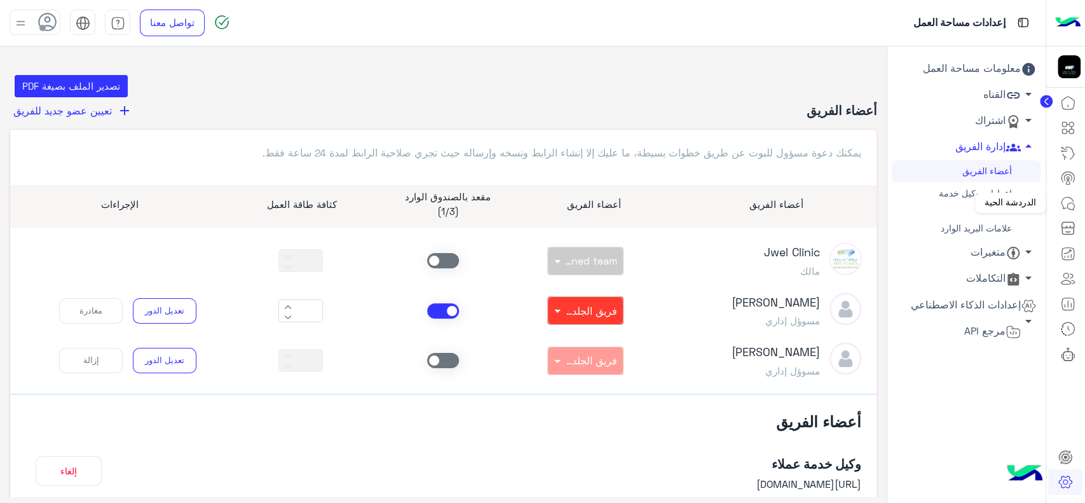
click at [1071, 203] on icon at bounding box center [1068, 203] width 15 height 15
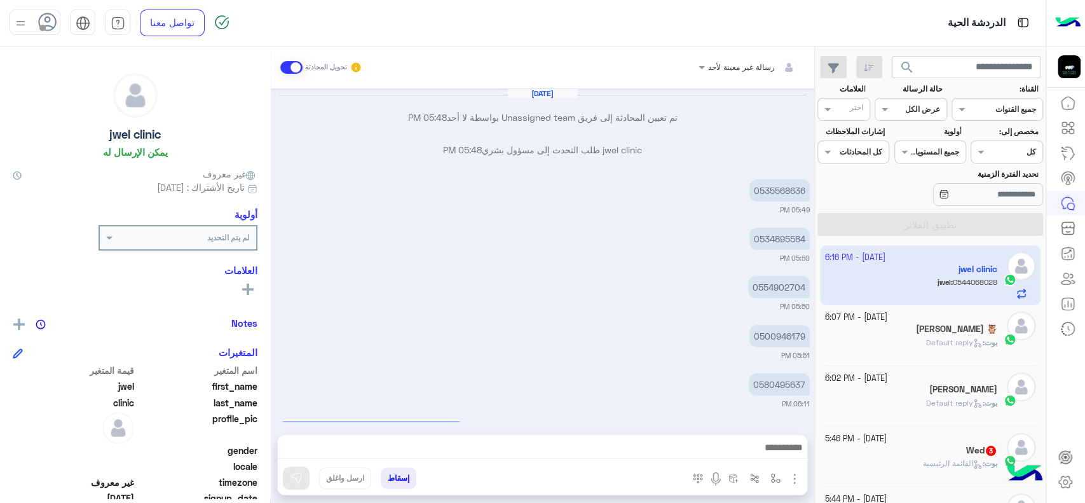
scroll to position [778, 0]
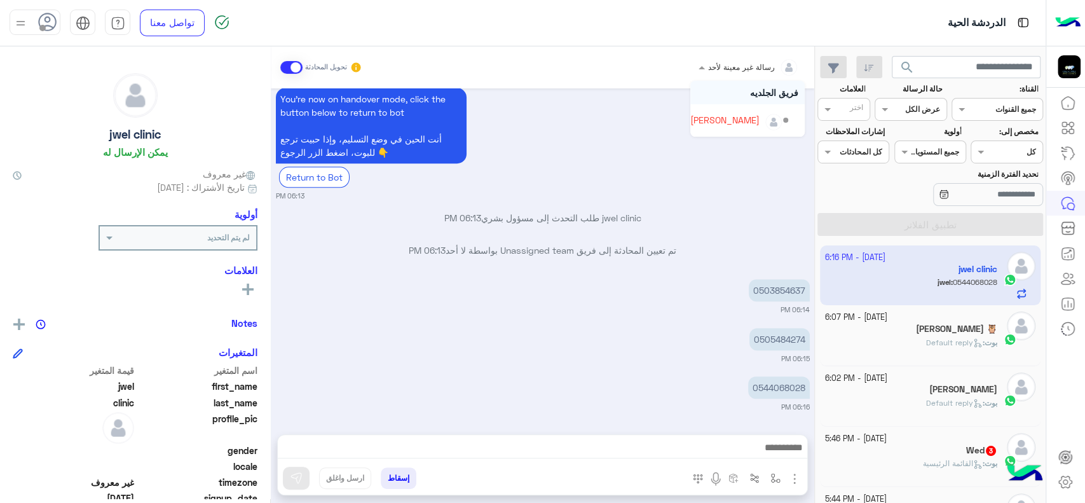
click at [736, 73] on div "رسالة غير معينة لأحد" at bounding box center [753, 67] width 91 height 25
click at [628, 305] on small "06:14 PM" at bounding box center [543, 310] width 534 height 10
click at [251, 282] on button at bounding box center [247, 288] width 19 height 15
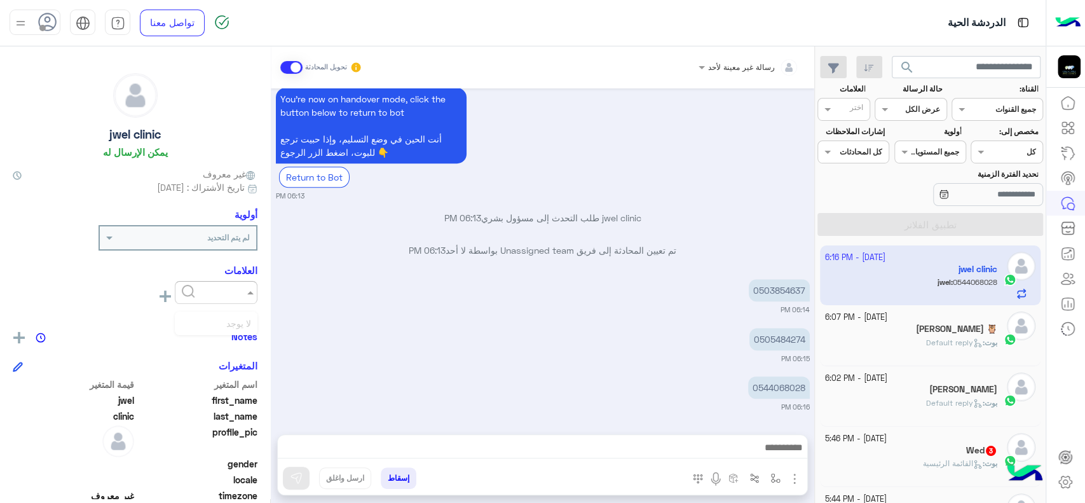
click at [251, 282] on div at bounding box center [216, 292] width 83 height 23
click at [1064, 477] on icon at bounding box center [1065, 482] width 13 height 12
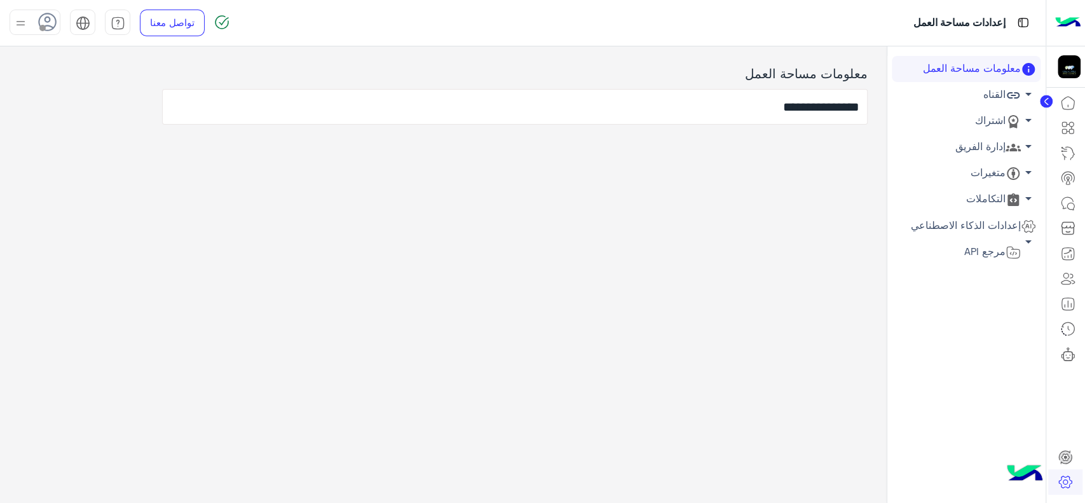
click at [992, 146] on link "إدارة الفريق arrow_drop_down" at bounding box center [966, 147] width 149 height 26
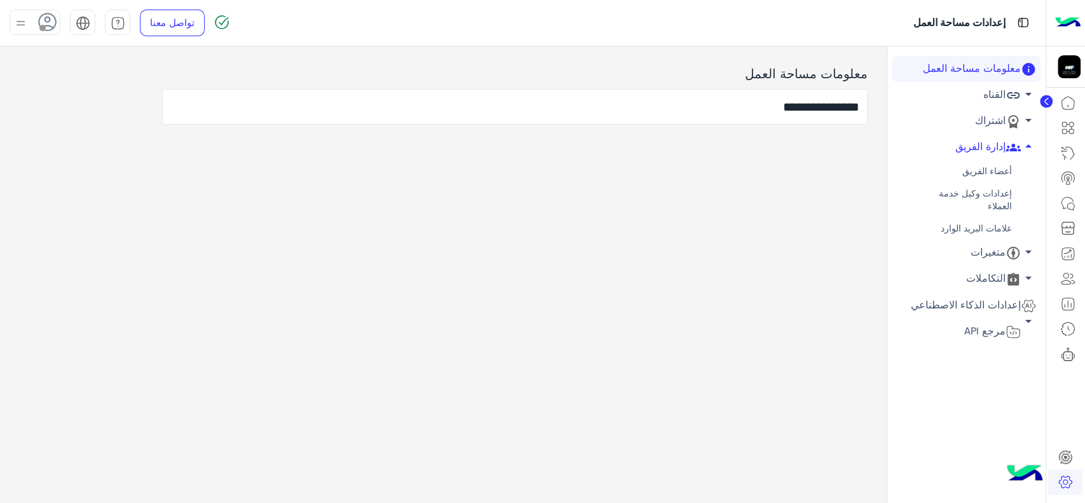
click at [980, 233] on link "علامات البريد الوارد" at bounding box center [966, 228] width 149 height 22
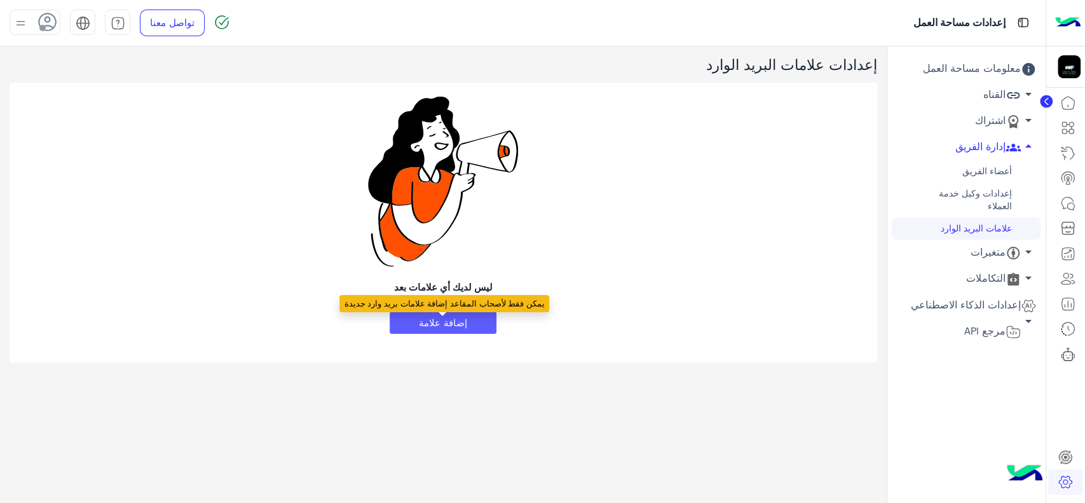
click at [439, 322] on button "إضافة علامة" at bounding box center [443, 323] width 107 height 23
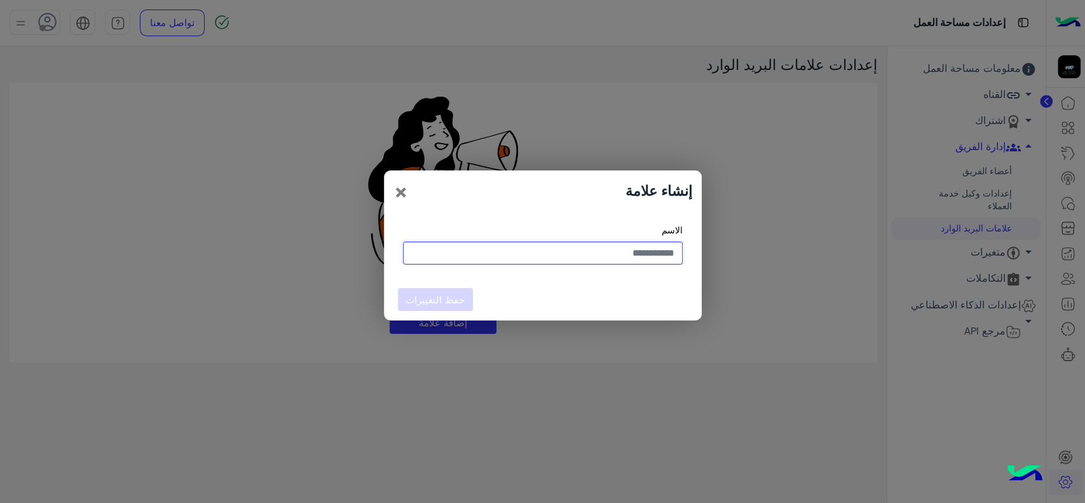
click at [573, 255] on input "text" at bounding box center [543, 253] width 280 height 23
type input "******"
click at [432, 306] on button "حفظ التغييرات" at bounding box center [435, 299] width 75 height 23
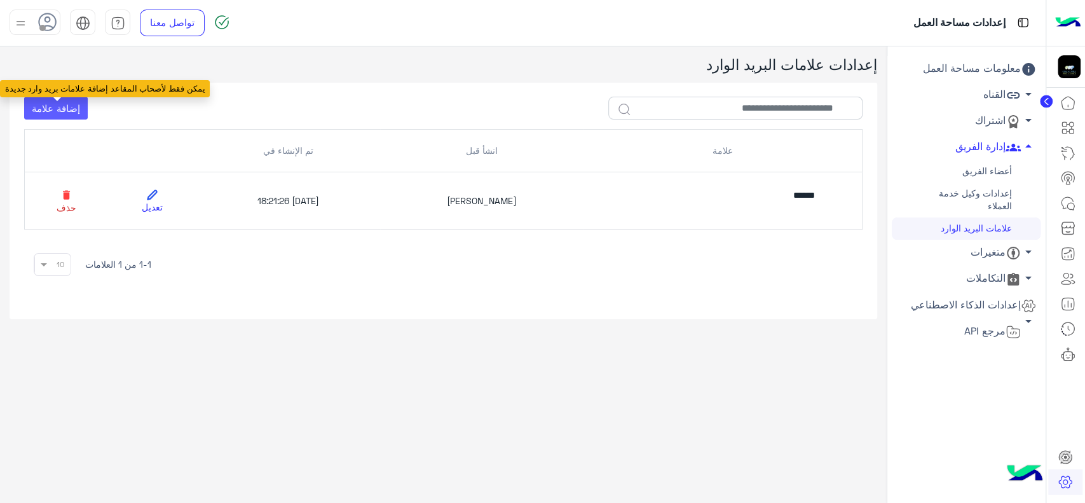
click at [66, 100] on button "إضافة علامة" at bounding box center [56, 108] width 64 height 23
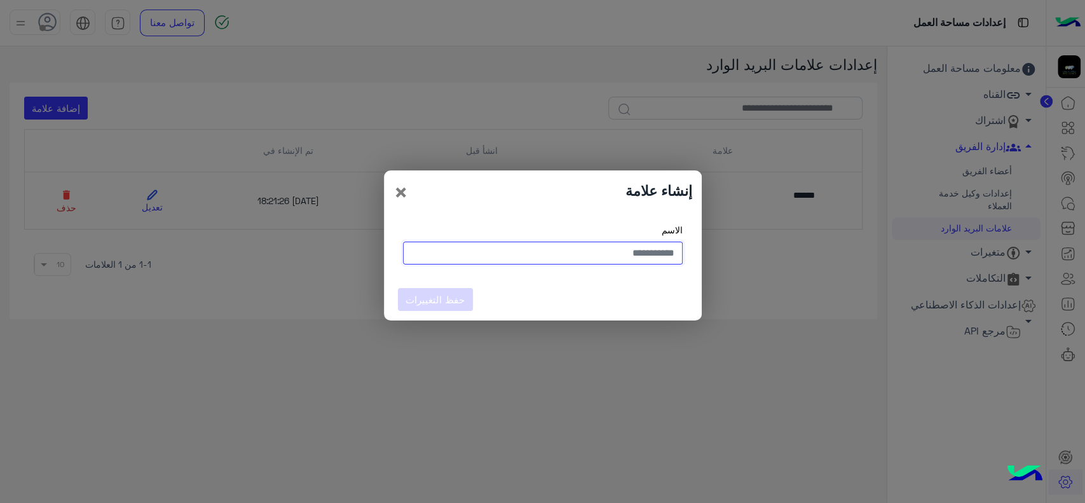
click at [445, 244] on input "text" at bounding box center [543, 253] width 280 height 23
type input "****"
click at [422, 297] on button "حفظ التغييرات" at bounding box center [435, 299] width 75 height 23
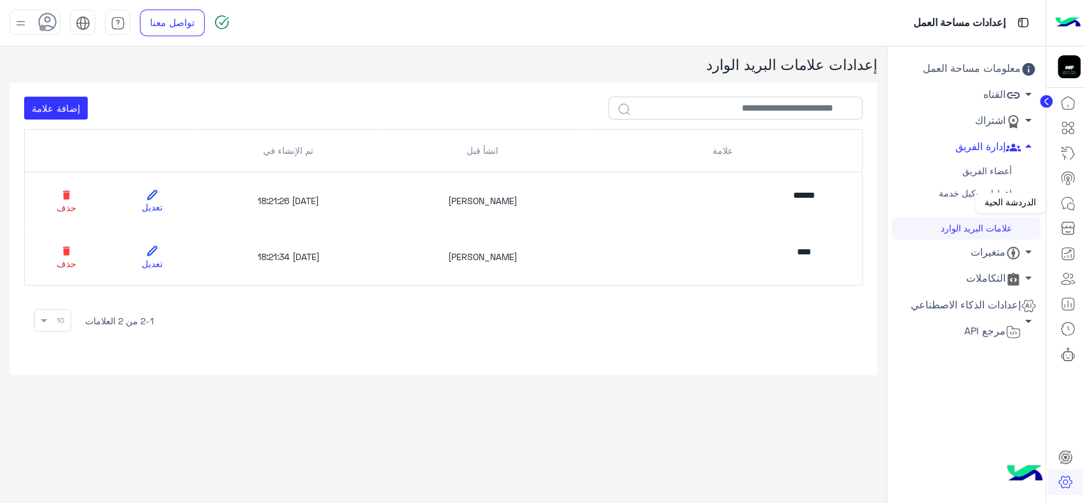
click at [1078, 203] on link at bounding box center [1068, 203] width 34 height 25
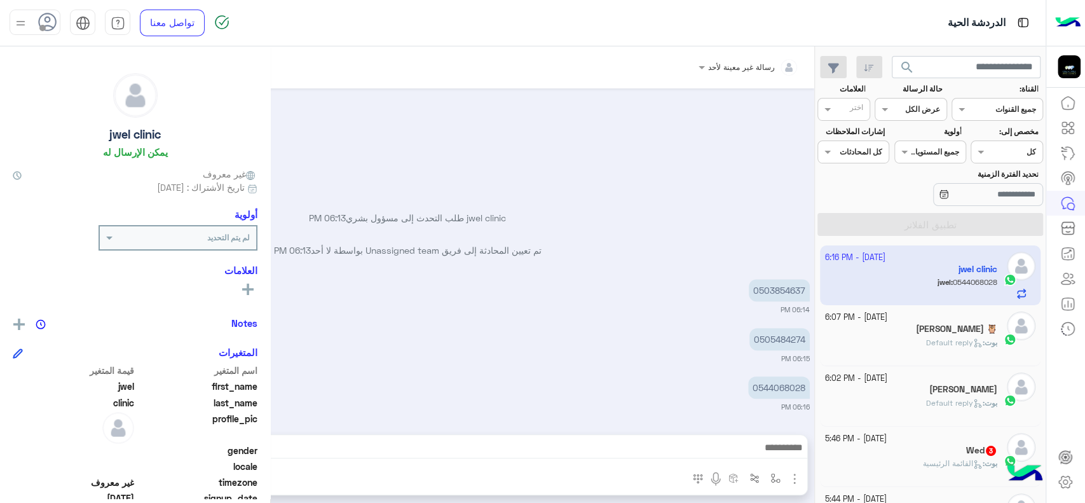
scroll to position [778, 0]
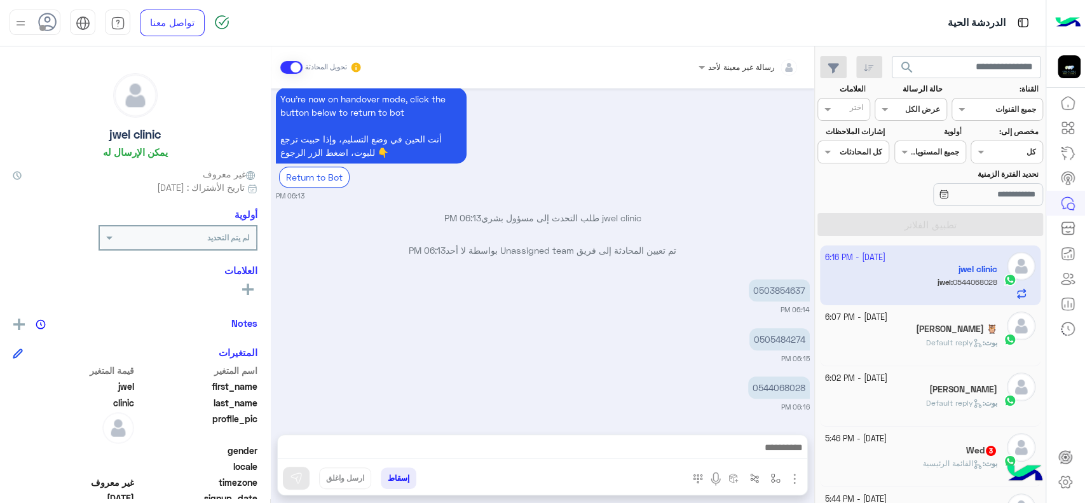
click at [245, 292] on icon at bounding box center [247, 289] width 11 height 11
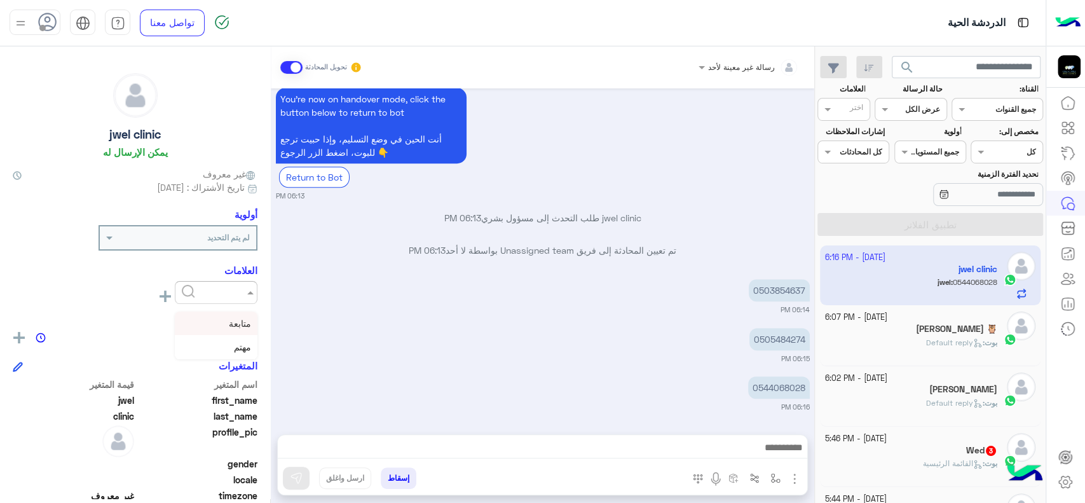
click at [226, 297] on div at bounding box center [216, 292] width 83 height 23
click at [230, 329] on div "متابعة" at bounding box center [216, 324] width 83 height 24
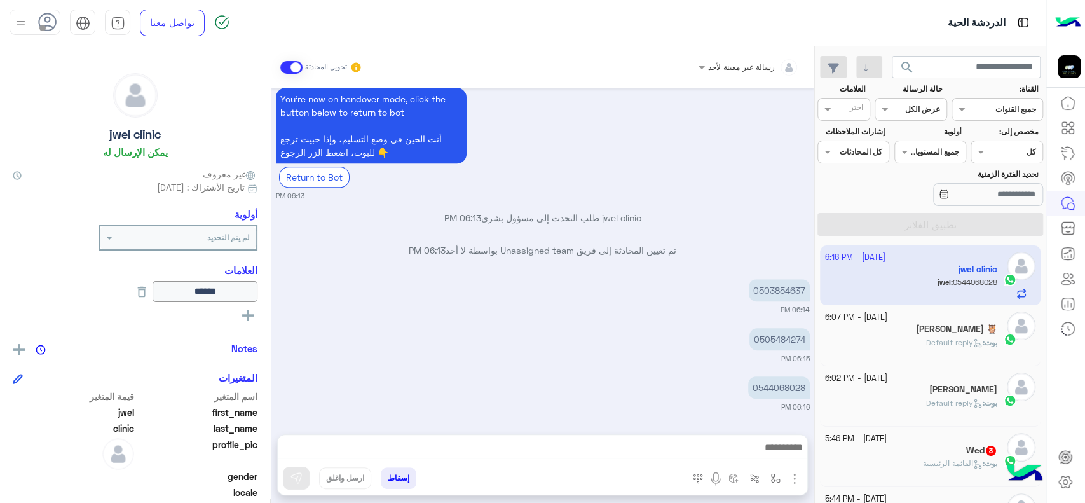
click at [386, 328] on div "0505484274 06:15 PM" at bounding box center [543, 344] width 534 height 39
click at [219, 243] on div "لم يتم التحديد" at bounding box center [178, 237] width 156 height 23
click at [237, 324] on div "ضروري" at bounding box center [178, 335] width 156 height 24
click at [364, 305] on small "06:14 PM" at bounding box center [543, 310] width 534 height 10
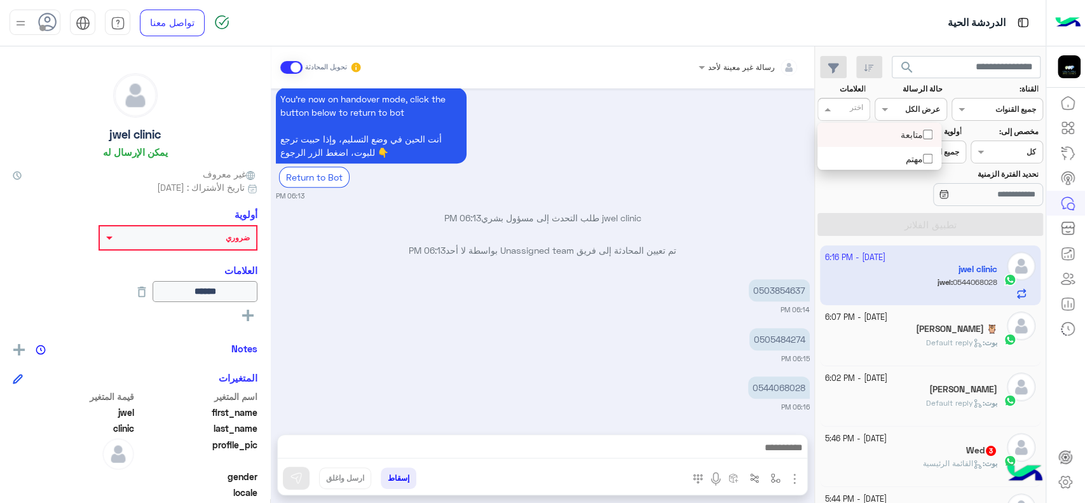
click at [851, 109] on input "text" at bounding box center [850, 110] width 26 height 11
click at [889, 140] on div "متابعة" at bounding box center [879, 134] width 111 height 13
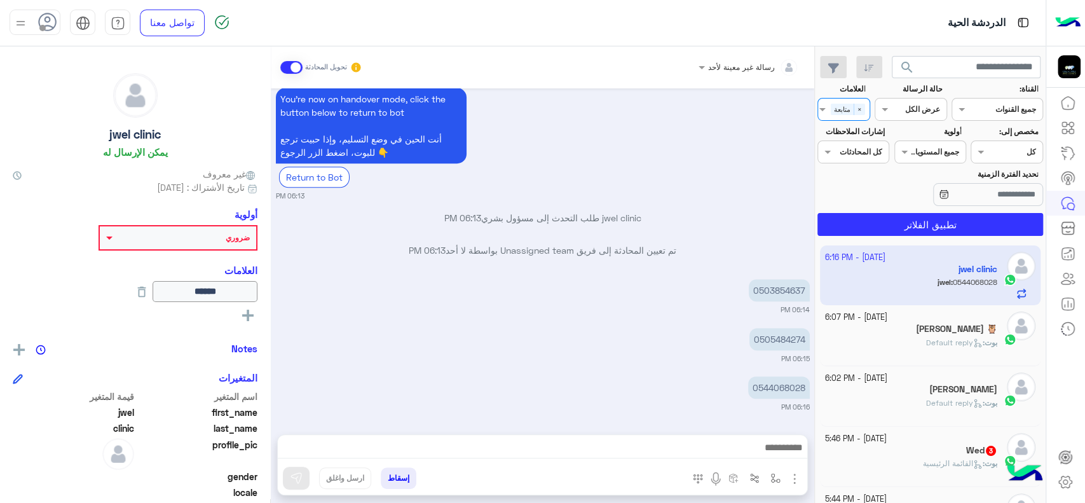
click at [926, 154] on div at bounding box center [930, 150] width 71 height 12
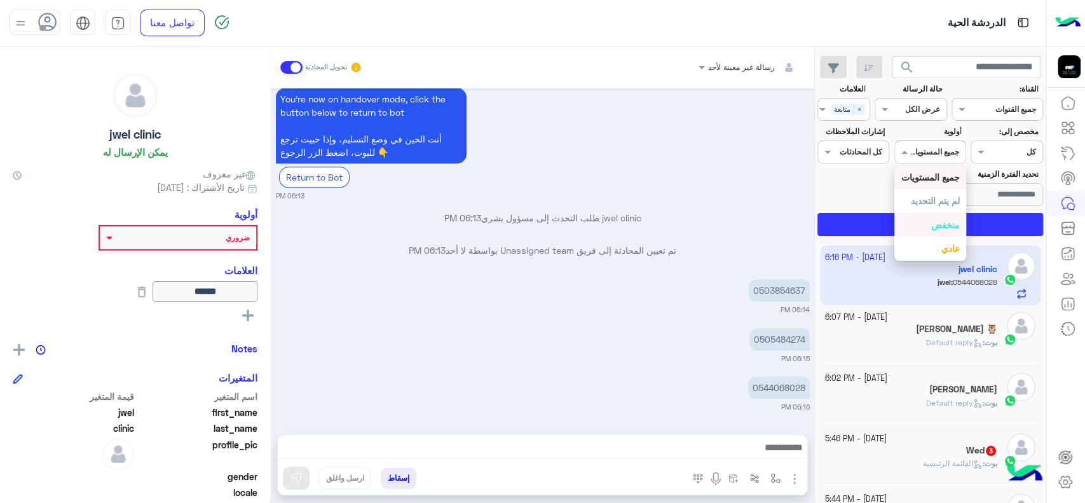
scroll to position [46, 0]
click at [945, 251] on b "ضروري" at bounding box center [945, 249] width 29 height 11
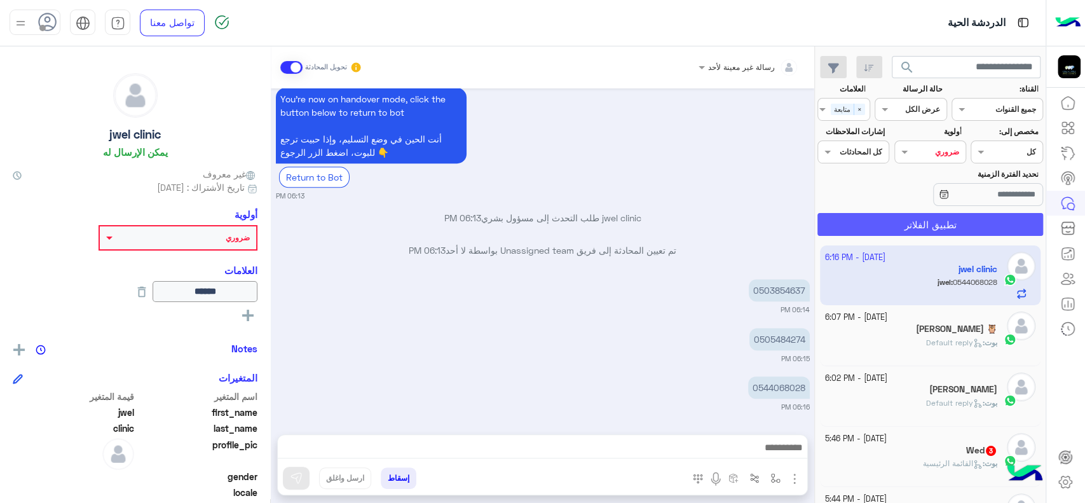
click at [945, 226] on button "تطبيق الفلاتر" at bounding box center [931, 224] width 226 height 23
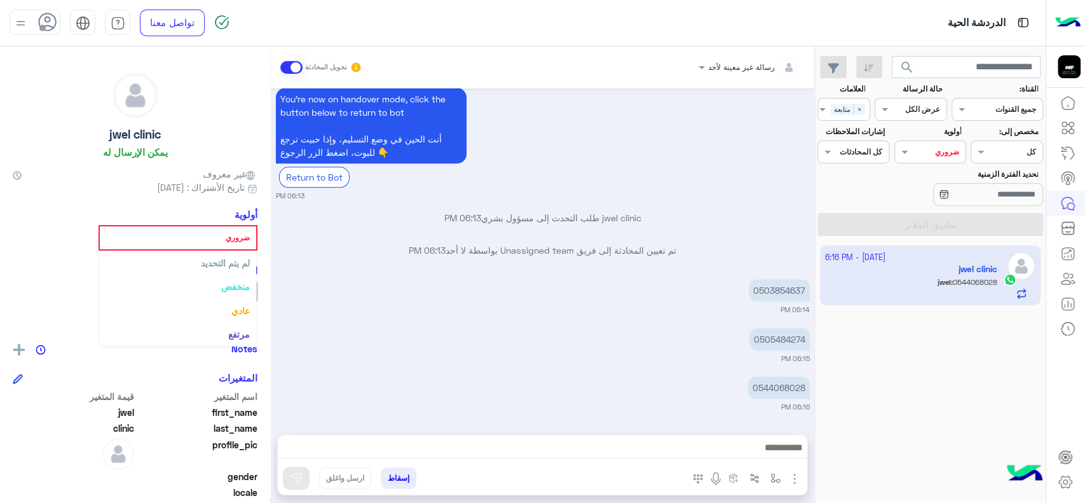
scroll to position [23, 0]
click at [244, 230] on input "text" at bounding box center [197, 235] width 106 height 11
click at [227, 263] on b "لم يتم التحديد" at bounding box center [225, 263] width 49 height 11
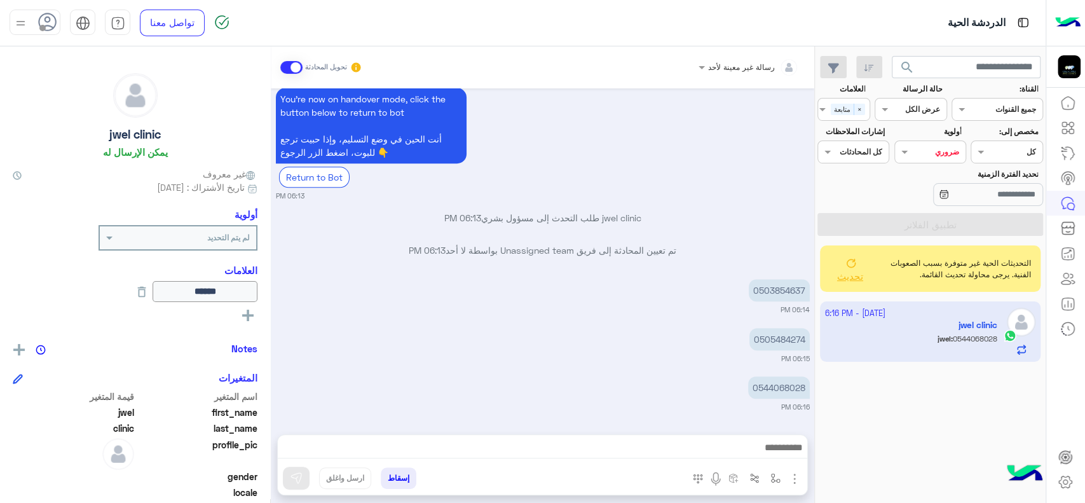
click at [325, 285] on div "0503854637 06:14 PM" at bounding box center [543, 295] width 534 height 39
click at [909, 148] on span at bounding box center [903, 151] width 16 height 13
click at [929, 175] on b "جميع المستويات" at bounding box center [931, 177] width 58 height 11
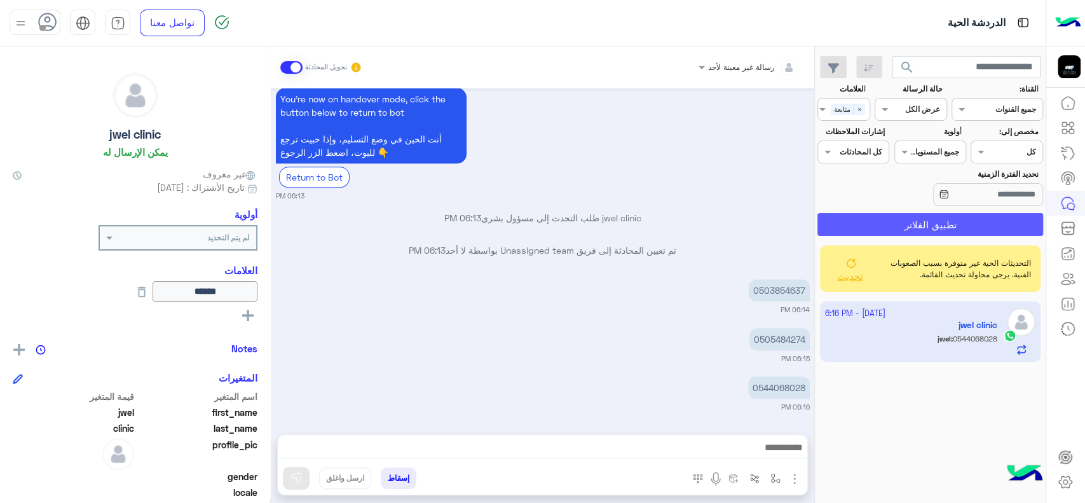
click at [875, 228] on button "تطبيق الفلاتر" at bounding box center [931, 224] width 226 height 23
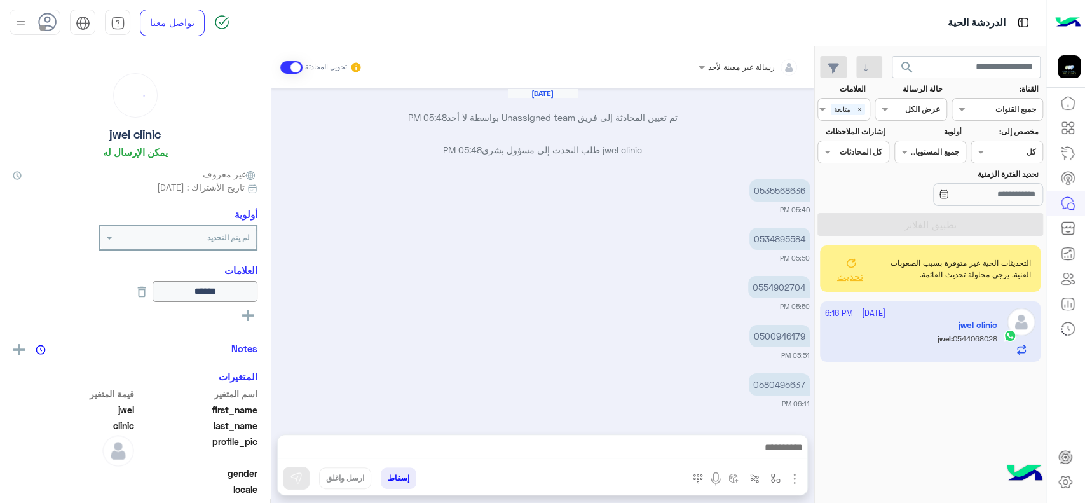
scroll to position [778, 0]
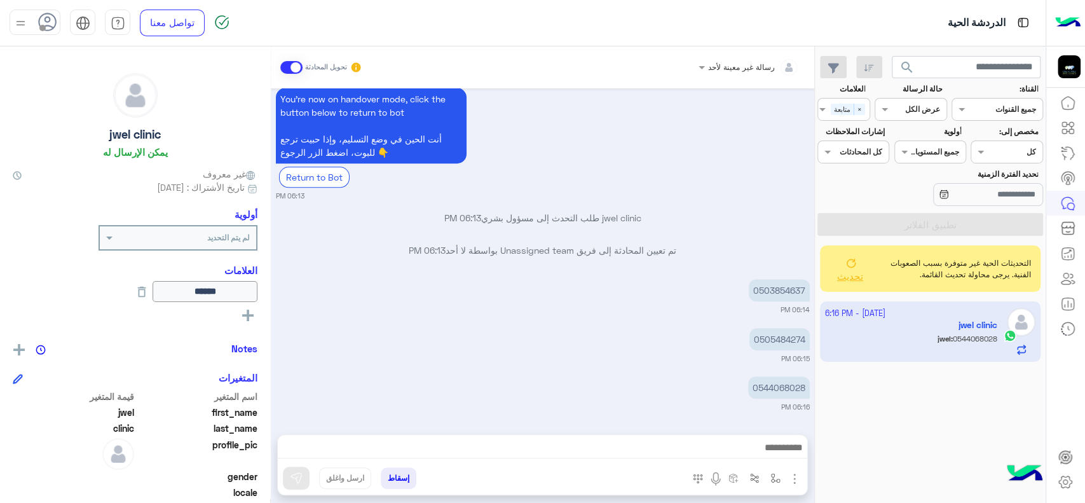
click at [546, 265] on div "تم تعيين المحادثة إلى فريق Unassigned team بواسطة لا أحد 06:13 PM" at bounding box center [543, 255] width 534 height 23
click at [46, 17] on use at bounding box center [48, 22] width 18 height 18
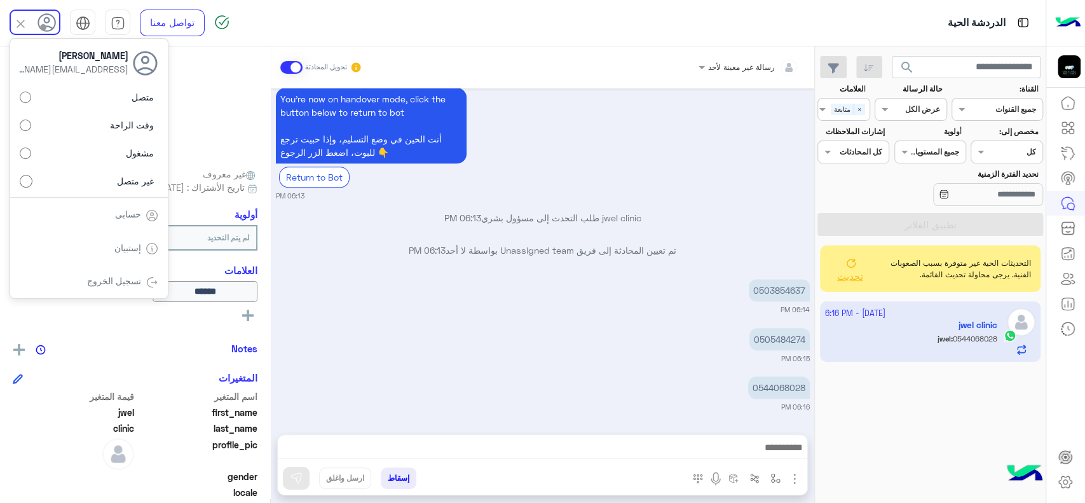
click at [371, 252] on p "تم تعيين المحادثة إلى فريق Unassigned team بواسطة لا أحد 06:13 PM" at bounding box center [543, 250] width 534 height 13
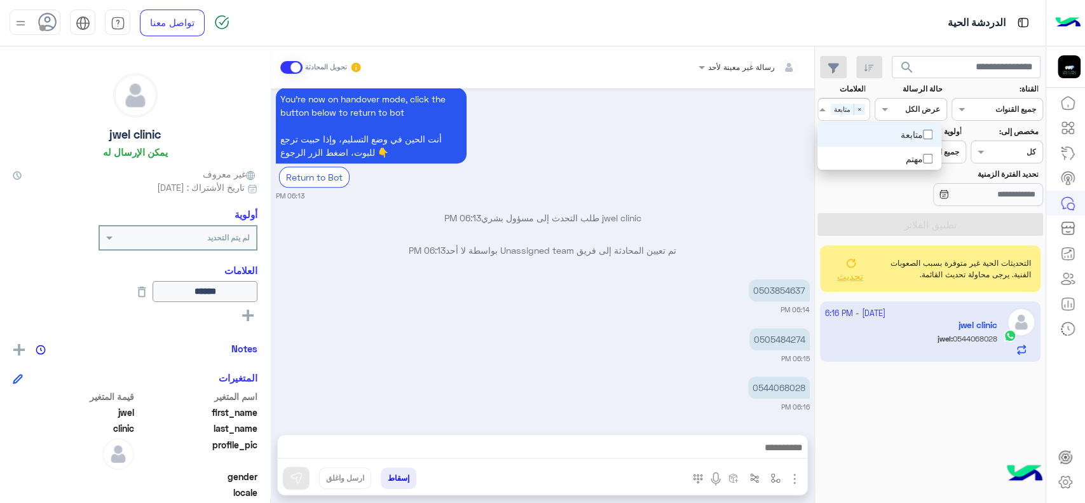
click at [826, 107] on div at bounding box center [827, 111] width 2 height 14
click at [735, 147] on div "You're now on handover mode, click the button below to return to bot أنت الحين …" at bounding box center [543, 143] width 534 height 117
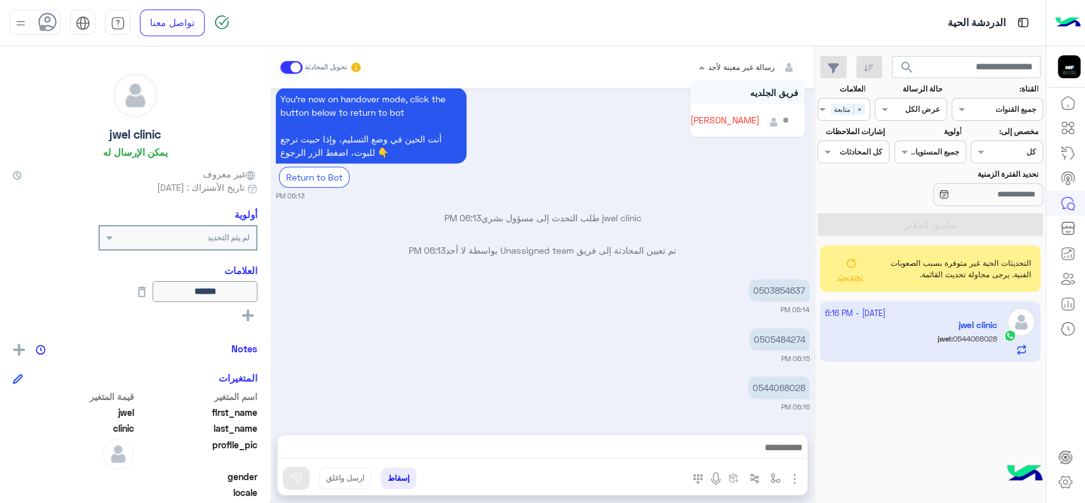
click at [739, 63] on input "text" at bounding box center [764, 65] width 67 height 11
click at [675, 235] on div "Sep 18, 2025 تم تعيين المحادثة إلى فريق Unassigned team بواسطة لا أحد 05:48 PM …" at bounding box center [543, 254] width 544 height 333
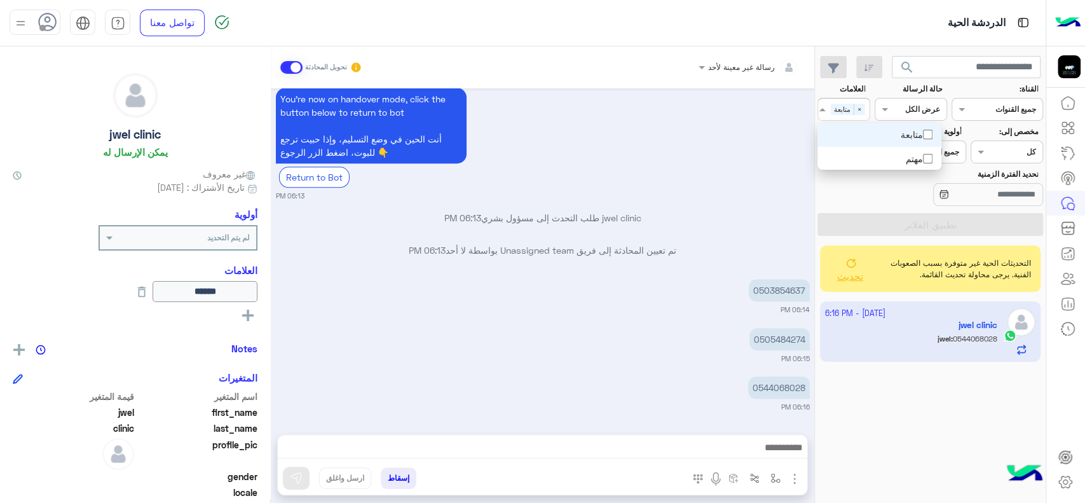
click at [839, 106] on span "متابعة" at bounding box center [842, 109] width 23 height 11
click at [863, 109] on span "×" at bounding box center [859, 109] width 11 height 11
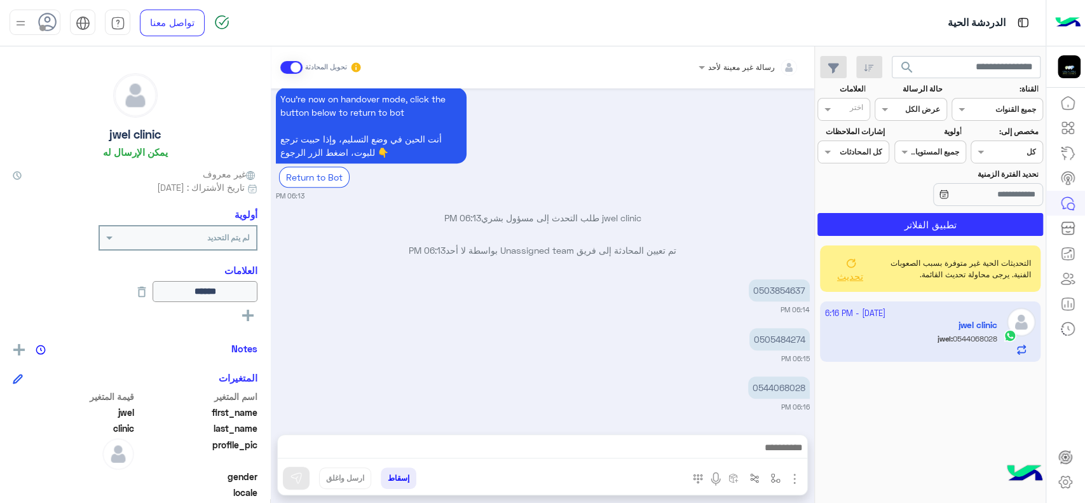
click at [639, 223] on p "jwel clinic طلب التحدث إلى مسؤول بشري 06:13 PM" at bounding box center [543, 217] width 534 height 13
click at [24, 352] on img at bounding box center [18, 349] width 11 height 11
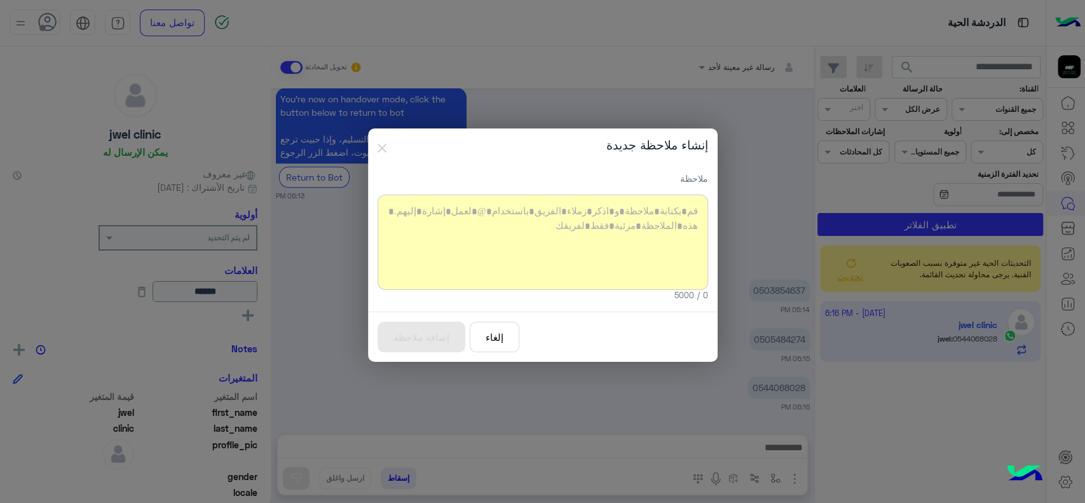
click at [466, 237] on div at bounding box center [543, 242] width 331 height 95
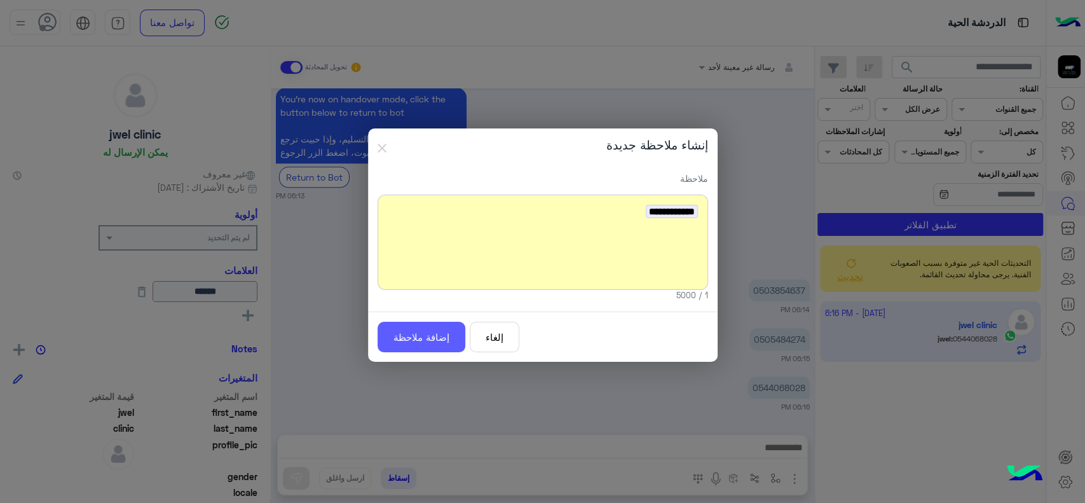
click at [432, 331] on button "إضافة ملاحظة" at bounding box center [422, 337] width 88 height 31
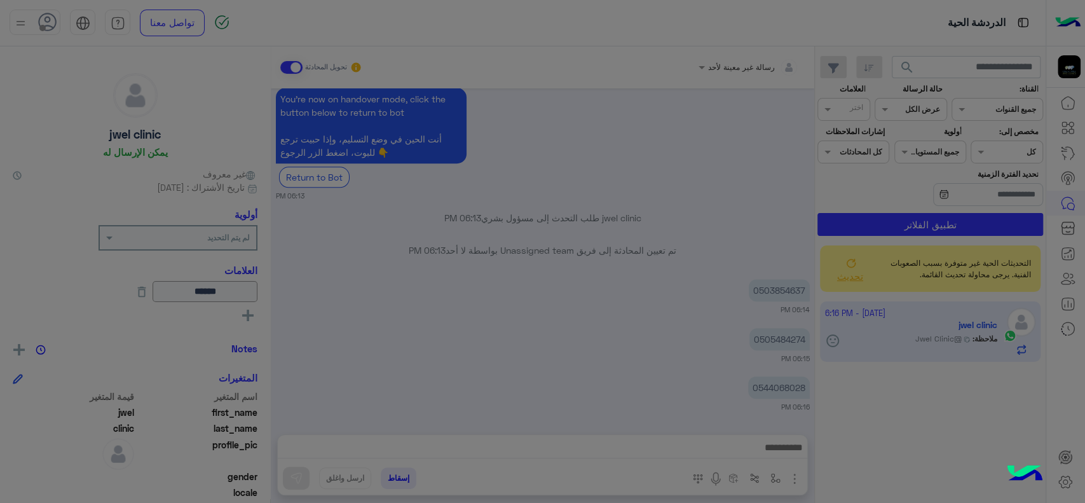
scroll to position [861, 0]
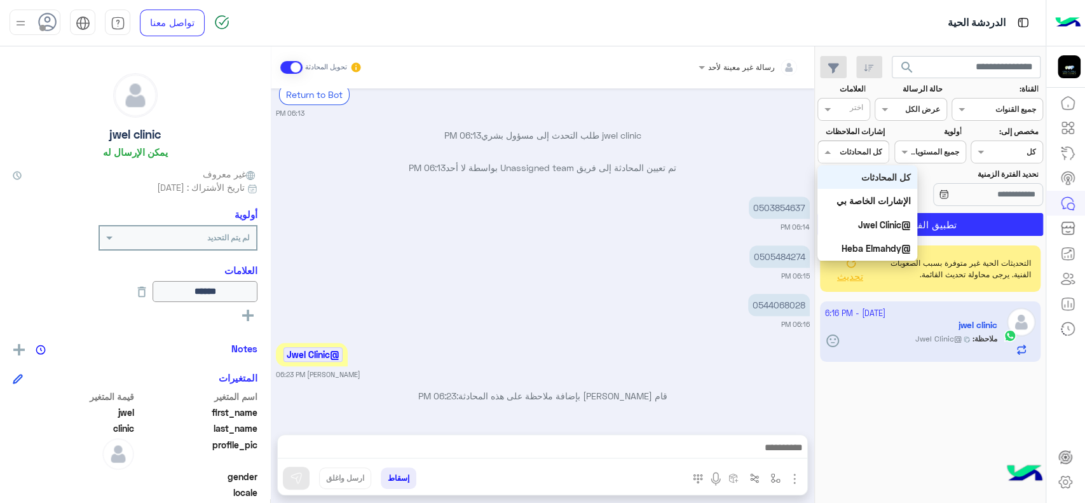
click at [846, 158] on div "اختر كل المحادثات" at bounding box center [854, 152] width 72 height 23
click at [870, 228] on b "@Jwel Clinic" at bounding box center [884, 224] width 53 height 11
click at [843, 155] on div at bounding box center [853, 150] width 71 height 12
click at [867, 226] on b "@Jwel Clinic" at bounding box center [884, 224] width 53 height 11
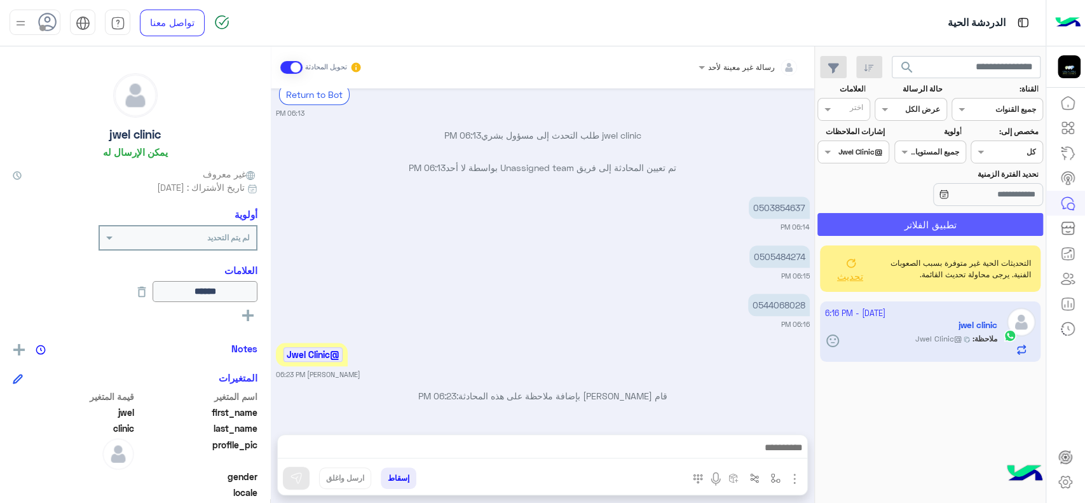
click at [867, 226] on button "تطبيق الفلاتر" at bounding box center [931, 224] width 226 height 23
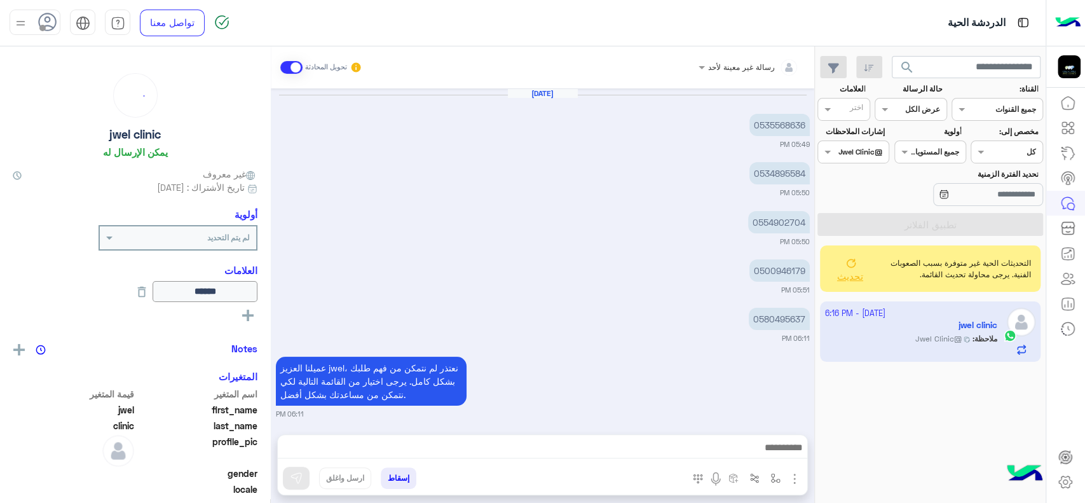
scroll to position [795, 0]
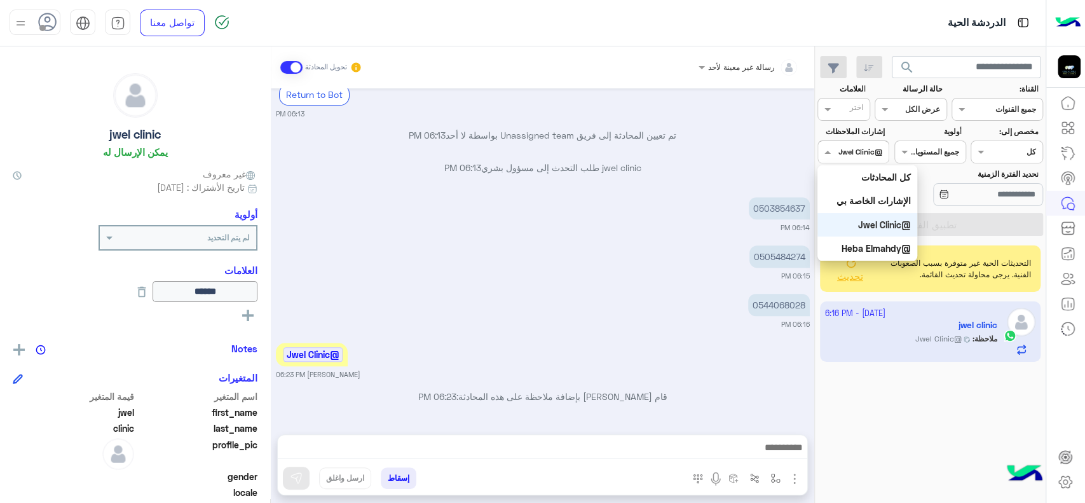
click at [849, 150] on div at bounding box center [853, 150] width 71 height 12
click at [675, 228] on small "06:14 PM" at bounding box center [543, 228] width 534 height 10
click at [851, 150] on div at bounding box center [853, 150] width 71 height 12
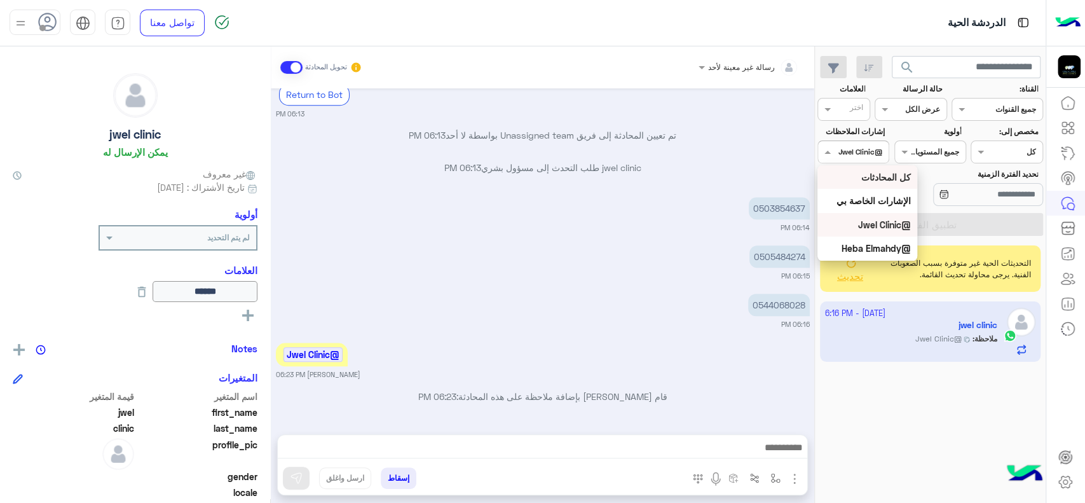
click at [858, 180] on div "كل المحادثات" at bounding box center [868, 177] width 100 height 24
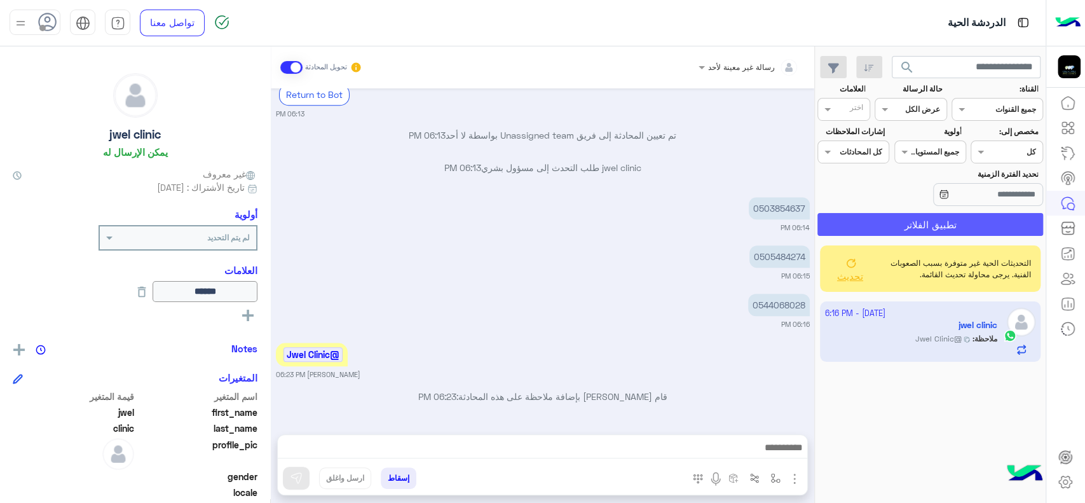
click at [865, 221] on button "تطبيق الفلاتر" at bounding box center [931, 224] width 226 height 23
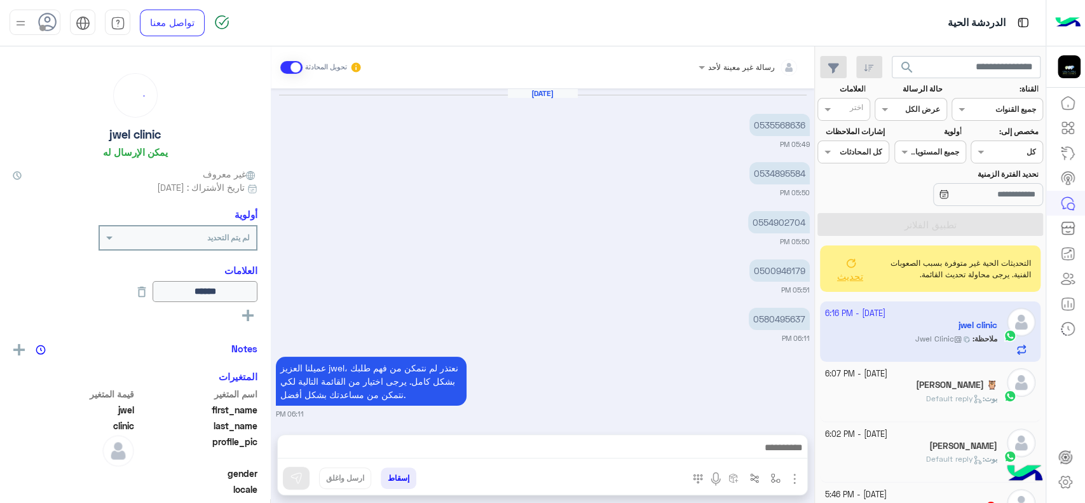
scroll to position [795, 0]
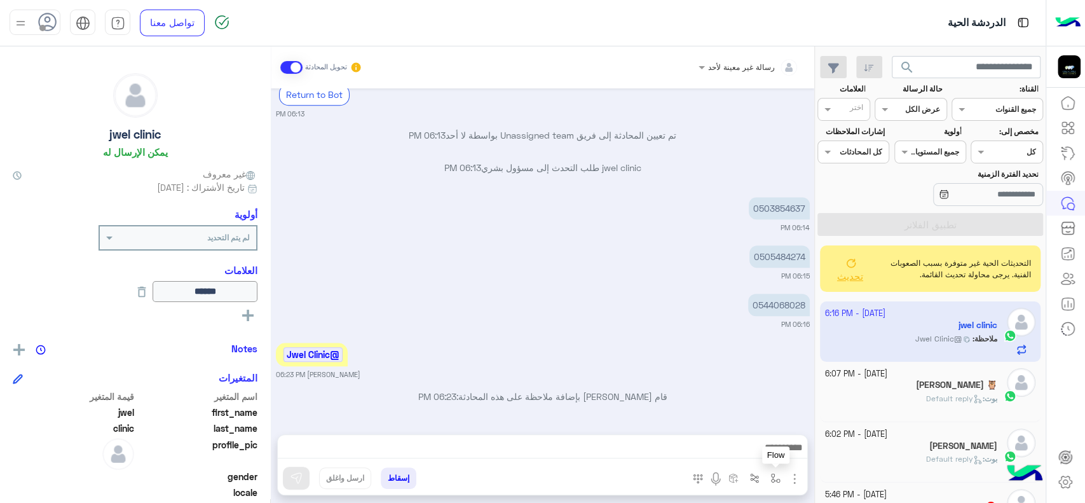
click at [772, 481] on img "button" at bounding box center [776, 478] width 10 height 10
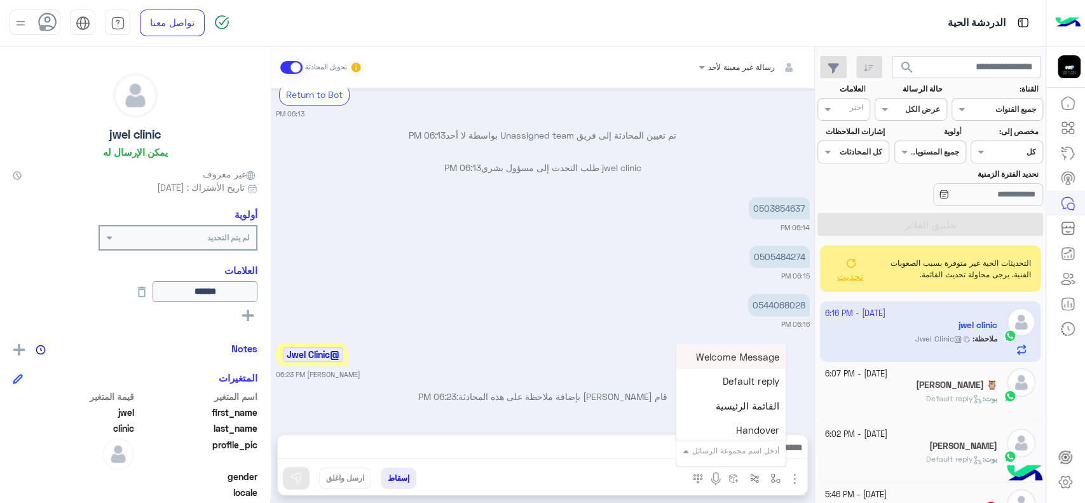
click at [734, 451] on input "text" at bounding box center [747, 448] width 64 height 11
click at [752, 383] on div "عروض" at bounding box center [730, 379] width 109 height 25
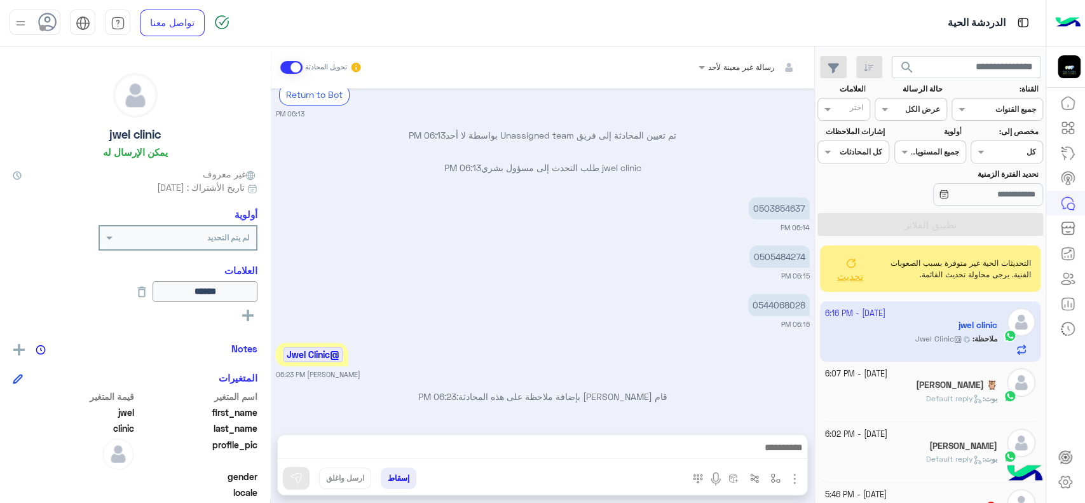
type textarea "****"
click at [290, 479] on img at bounding box center [296, 478] width 13 height 13
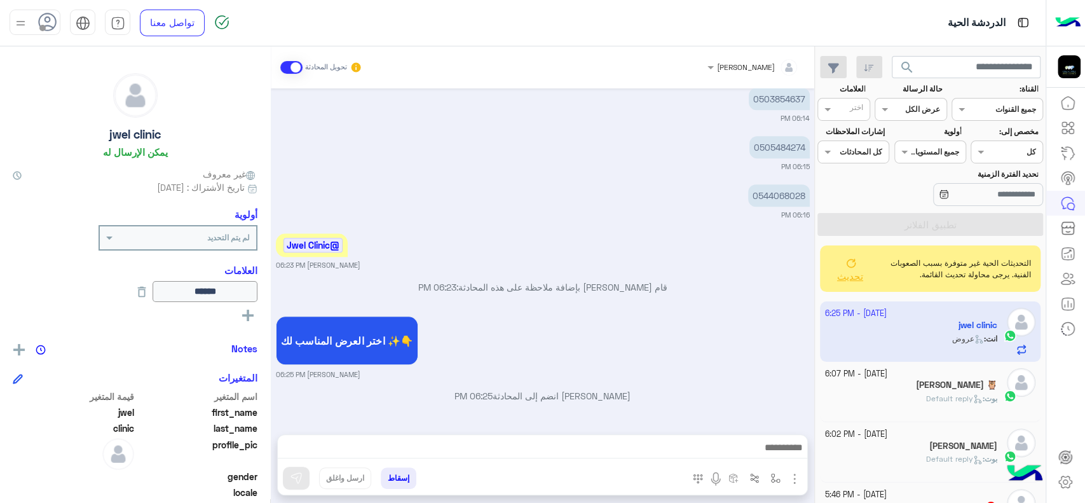
click at [415, 224] on div "Sep 18, 2025 0535568636 05:49 PM 0534895584 05:50 PM 0554902704 05:50 PM 050094…" at bounding box center [543, 254] width 544 height 333
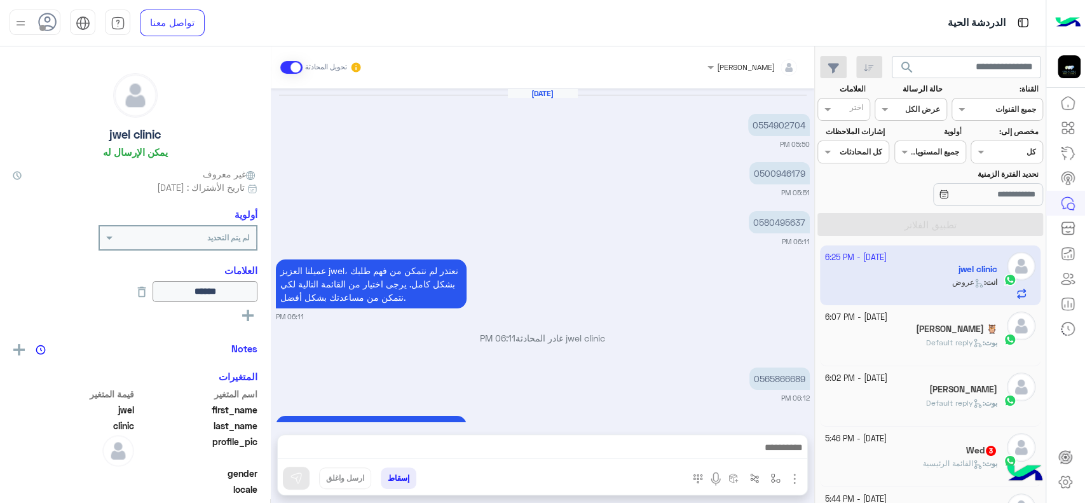
scroll to position [807, 0]
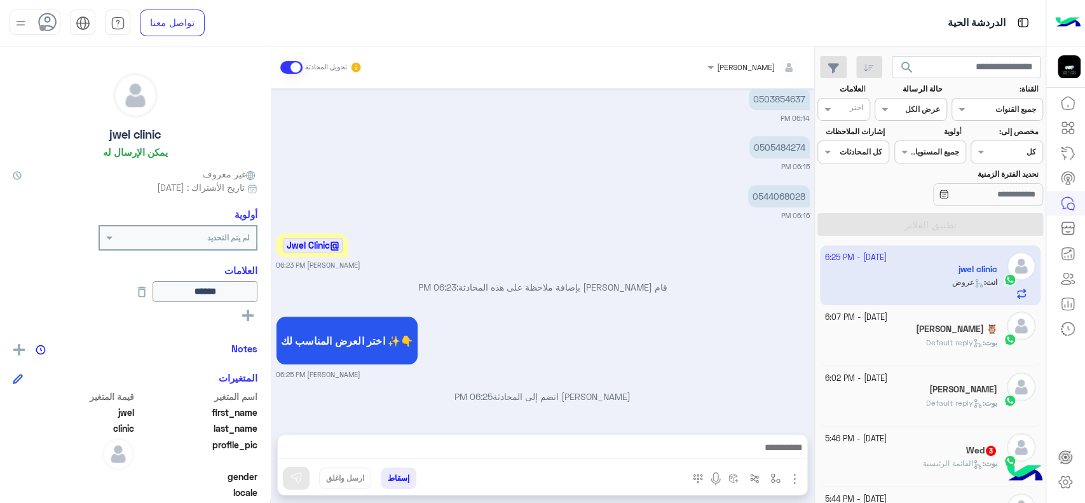
click at [398, 476] on button "إسقاط" at bounding box center [399, 478] width 36 height 22
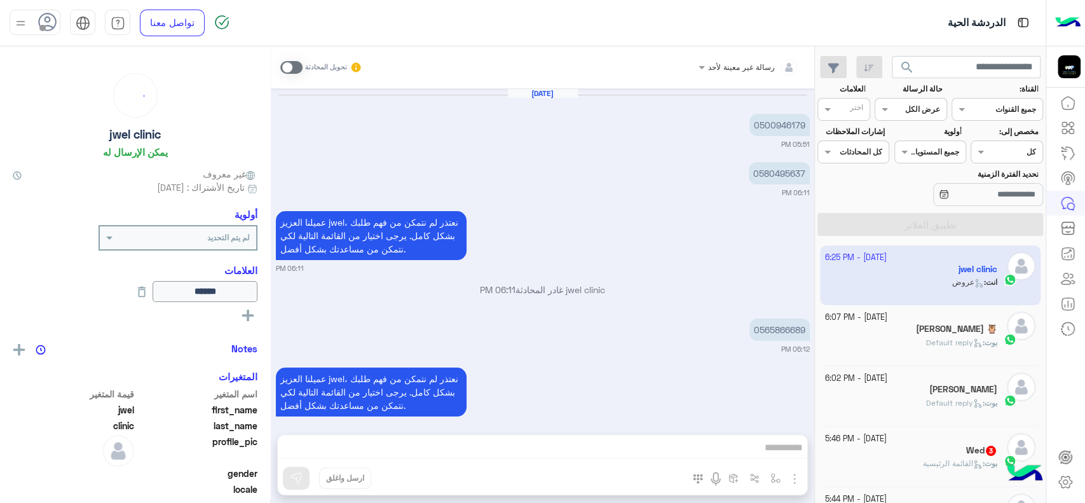
scroll to position [792, 0]
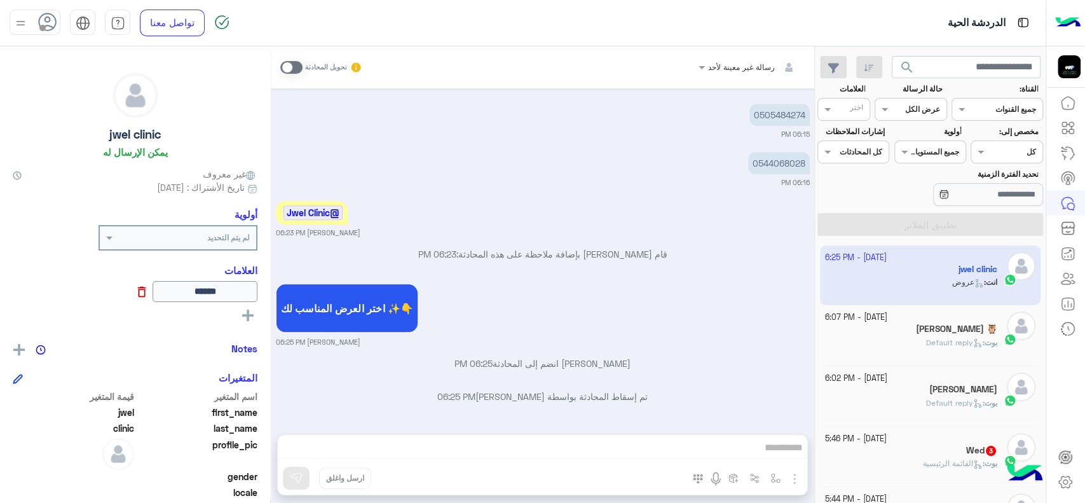
click at [135, 291] on icon at bounding box center [142, 292] width 14 height 14
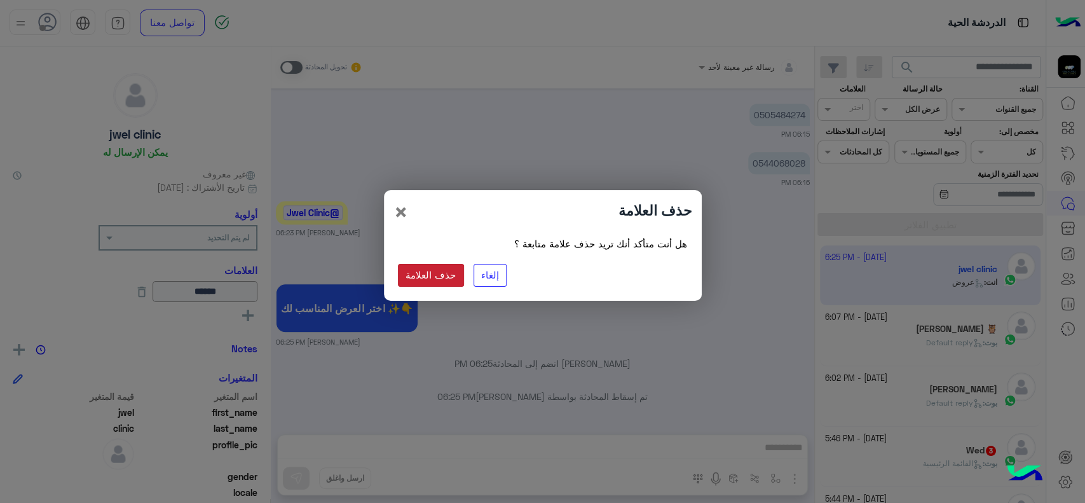
click at [432, 277] on button "حذف العلامة" at bounding box center [431, 275] width 66 height 23
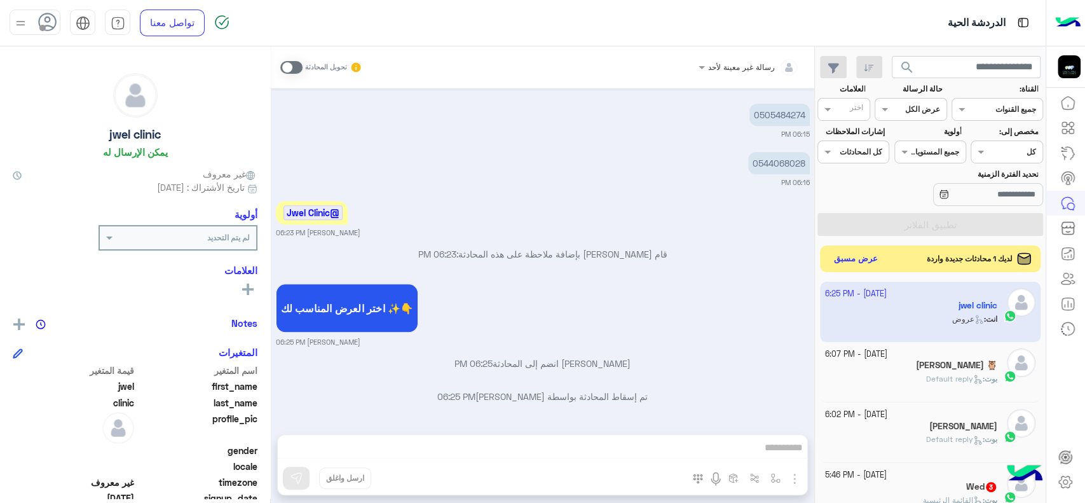
click at [853, 258] on button "عرض مسبق" at bounding box center [856, 259] width 53 height 17
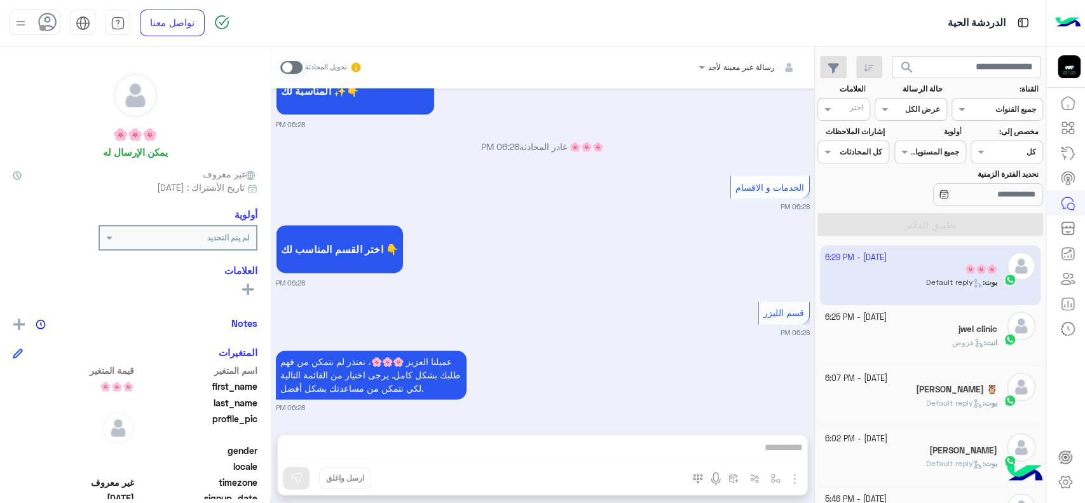
scroll to position [1256, 0]
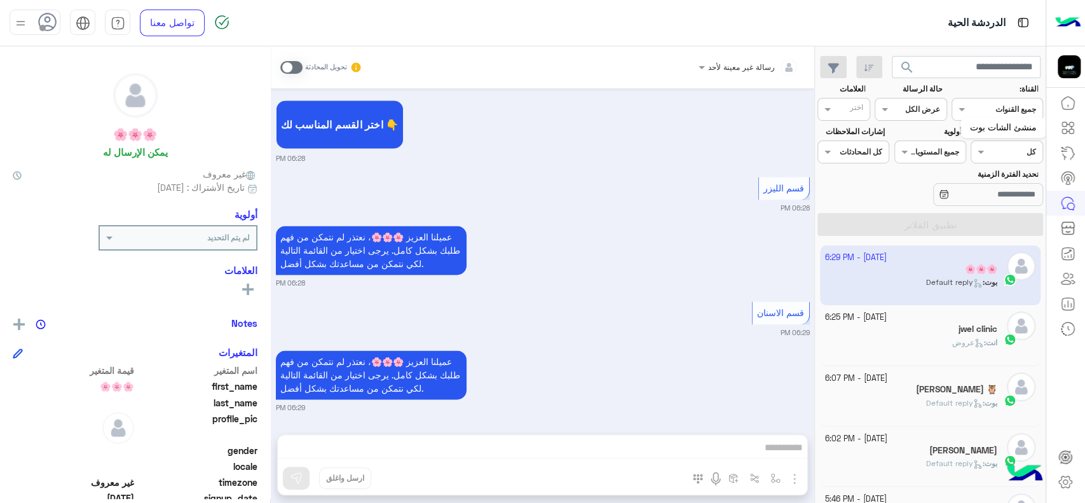
click at [1071, 132] on icon at bounding box center [1068, 127] width 15 height 15
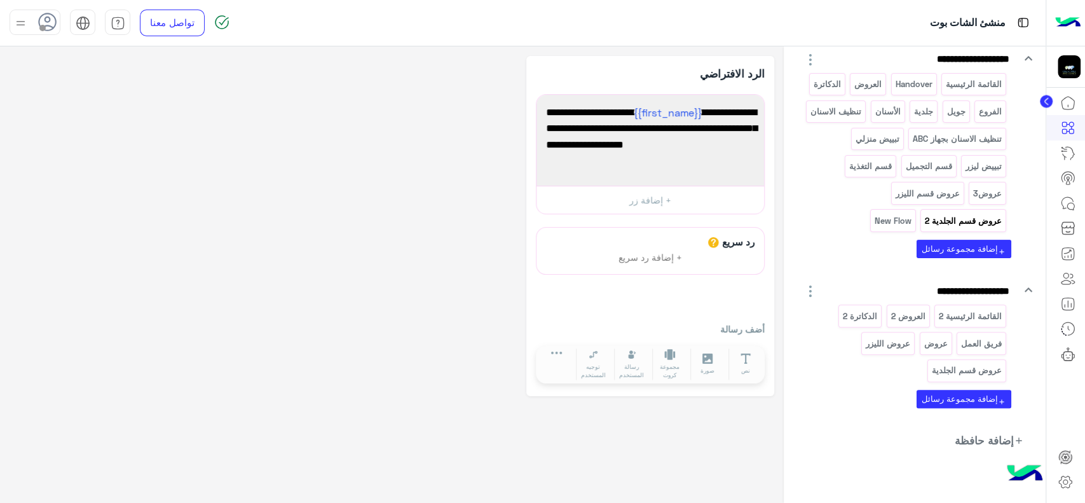
scroll to position [159, 0]
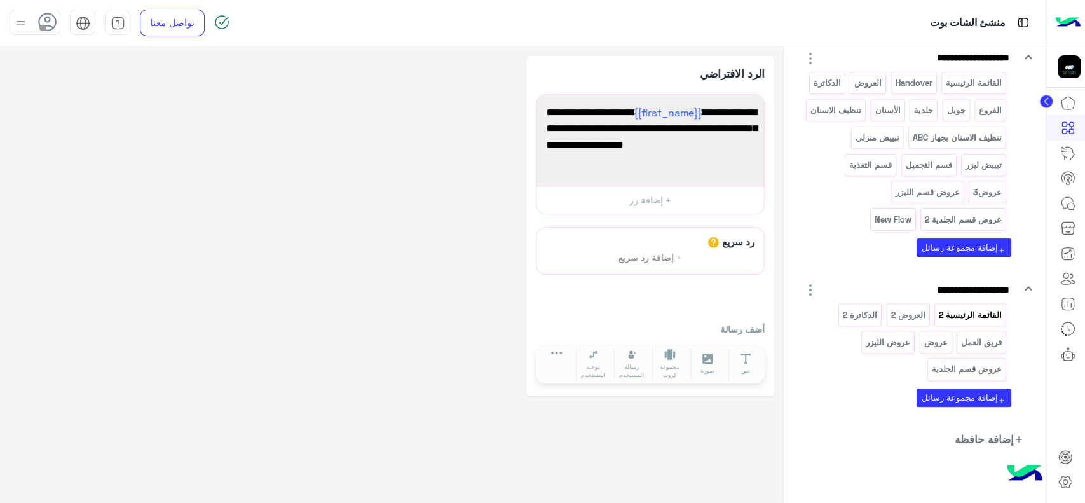
click at [969, 316] on p "القائمة الرئيسية 2" at bounding box center [970, 315] width 65 height 15
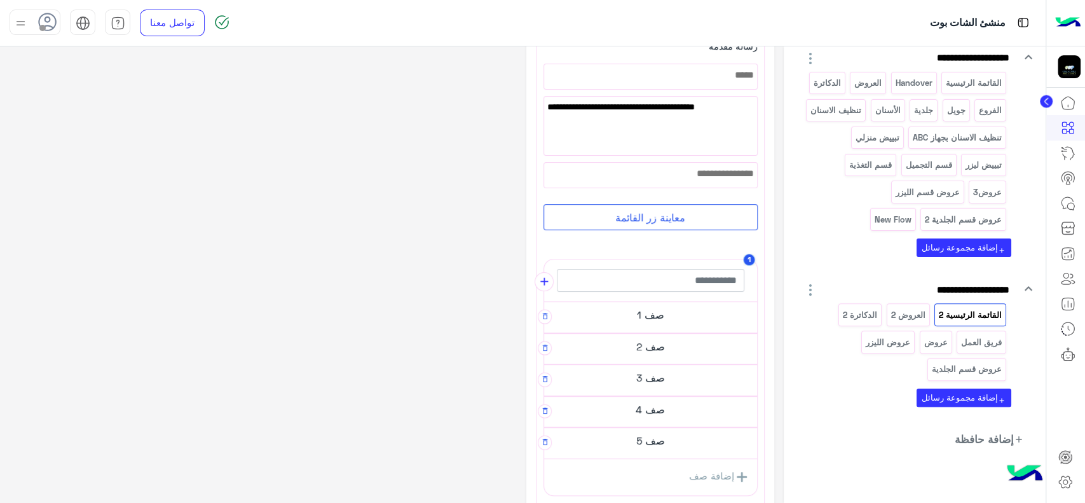
scroll to position [102, 0]
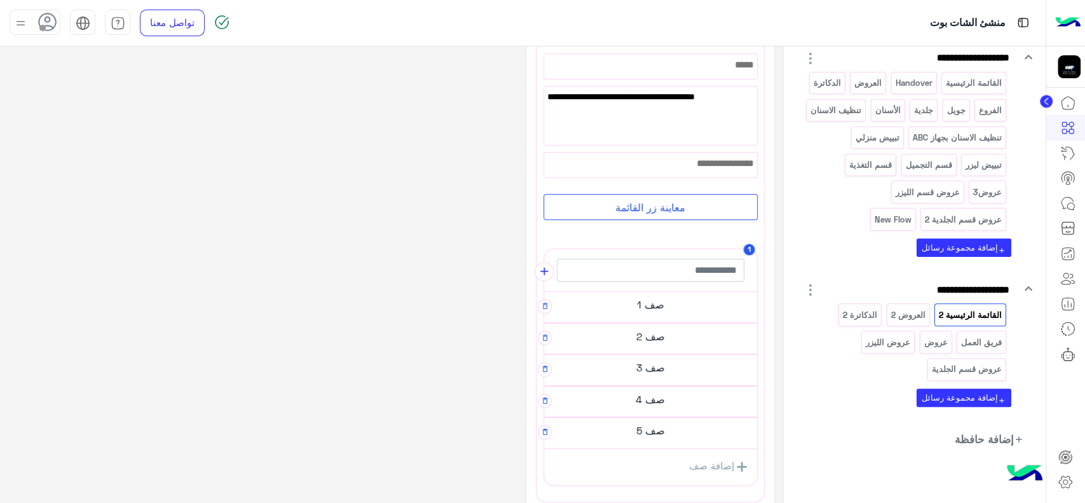
click at [655, 301] on h5 "صف 1" at bounding box center [650, 304] width 213 height 25
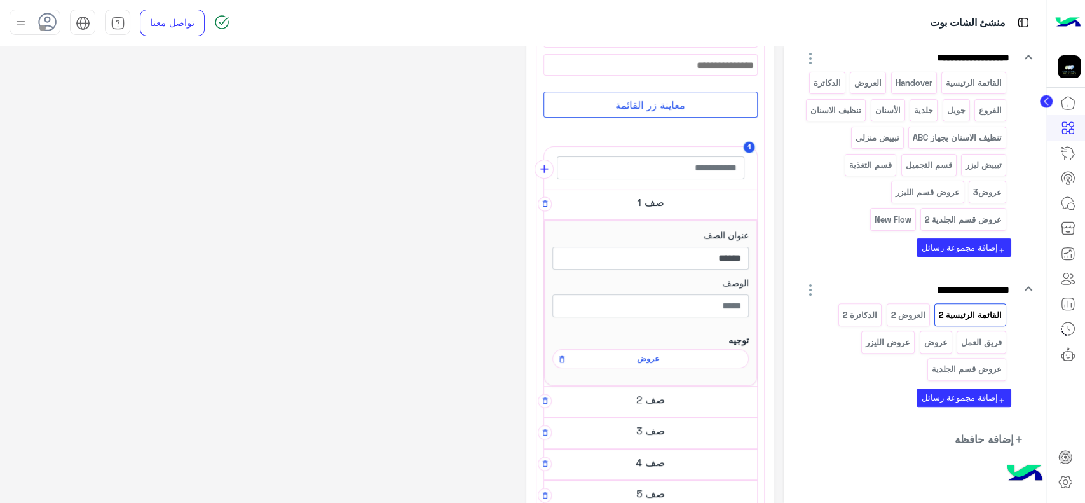
scroll to position [198, 0]
click at [668, 390] on h5 "صف 2" at bounding box center [650, 397] width 213 height 25
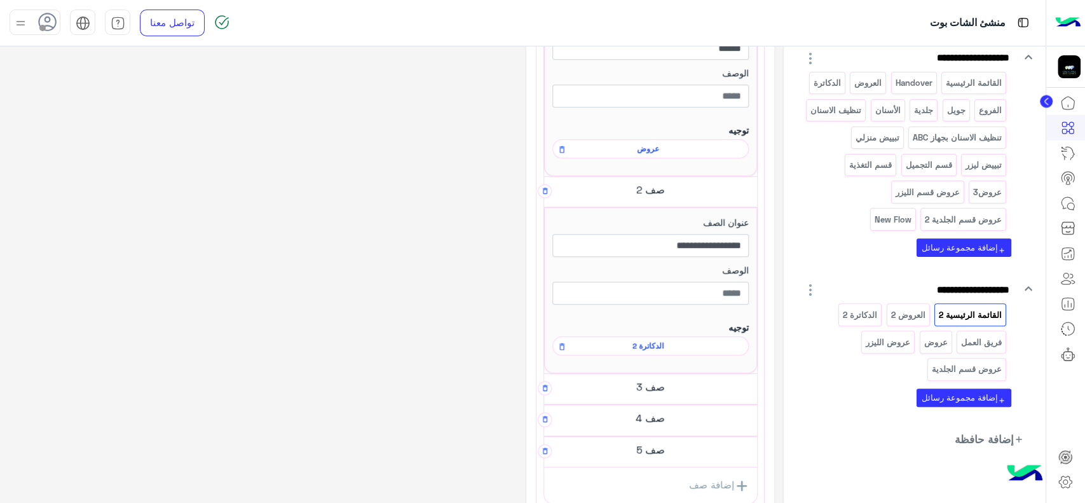
scroll to position [407, 0]
click at [668, 390] on h5 "صف 3" at bounding box center [650, 385] width 213 height 25
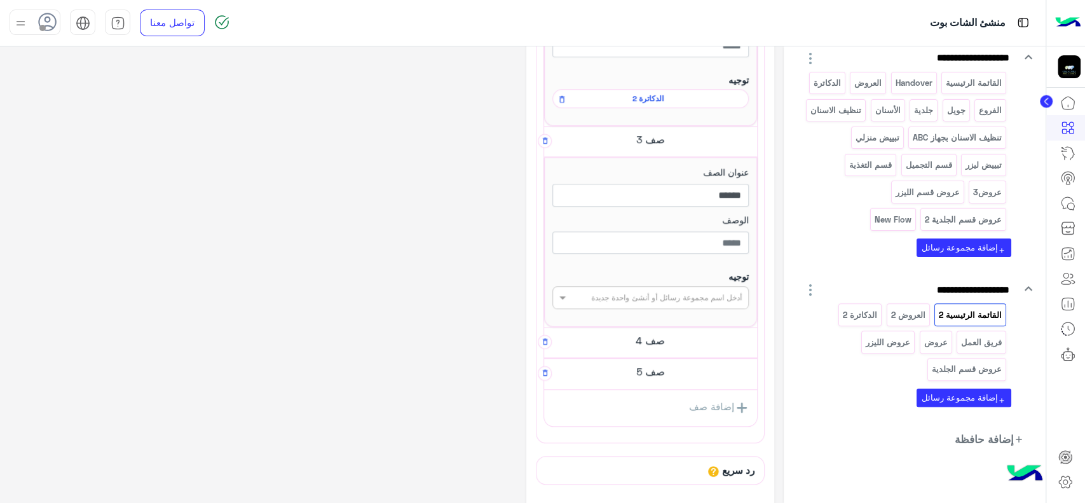
scroll to position [666, 0]
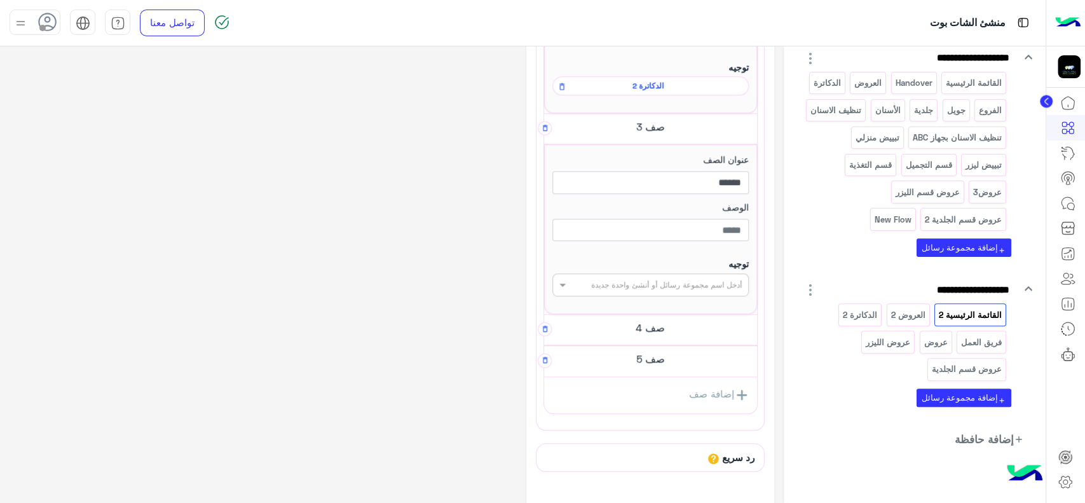
click at [688, 327] on h5 "صف 4" at bounding box center [650, 327] width 213 height 25
click at [688, 325] on h5 "صف 4" at bounding box center [650, 327] width 213 height 25
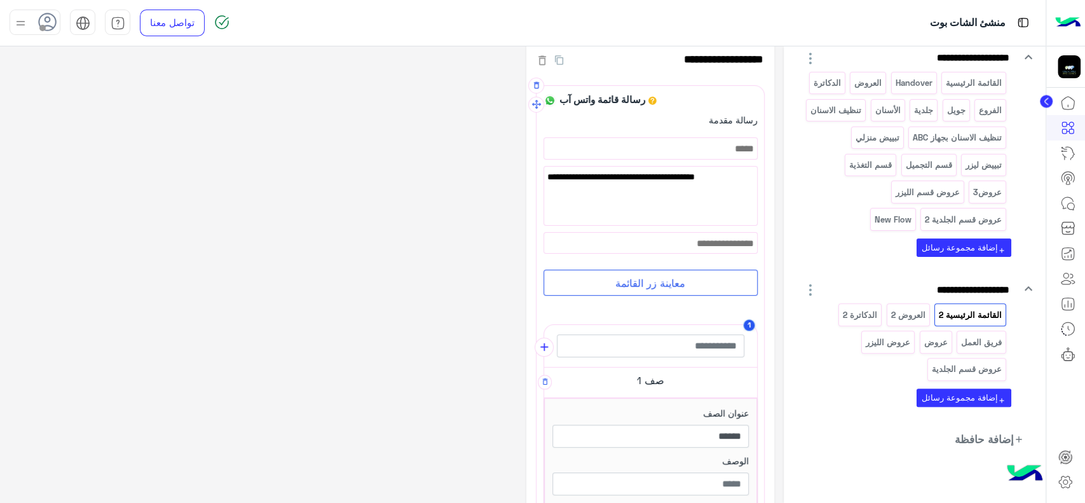
scroll to position [0, 0]
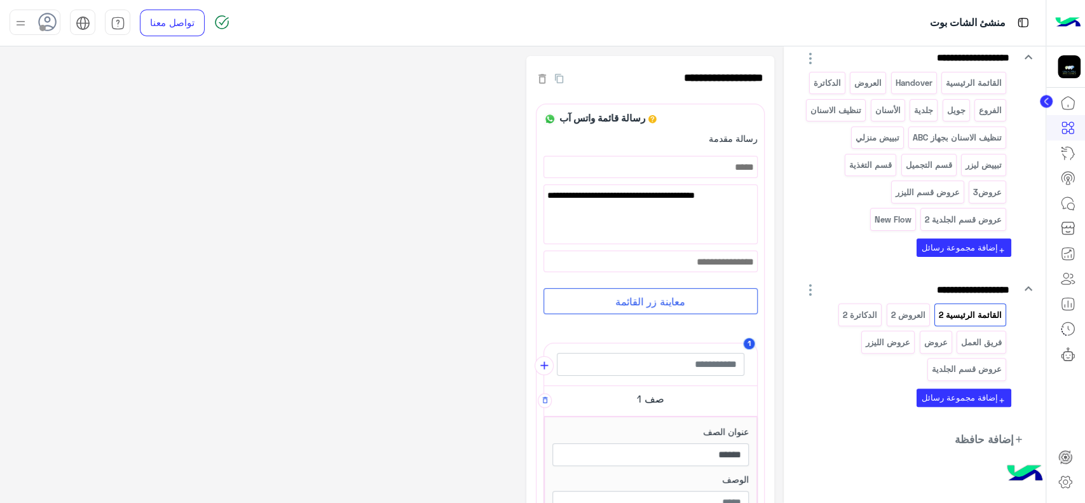
click at [84, 22] on img at bounding box center [83, 23] width 15 height 15
click at [86, 71] on span "English" at bounding box center [83, 70] width 32 height 11
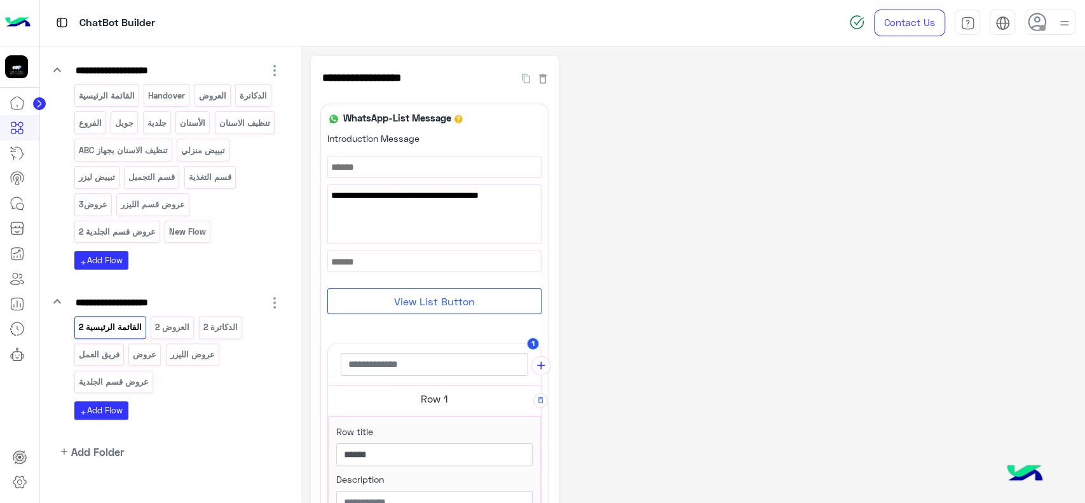
scroll to position [172, 0]
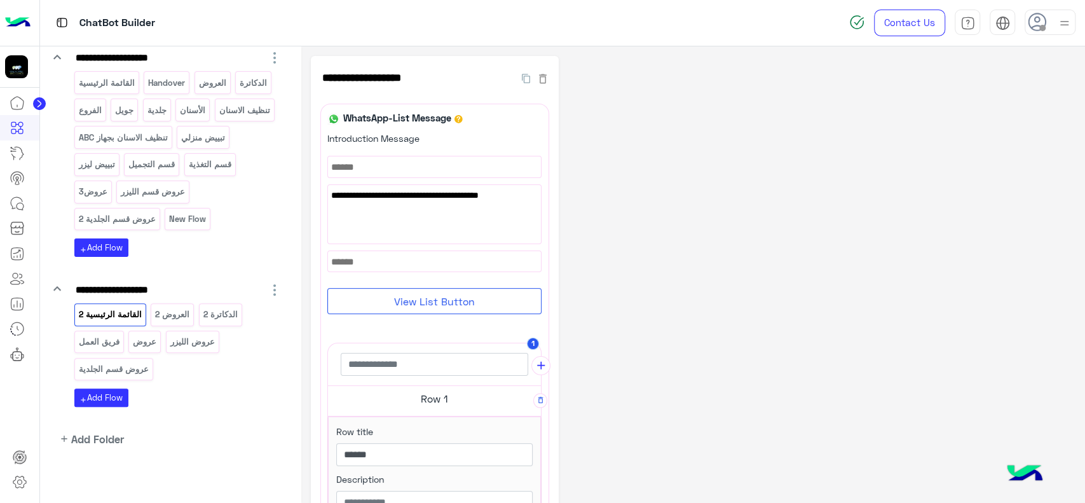
click at [20, 24] on img at bounding box center [17, 23] width 25 height 27
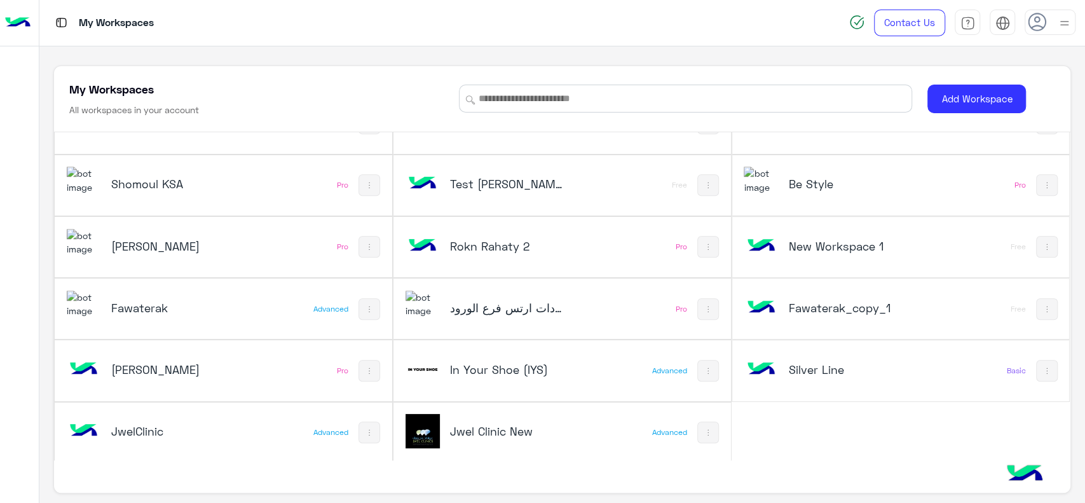
scroll to position [4, 0]
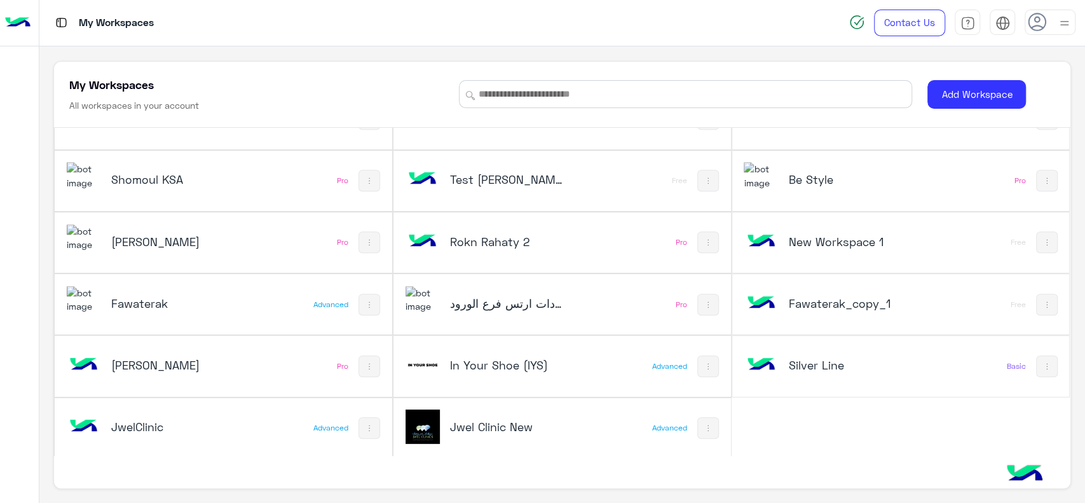
click at [252, 246] on div "[PERSON_NAME]" at bounding box center [161, 242] width 188 height 37
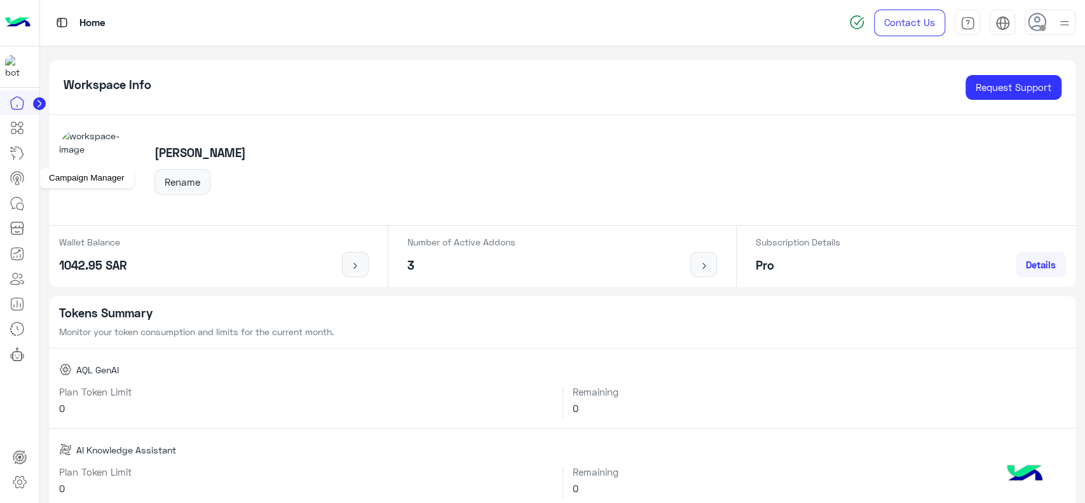
click at [25, 182] on link at bounding box center [17, 177] width 34 height 25
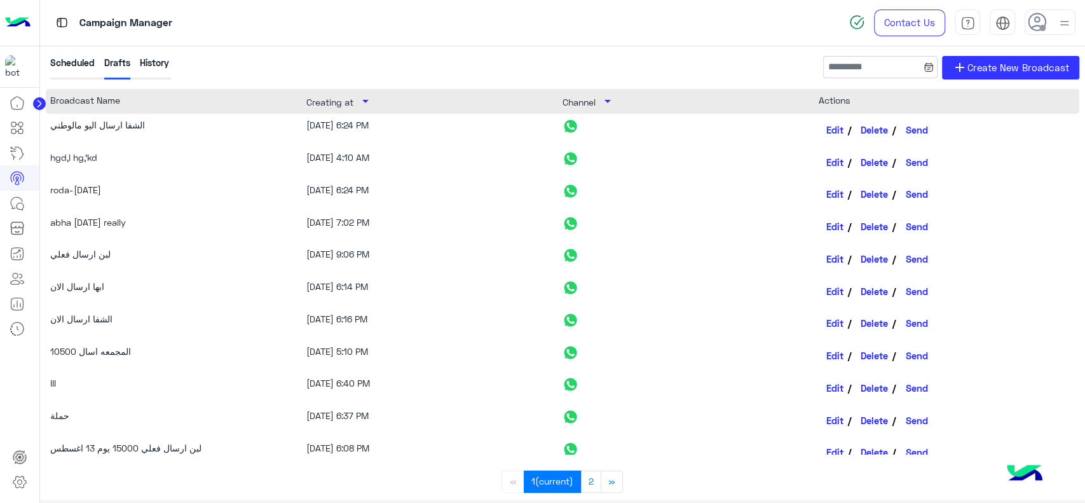
click at [156, 71] on div "History" at bounding box center [154, 68] width 29 height 24
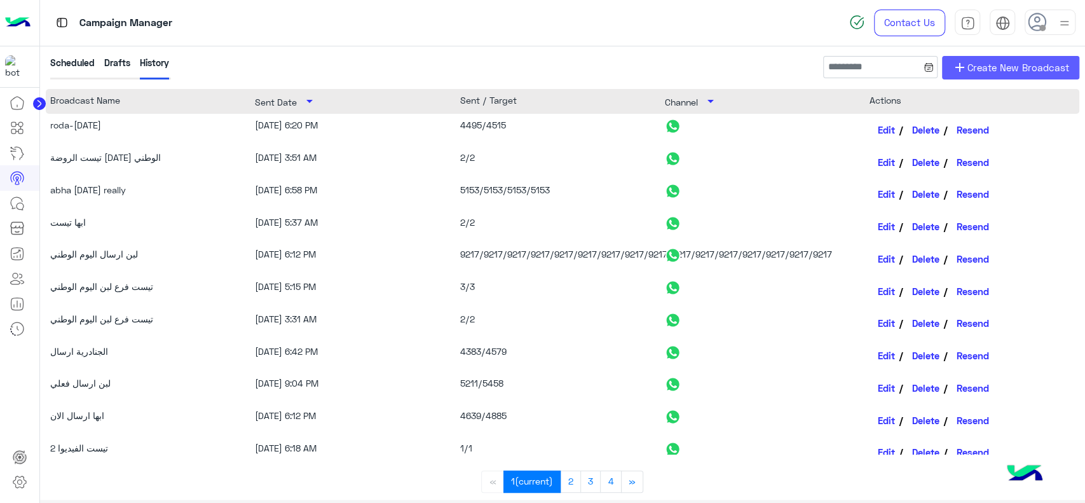
click at [985, 65] on span "Create New Broadcast" at bounding box center [1019, 67] width 102 height 15
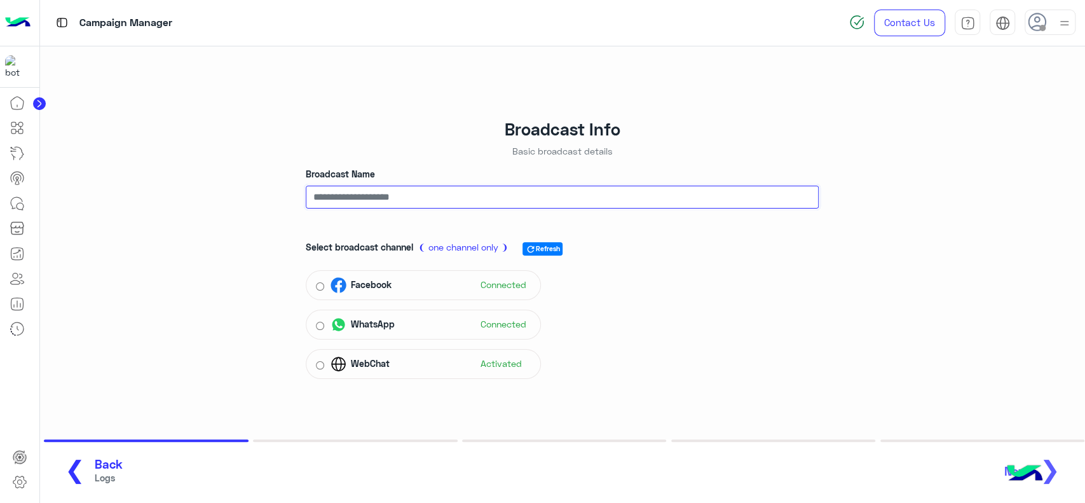
click at [463, 203] on input "Broadcast Name" at bounding box center [562, 197] width 513 height 23
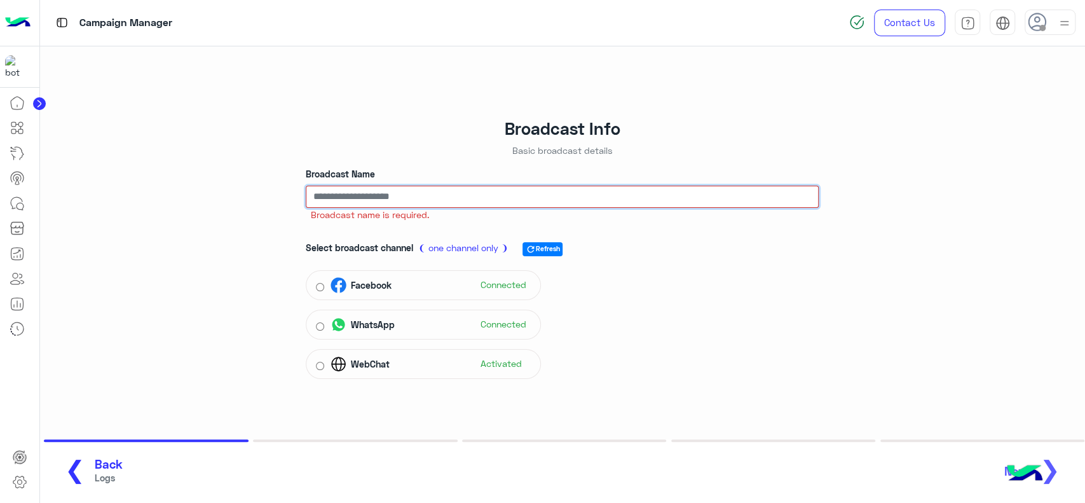
paste input "**********"
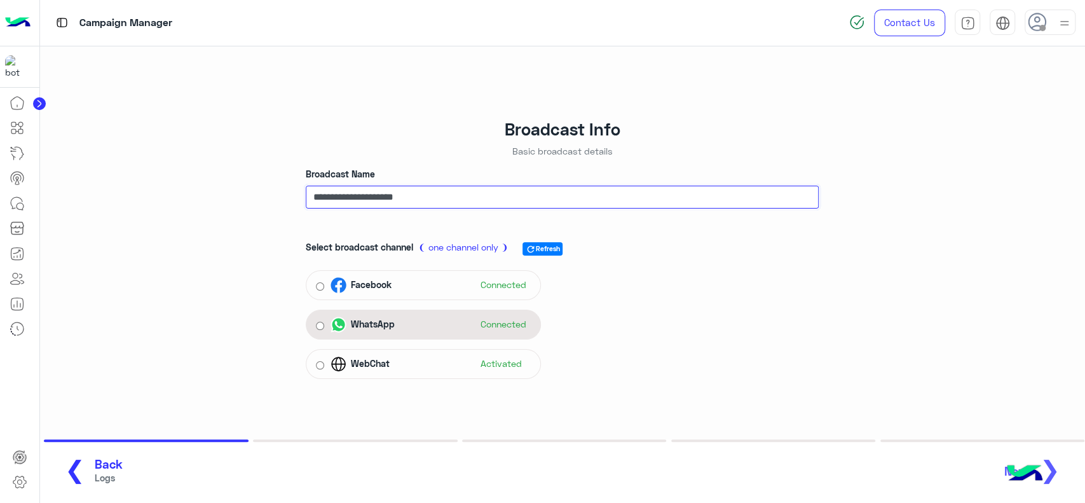
type input "**********"
click at [390, 315] on div "WhatsApp Connected" at bounding box center [431, 324] width 201 height 19
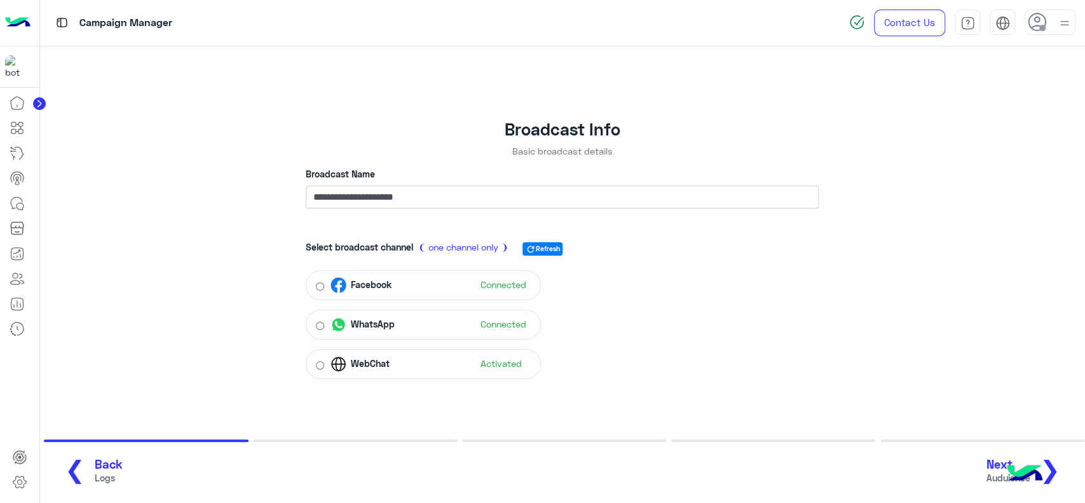
click at [1059, 470] on span "❯" at bounding box center [1050, 469] width 20 height 29
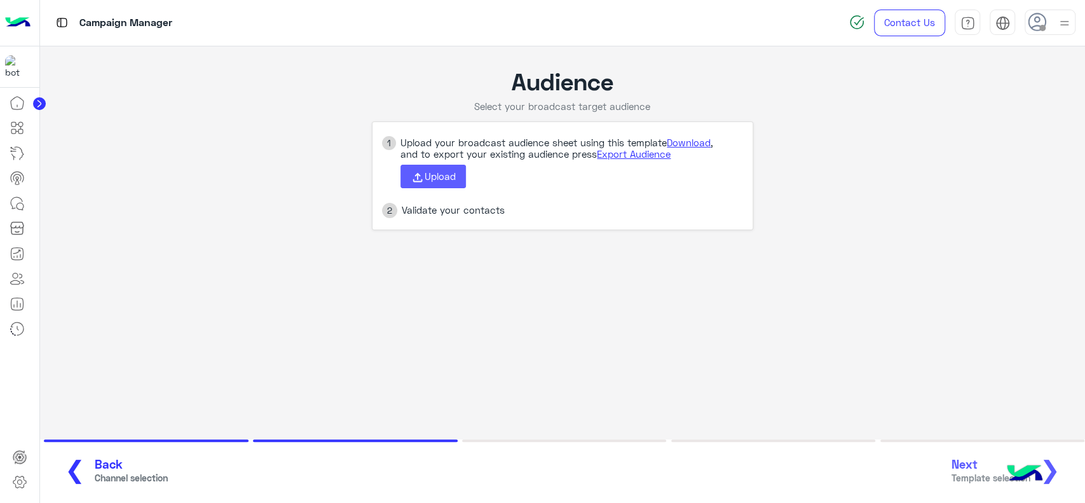
click at [446, 176] on span "Upload" at bounding box center [440, 175] width 31 height 11
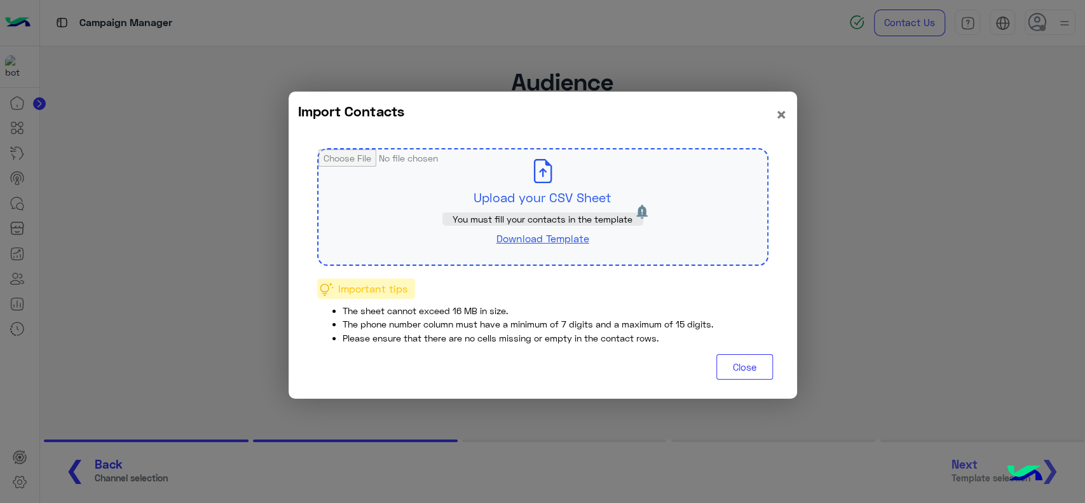
click at [446, 176] on input "file" at bounding box center [543, 206] width 449 height 115
type input "**********"
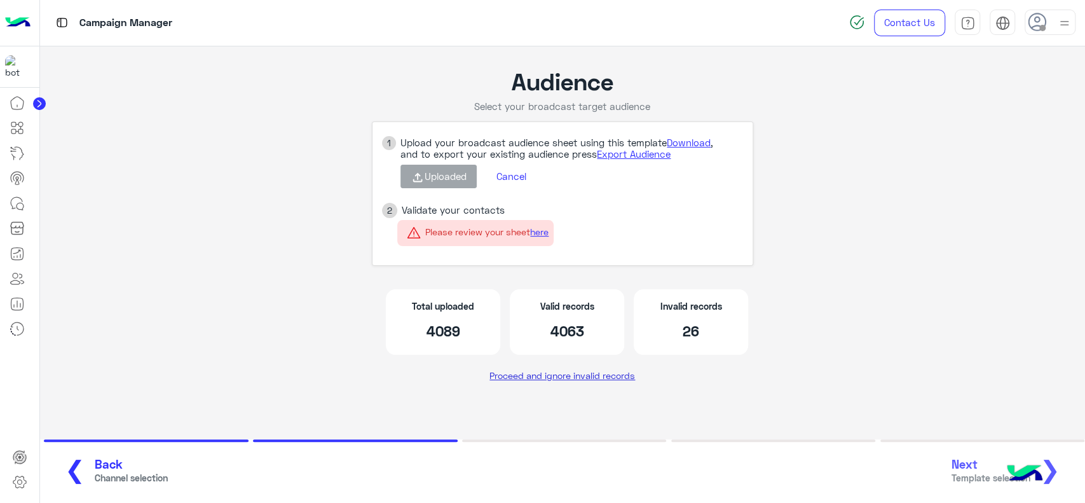
click at [598, 378] on link "Proceed and ignore invalid records" at bounding box center [562, 375] width 155 height 23
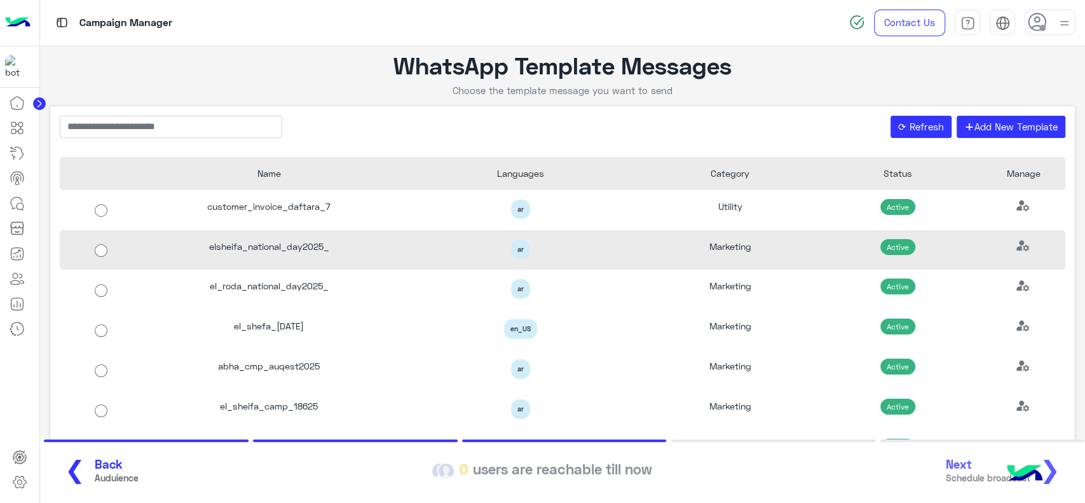
click at [322, 237] on div "elsheifa_national_day2025_" at bounding box center [269, 250] width 252 height 40
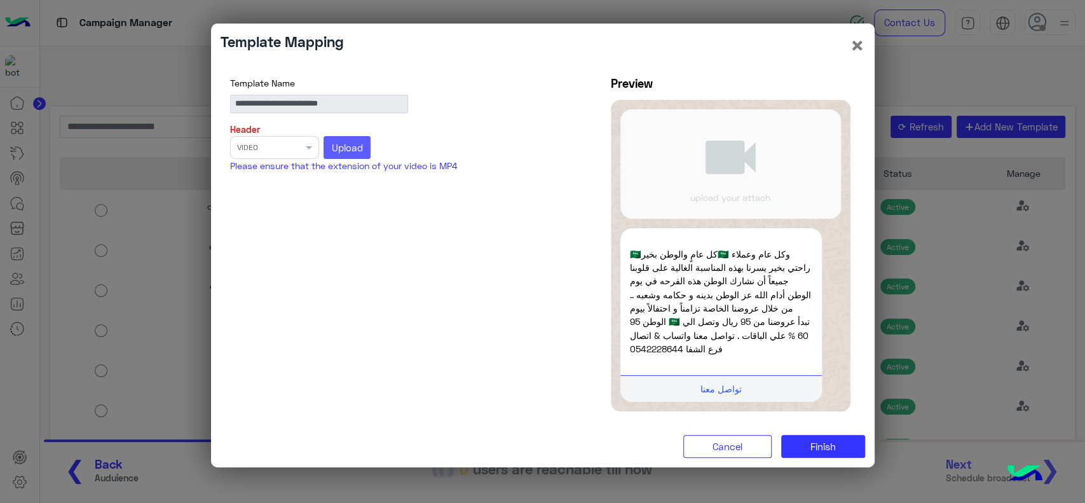
click at [345, 145] on span "Upload" at bounding box center [347, 147] width 31 height 11
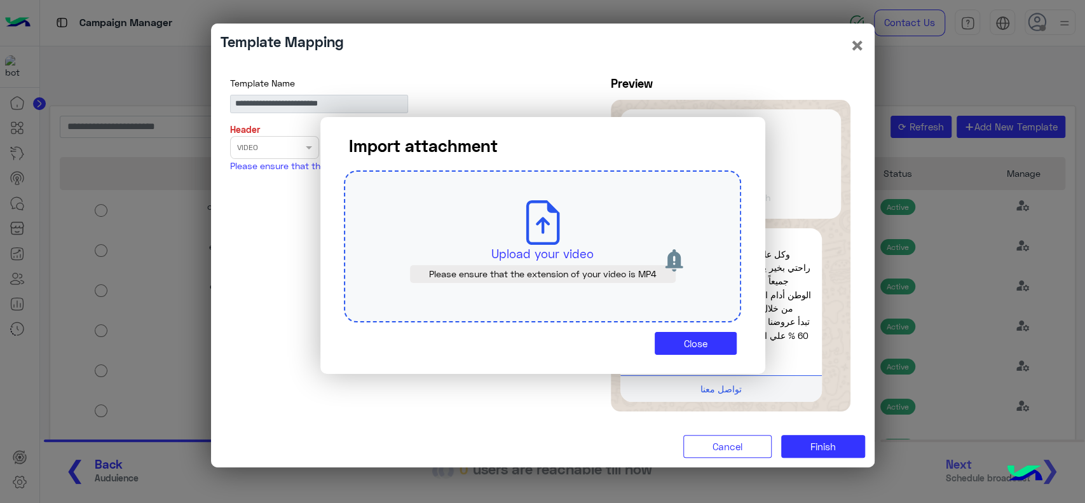
click at [144, 196] on modal-container "Import attachment Upload your video Please ensure that the extension of your vi…" at bounding box center [542, 251] width 1085 height 503
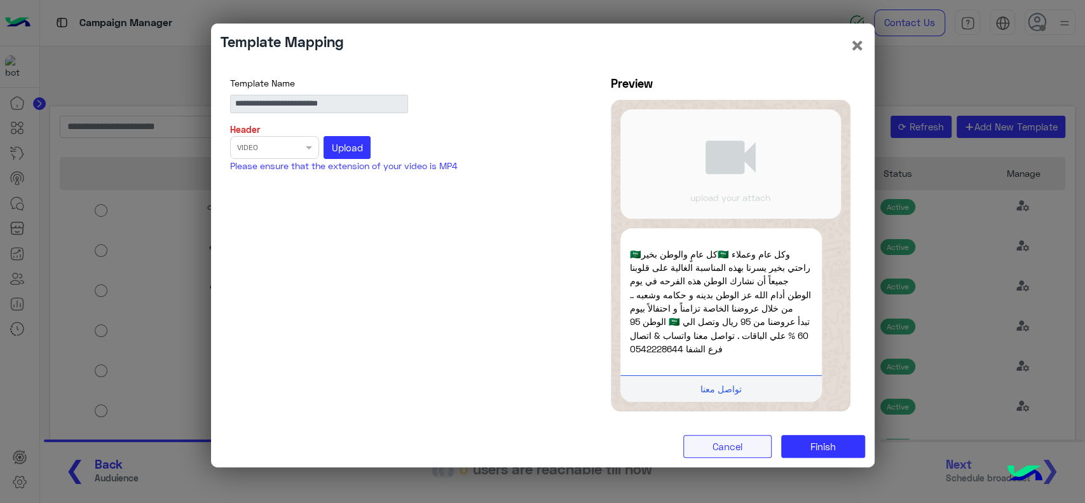
click at [718, 455] on button "Cancel" at bounding box center [727, 446] width 88 height 23
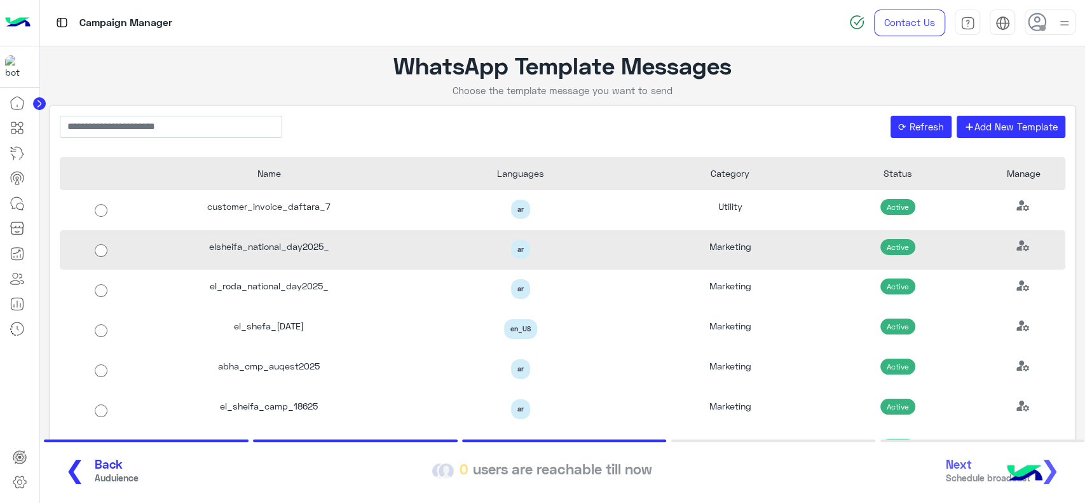
click at [605, 246] on div "ar" at bounding box center [520, 250] width 233 height 20
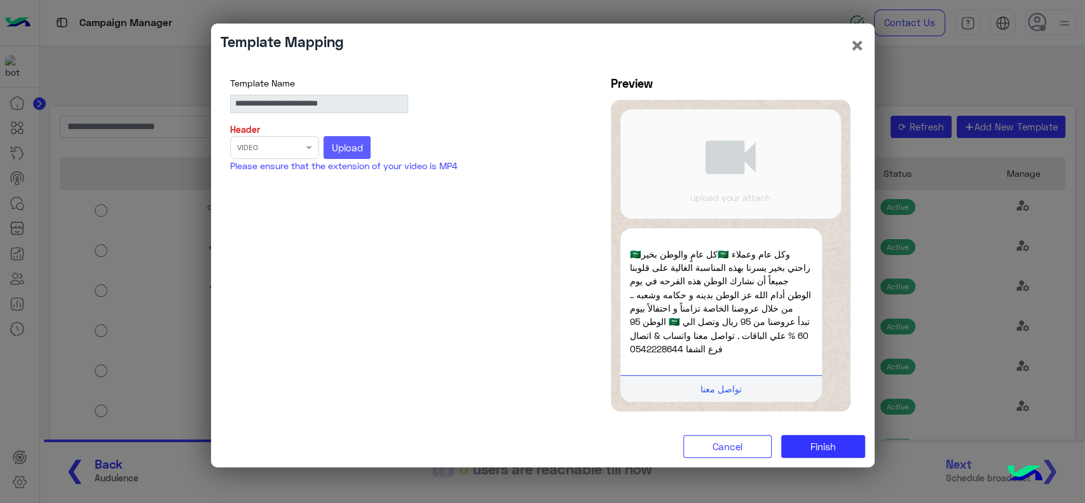
click at [354, 151] on span "Upload" at bounding box center [347, 147] width 31 height 11
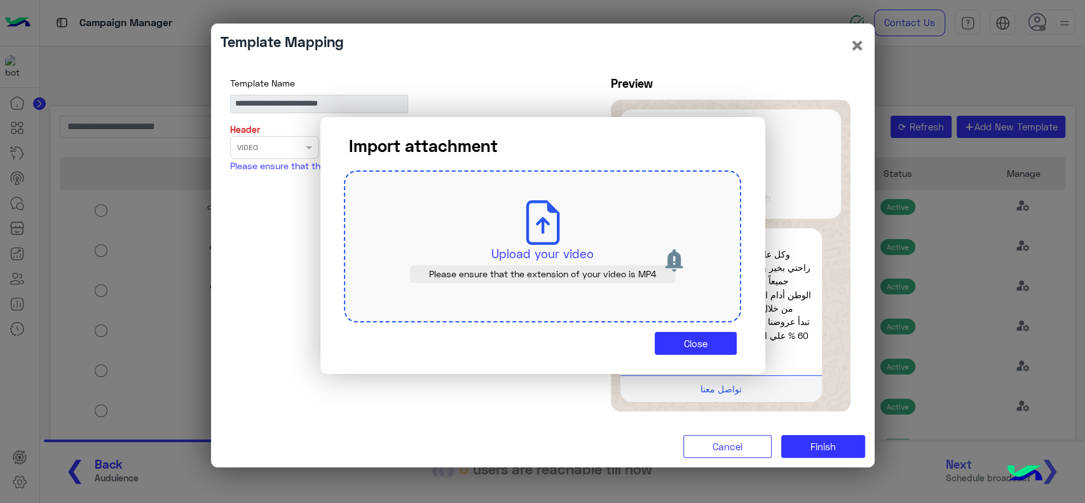
click at [549, 235] on icon at bounding box center [543, 222] width 45 height 45
click at [535, 256] on p "Upload your video" at bounding box center [543, 254] width 338 height 18
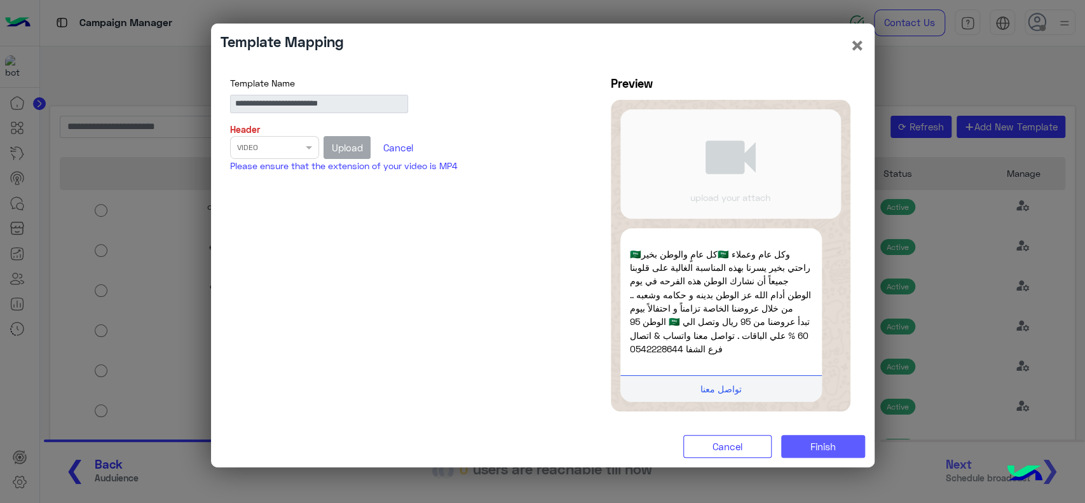
click at [833, 450] on span "Finish" at bounding box center [823, 446] width 25 height 11
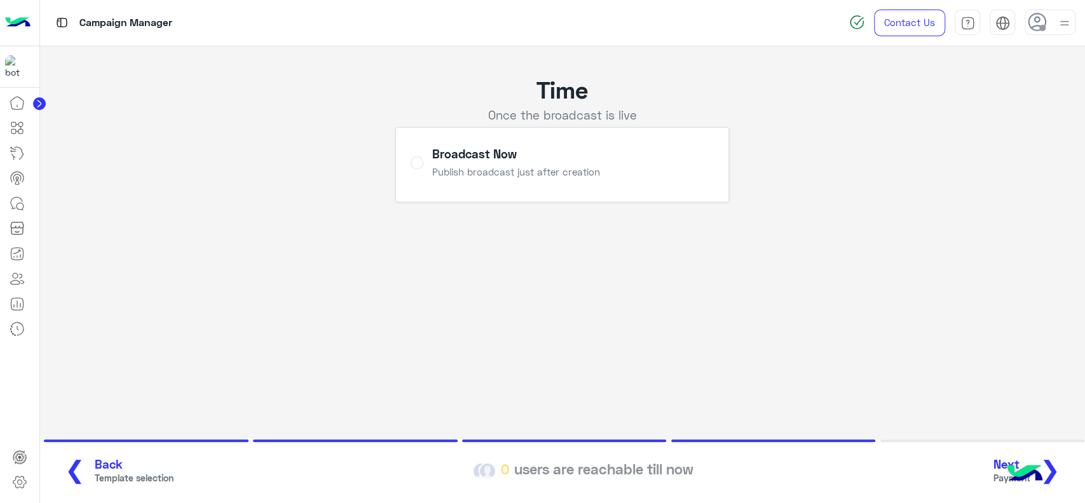
click at [1058, 472] on span "❯" at bounding box center [1050, 469] width 20 height 29
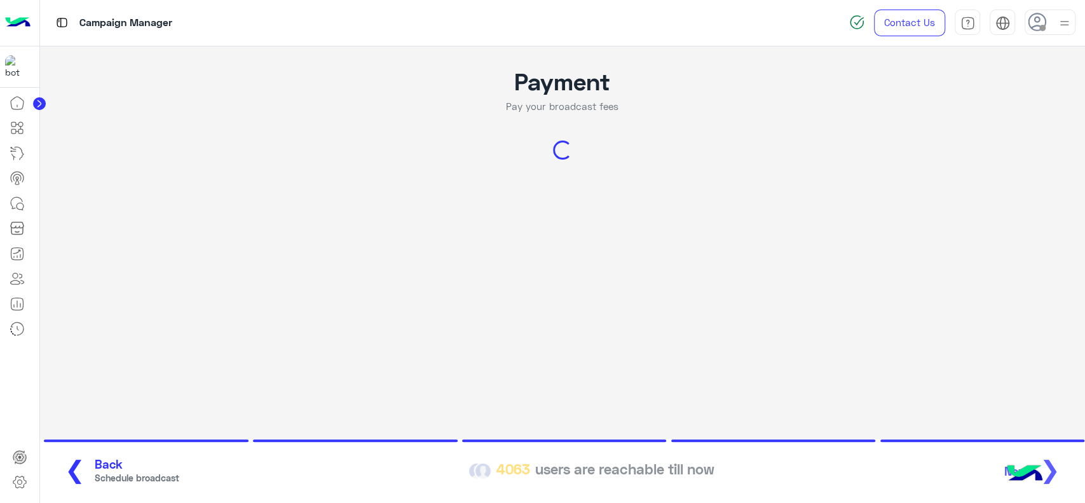
click at [105, 172] on app-broadcast-wa-creation "Payment Pay your broadcast fees Loading... ❮ Back Schedule broadcast 4063 users…" at bounding box center [563, 144] width 1046 height 196
click at [92, 240] on app-broadcast-wa-creation "Payment Pay your broadcast fees Loading... ❮ Back Schedule broadcast 4063 users…" at bounding box center [563, 144] width 1046 height 196
click at [393, 119] on div "Payment Pay your broadcast fees Loading..." at bounding box center [562, 113] width 591 height 93
click at [313, 226] on app-broadcast-wa-creation "Payment Pay your broadcast fees Loading... ❮ Back Schedule broadcast 4063 users…" at bounding box center [563, 144] width 1046 height 196
click at [25, 174] on link at bounding box center [17, 177] width 34 height 25
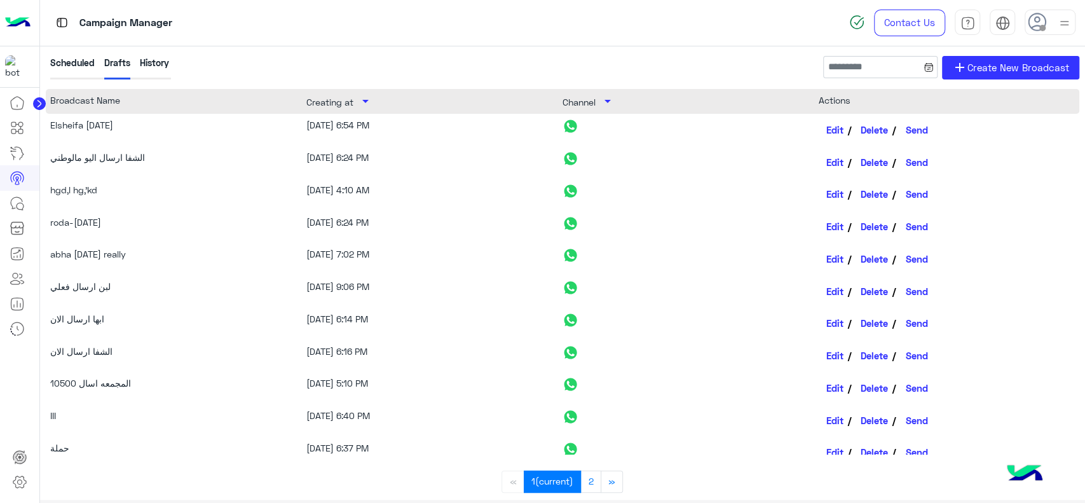
click at [256, 133] on div "Elsheifa [DATE]" at bounding box center [165, 129] width 231 height 23
click at [829, 126] on link "Edit" at bounding box center [835, 130] width 33 height 22
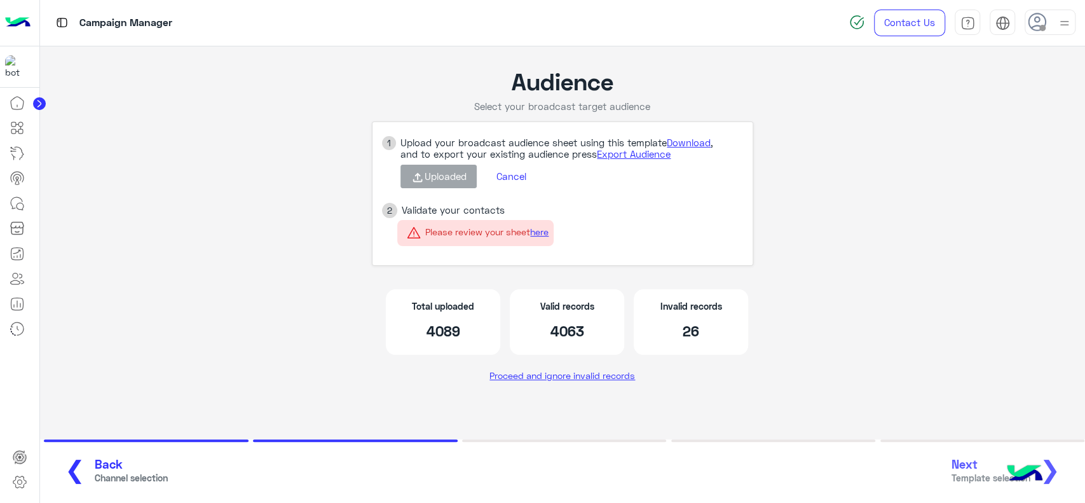
click at [1055, 468] on div "❮ Back Channel selection Next Template selection ❯" at bounding box center [563, 471] width 1023 height 35
click at [621, 384] on link "Proceed and ignore invalid records" at bounding box center [562, 375] width 155 height 23
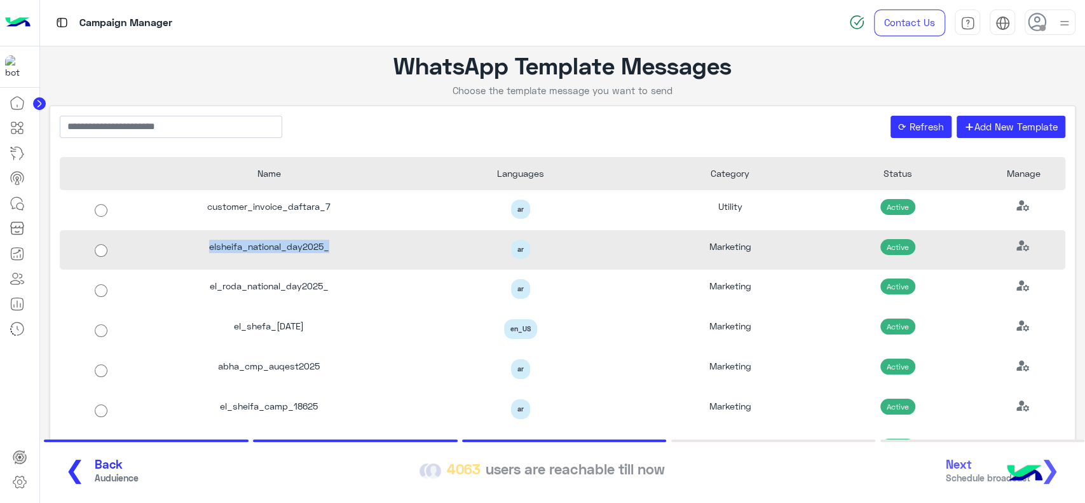
drag, startPoint x: 356, startPoint y: 246, endPoint x: 200, endPoint y: 251, distance: 155.8
click at [200, 251] on div "elsheifa_national_day2025_" at bounding box center [269, 250] width 252 height 40
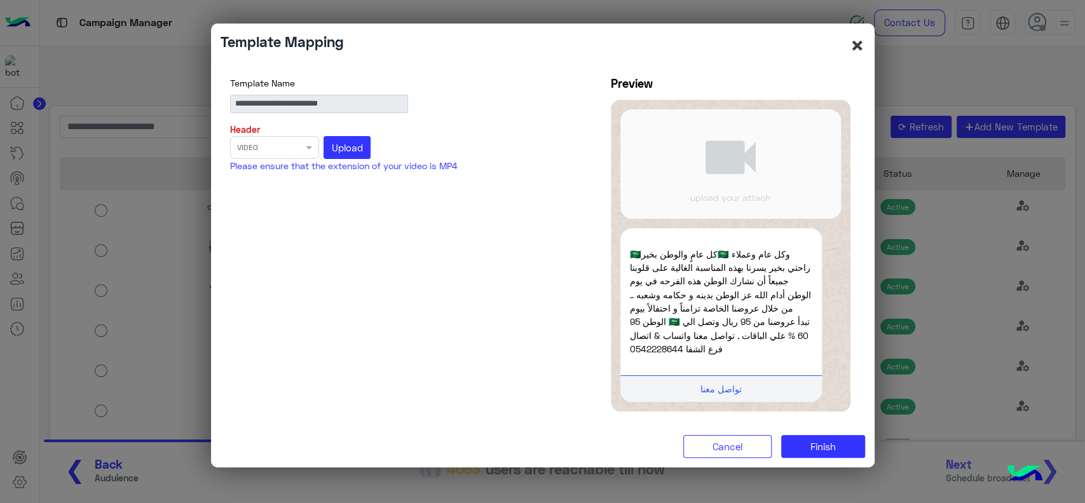
click at [860, 42] on button "×" at bounding box center [857, 45] width 15 height 24
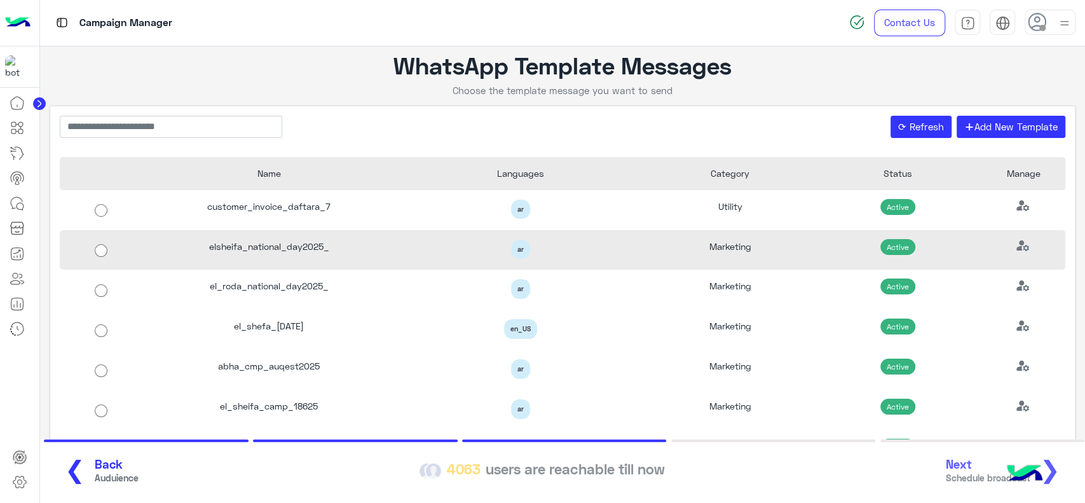
click at [1017, 244] on use at bounding box center [1023, 245] width 13 height 11
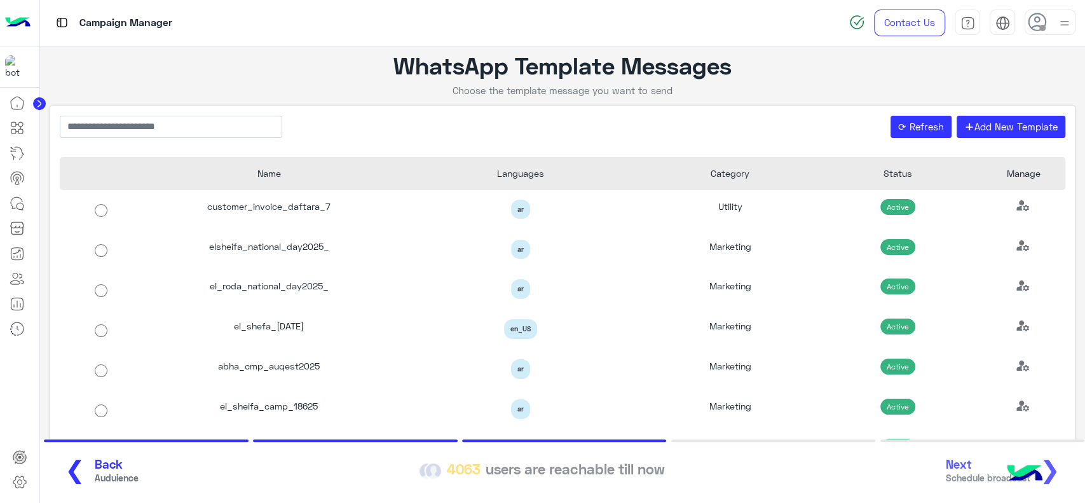
click at [16, 374] on div at bounding box center [19, 297] width 39 height 414
click at [24, 178] on icon at bounding box center [17, 177] width 15 height 15
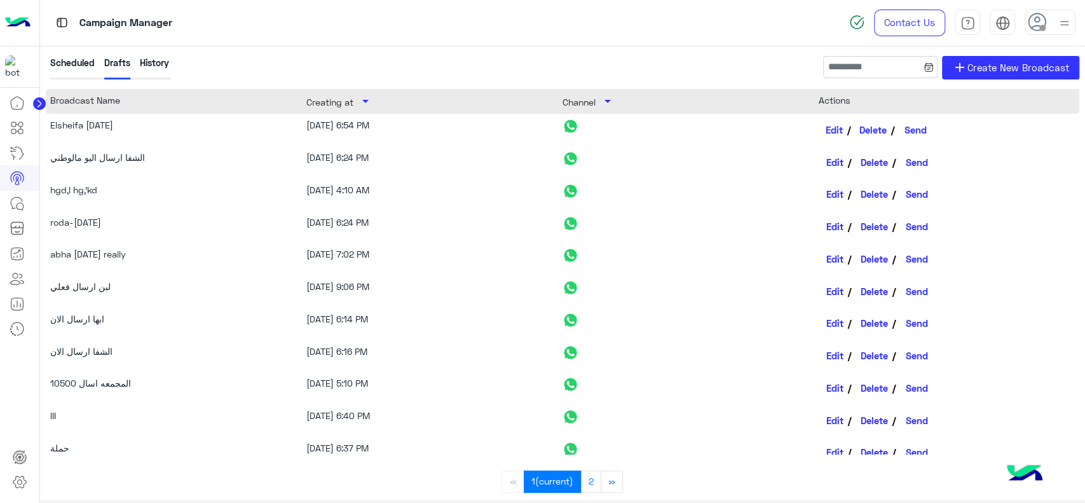
click at [833, 132] on link "Edit" at bounding box center [835, 130] width 33 height 22
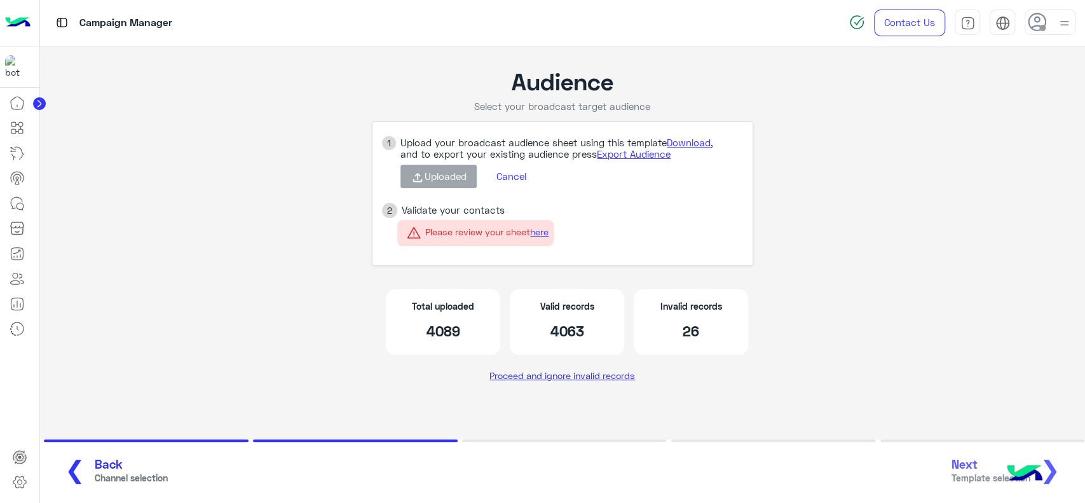
click at [615, 379] on link "Proceed and ignore invalid records" at bounding box center [562, 375] width 155 height 23
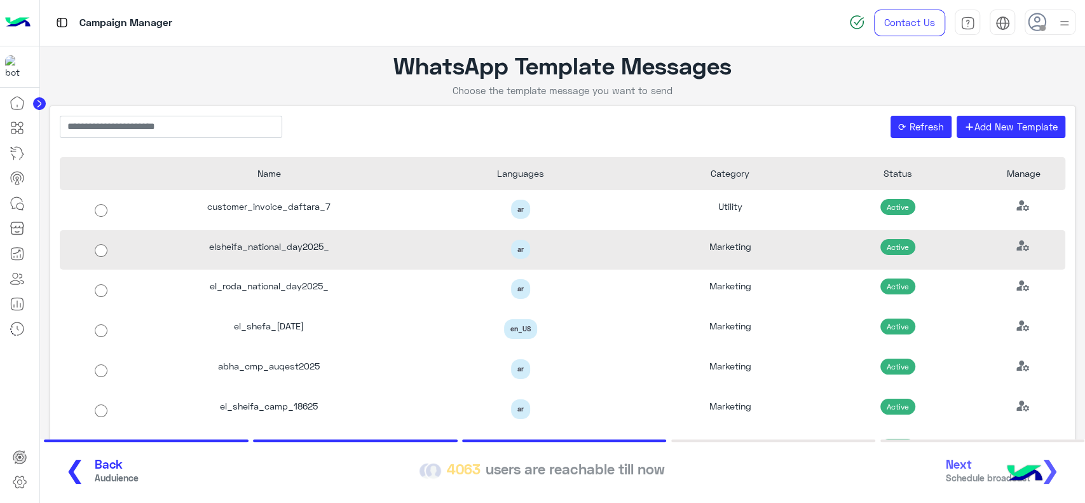
click at [443, 243] on div "ar" at bounding box center [520, 250] width 233 height 20
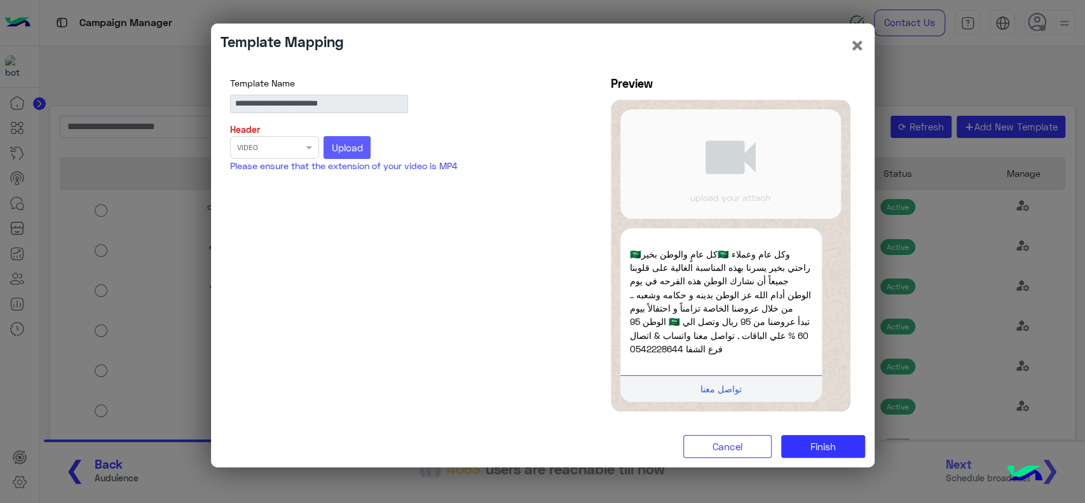
click at [340, 147] on span "Upload" at bounding box center [347, 147] width 31 height 11
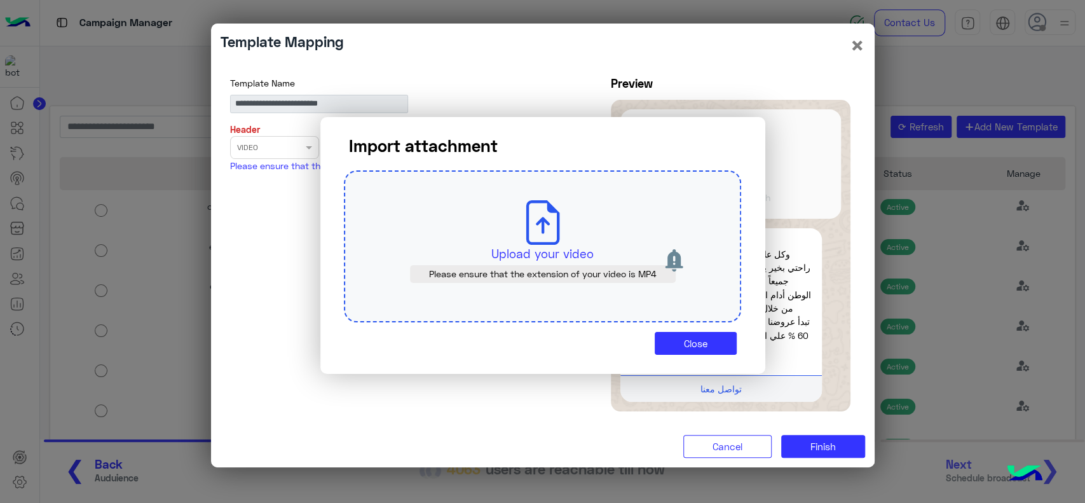
click at [563, 252] on p "Upload your video" at bounding box center [543, 254] width 338 height 18
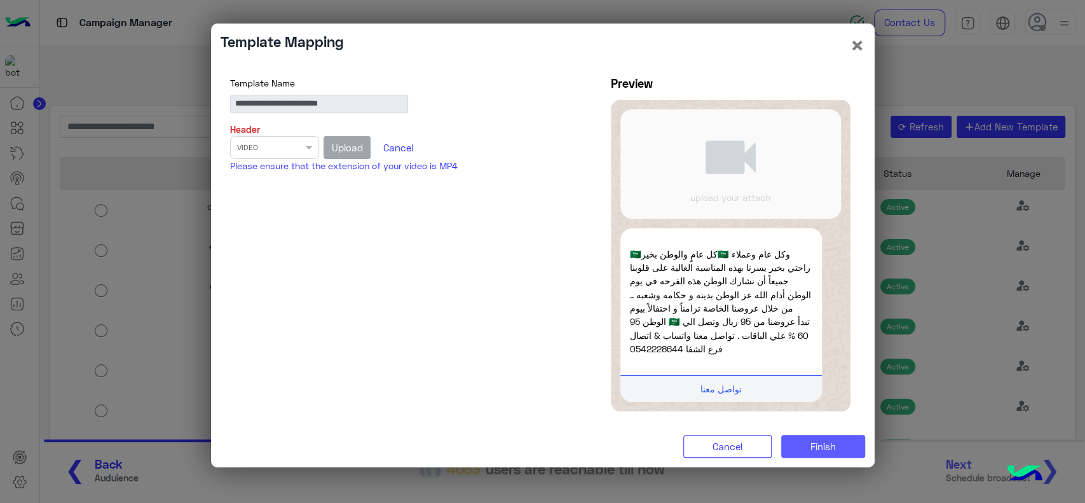
click at [829, 448] on span "Finish" at bounding box center [823, 446] width 25 height 11
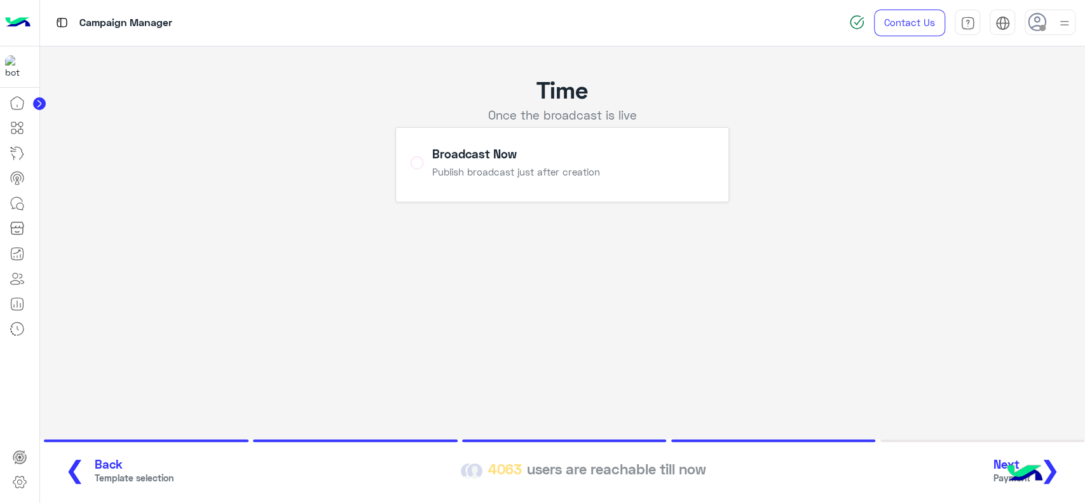
click at [1067, 469] on button "Next Payment ❯" at bounding box center [1032, 471] width 84 height 35
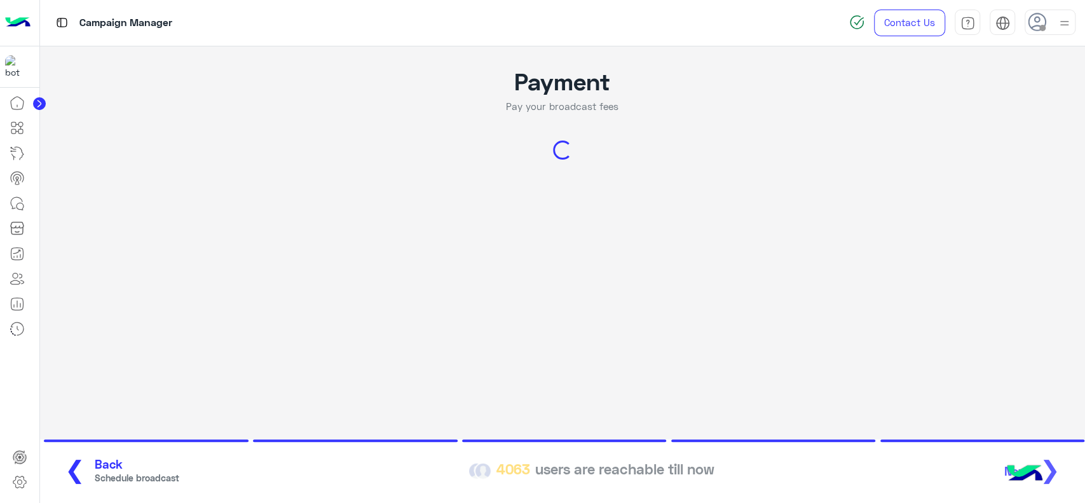
click at [104, 233] on app-broadcast-wa-creation "Payment Pay your broadcast fees Loading... ❮ Back Schedule broadcast 4063 users…" at bounding box center [563, 144] width 1046 height 196
click at [93, 264] on app-broadcast "Payment Pay your broadcast fees Loading... ❮ Back Schedule broadcast 4063 users…" at bounding box center [563, 273] width 1046 height 454
click at [69, 476] on span "❮" at bounding box center [75, 469] width 20 height 29
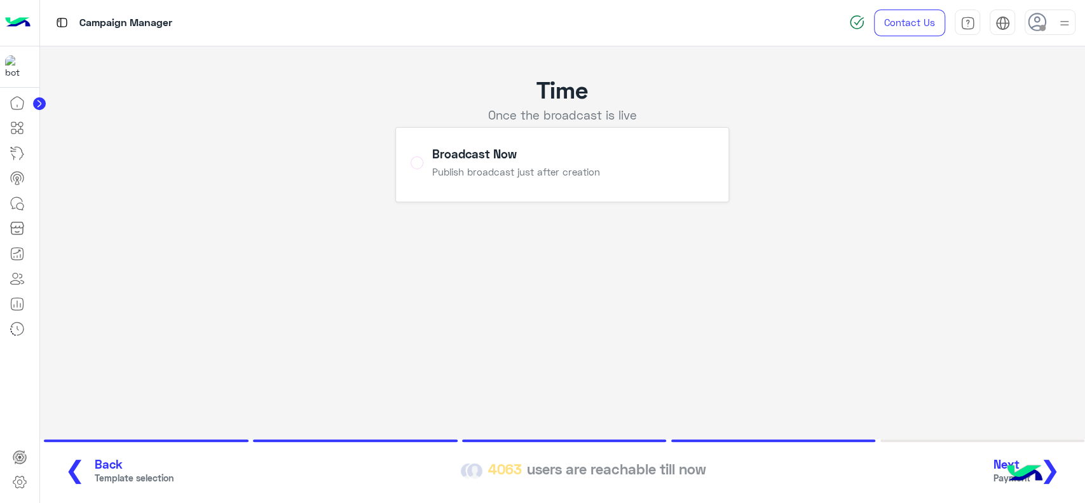
click at [69, 476] on span "❮" at bounding box center [75, 469] width 20 height 29
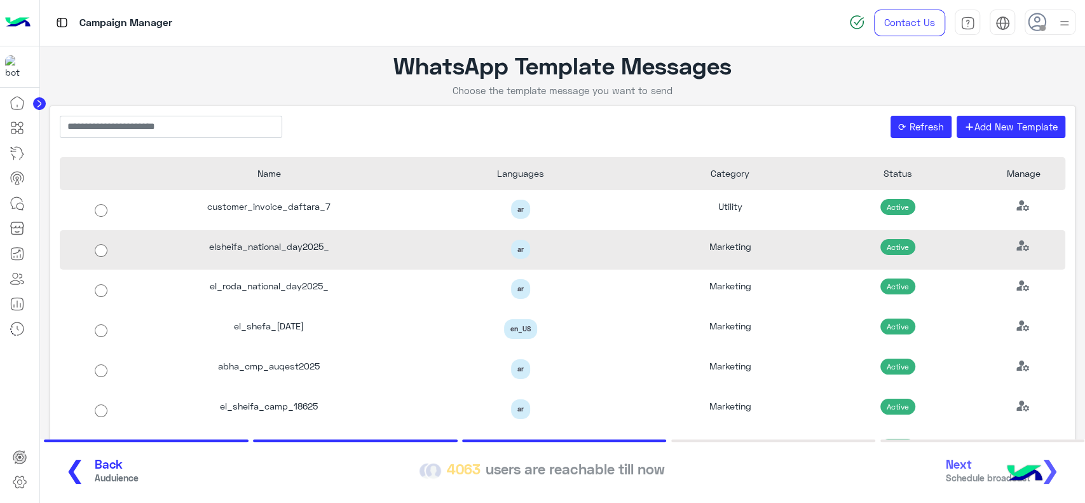
click at [376, 237] on div "elsheifa_national_day2025_" at bounding box center [269, 250] width 252 height 40
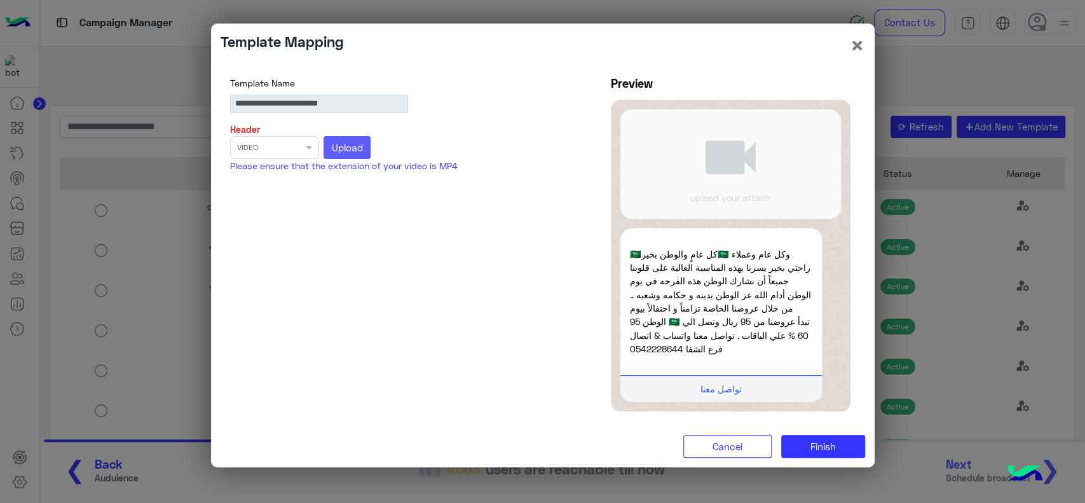
click at [333, 146] on span "Upload" at bounding box center [347, 147] width 31 height 11
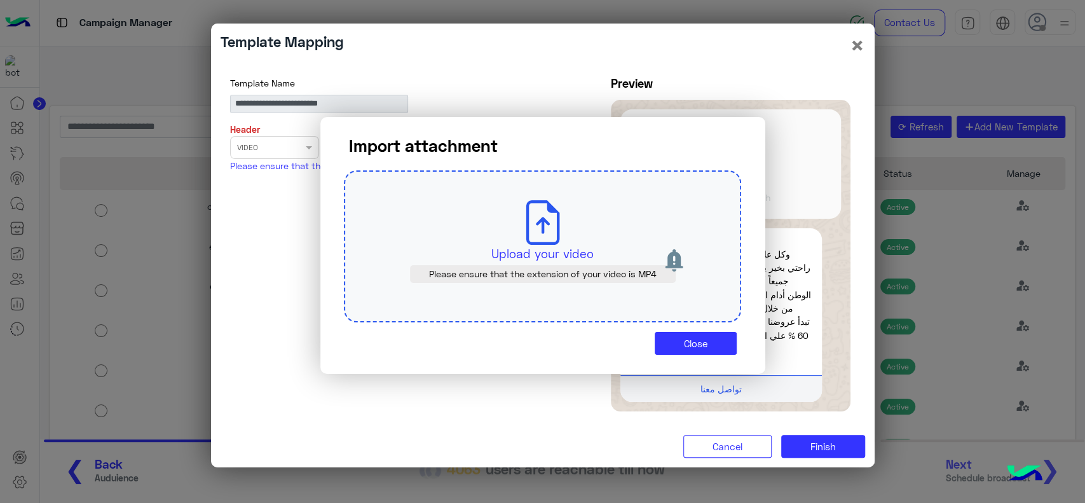
click at [508, 257] on p "Upload your video" at bounding box center [543, 254] width 338 height 18
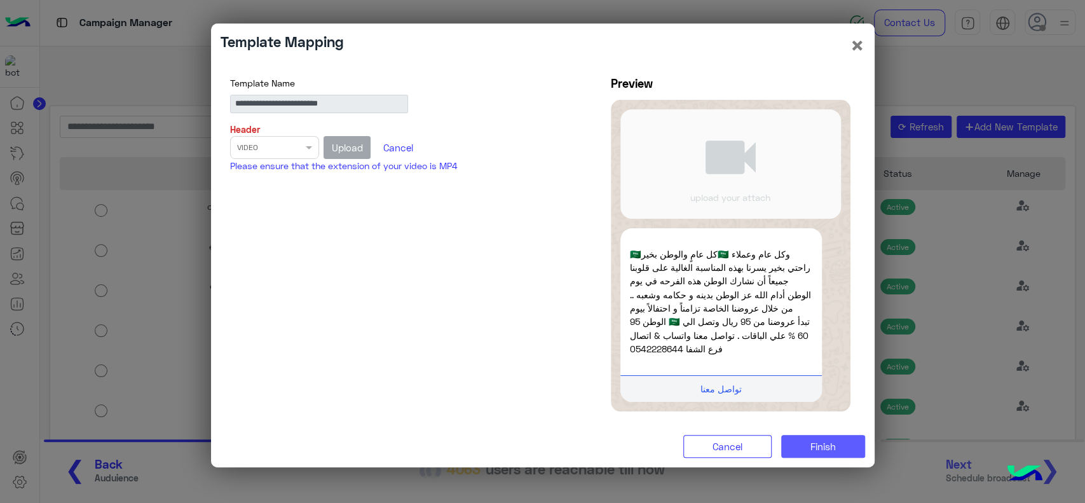
click at [814, 451] on span "Finish" at bounding box center [823, 446] width 25 height 11
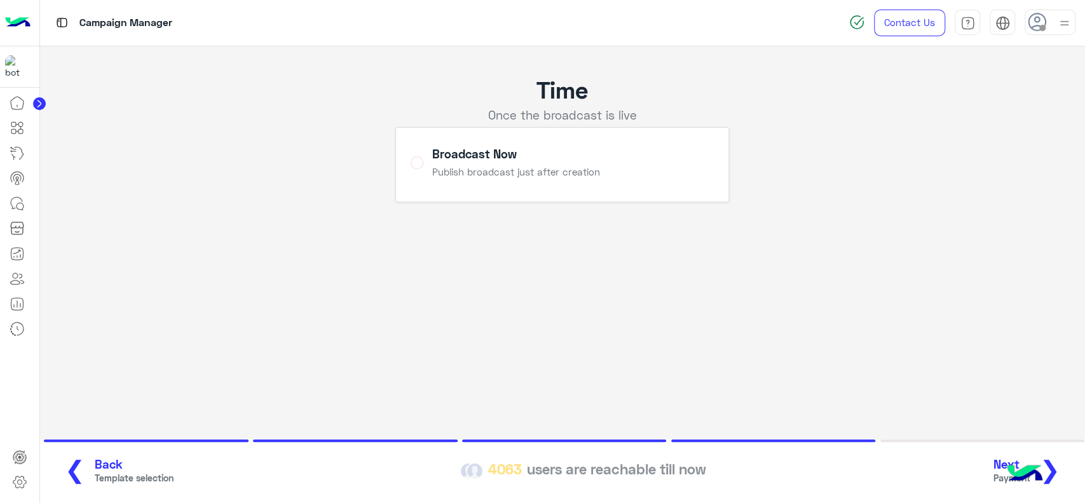
click at [1055, 464] on span "❯" at bounding box center [1050, 469] width 20 height 29
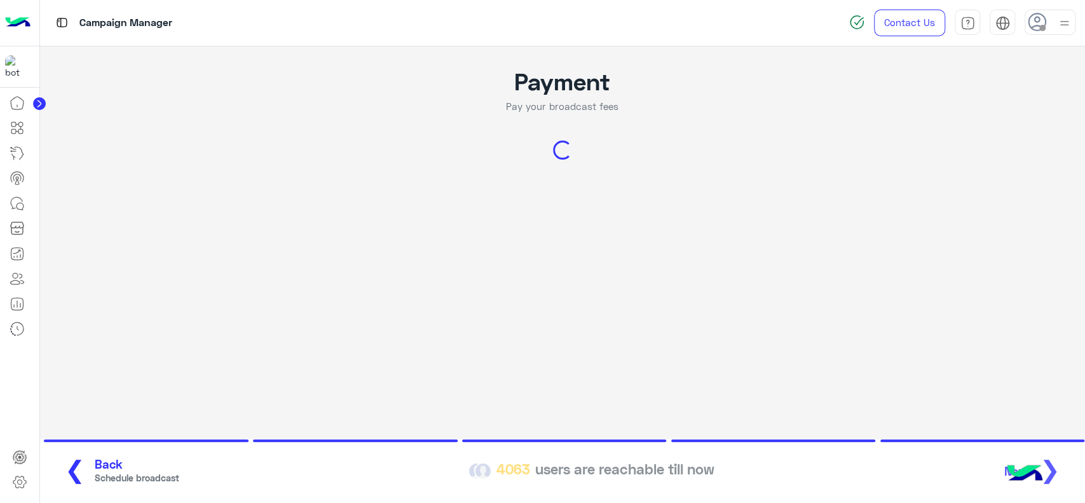
click at [1041, 141] on app-broadcast-wa-creation "Payment Pay your broadcast fees Loading... ❮ Back Schedule broadcast 4063 users…" at bounding box center [563, 144] width 1046 height 196
click at [106, 293] on app-broadcast "Payment Pay your broadcast fees Loading... ❮ Back Schedule broadcast 4063 users…" at bounding box center [563, 273] width 1046 height 454
click at [120, 238] on app-broadcast-wa-creation "Payment Pay your broadcast fees Loading... ❮ Back Schedule broadcast 4063 users…" at bounding box center [563, 144] width 1046 height 196
click at [107, 471] on span "Schedule broadcast" at bounding box center [137, 477] width 85 height 13
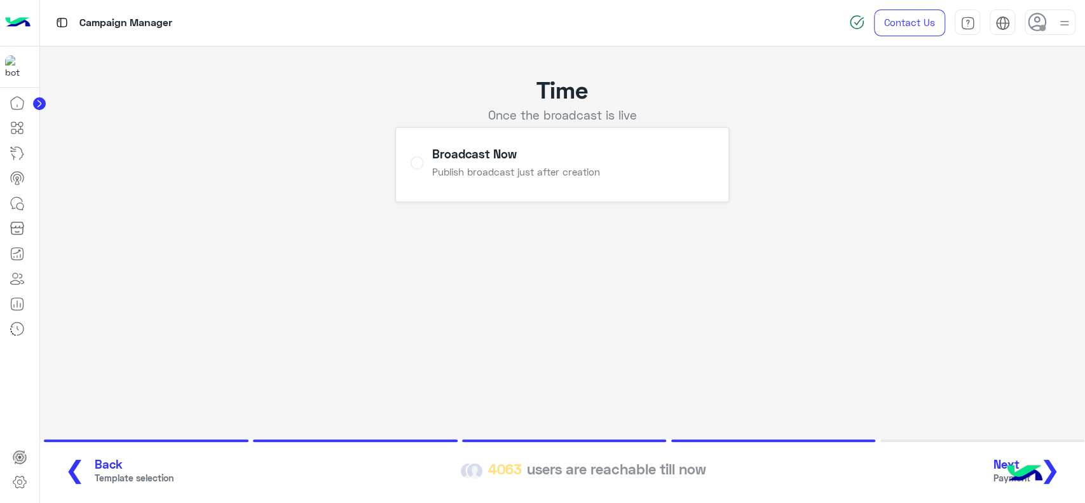
click at [107, 471] on span "Template selection" at bounding box center [134, 477] width 79 height 13
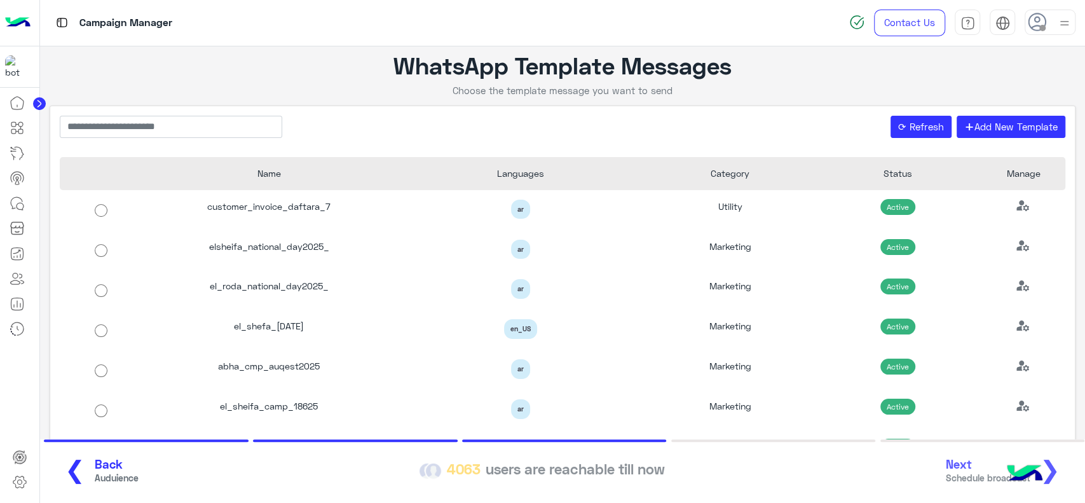
click at [95, 470] on span "Back" at bounding box center [117, 464] width 44 height 15
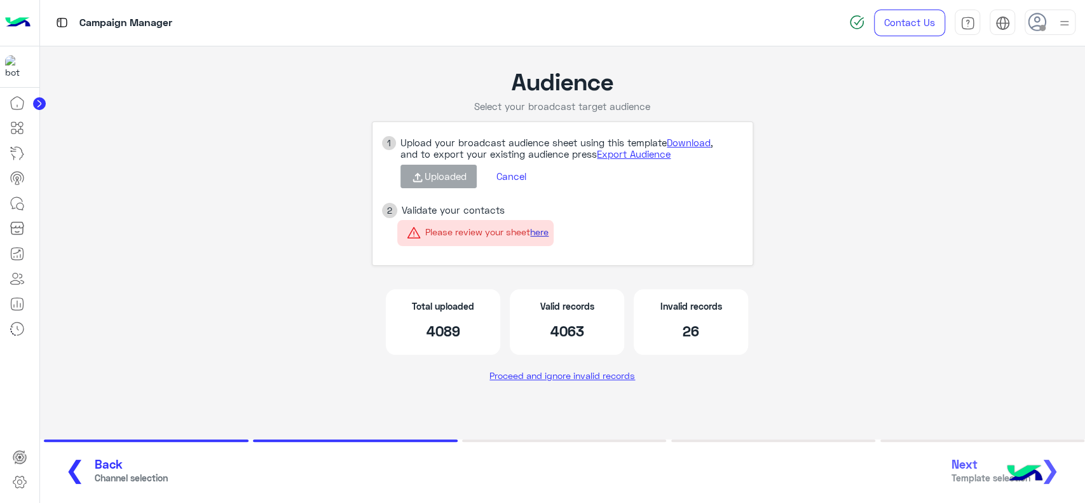
click at [540, 233] on link "here" at bounding box center [539, 231] width 18 height 11
click at [19, 179] on icon at bounding box center [17, 177] width 15 height 15
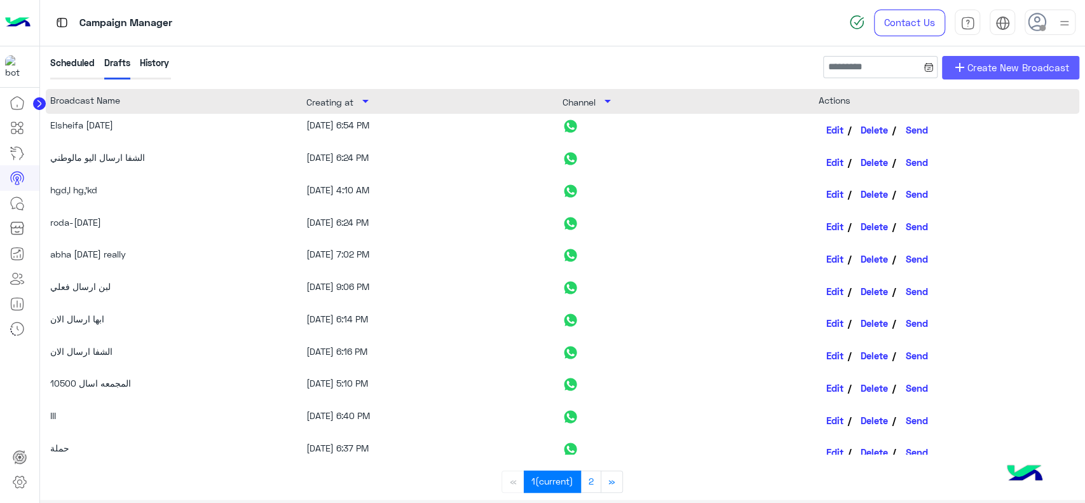
click at [987, 67] on span "Create New Broadcast" at bounding box center [1019, 67] width 102 height 15
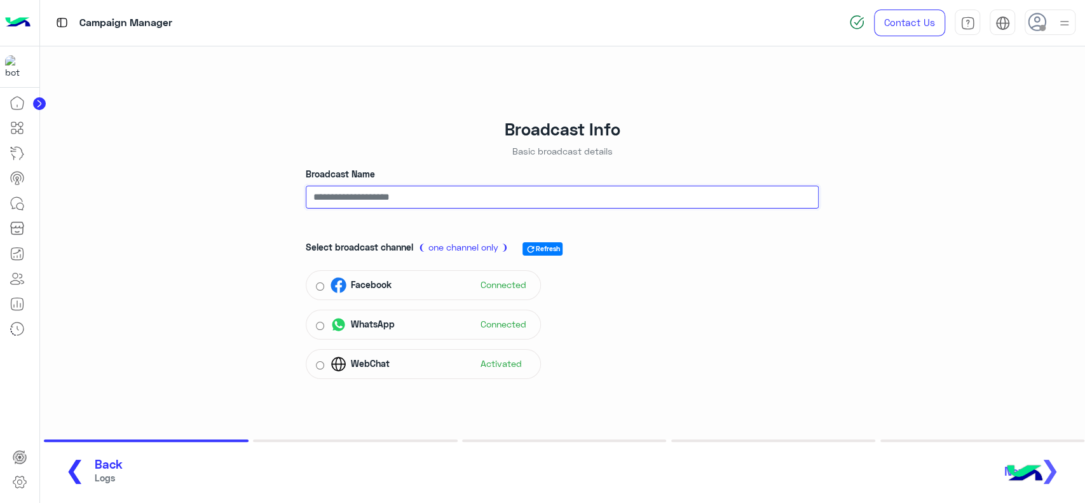
click at [479, 191] on input "Broadcast Name" at bounding box center [562, 197] width 513 height 23
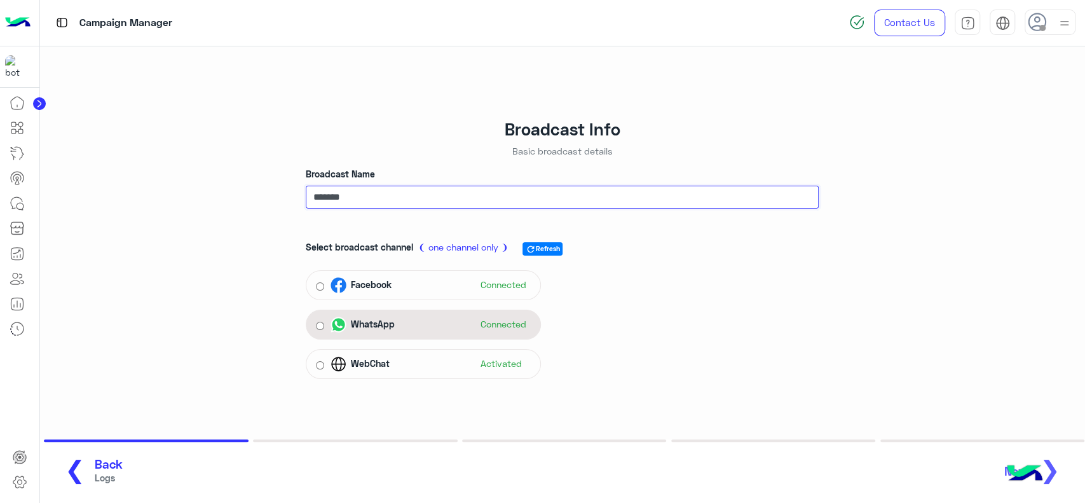
type input "*******"
click at [445, 332] on div "WhatsApp Connected" at bounding box center [431, 324] width 201 height 19
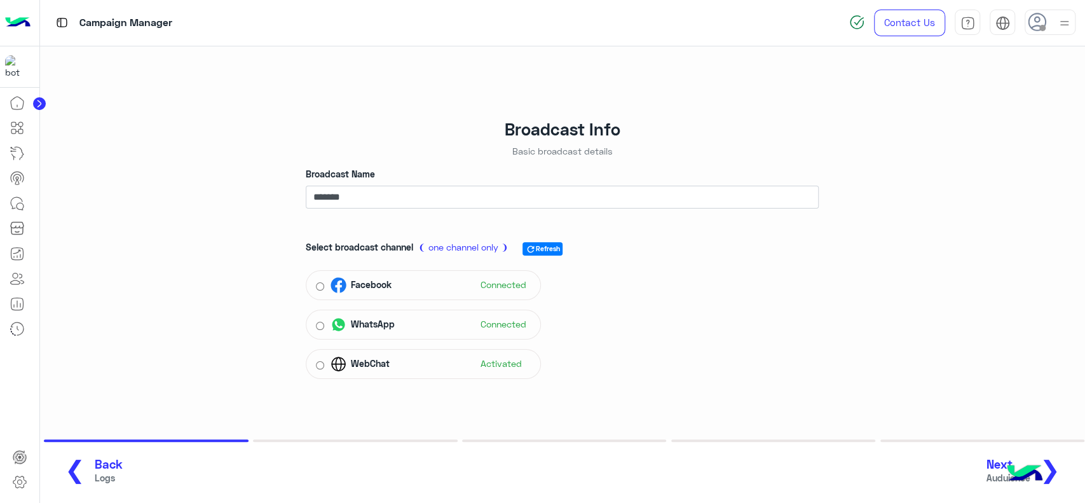
click at [1061, 476] on button "Next Auduience ❯" at bounding box center [1028, 471] width 91 height 35
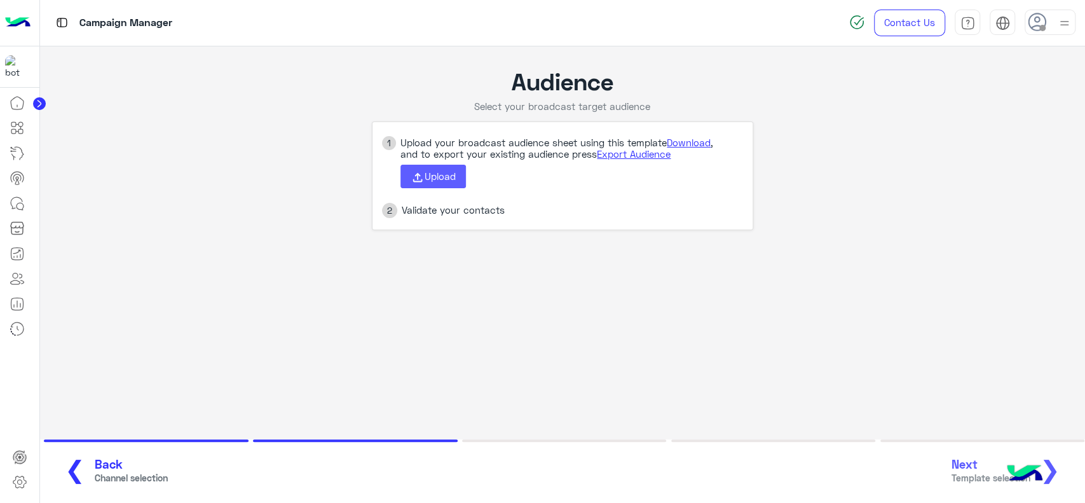
click at [432, 181] on span "Upload" at bounding box center [440, 175] width 31 height 11
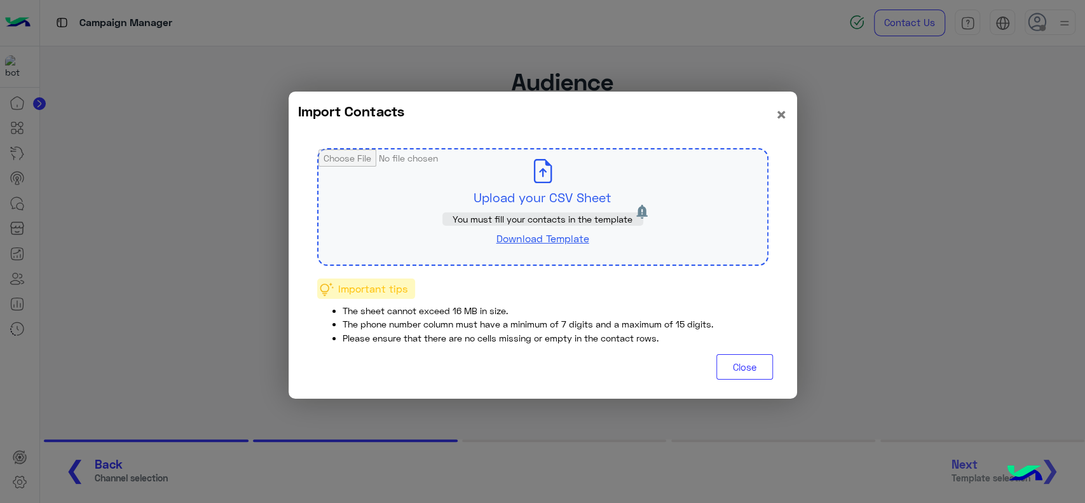
click at [457, 214] on span "You must fill your contacts in the template" at bounding box center [543, 219] width 180 height 11
click at [493, 189] on input "file" at bounding box center [543, 206] width 449 height 115
type input "**********"
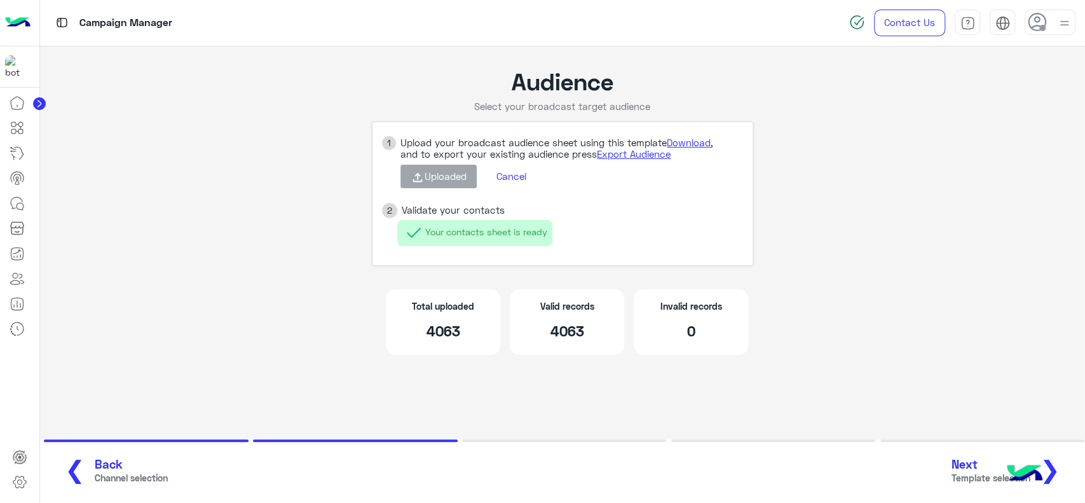
click at [1052, 469] on span "❯" at bounding box center [1050, 469] width 20 height 29
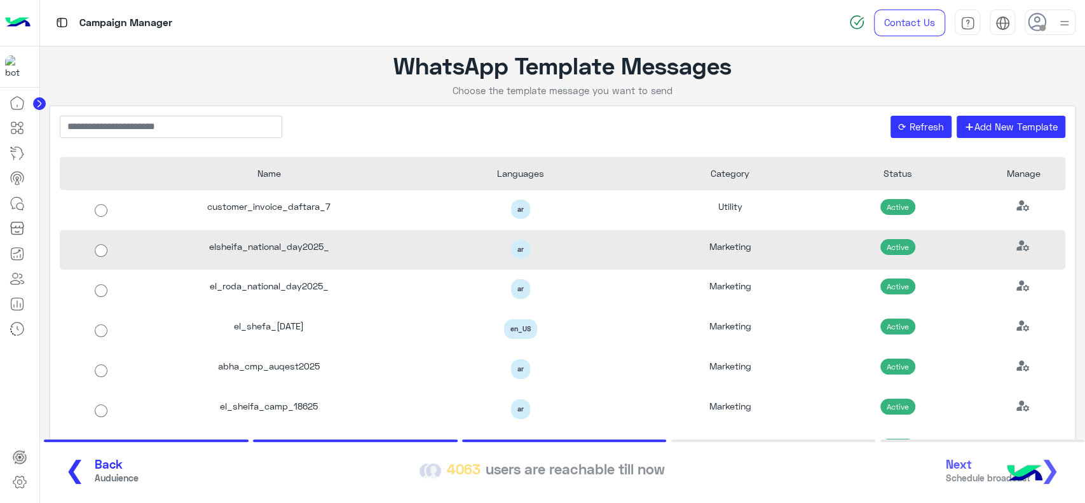
click at [669, 249] on div "Marketing" at bounding box center [731, 250] width 168 height 40
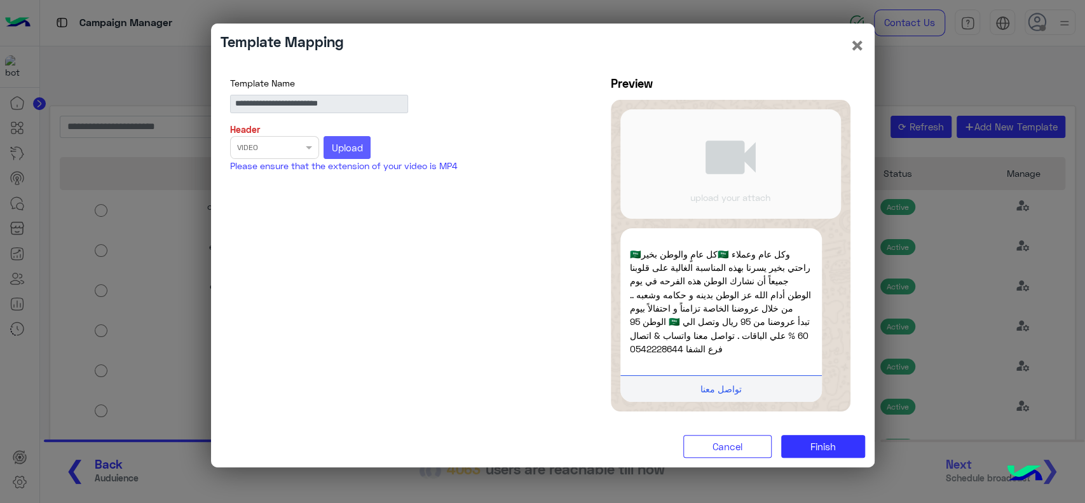
click at [366, 155] on button "Upload" at bounding box center [347, 147] width 47 height 23
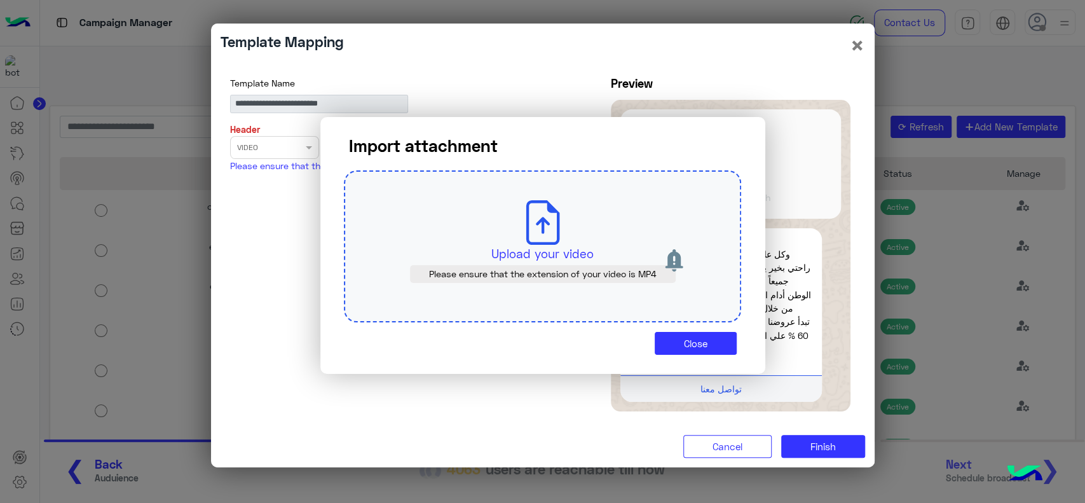
click at [530, 245] on p "Upload your video" at bounding box center [543, 254] width 338 height 18
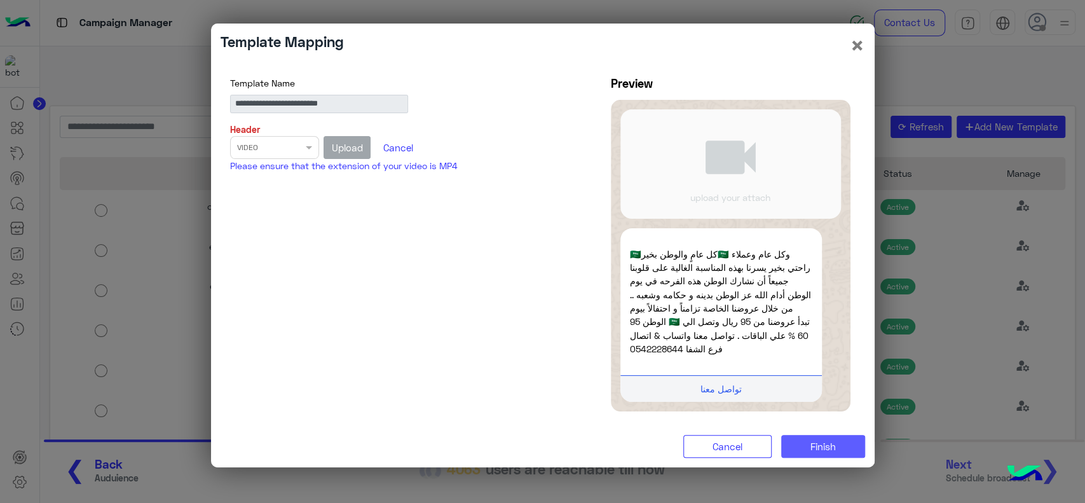
click at [809, 452] on button "Finish" at bounding box center [823, 446] width 84 height 23
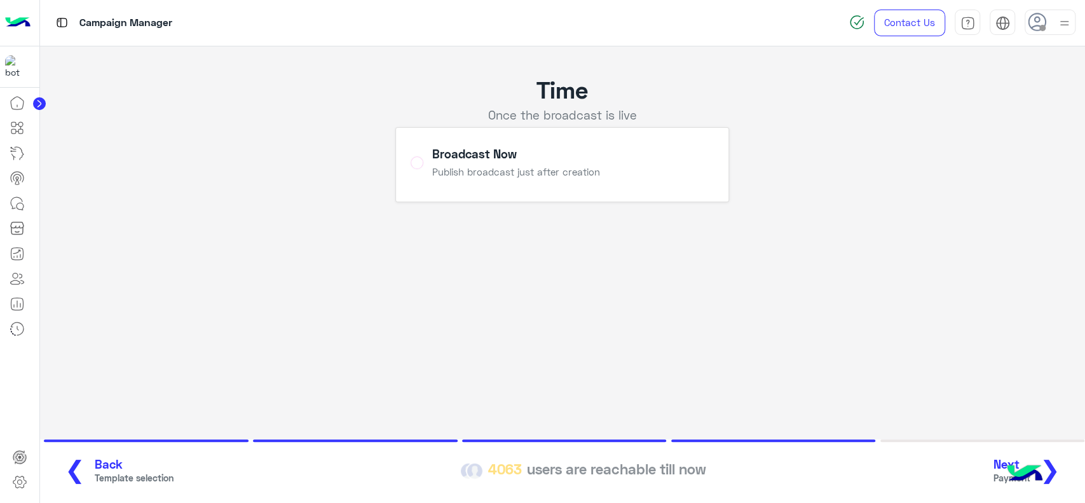
click at [1057, 463] on span "❯" at bounding box center [1050, 469] width 20 height 29
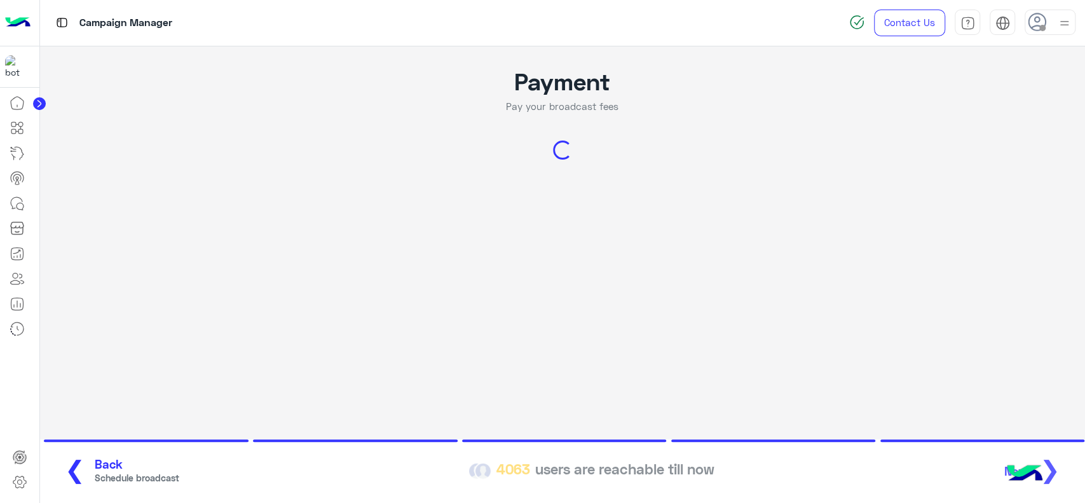
click at [110, 258] on app-broadcast "Payment Pay your broadcast fees Loading... ❮ Back Schedule broadcast 4063 users…" at bounding box center [563, 273] width 1046 height 454
click at [98, 236] on app-broadcast-wa-creation "Payment Pay your broadcast fees Loading... ❮ Back Schedule broadcast 4063 users…" at bounding box center [563, 144] width 1046 height 196
click at [21, 177] on icon at bounding box center [17, 177] width 15 height 15
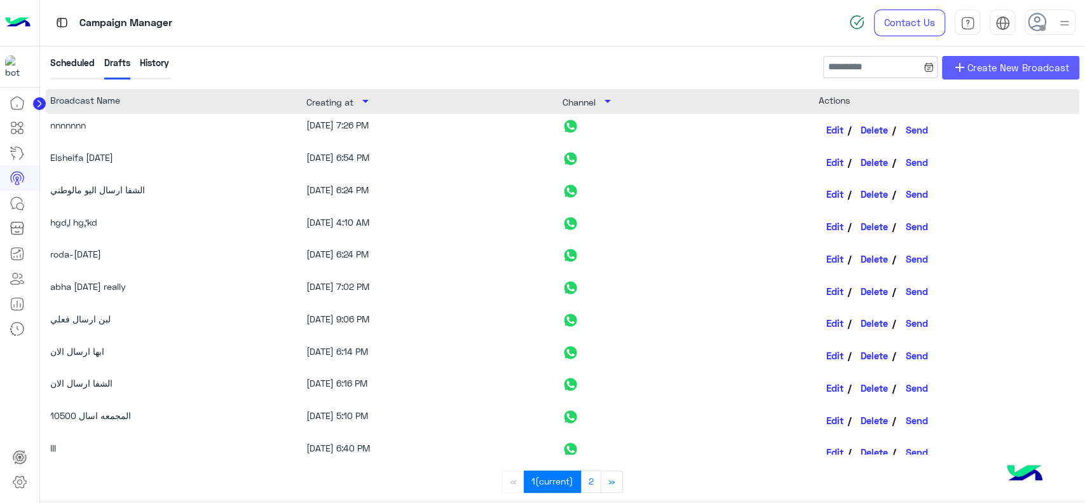
click at [1017, 67] on span "Create New Broadcast" at bounding box center [1019, 67] width 102 height 15
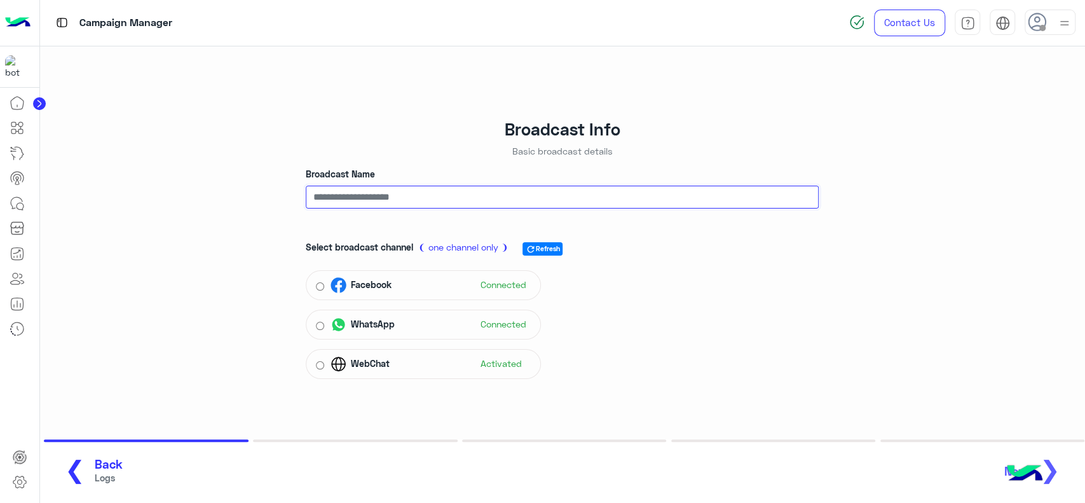
click at [441, 199] on input "Broadcast Name" at bounding box center [562, 197] width 513 height 23
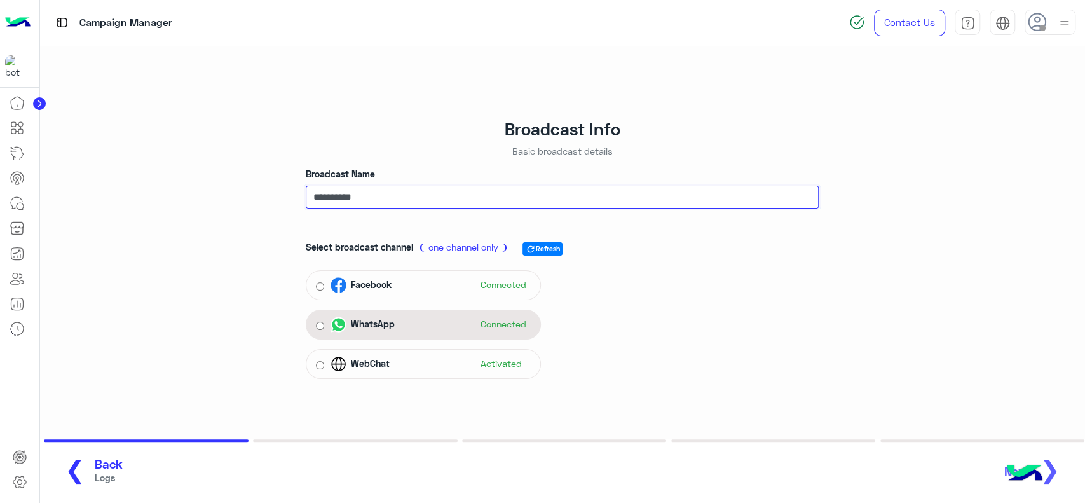
type input "*********"
click at [411, 311] on div "WhatsApp Connected" at bounding box center [423, 325] width 235 height 30
click at [417, 324] on div "WhatsApp Connected" at bounding box center [431, 324] width 201 height 19
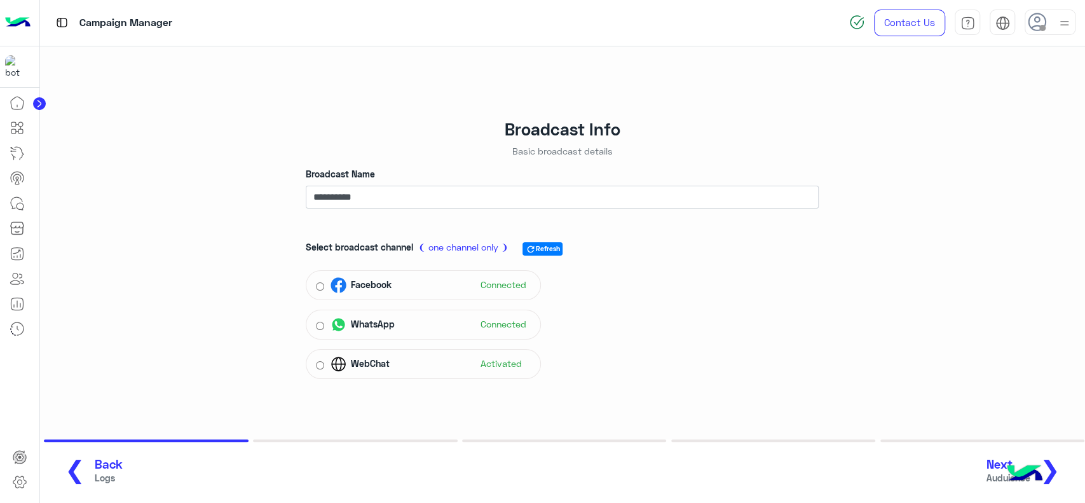
click at [1062, 462] on button "Next Auduience ❯" at bounding box center [1028, 471] width 91 height 35
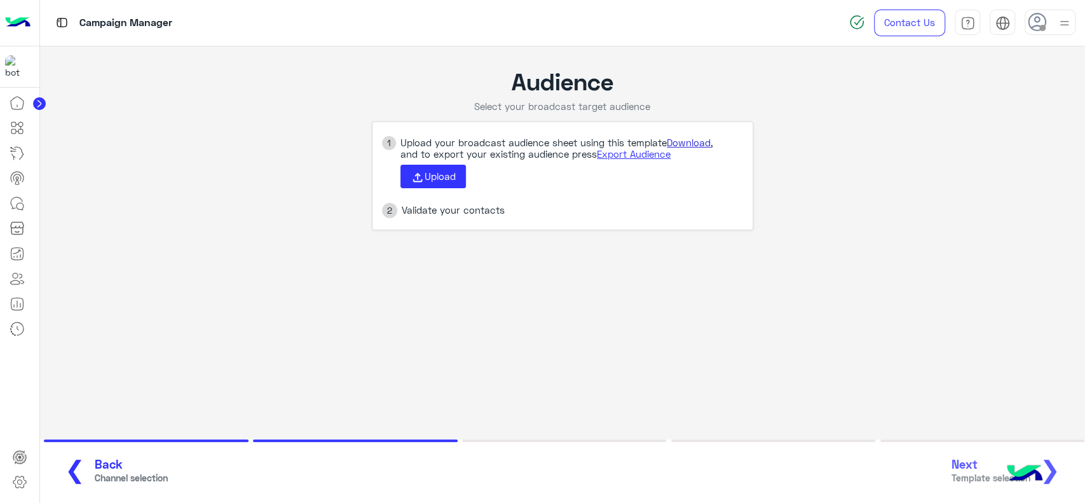
click at [685, 148] on link "Download" at bounding box center [689, 142] width 44 height 11
click at [422, 175] on icon at bounding box center [418, 177] width 14 height 14
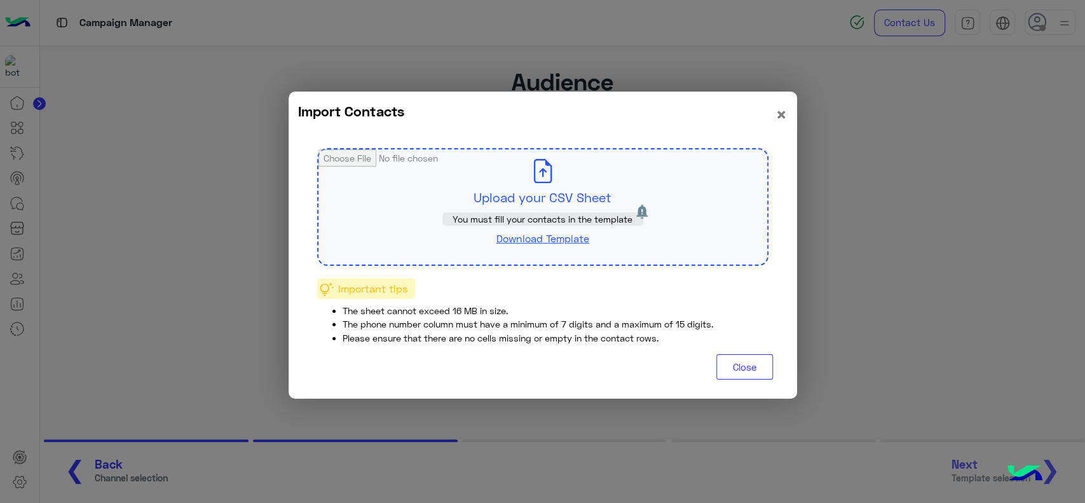
click at [538, 195] on input "file" at bounding box center [543, 206] width 449 height 115
type input "**********"
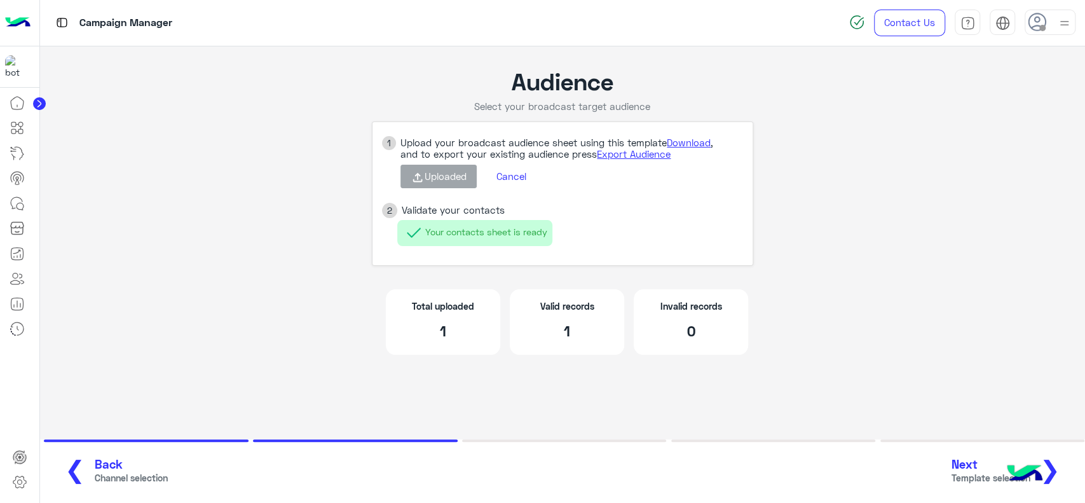
click at [1053, 462] on span "❯" at bounding box center [1050, 469] width 20 height 29
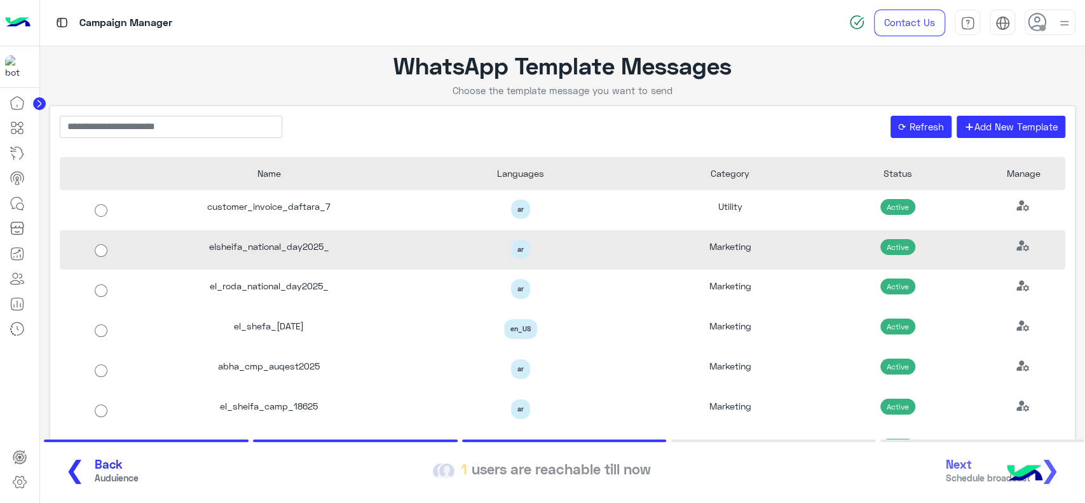
click at [444, 268] on div "ar" at bounding box center [521, 250] width 252 height 40
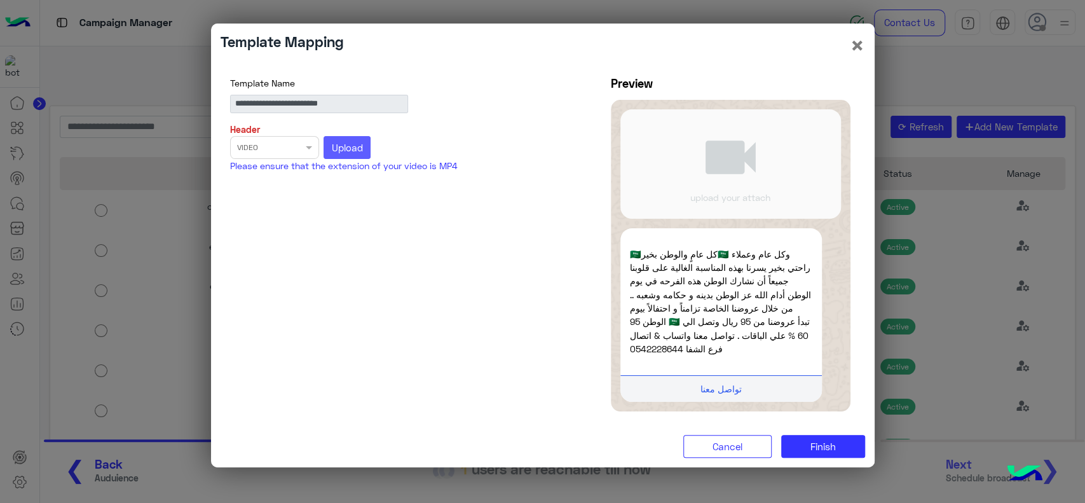
click at [365, 151] on button "Upload" at bounding box center [347, 147] width 47 height 23
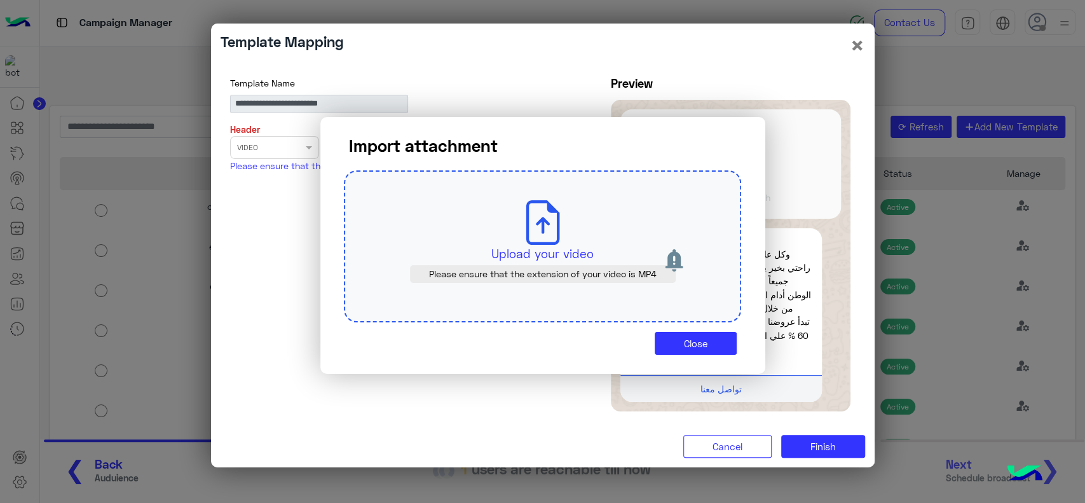
click at [522, 257] on p "Upload your video" at bounding box center [543, 254] width 338 height 18
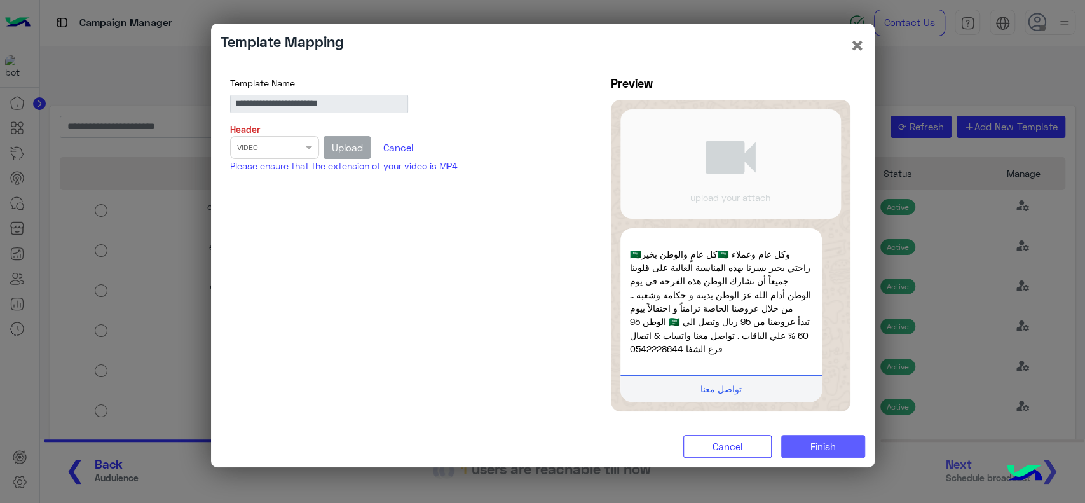
click at [800, 450] on button "Finish" at bounding box center [823, 446] width 84 height 23
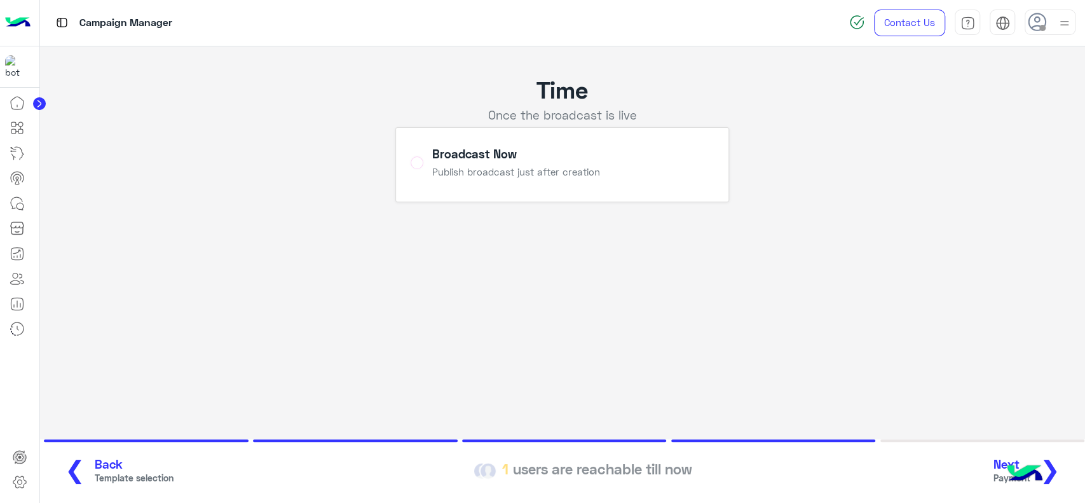
click at [1058, 469] on span "❯" at bounding box center [1050, 469] width 20 height 29
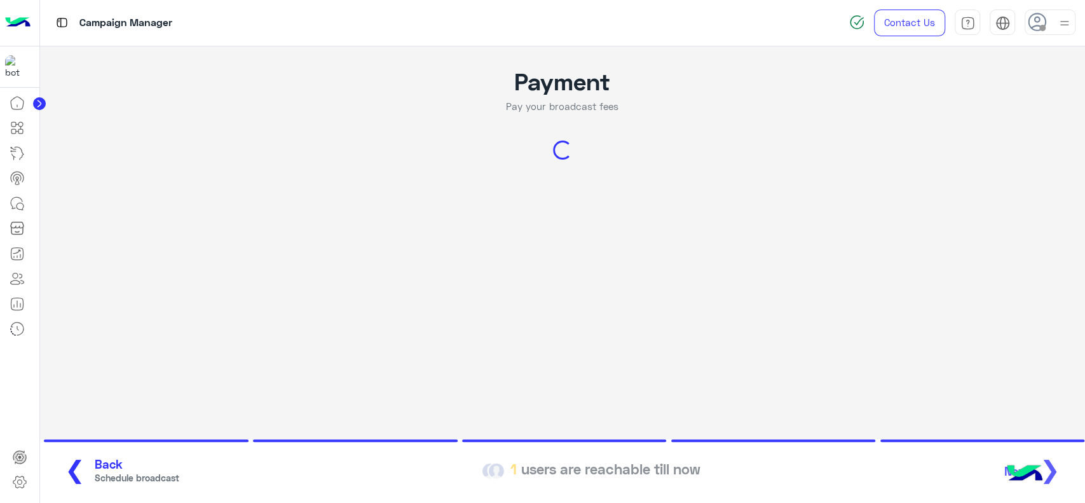
click at [876, 216] on app-broadcast-wa-creation "Payment Pay your broadcast fees Loading... ❮ Back Schedule broadcast 1 users ar…" at bounding box center [563, 144] width 1046 height 196
click at [107, 210] on app-broadcast-wa-creation "Payment Pay your broadcast fees Loading... ❮ Back Schedule broadcast 1 users ar…" at bounding box center [563, 144] width 1046 height 196
click at [90, 259] on app-broadcast "Payment Pay your broadcast fees Loading... ❮ Back Schedule broadcast 1 users ar…" at bounding box center [563, 273] width 1046 height 454
click at [95, 469] on span "Back" at bounding box center [137, 464] width 85 height 15
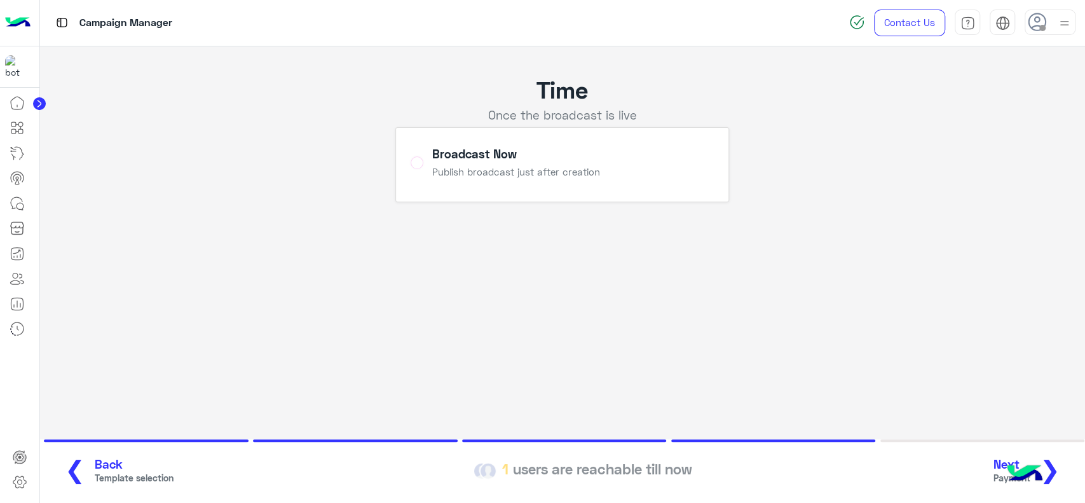
click at [95, 469] on span "Back" at bounding box center [134, 464] width 79 height 15
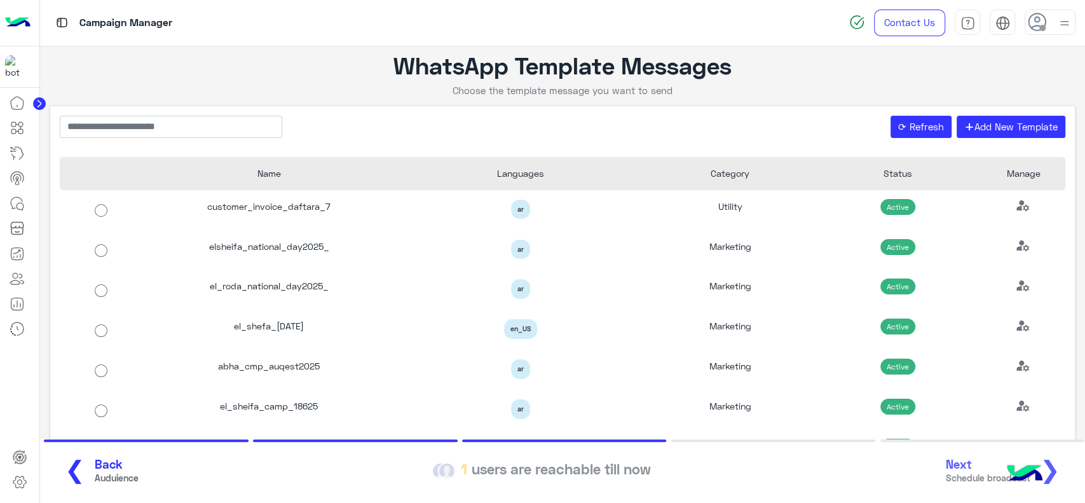
click at [95, 469] on span "Back" at bounding box center [117, 464] width 44 height 15
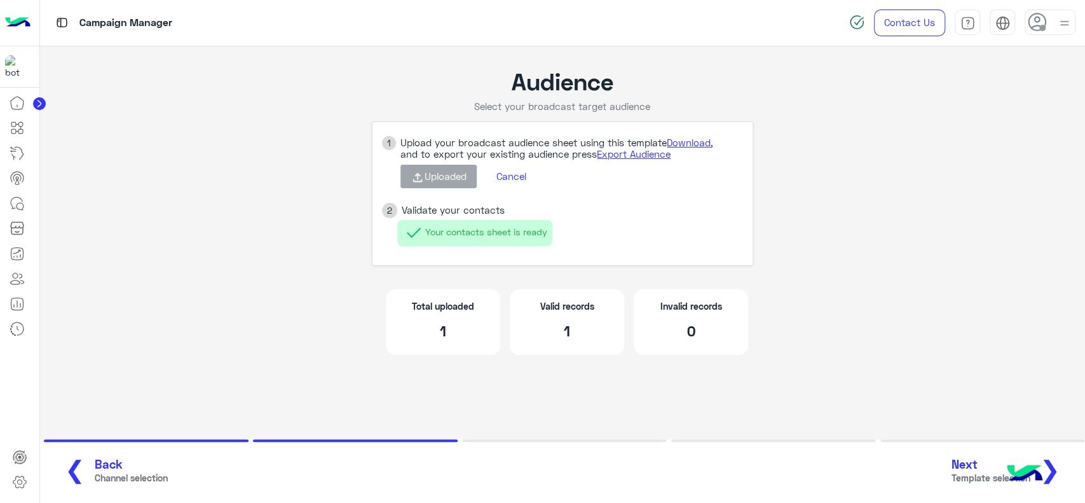
click at [122, 287] on app-broadcast-wa-creation "Audience Select your broadcast target audience 1 Upload your broadcast audience…" at bounding box center [563, 218] width 1046 height 344
click at [690, 144] on link "Download" at bounding box center [689, 142] width 44 height 11
click at [75, 315] on app-broadcast-wa-creation "Audience Select your broadcast target audience 1 Upload your broadcast audience…" at bounding box center [563, 218] width 1046 height 344
click at [504, 177] on button "Cancel" at bounding box center [510, 177] width 49 height 22
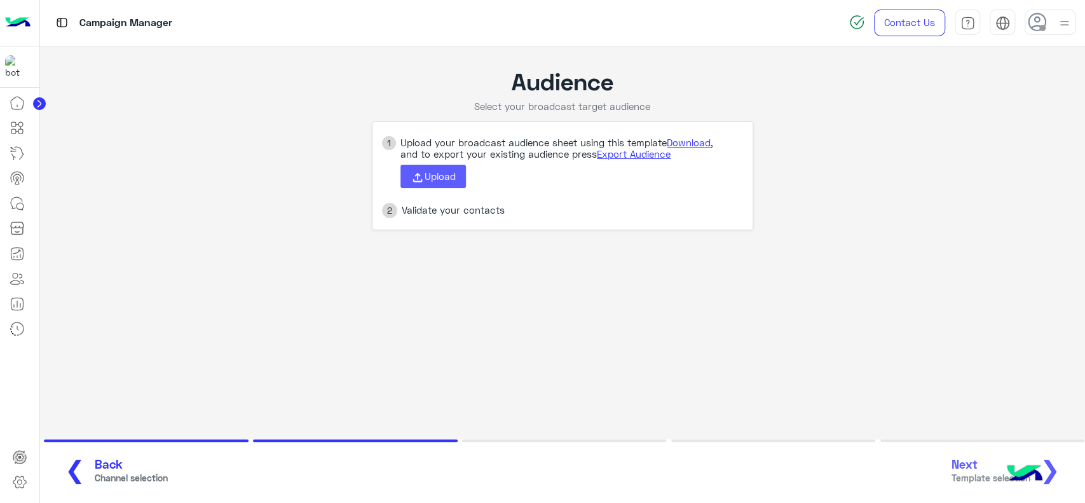
click at [434, 174] on span "Upload" at bounding box center [440, 175] width 31 height 11
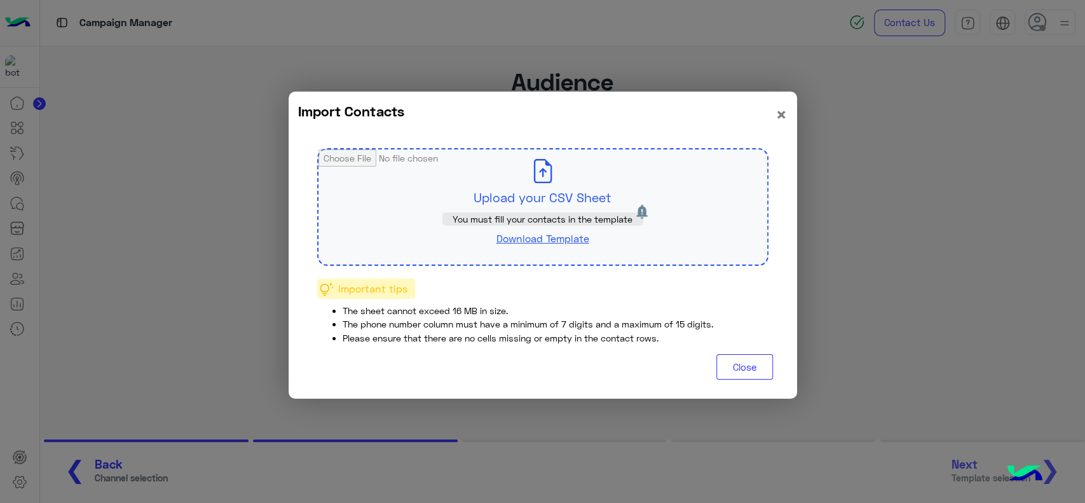
click at [449, 181] on input "file" at bounding box center [543, 206] width 449 height 115
type input "**********"
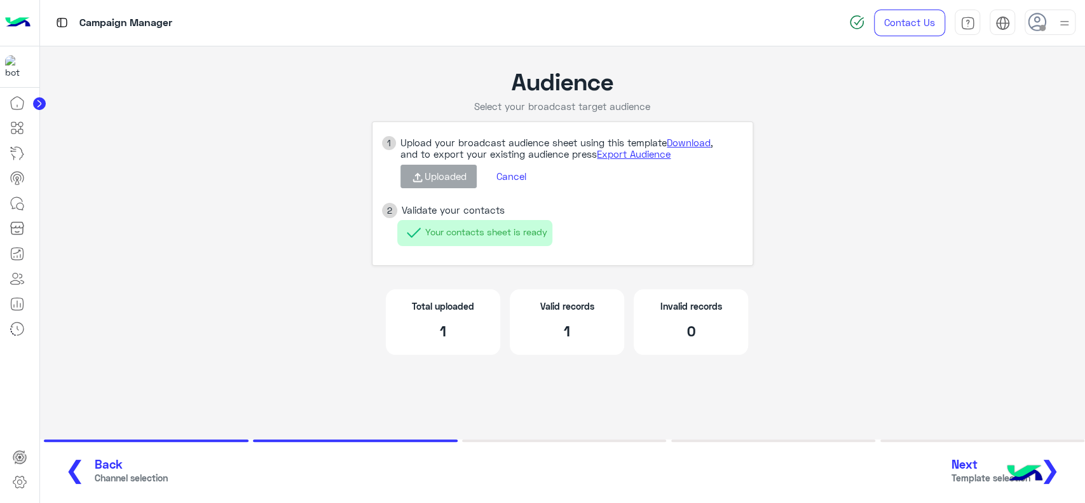
click at [116, 295] on app-broadcast-wa-creation "Audience Select your broadcast target audience 1 Upload your broadcast audience…" at bounding box center [563, 218] width 1046 height 344
click at [1061, 469] on button "Next Template selection ❯" at bounding box center [1011, 471] width 126 height 35
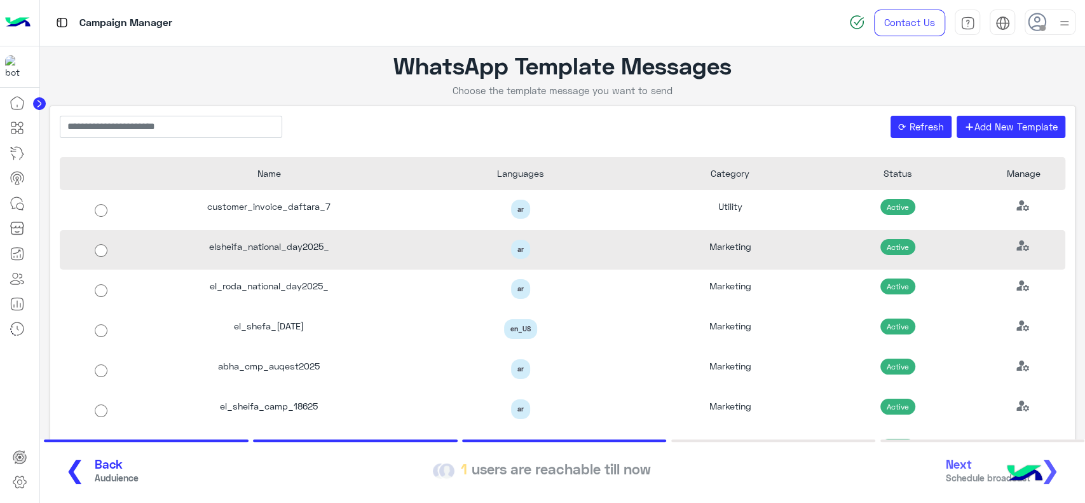
click at [612, 267] on div "ar" at bounding box center [521, 250] width 252 height 40
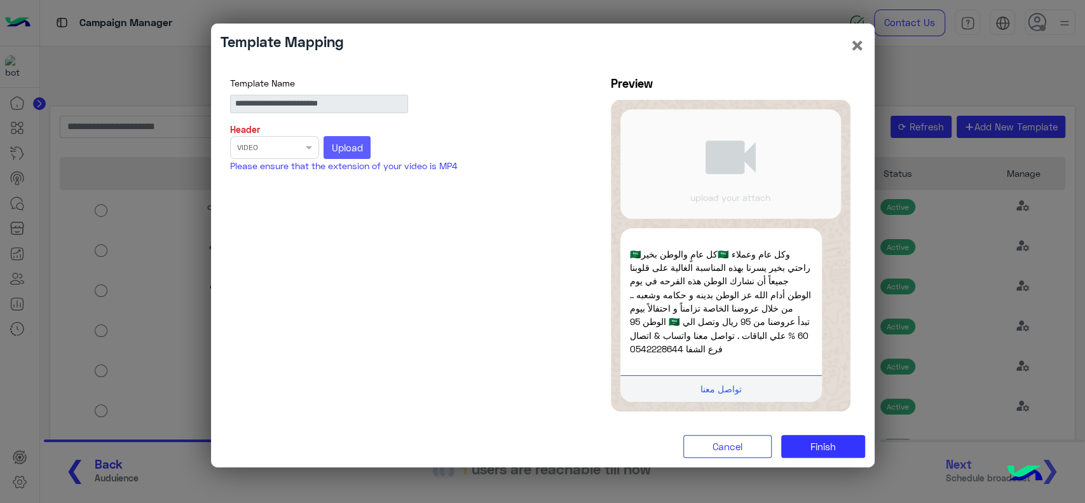
click at [350, 148] on span "Upload" at bounding box center [347, 147] width 31 height 11
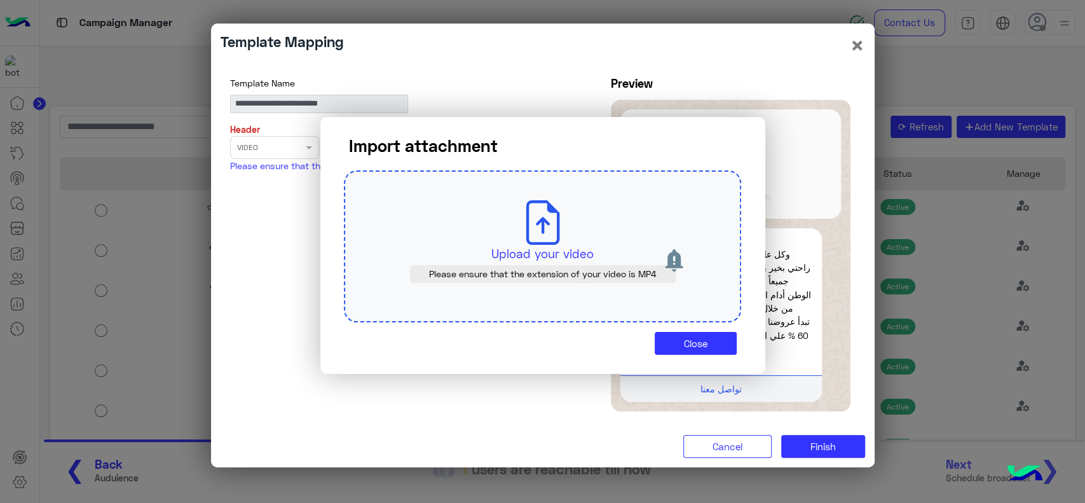
click at [553, 252] on p "Upload your video" at bounding box center [543, 254] width 338 height 18
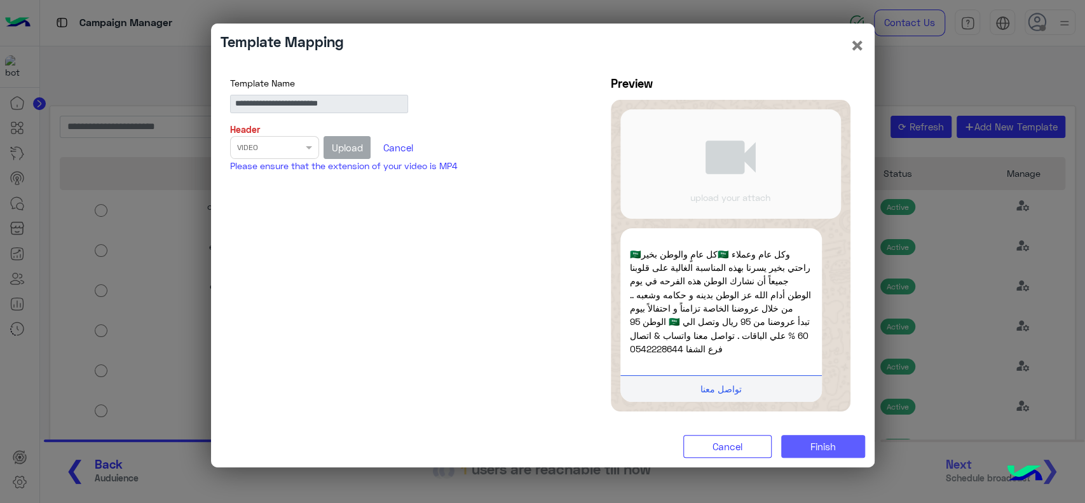
click at [829, 448] on span "Finish" at bounding box center [823, 446] width 25 height 11
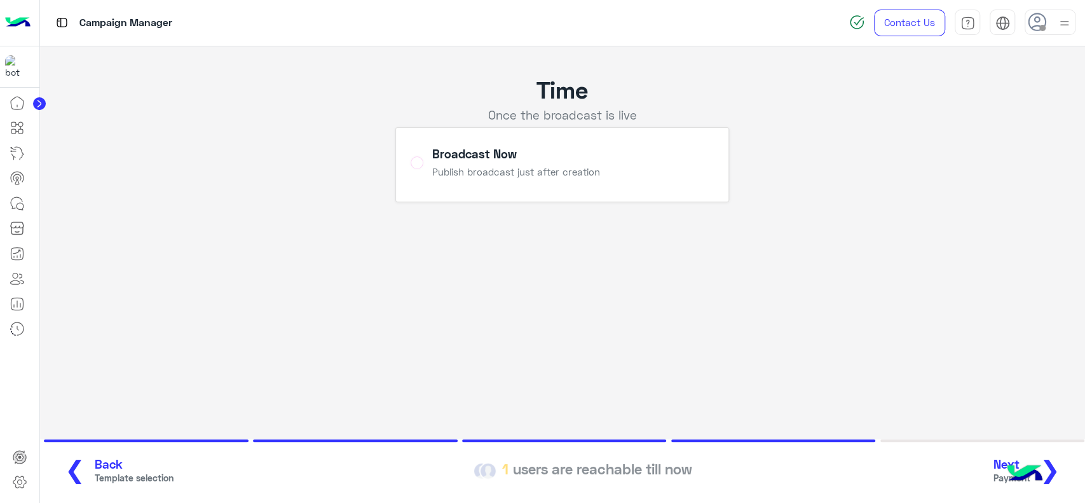
click at [1055, 468] on span "❯" at bounding box center [1050, 469] width 20 height 29
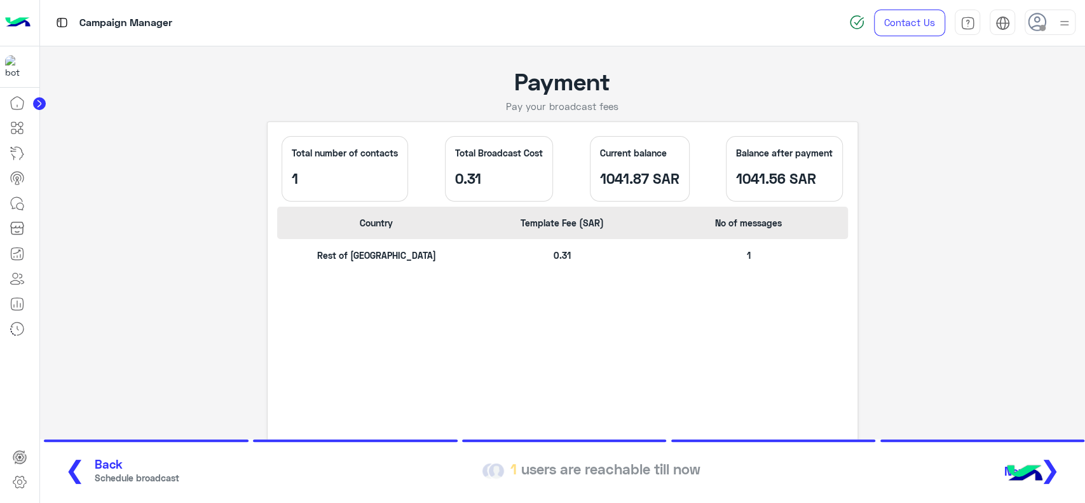
click at [1063, 467] on button "Next ❯" at bounding box center [1037, 471] width 73 height 35
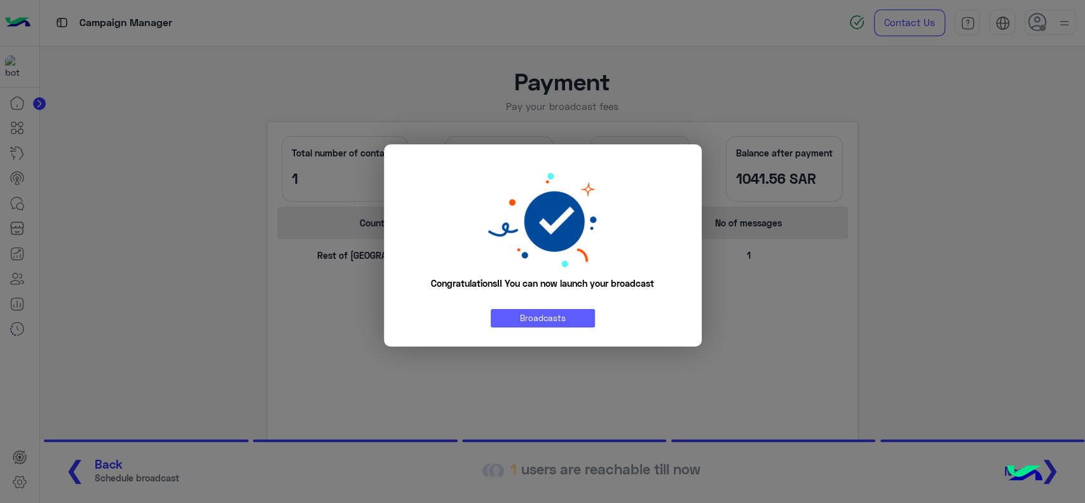
click at [586, 324] on link "Broadcasts" at bounding box center [543, 318] width 104 height 18
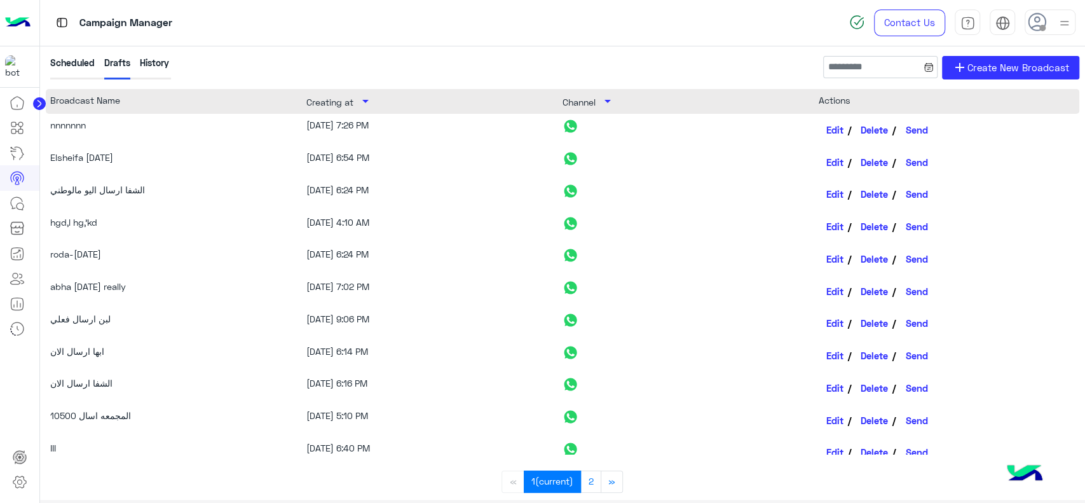
click at [964, 250] on div "Edit Delete Send" at bounding box center [947, 258] width 256 height 23
click at [825, 165] on link "Edit" at bounding box center [835, 162] width 33 height 22
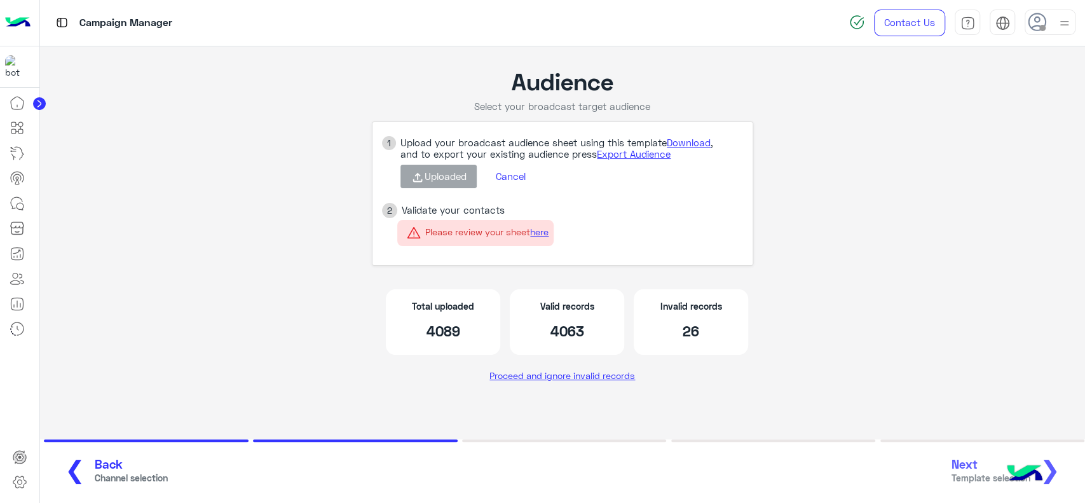
click at [509, 182] on button "Cancel" at bounding box center [510, 177] width 49 height 22
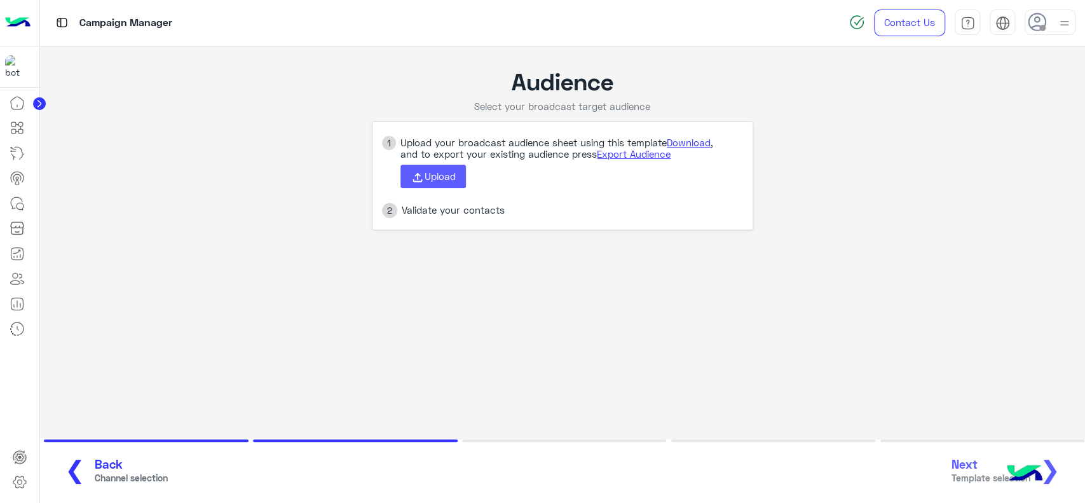
click at [417, 178] on use at bounding box center [418, 178] width 10 height 10
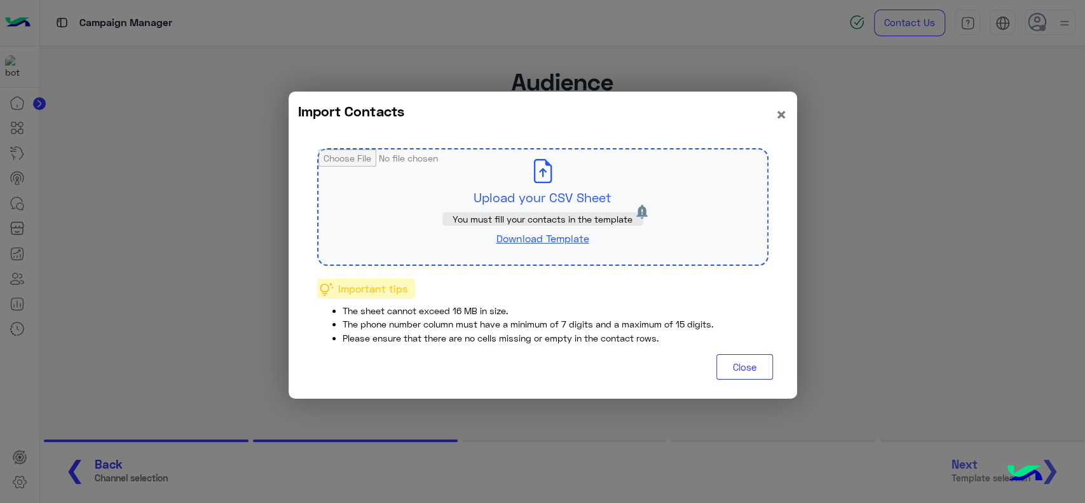
click at [417, 178] on input "file" at bounding box center [543, 206] width 449 height 115
type input "**********"
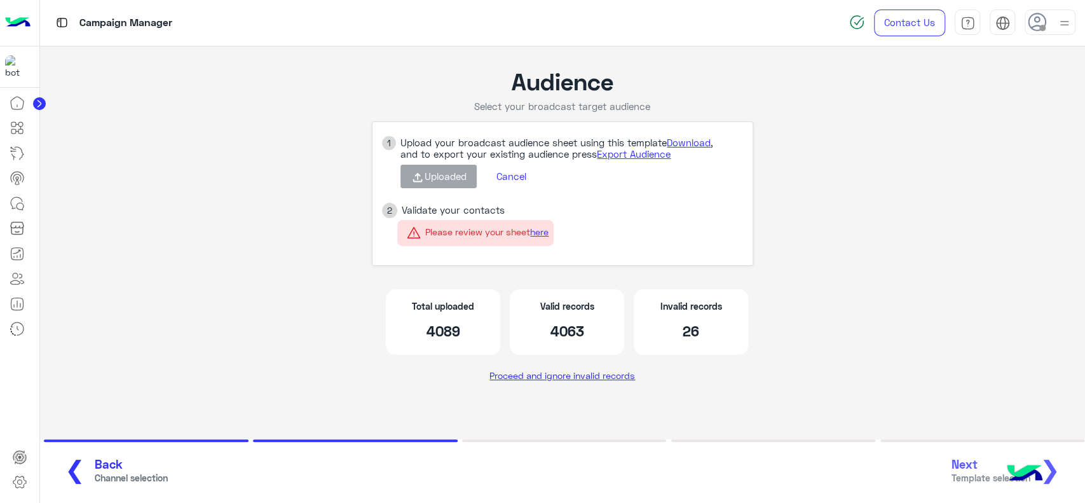
click at [598, 379] on link "Proceed and ignore invalid records" at bounding box center [562, 375] width 155 height 23
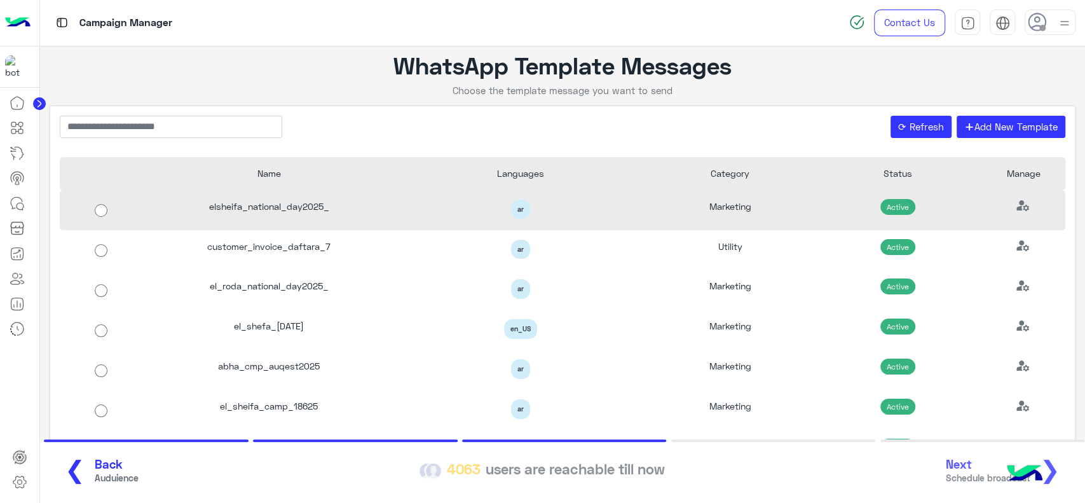
click at [649, 205] on div "Marketing" at bounding box center [731, 210] width 168 height 40
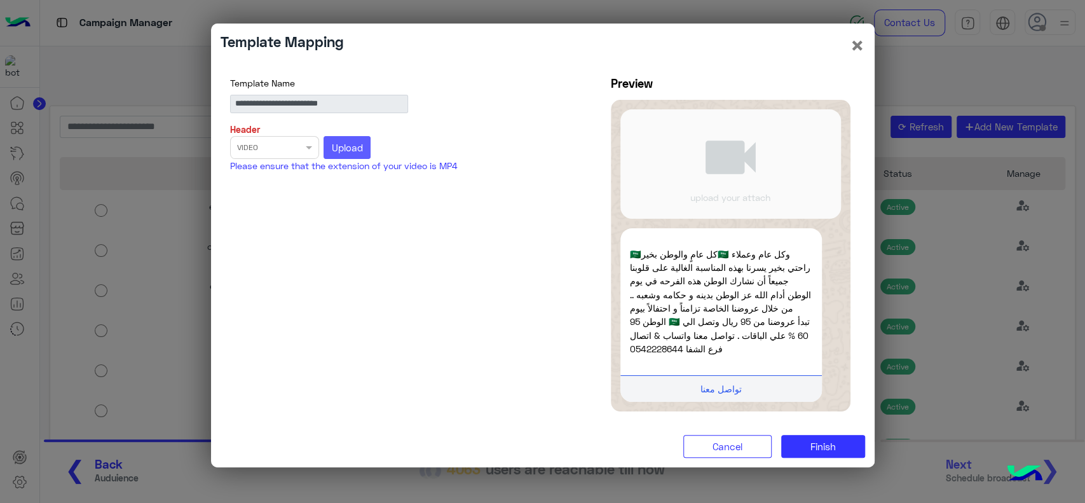
click at [352, 150] on span "Upload" at bounding box center [347, 147] width 31 height 11
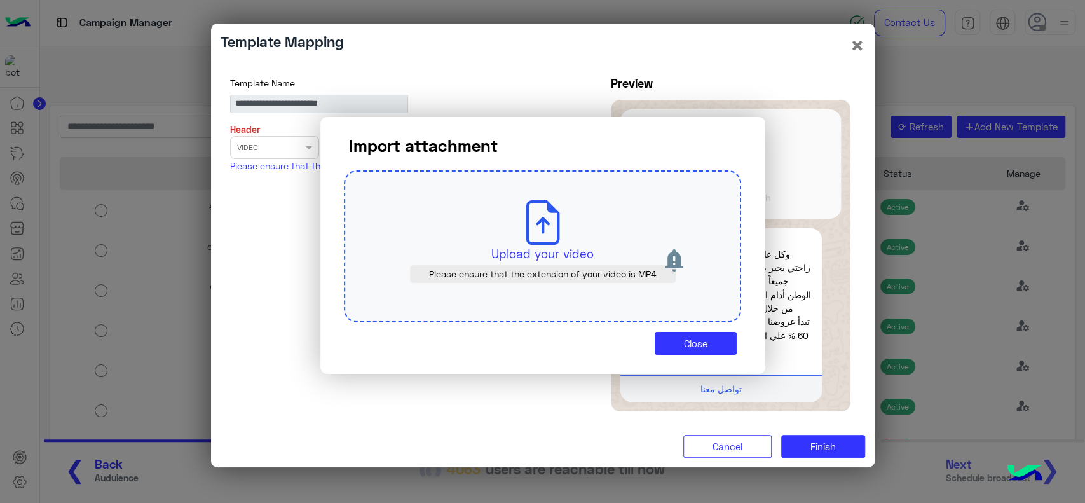
click at [518, 246] on p "Upload your video" at bounding box center [543, 254] width 338 height 18
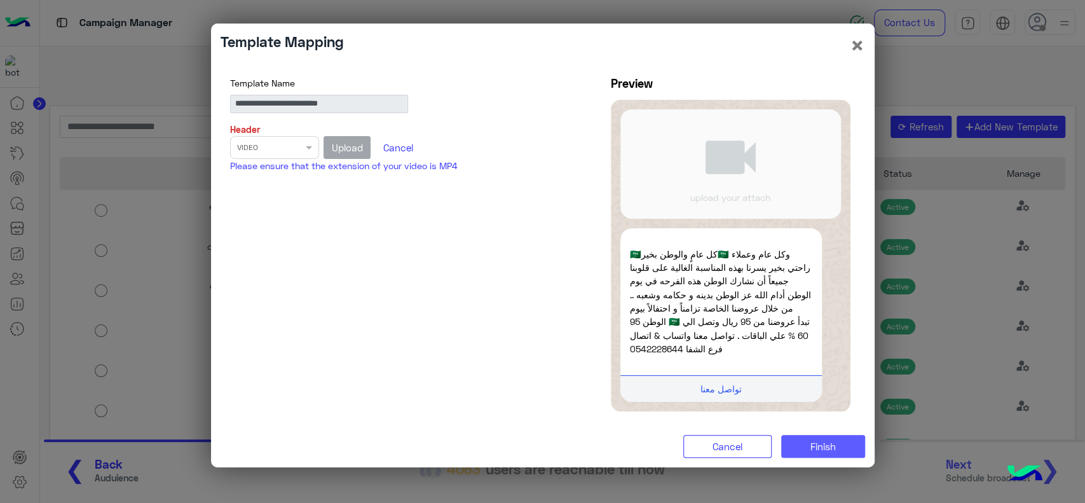
click at [822, 443] on span "Finish" at bounding box center [823, 446] width 25 height 11
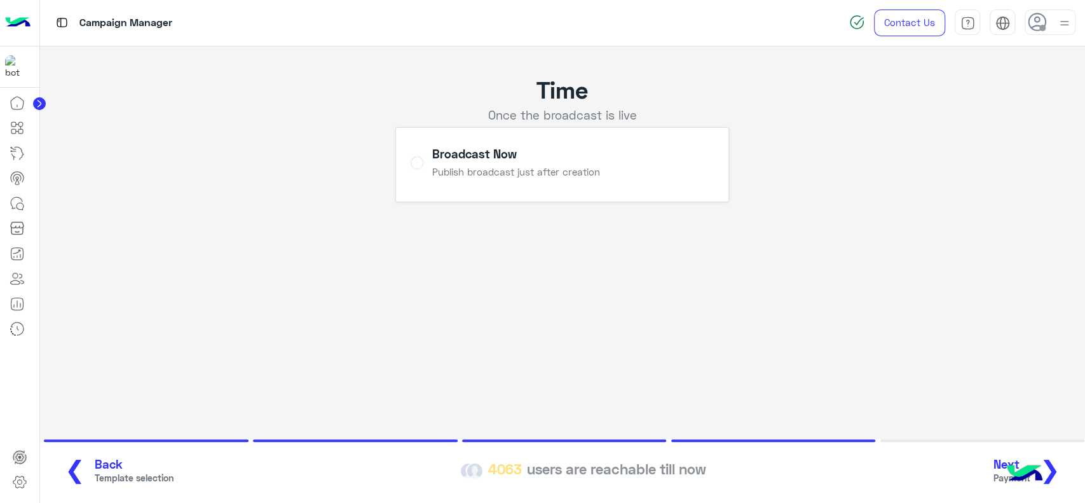
click at [1059, 467] on span "❯" at bounding box center [1050, 469] width 20 height 29
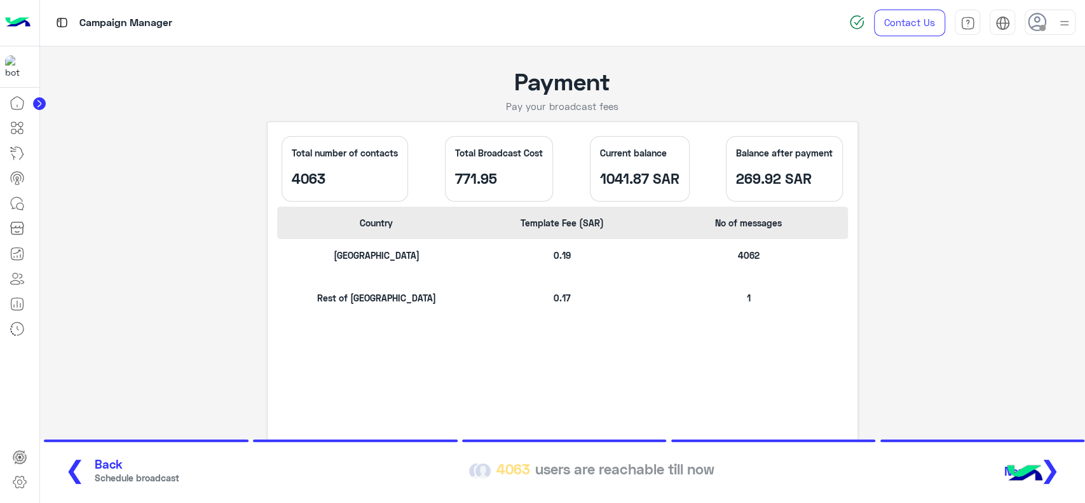
click at [1063, 467] on button "Next ❯" at bounding box center [1037, 471] width 73 height 35
click at [1057, 470] on div "❮ Back Schedule broadcast 4063 users are reachable till now Next ❯" at bounding box center [563, 471] width 1023 height 35
click at [791, 332] on div "Saudi Arabia 0.19 4062 Rest of Middle East 0.17 1" at bounding box center [562, 347] width 571 height 217
click at [745, 176] on p "269.92 SAR" at bounding box center [784, 178] width 97 height 17
click at [1056, 476] on div "❮ Back Schedule broadcast 4063 users are reachable till now Next ❯" at bounding box center [563, 471] width 1023 height 35
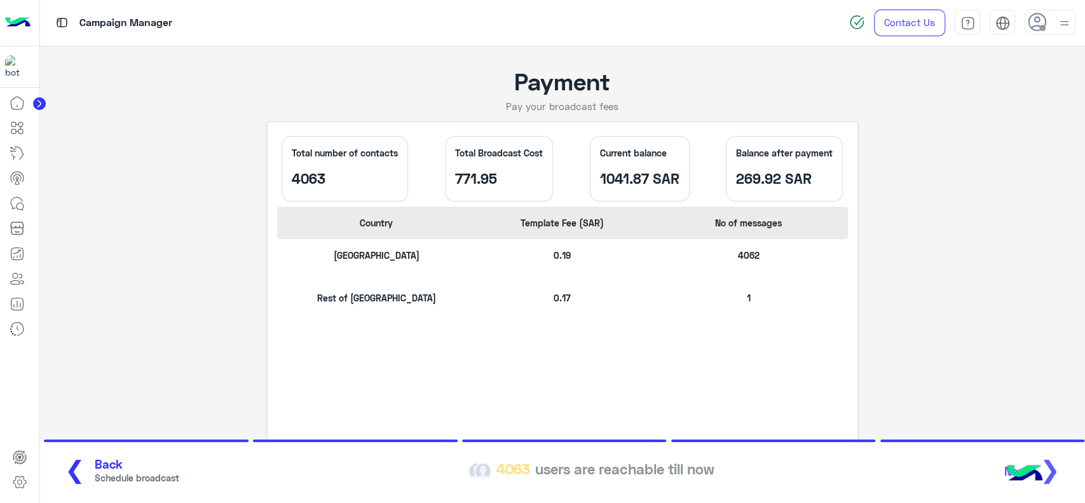
click at [1056, 476] on div "❮ Back Schedule broadcast 4063 users are reachable till now Next ❯" at bounding box center [563, 471] width 1023 height 35
click at [1059, 464] on div "❮ Back Schedule broadcast 4063 users are reachable till now Next ❯" at bounding box center [563, 471] width 1023 height 35
click at [1057, 465] on body "Campaign Manager Contact Us Help Center عربي English Payment Pay your broadcast…" at bounding box center [542, 251] width 1085 height 503
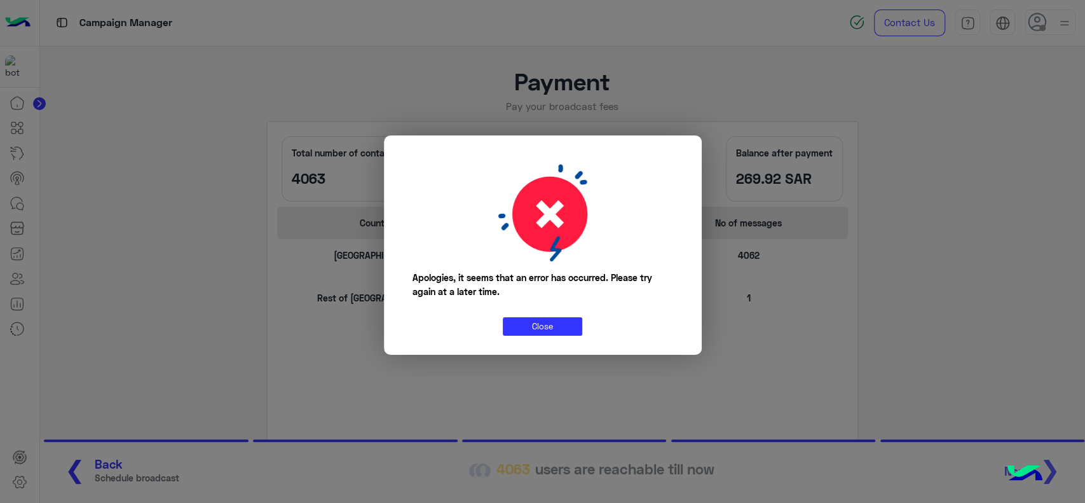
click at [1057, 465] on modal-container "Apologies, it seems that an error has occurred. Please try again at a later tim…" at bounding box center [542, 251] width 1085 height 503
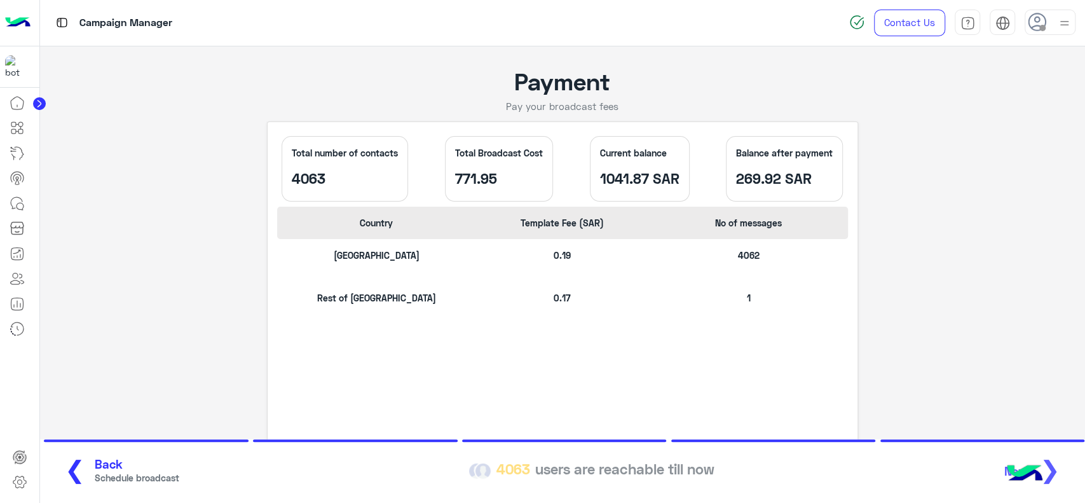
click at [1057, 465] on div "❮ Back Schedule broadcast 4063 users are reachable till now Next ❯" at bounding box center [563, 471] width 1023 height 35
click at [23, 28] on img at bounding box center [17, 23] width 25 height 27
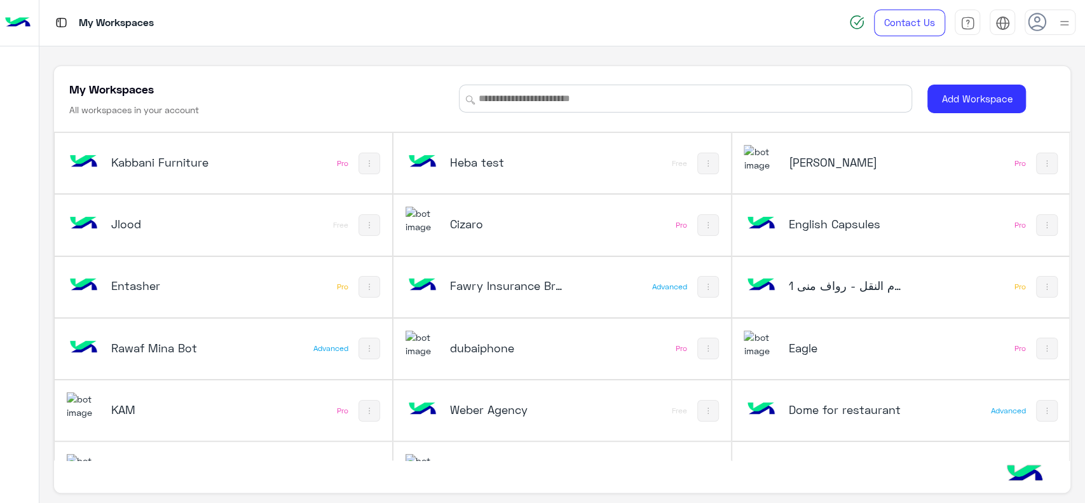
click at [810, 224] on h5 "English Capsules" at bounding box center [844, 223] width 113 height 15
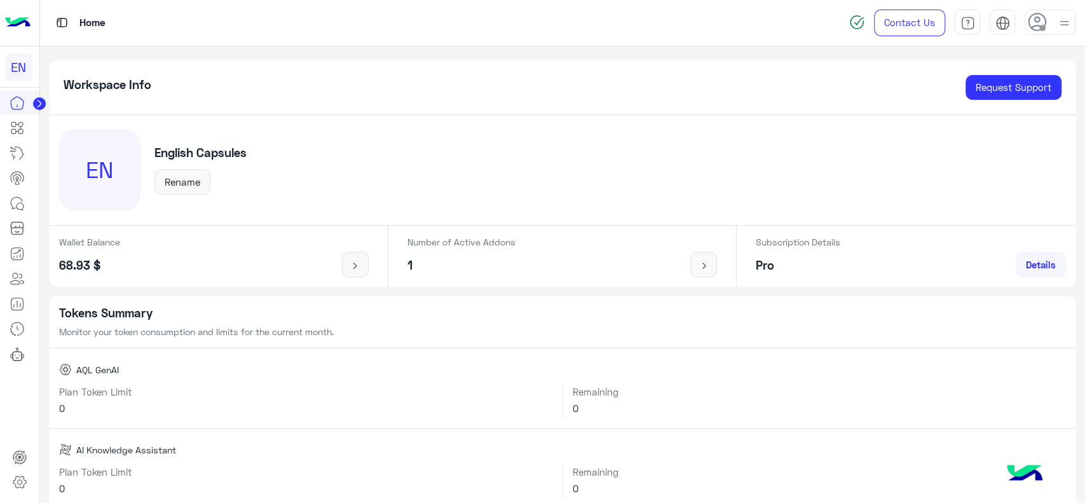
click at [27, 23] on img at bounding box center [17, 23] width 25 height 27
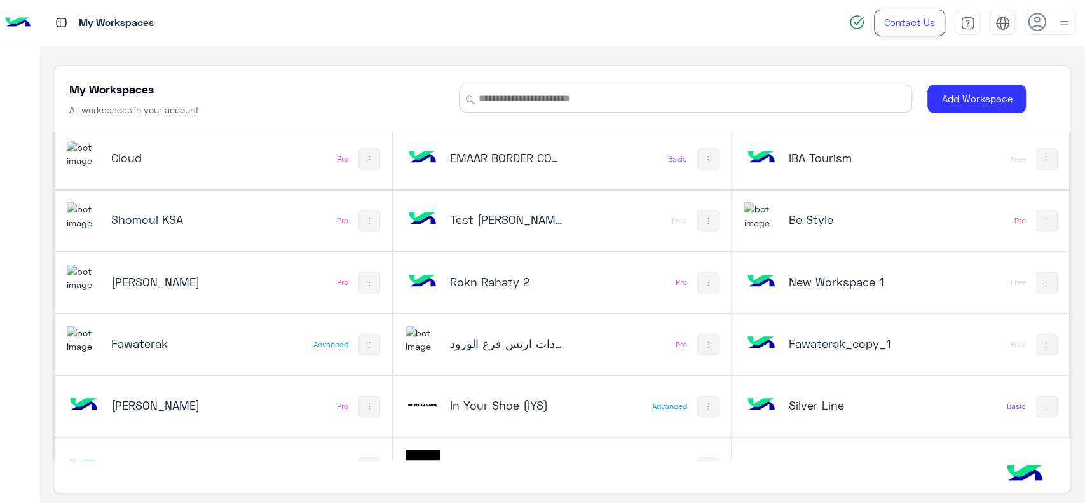
scroll to position [596, 0]
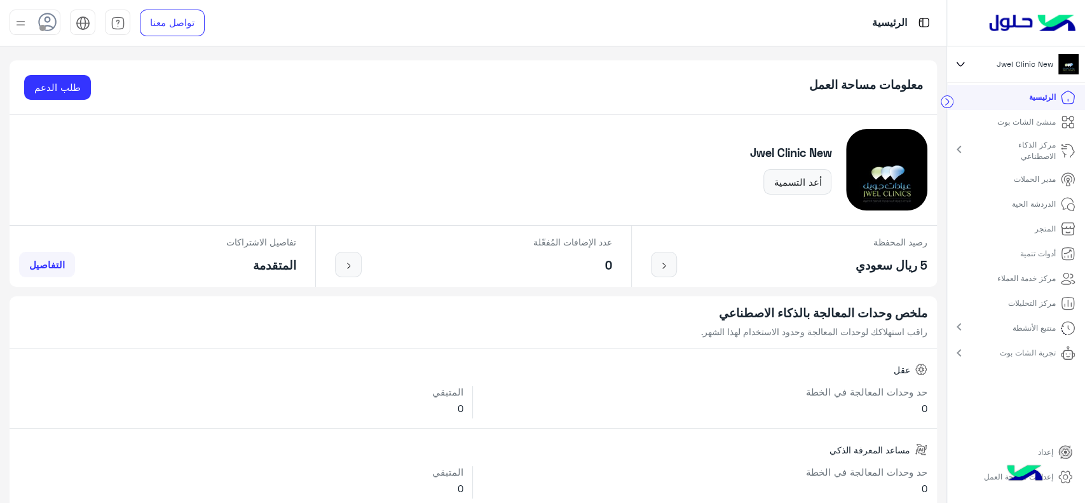
click at [1019, 23] on img at bounding box center [1032, 23] width 96 height 27
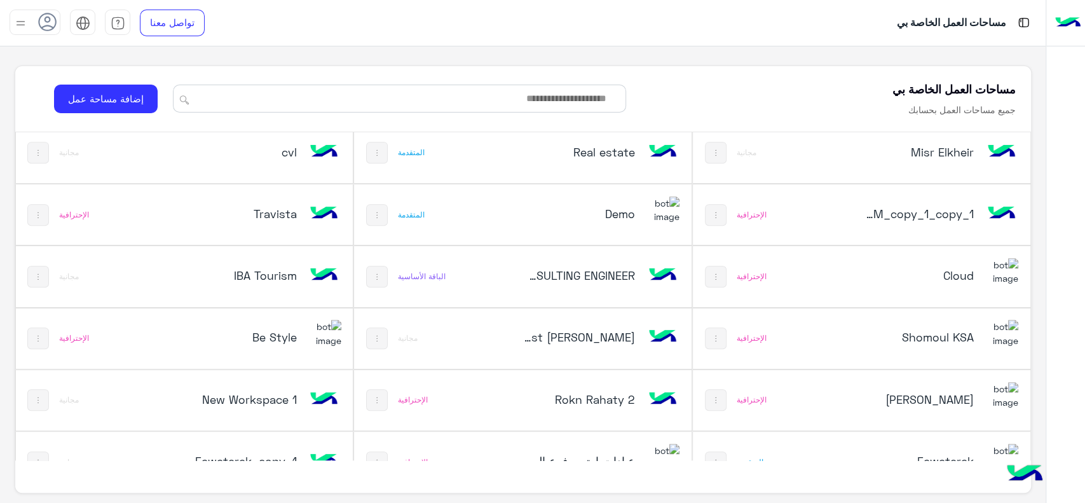
scroll to position [596, 0]
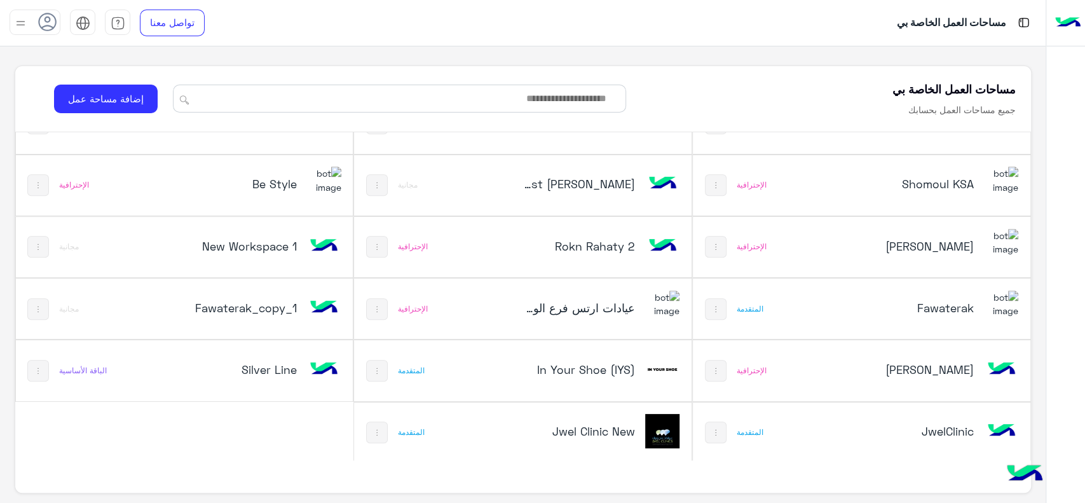
click at [832, 432] on div "JwelClinic" at bounding box center [924, 432] width 188 height 37
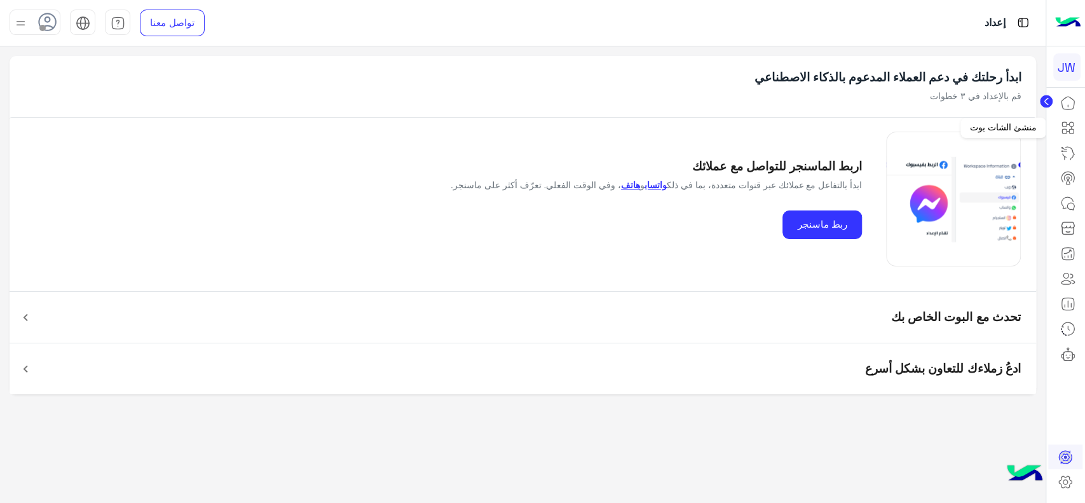
click at [1064, 128] on icon at bounding box center [1068, 127] width 15 height 15
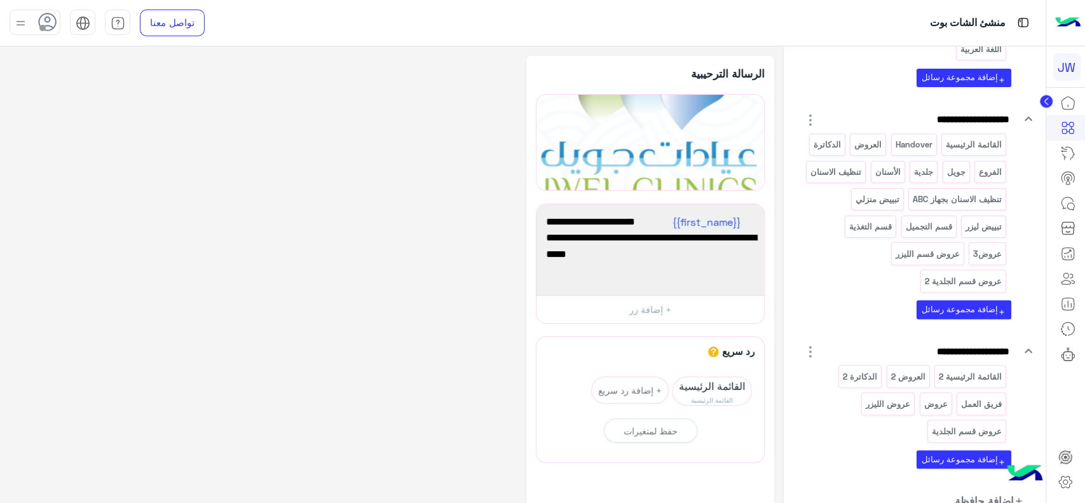
scroll to position [227, 0]
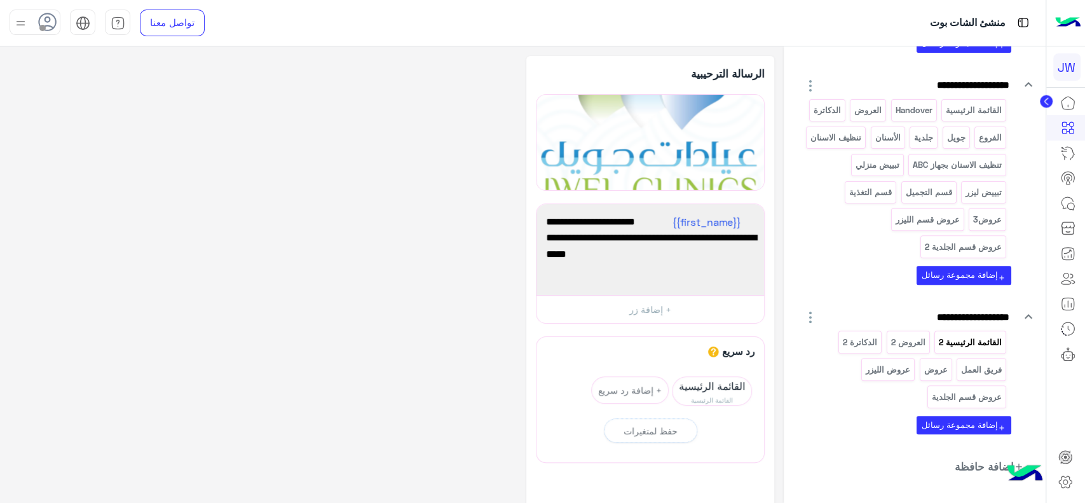
click at [954, 335] on p "القائمة الرئيسية 2" at bounding box center [970, 342] width 65 height 15
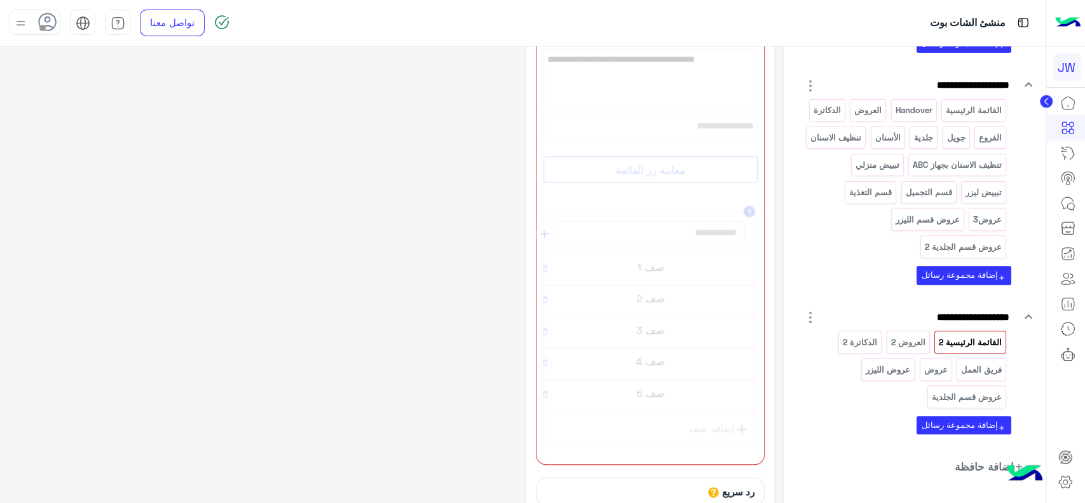
scroll to position [247, 0]
click at [86, 66] on span "English" at bounding box center [83, 70] width 32 height 11
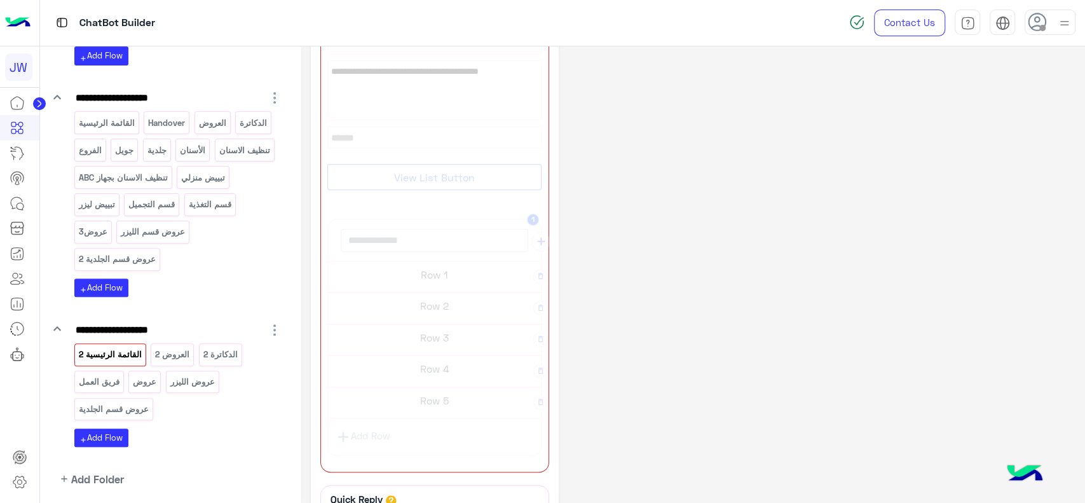
scroll to position [255, 0]
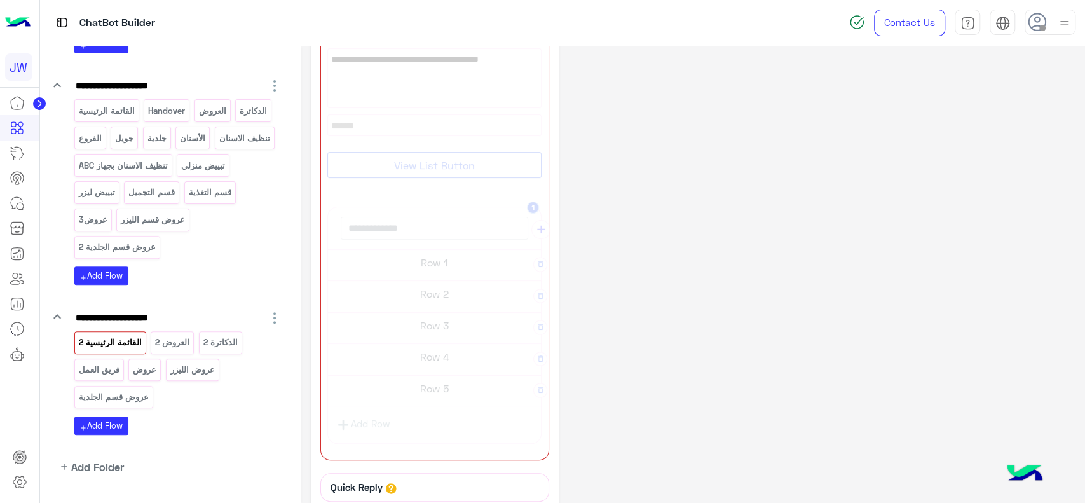
click at [42, 100] on circle at bounding box center [39, 103] width 13 height 13
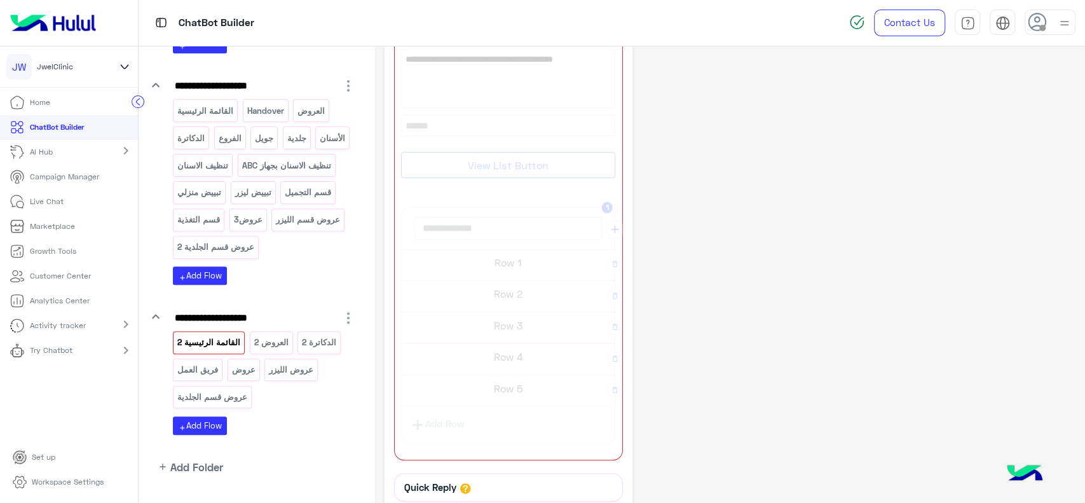
click at [125, 69] on icon at bounding box center [124, 67] width 7 height 4
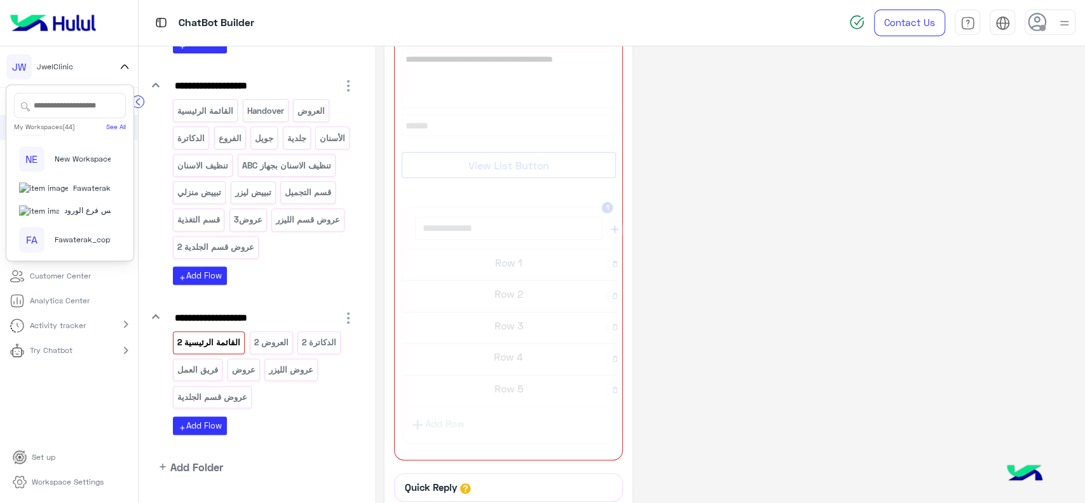
scroll to position [1067, 0]
click at [64, 104] on span "[PERSON_NAME]" at bounding box center [93, 97] width 58 height 11
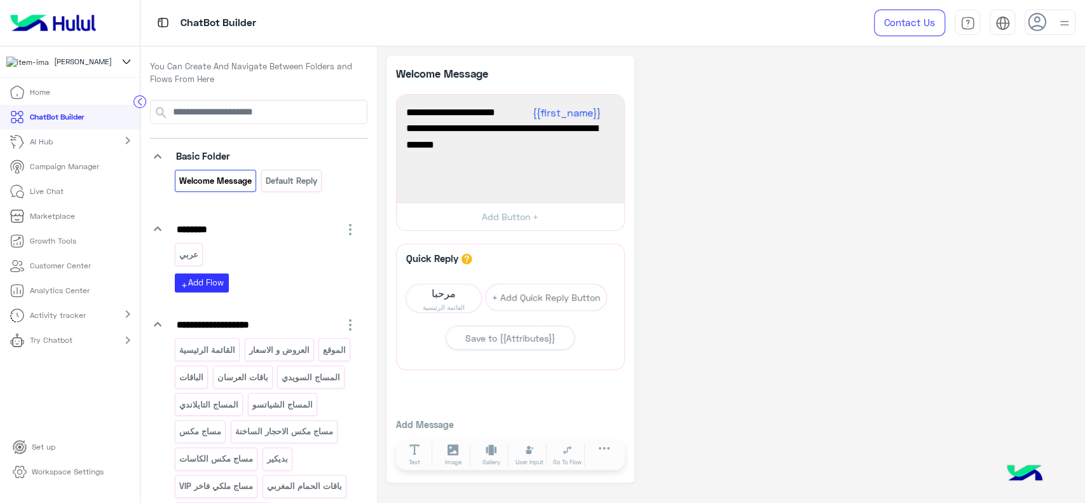
click at [64, 477] on p "Workspace Settings" at bounding box center [68, 471] width 72 height 11
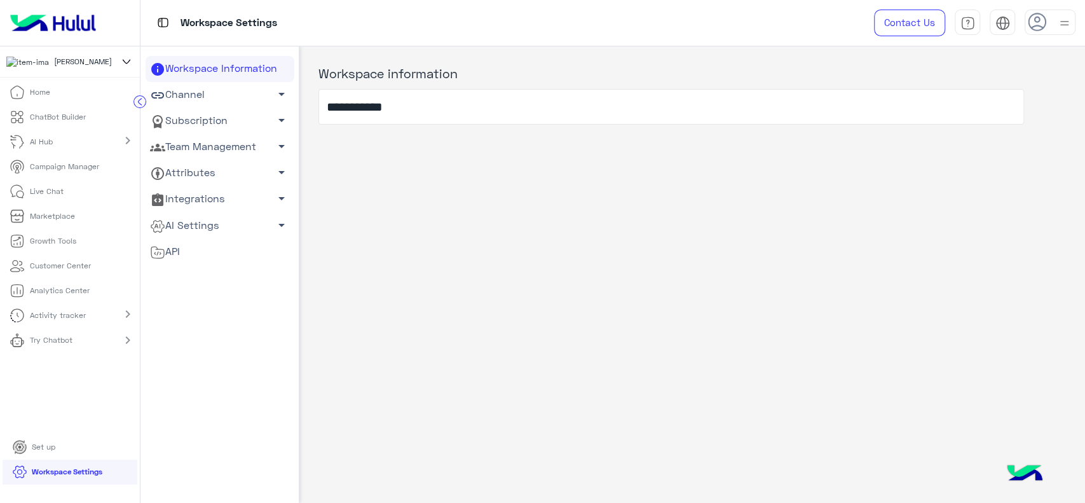
click at [139, 102] on icon at bounding box center [140, 102] width 3 height 6
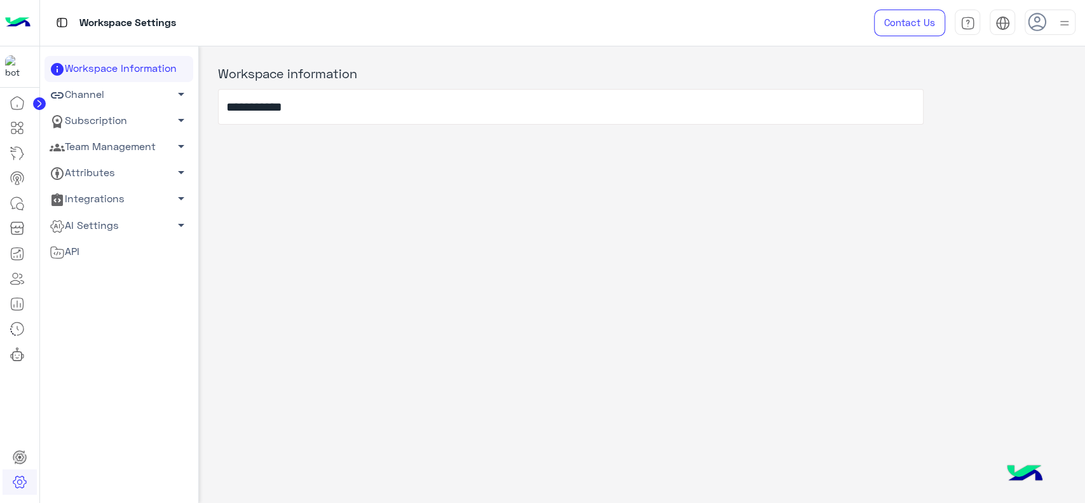
click at [137, 123] on link "Subscription arrow_drop_down" at bounding box center [119, 121] width 149 height 26
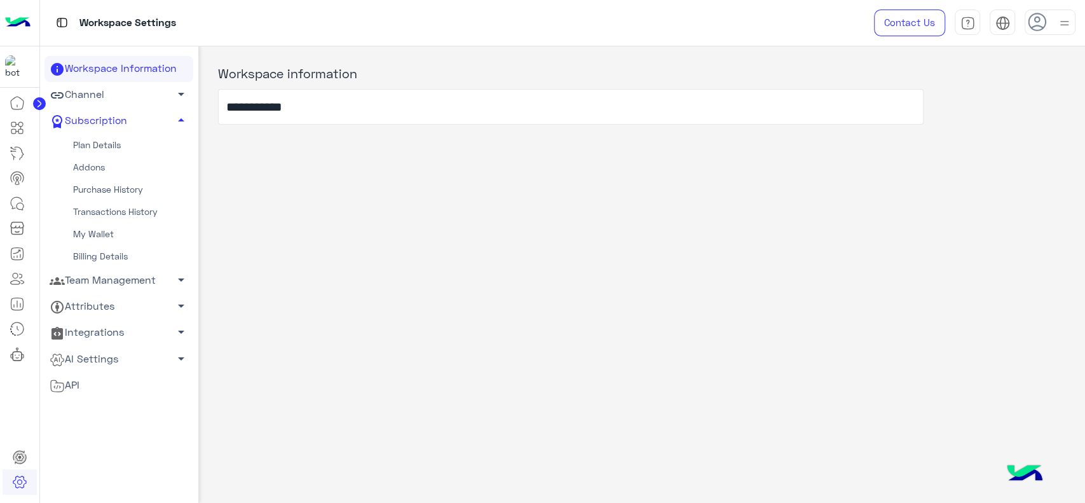
click at [100, 168] on link "Addons" at bounding box center [119, 167] width 149 height 22
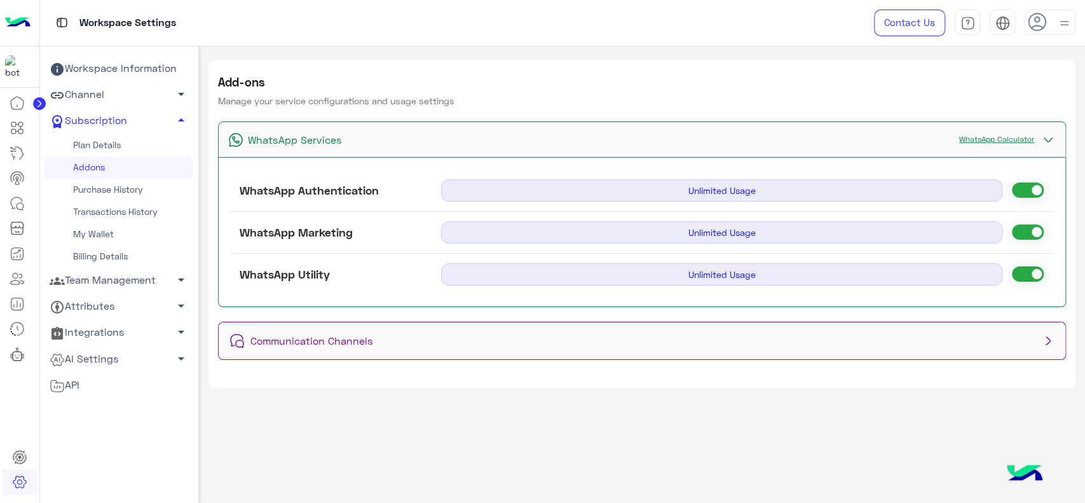
click at [737, 230] on span "Unlimited Usage" at bounding box center [722, 232] width 562 height 22
click at [991, 139] on link "WhatsApp Calculator" at bounding box center [997, 139] width 88 height 10
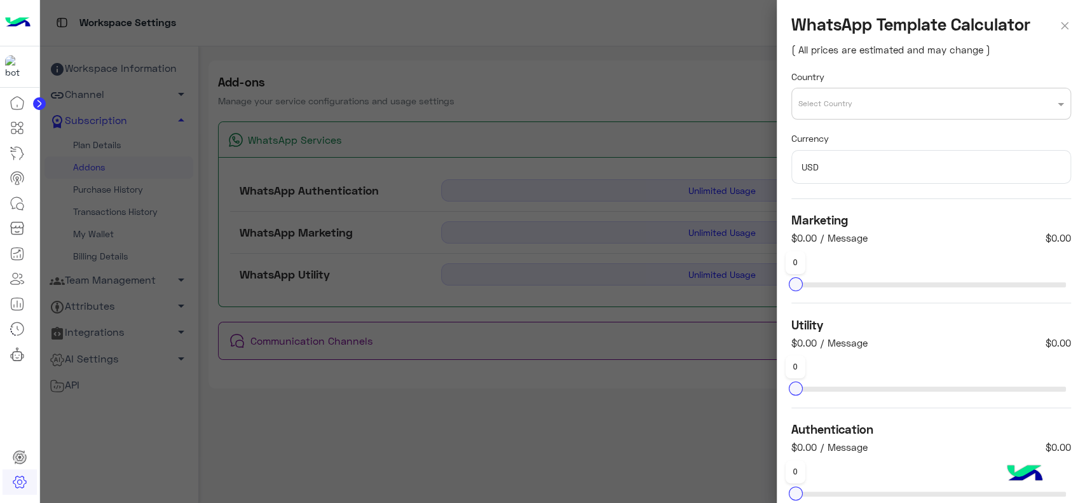
scroll to position [134, 0]
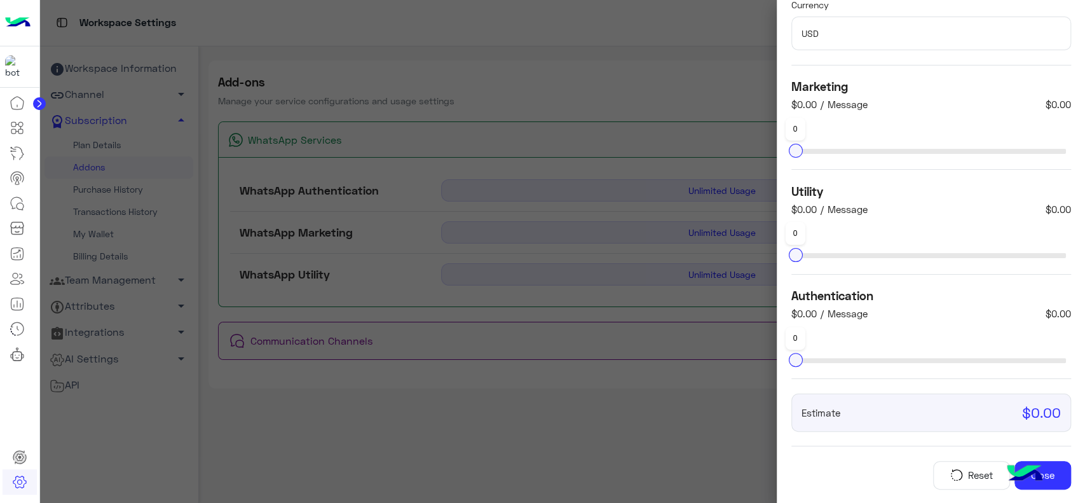
click at [686, 328] on div at bounding box center [563, 251] width 1046 height 503
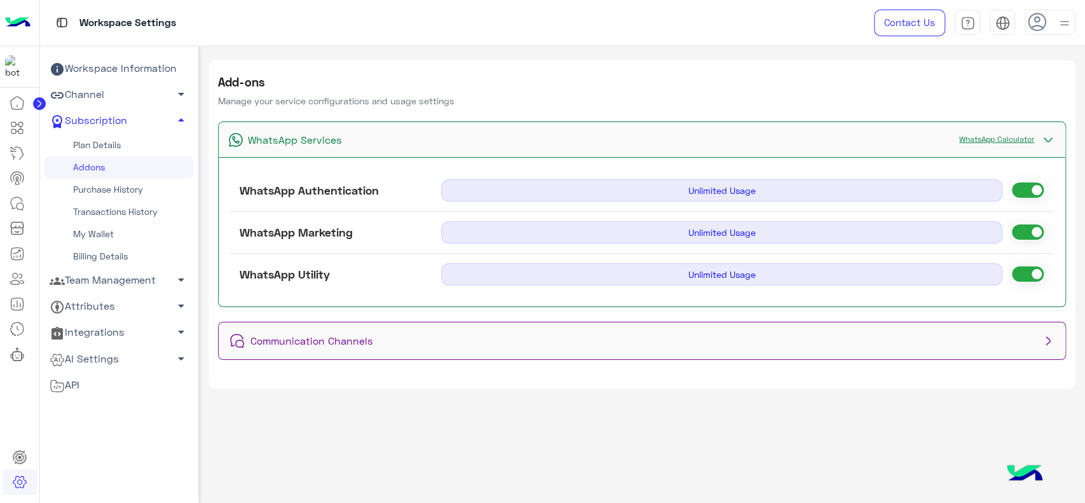
click at [125, 431] on ul "Workspace Information Channel arrow_drop_down Subscription arrow_drop_up Plan D…" at bounding box center [119, 256] width 149 height 400
click at [65, 429] on ul "Workspace Information Channel arrow_drop_down Subscription arrow_drop_up Plan D…" at bounding box center [119, 256] width 149 height 400
click at [23, 180] on icon at bounding box center [17, 177] width 13 height 10
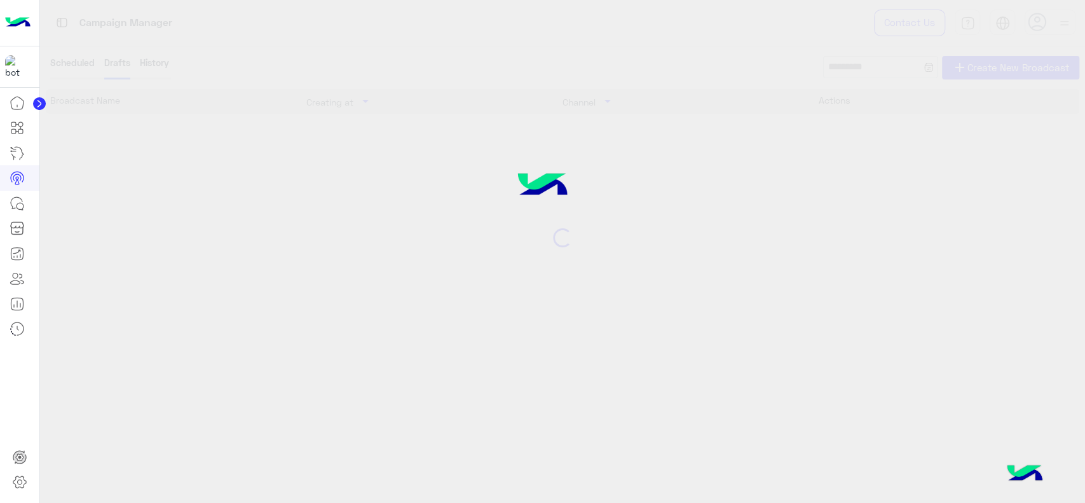
click at [15, 182] on icon at bounding box center [17, 181] width 4 height 5
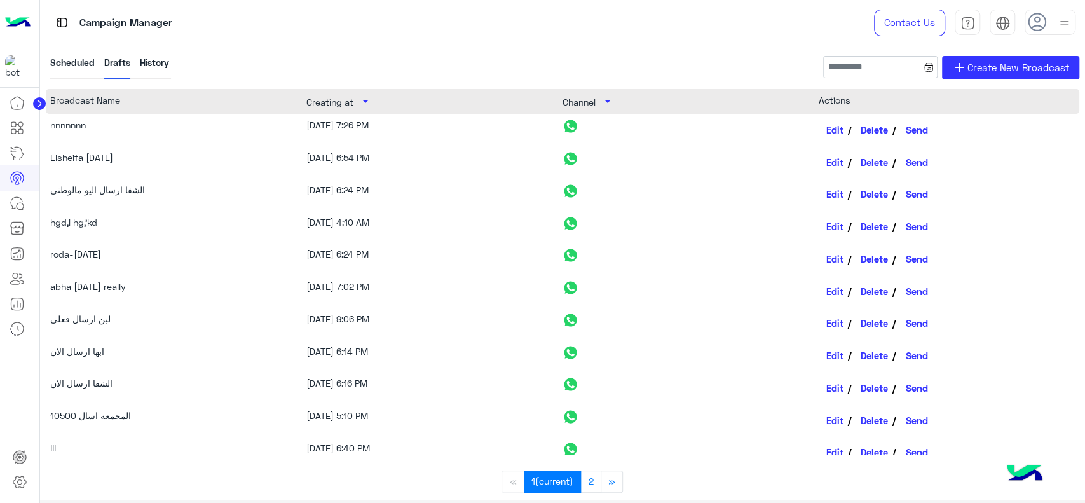
click at [163, 69] on div "History" at bounding box center [154, 68] width 29 height 24
